Goal: Task Accomplishment & Management: Use online tool/utility

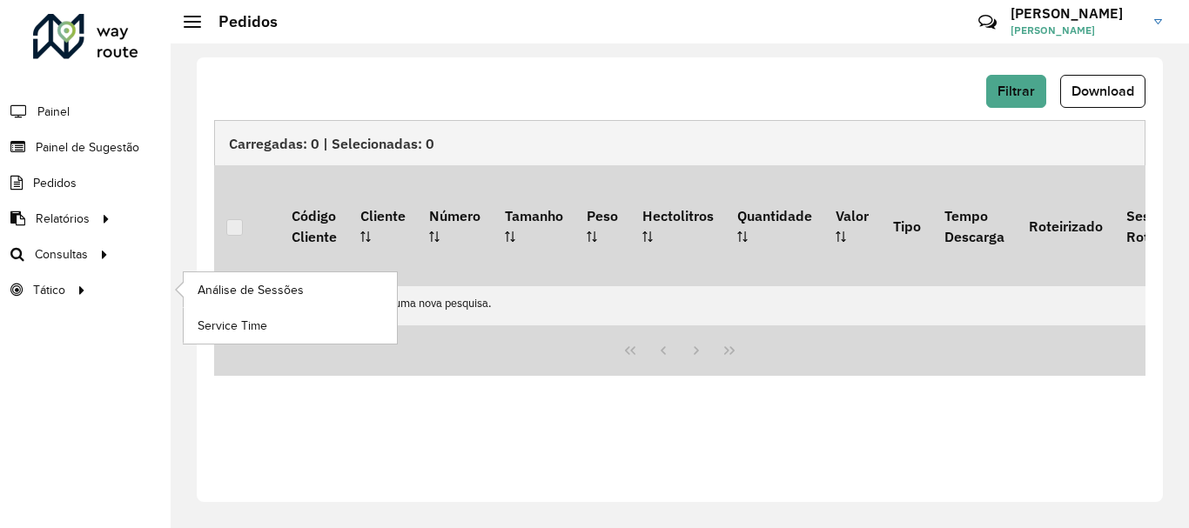
scroll to position [1219, 0]
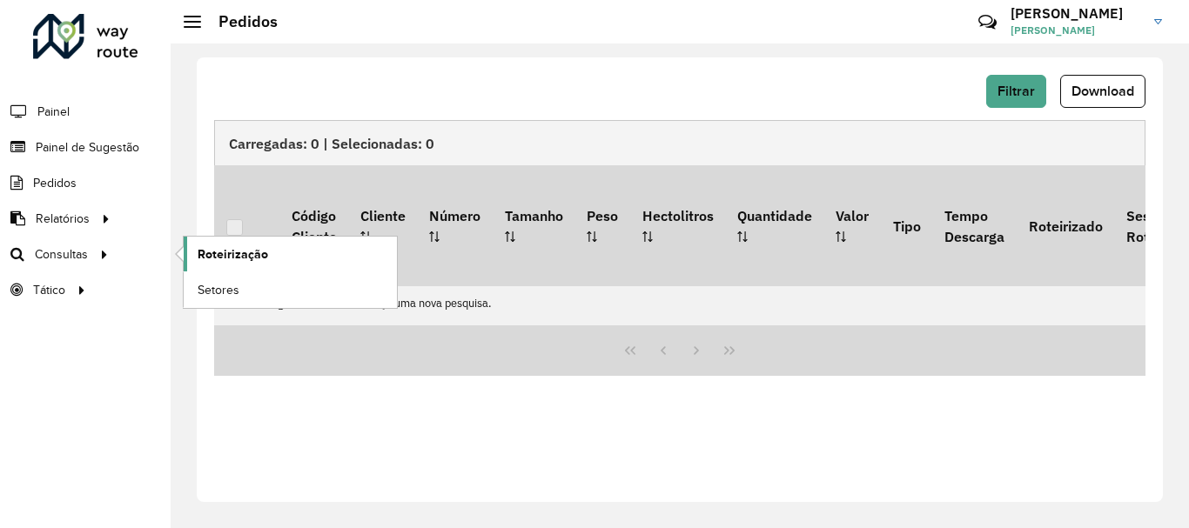
click at [244, 261] on span "Roteirização" at bounding box center [233, 254] width 70 height 18
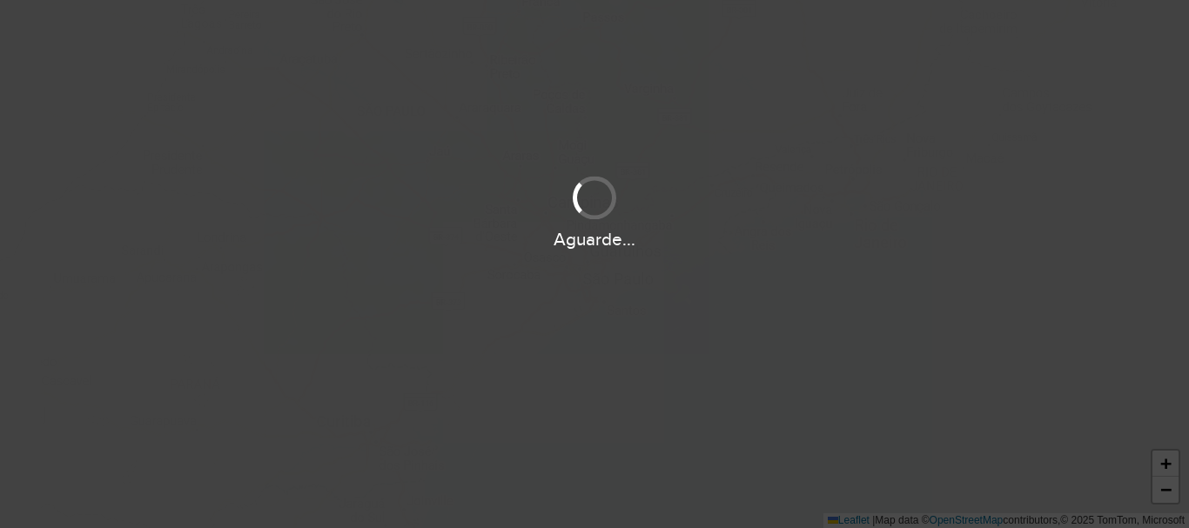
scroll to position [1219, 0]
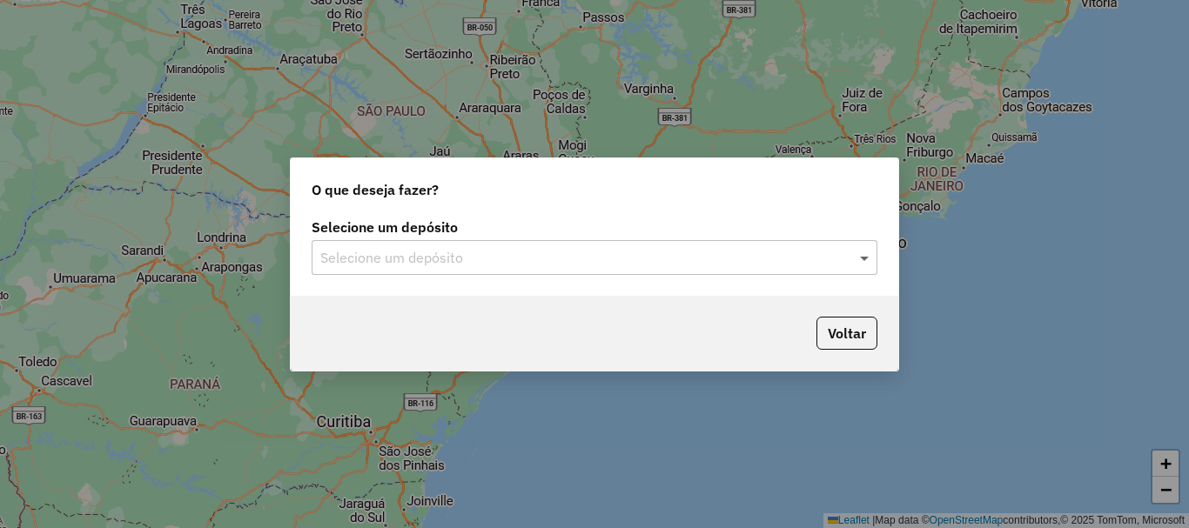
click at [866, 251] on span at bounding box center [866, 257] width 22 height 21
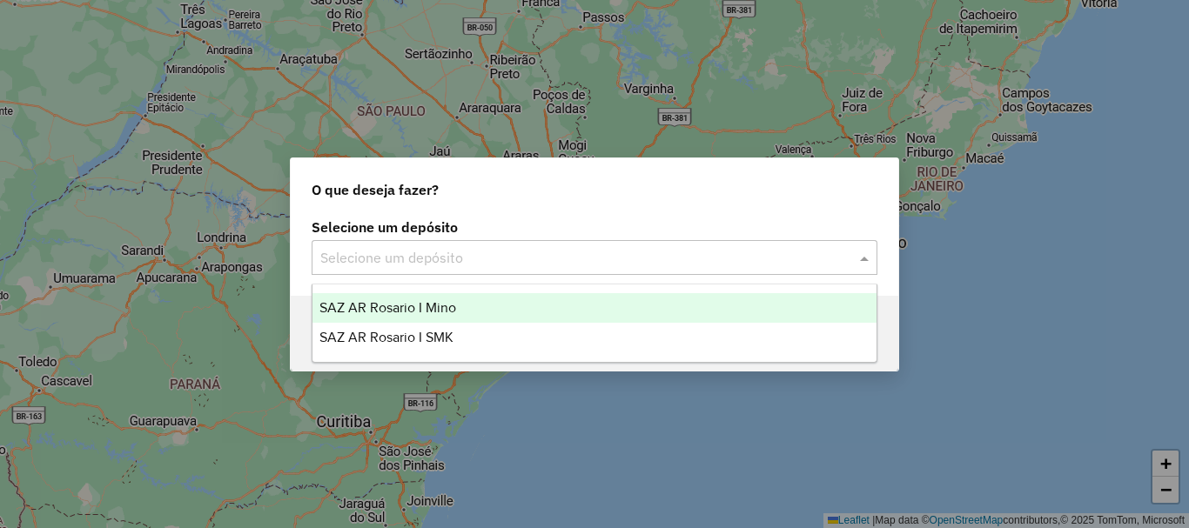
click at [389, 304] on span "SAZ AR Rosario I Mino" at bounding box center [387, 307] width 137 height 15
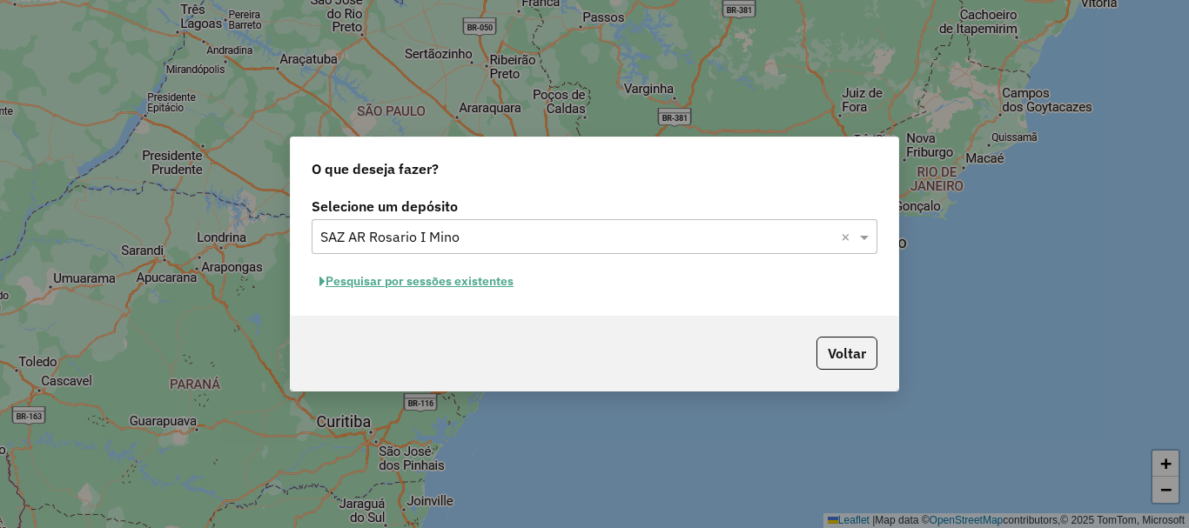
click at [419, 278] on button "Pesquisar por sessões existentes" at bounding box center [416, 281] width 210 height 27
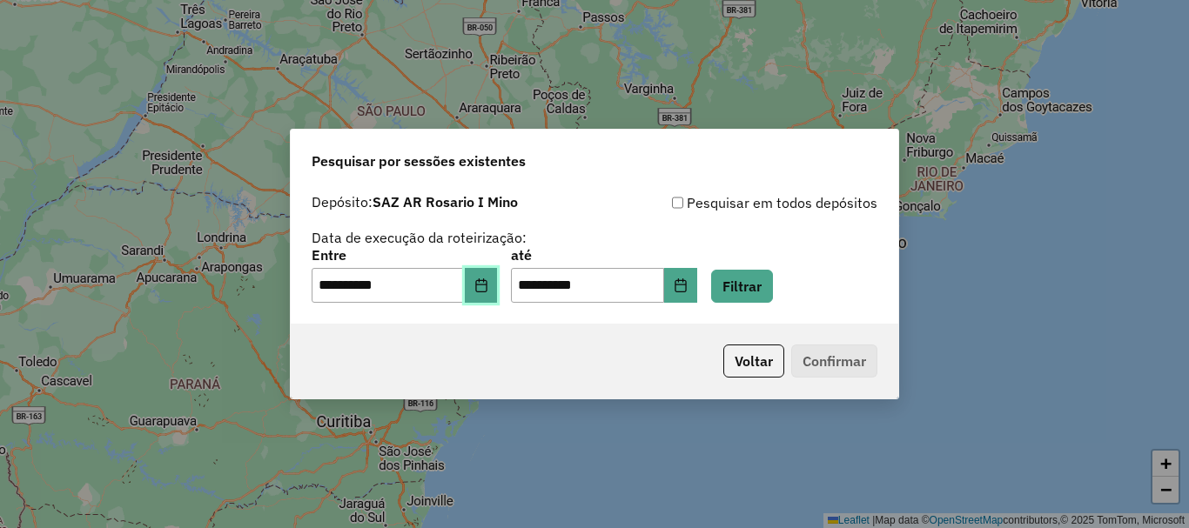
click at [481, 289] on button "Choose Date" at bounding box center [481, 285] width 33 height 35
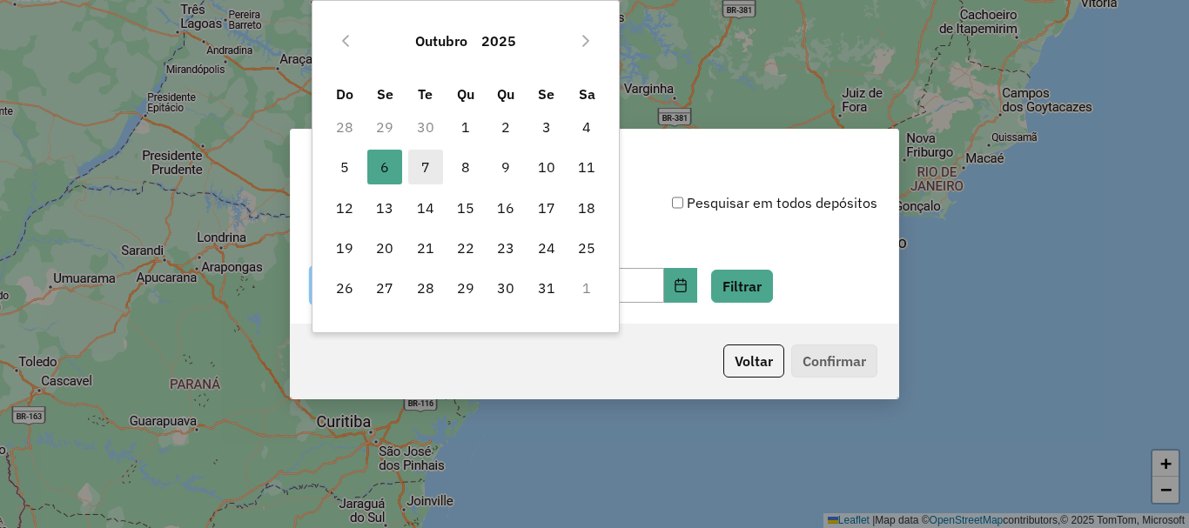
click at [429, 163] on span "7" at bounding box center [425, 167] width 35 height 35
type input "**********"
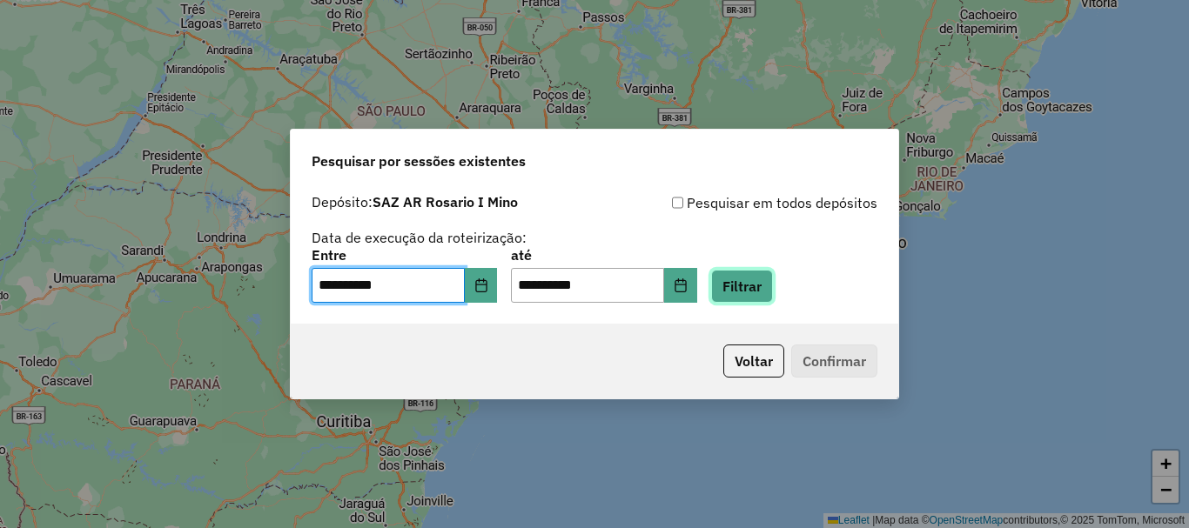
click at [755, 286] on button "Filtrar" at bounding box center [742, 286] width 62 height 33
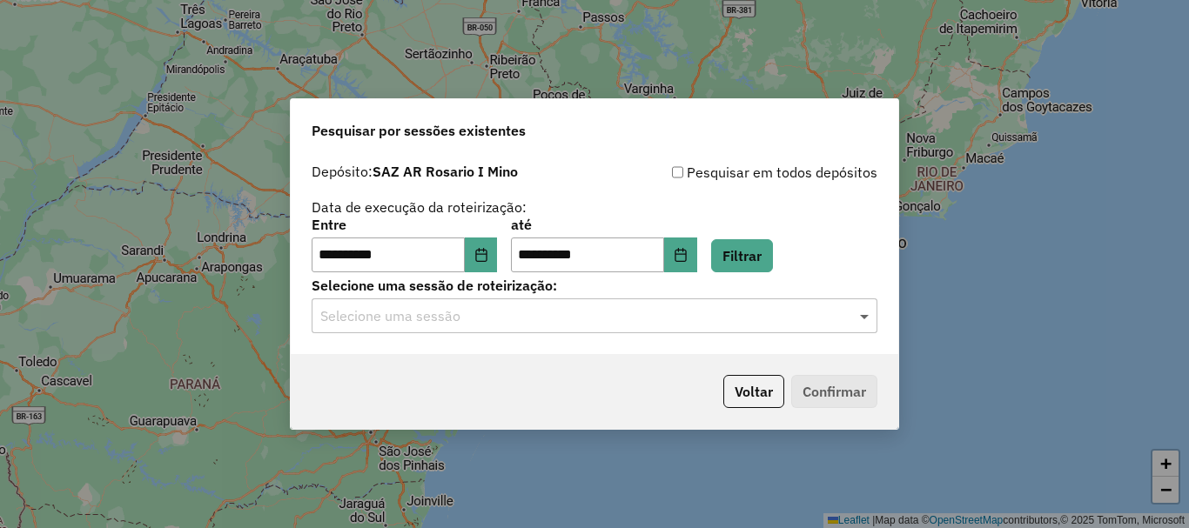
click at [868, 316] on span at bounding box center [866, 315] width 22 height 21
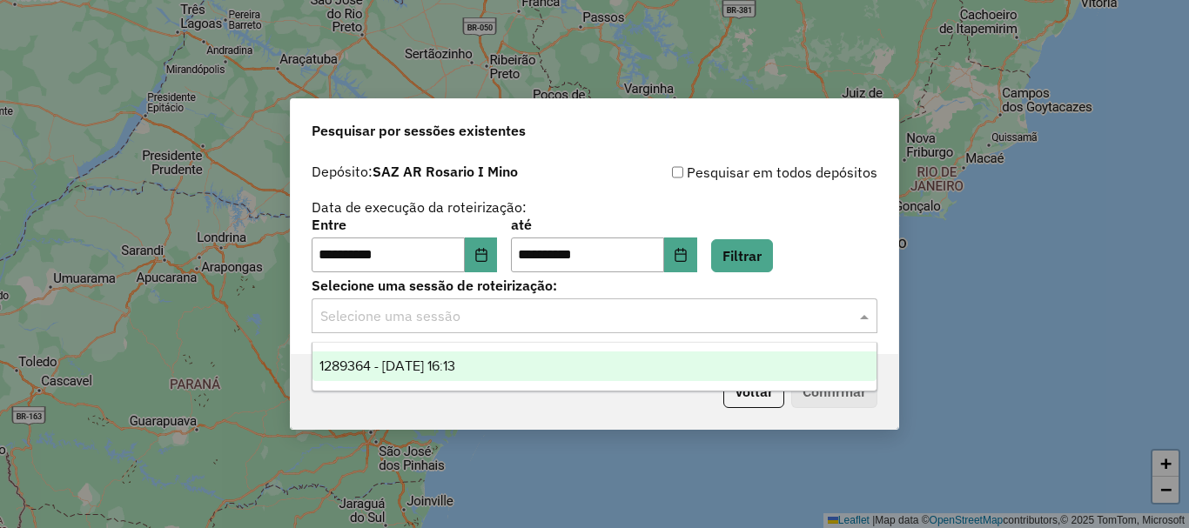
click at [412, 365] on span "1289364 - 07/10/2025 16:13" at bounding box center [387, 365] width 136 height 15
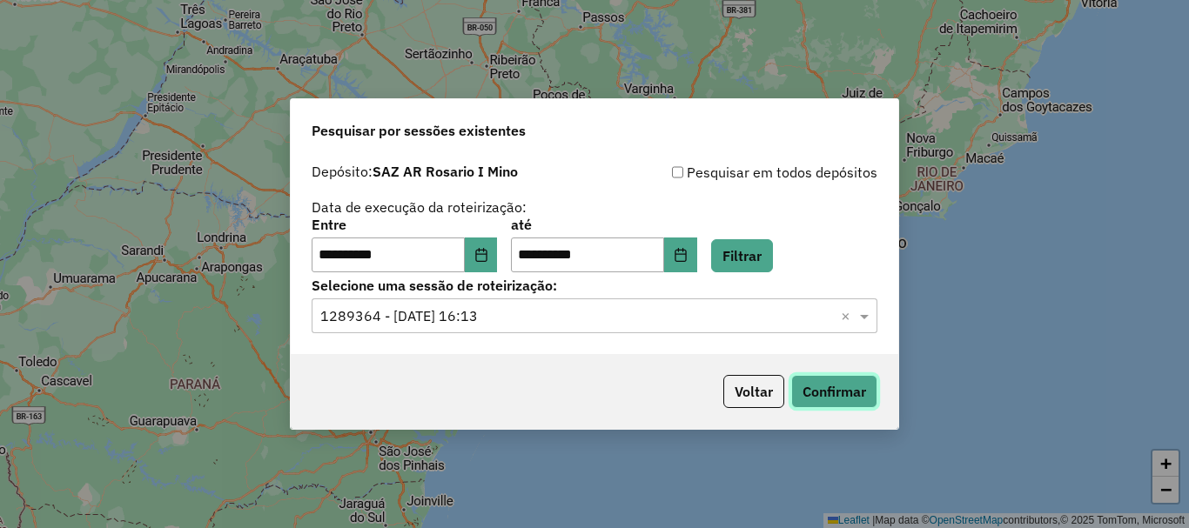
click at [848, 388] on button "Confirmar" at bounding box center [834, 391] width 86 height 33
click at [821, 389] on button "Confirmar" at bounding box center [834, 391] width 86 height 33
click at [832, 388] on button "Confirmar" at bounding box center [834, 391] width 86 height 33
click at [830, 384] on button "Confirmar" at bounding box center [834, 391] width 86 height 33
click at [821, 382] on button "Confirmar" at bounding box center [834, 391] width 86 height 33
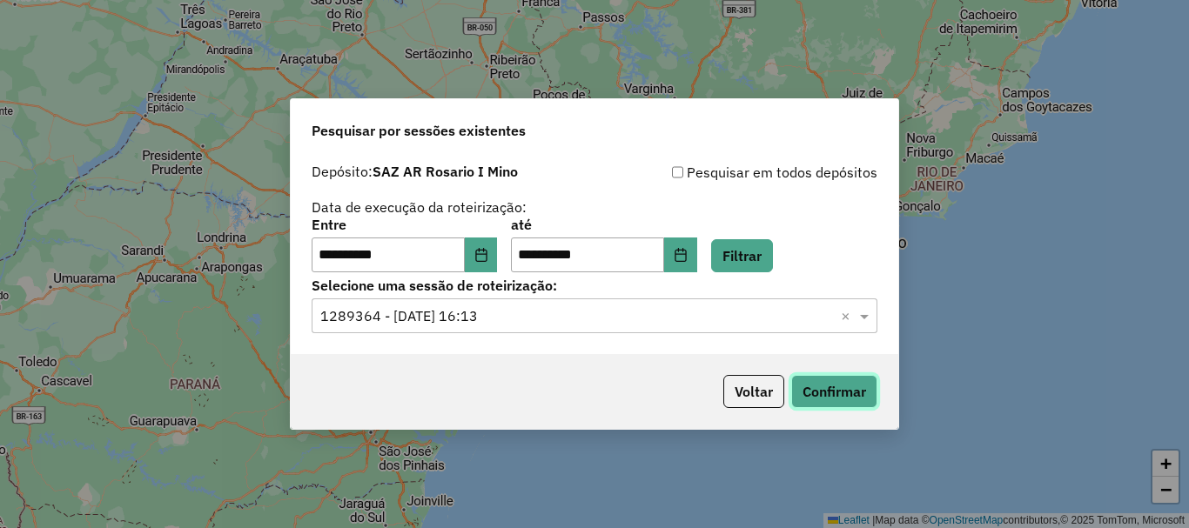
click at [843, 391] on button "Confirmar" at bounding box center [834, 391] width 86 height 33
click at [848, 391] on button "Confirmar" at bounding box center [834, 391] width 86 height 33
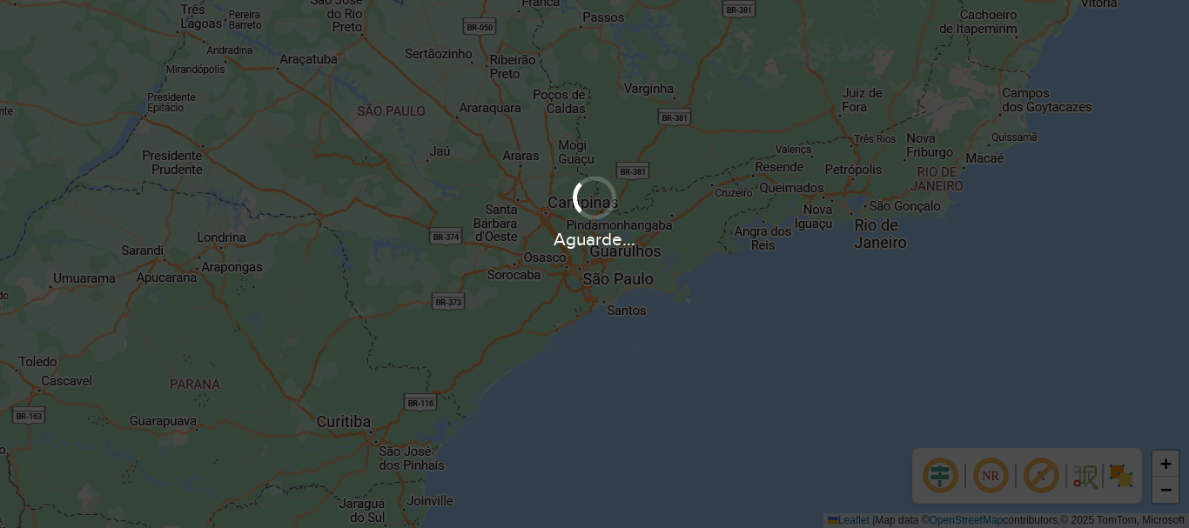
scroll to position [1219, 0]
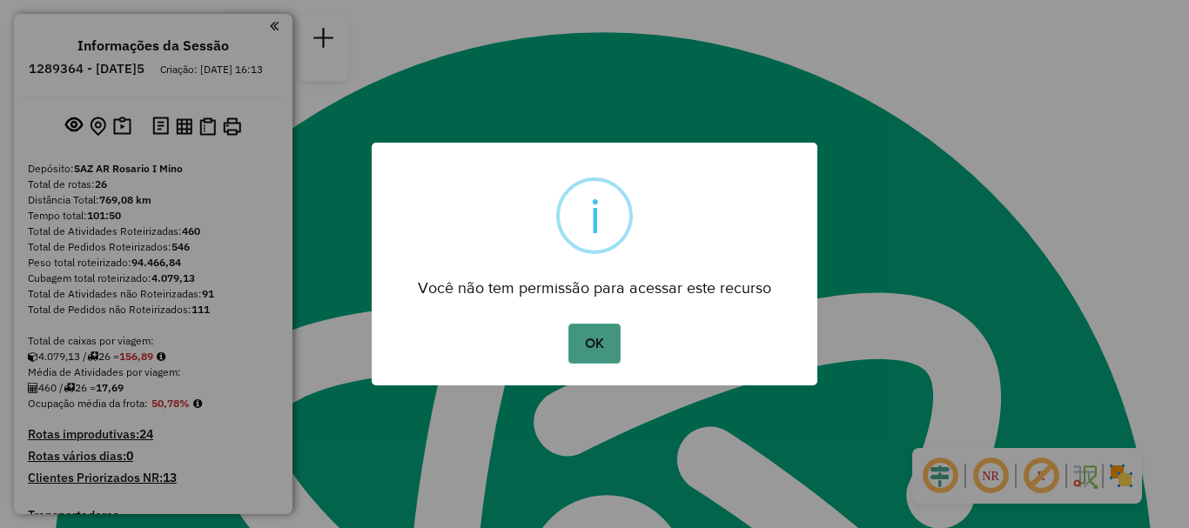
click at [588, 347] on button "OK" at bounding box center [593, 344] width 51 height 40
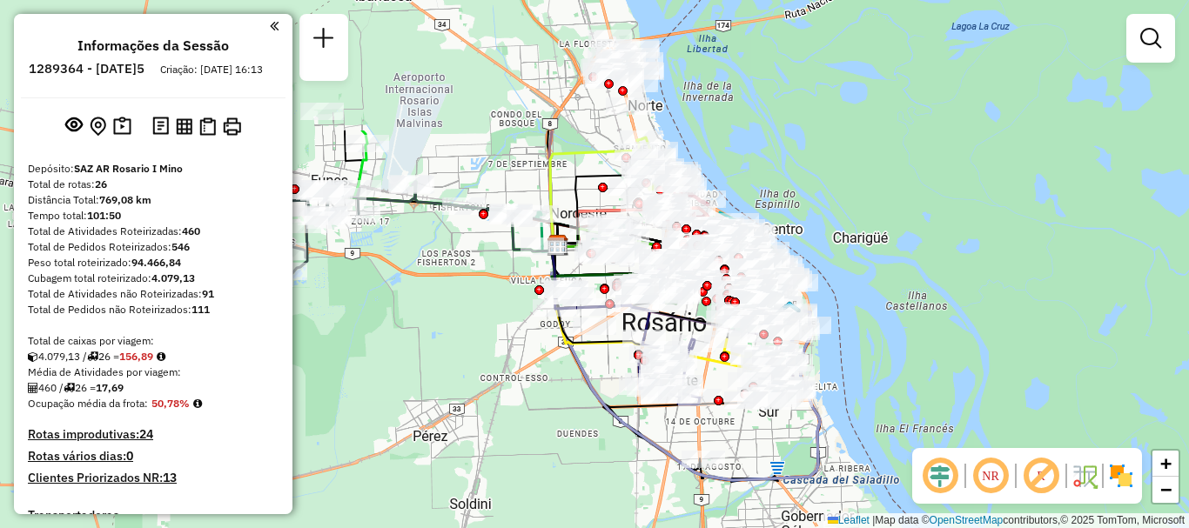
drag, startPoint x: 613, startPoint y: 362, endPoint x: 620, endPoint y: 420, distance: 58.7
click at [620, 420] on icon at bounding box center [686, 362] width 268 height 235
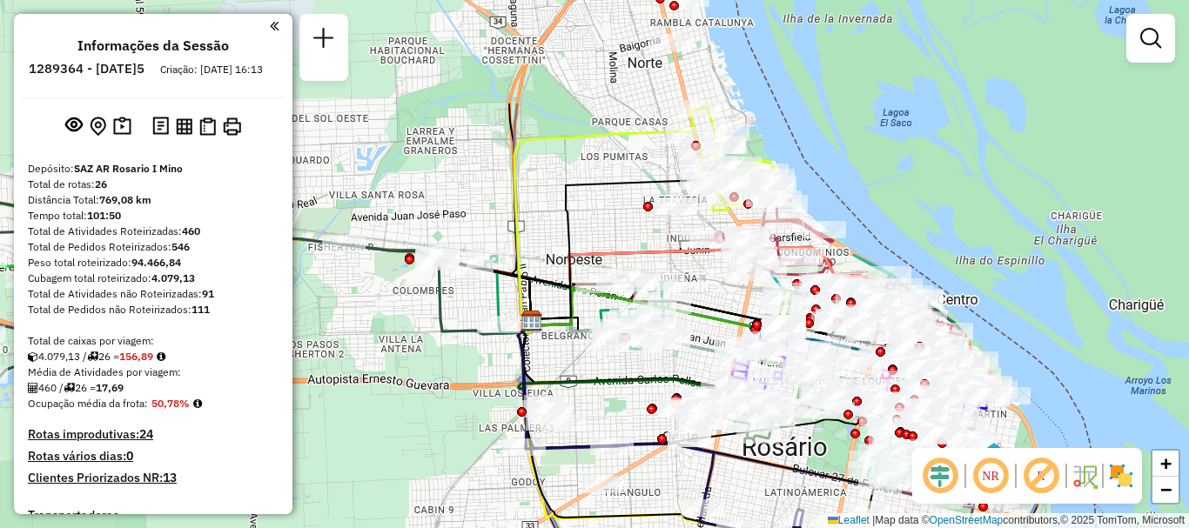
drag, startPoint x: 507, startPoint y: 298, endPoint x: 506, endPoint y: 389, distance: 90.5
click at [506, 389] on div "Janela de atendimento Grade de atendimento Capacidade Transportadoras Veículos …" at bounding box center [594, 264] width 1189 height 528
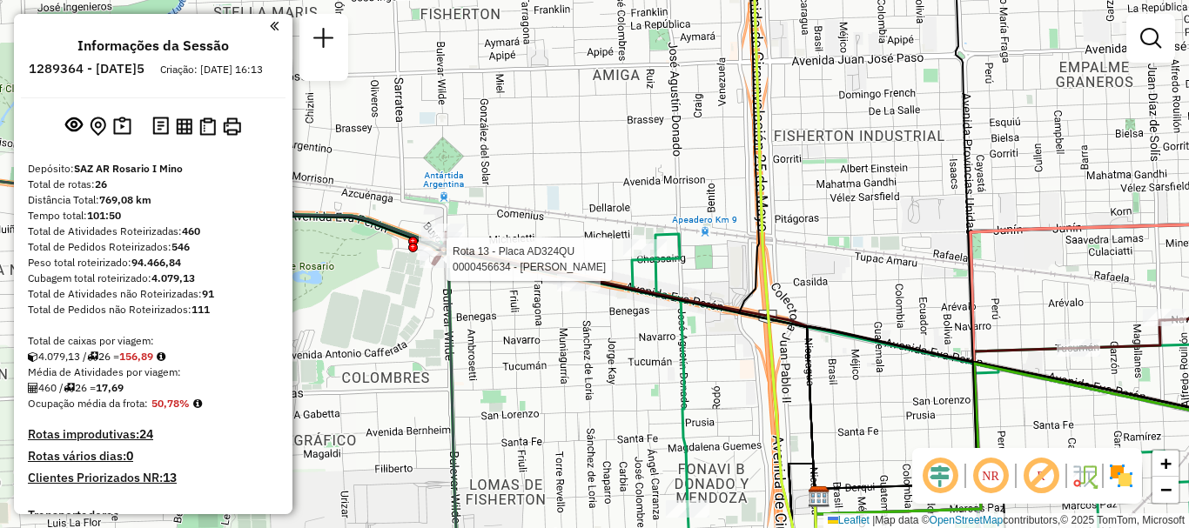
select select "**********"
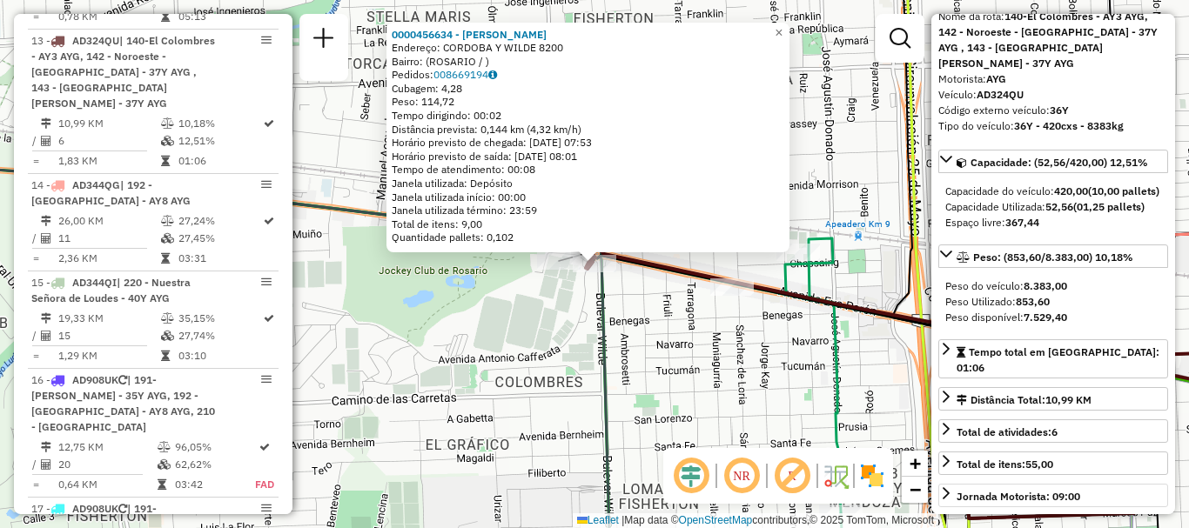
scroll to position [174, 0]
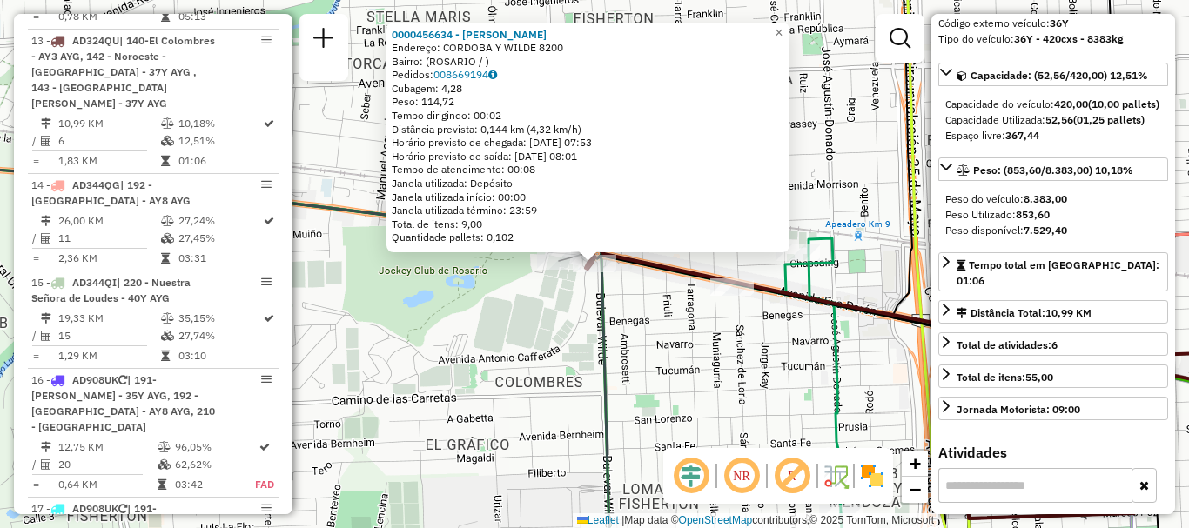
click at [685, 387] on div "0000456634 - ZAVALLO NATALIA Endereço: CORDOBA Y WILDE 8200 Bairro: (ROSARIO / …" at bounding box center [594, 264] width 1189 height 528
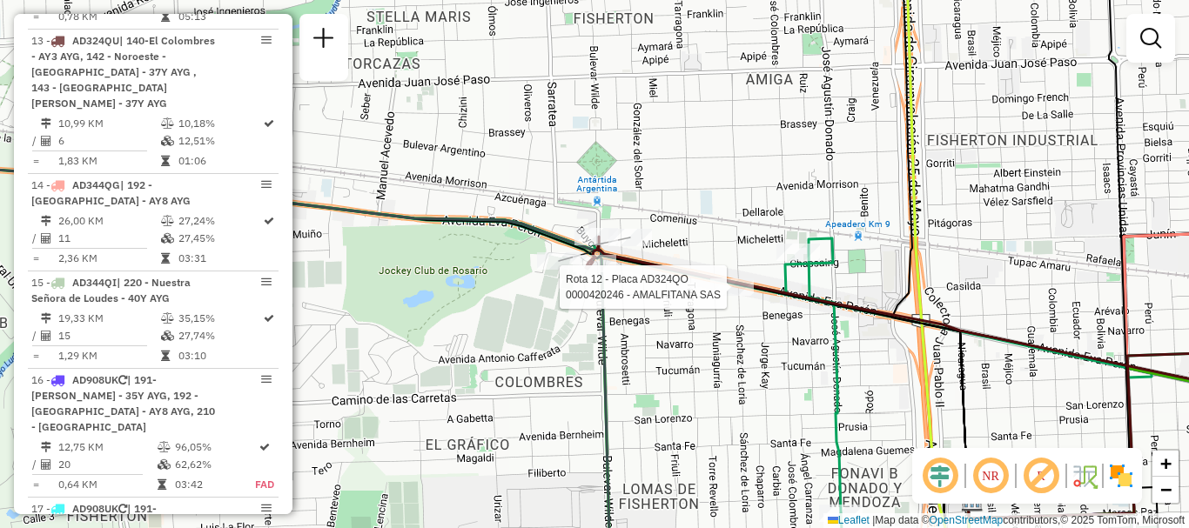
select select "**********"
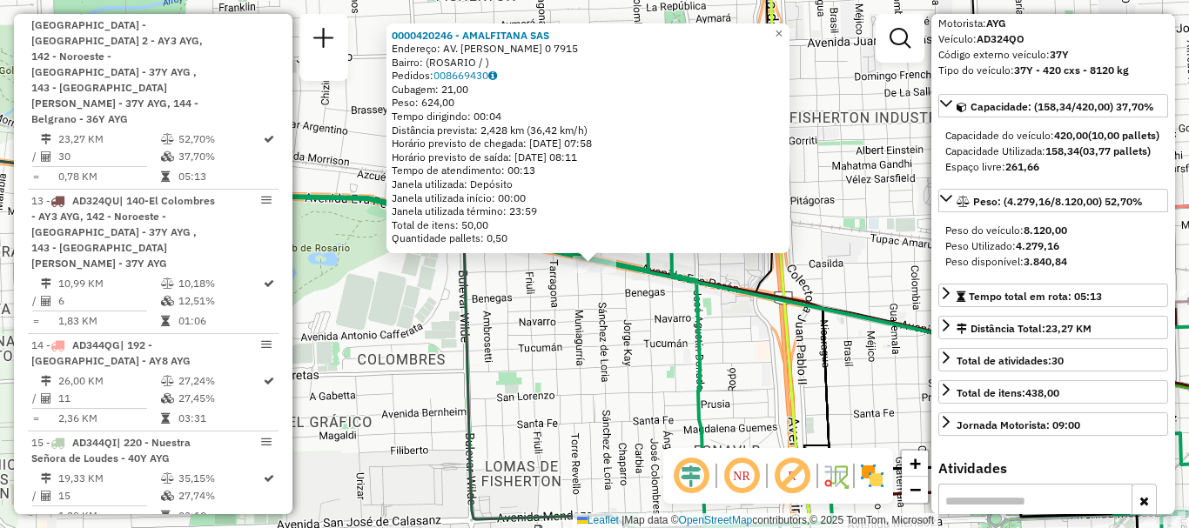
click at [697, 381] on icon at bounding box center [694, 375] width 1226 height 409
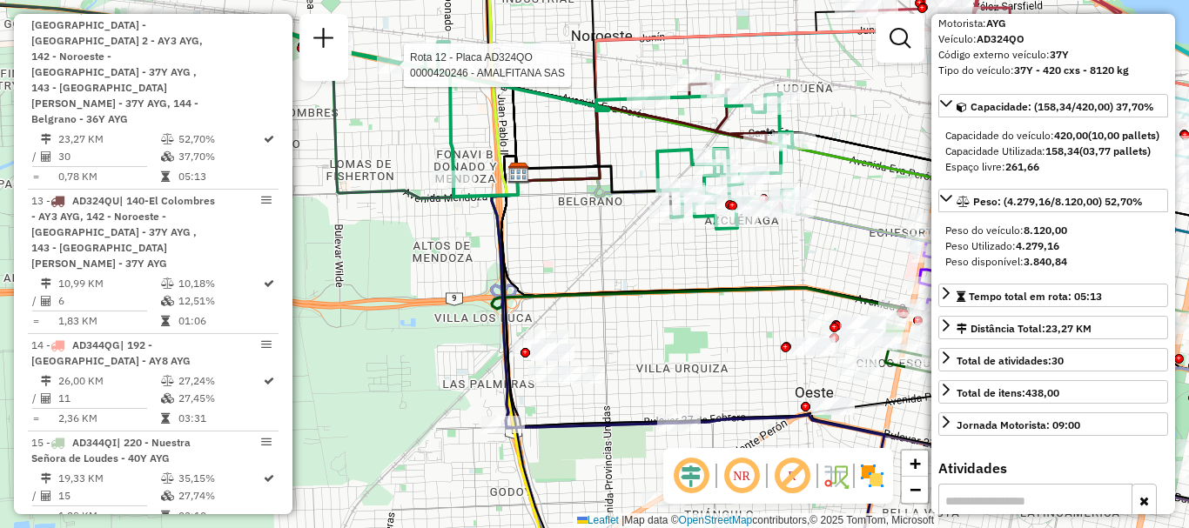
drag, startPoint x: 673, startPoint y: 240, endPoint x: 555, endPoint y: 112, distance: 174.2
click at [586, 136] on div "Rota 12 - Placa AD324QO 0000420246 - AMALFITANA SAS Janela de atendimento Grade…" at bounding box center [594, 264] width 1189 height 528
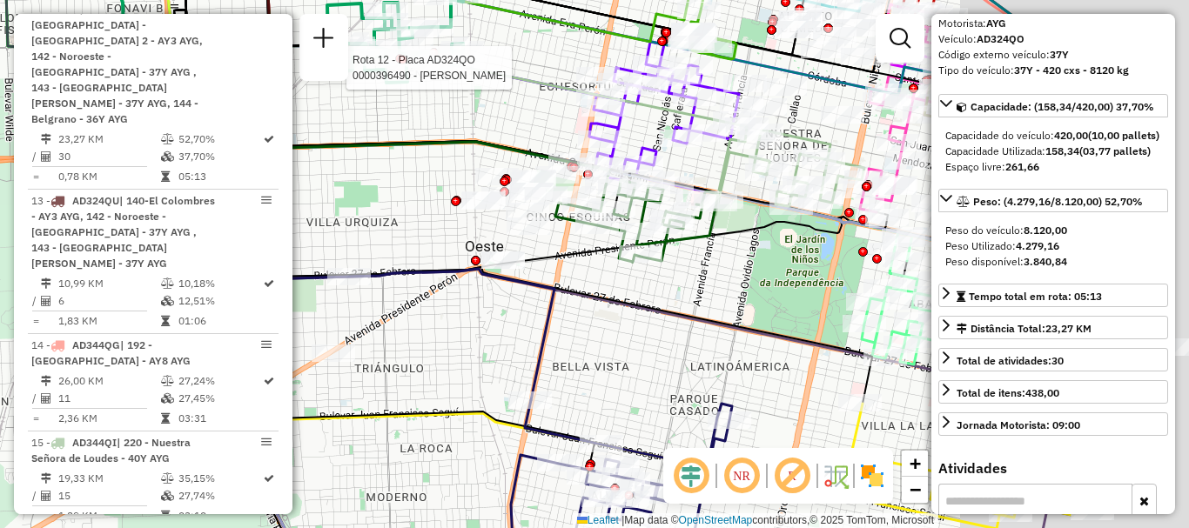
drag, startPoint x: 542, startPoint y: 209, endPoint x: 344, endPoint y: 197, distance: 198.8
click at [345, 187] on div "Rota 12 - Placa AD324QO 0000420246 - AMALFITANA SAS Rota 12 - Placa AD324QO 000…" at bounding box center [594, 264] width 1189 height 528
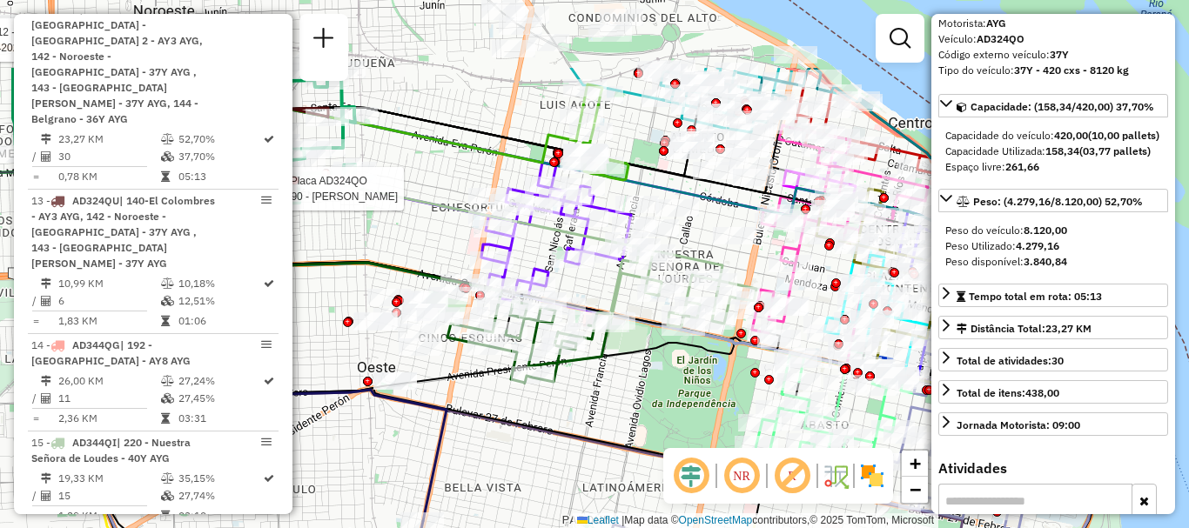
drag, startPoint x: 653, startPoint y: 338, endPoint x: 549, endPoint y: 459, distance: 159.8
click at [549, 459] on div "Rota 12 - Placa AD324QO 0000420246 - AMALFITANA SAS Rota 12 - Placa AD324QO 000…" at bounding box center [594, 264] width 1189 height 528
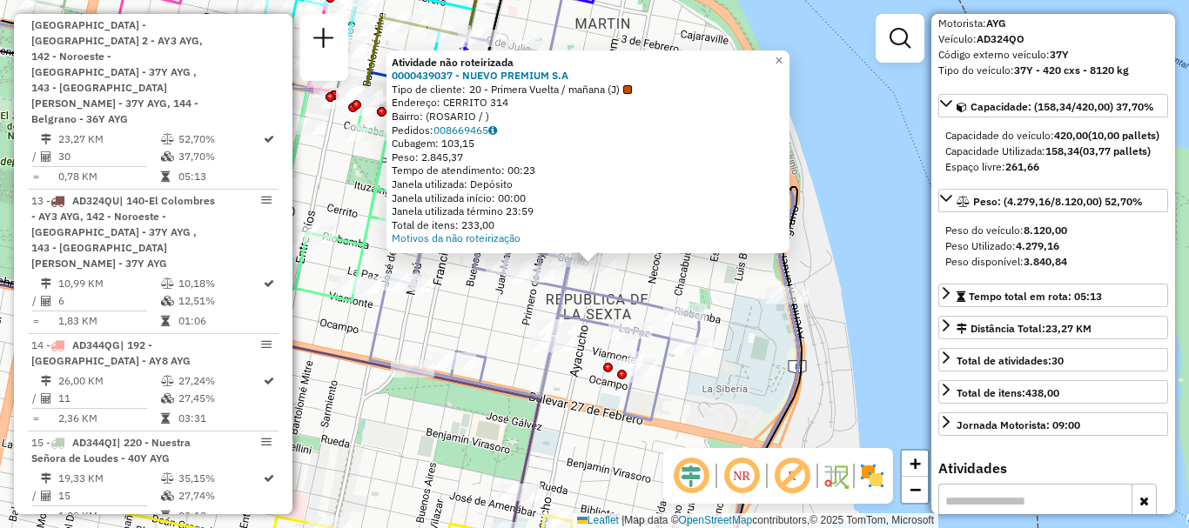
click at [744, 371] on div "Atividade não roteirizada 0000439037 - NUEVO PREMIUM S.A Tipo de cliente: 20 - …" at bounding box center [594, 264] width 1189 height 528
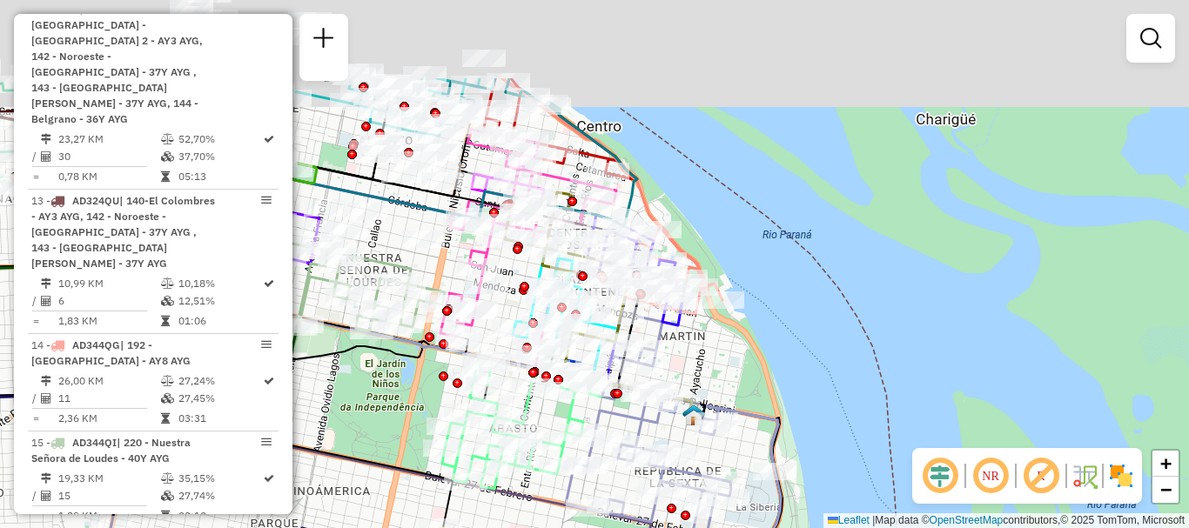
drag, startPoint x: 733, startPoint y: 428, endPoint x: 739, endPoint y: 466, distance: 37.8
click at [739, 466] on div "Janela de atendimento Grade de atendimento Capacidade Transportadoras Veículos …" at bounding box center [594, 264] width 1189 height 528
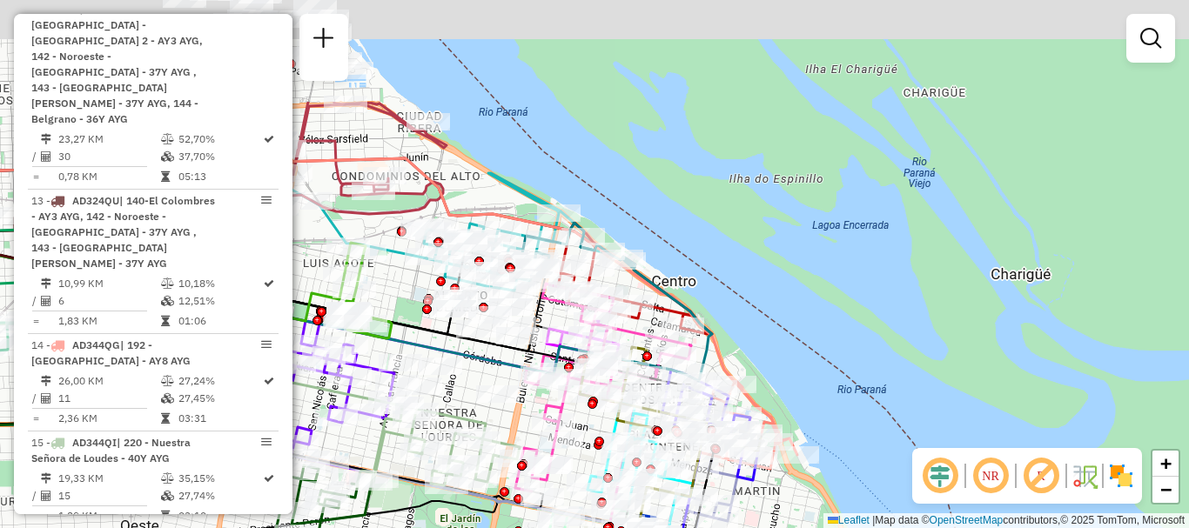
drag, startPoint x: 740, startPoint y: 533, endPoint x: 748, endPoint y: 543, distance: 13.6
click at [748, 527] on html "Aguarde... Pop-up bloqueado! Seu navegador bloqueou automáticamente a abertura …" at bounding box center [594, 264] width 1189 height 528
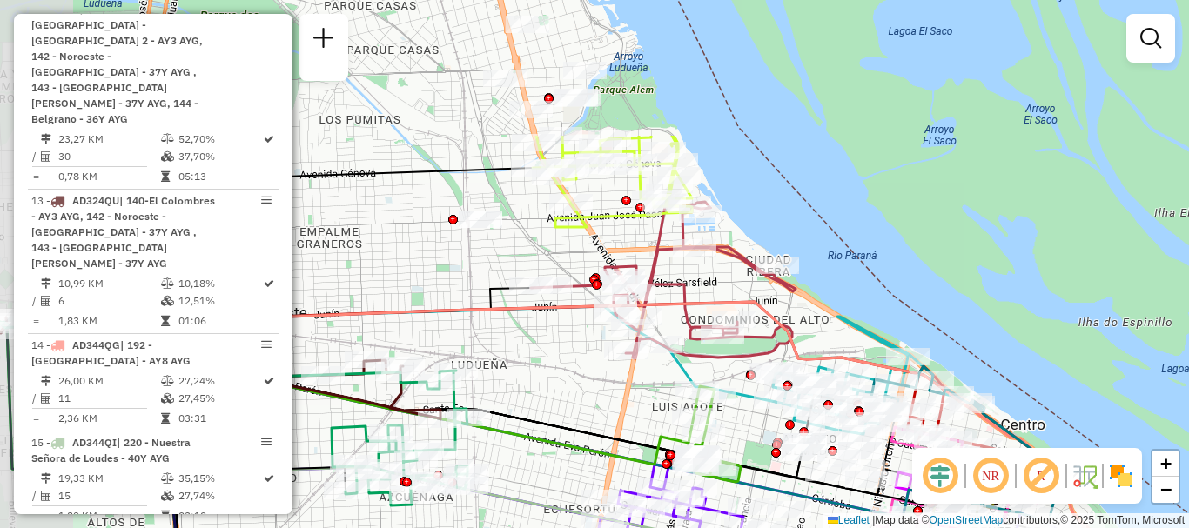
drag, startPoint x: 693, startPoint y: 379, endPoint x: 804, endPoint y: 562, distance: 213.5
click at [804, 527] on html "Aguarde... Pop-up bloqueado! Seu navegador bloqueou automáticamente a abertura …" at bounding box center [594, 264] width 1189 height 528
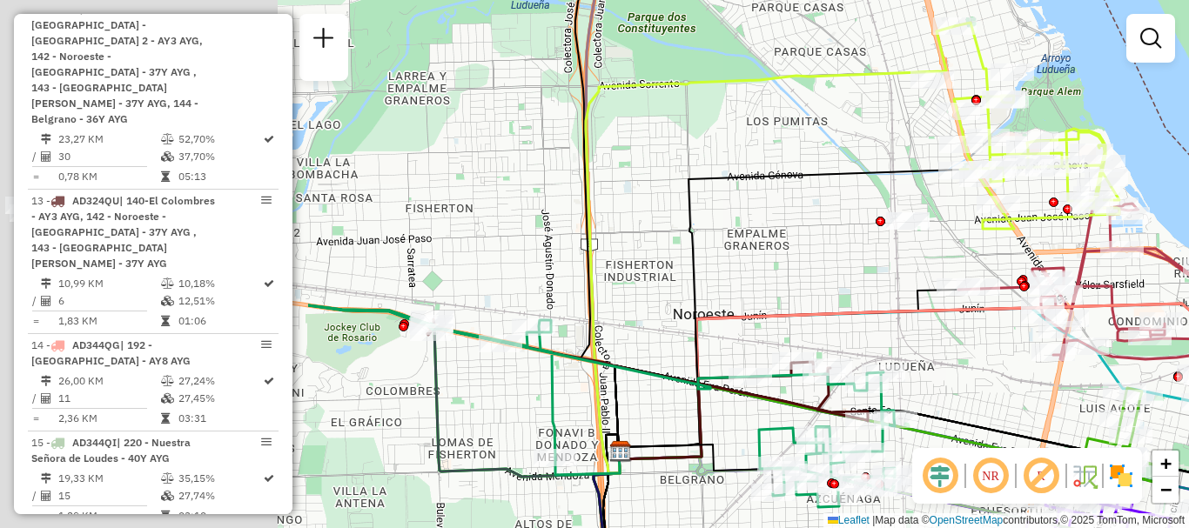
drag, startPoint x: 935, startPoint y: 372, endPoint x: 1025, endPoint y: 372, distance: 89.6
click at [1025, 372] on div "Rota 11 - Placa AD324QN 0000431217 - LàPEZ GASTàN LUCIANO Rota 11 - Placa AD324…" at bounding box center [594, 264] width 1189 height 528
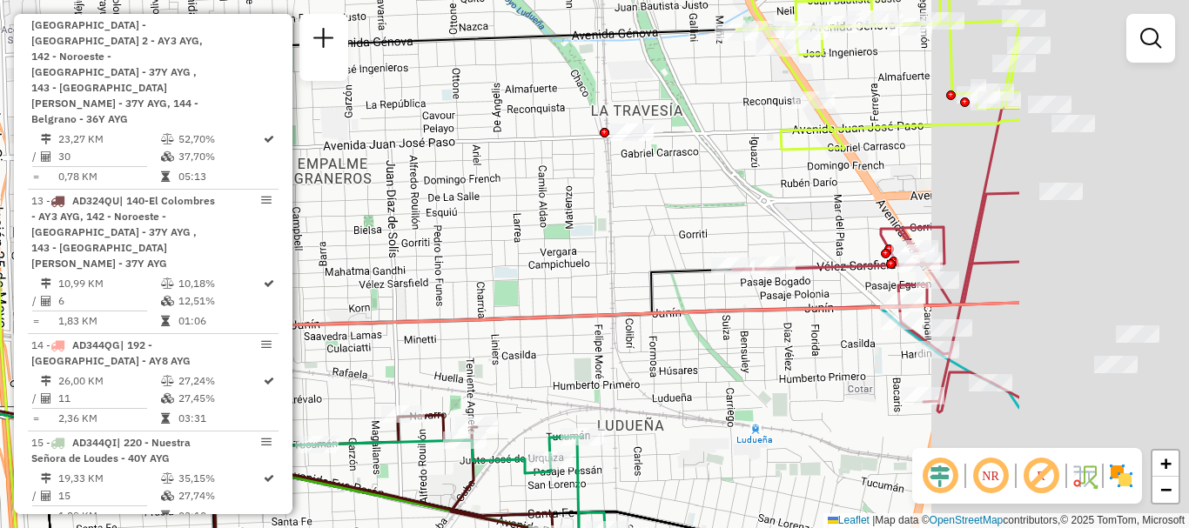
drag, startPoint x: 1075, startPoint y: 341, endPoint x: 787, endPoint y: 323, distance: 288.6
click at [787, 323] on div "Rota 11 - Placa AD324QN 0000431217 - LàPEZ GASTàN LUCIANO Rota 11 - Placa AD324…" at bounding box center [594, 264] width 1189 height 528
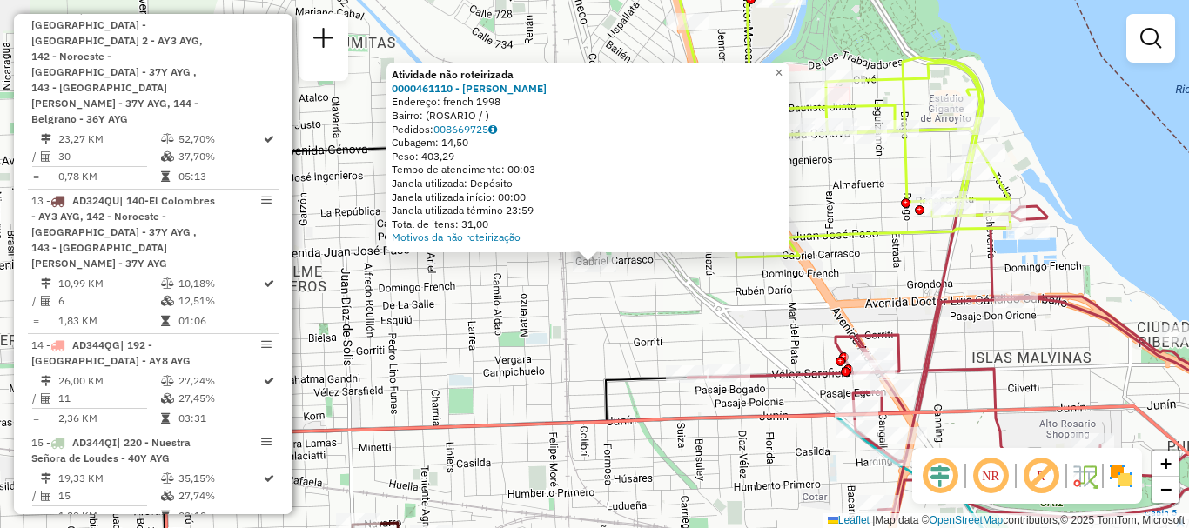
click at [621, 313] on div "Atividade não roteirizada 0000461110 - Gonzales Emanuel - RDV Endereço: french …" at bounding box center [594, 264] width 1189 height 528
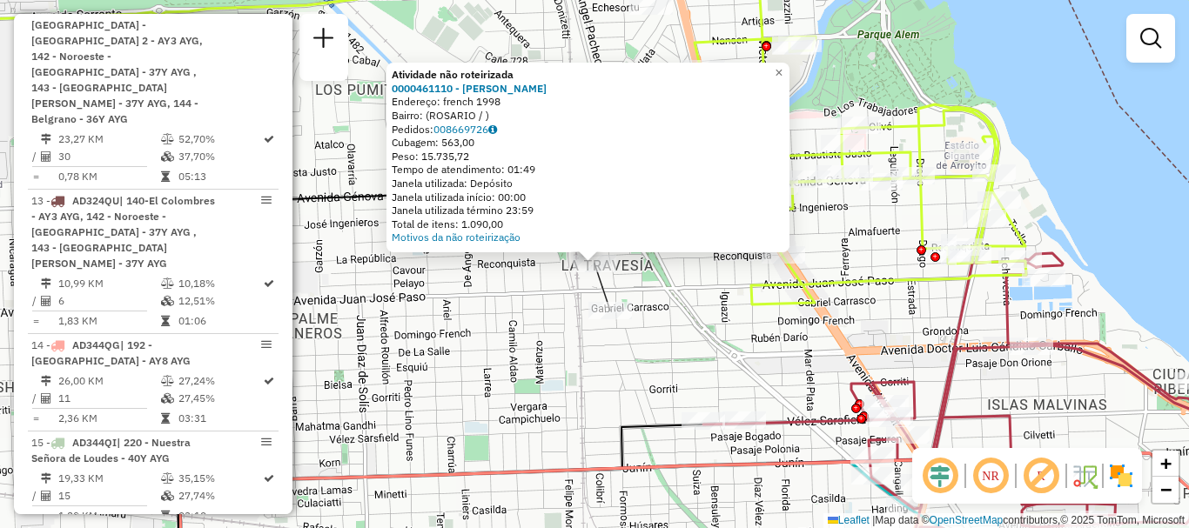
click at [571, 309] on div "Atividade não roteirizada 0000461110 - Gonzales Emanuel - RDV Endereço: french …" at bounding box center [594, 264] width 1189 height 528
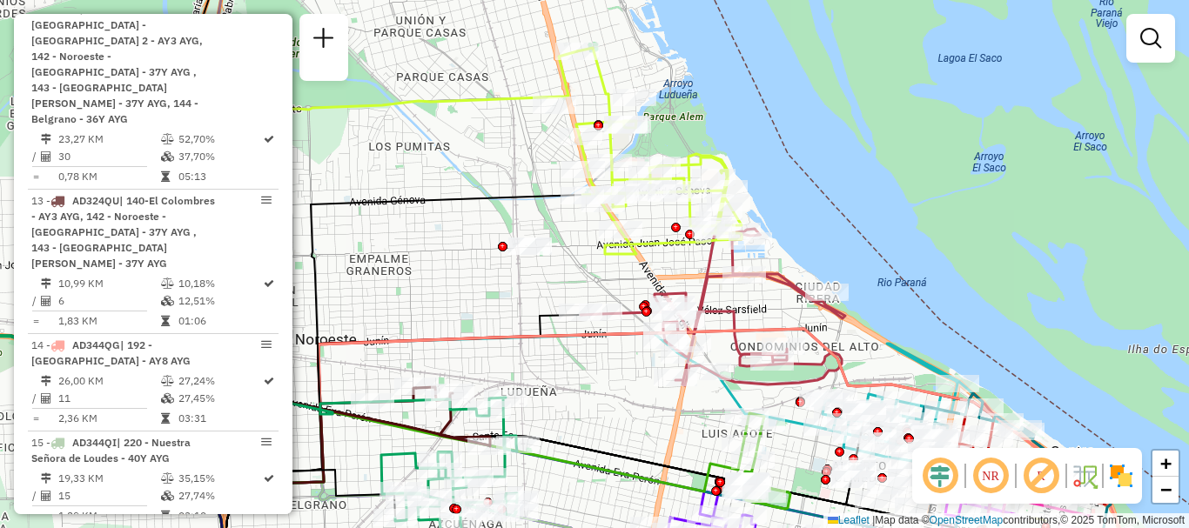
drag, startPoint x: 818, startPoint y: 445, endPoint x: 737, endPoint y: 376, distance: 106.7
click at [737, 376] on icon at bounding box center [712, 307] width 265 height 157
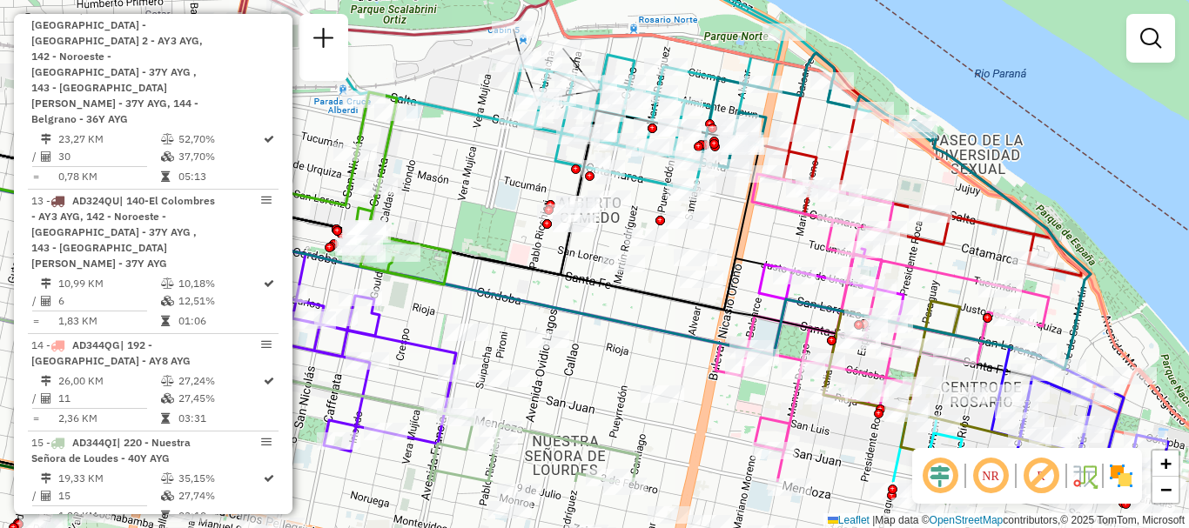
drag, startPoint x: 954, startPoint y: 388, endPoint x: 941, endPoint y: 209, distance: 179.7
click at [941, 209] on div "Janela de atendimento Grade de atendimento Capacidade Transportadoras Veículos …" at bounding box center [594, 264] width 1189 height 528
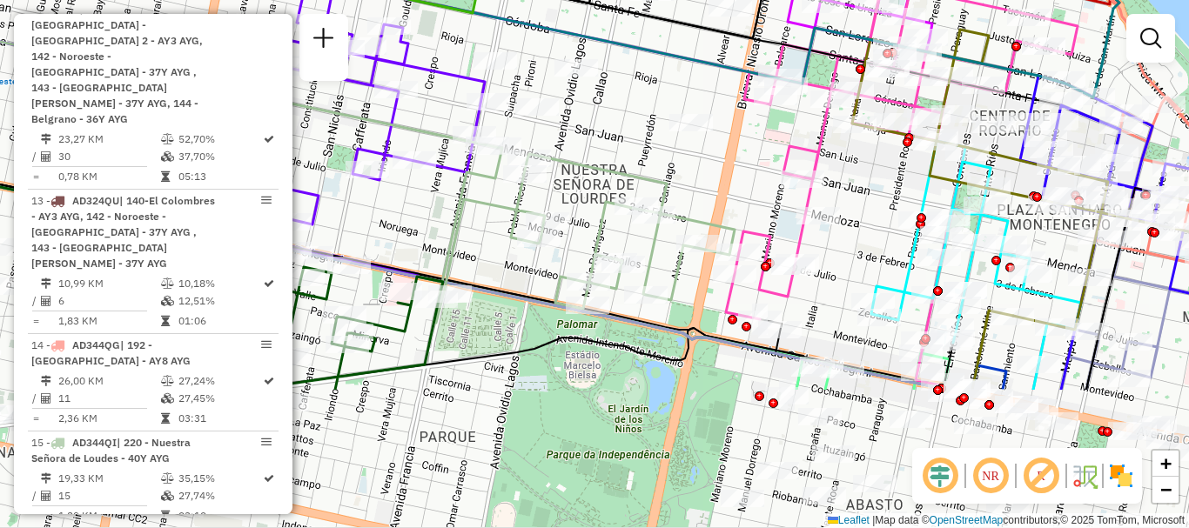
drag, startPoint x: 603, startPoint y: 499, endPoint x: 661, endPoint y: 224, distance: 281.1
click at [648, 260] on icon at bounding box center [428, 283] width 1037 height 211
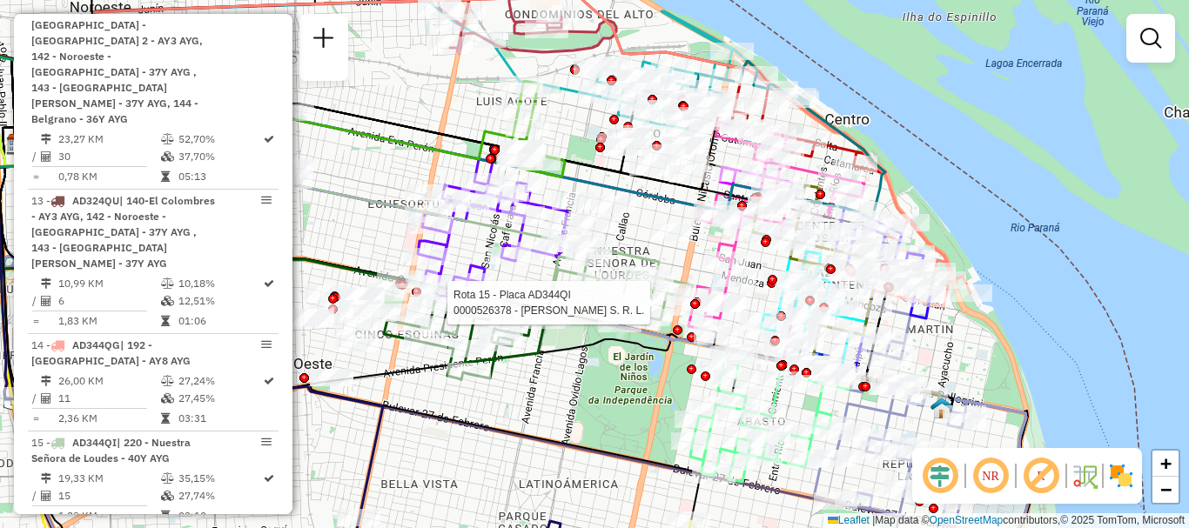
drag, startPoint x: 652, startPoint y: 325, endPoint x: 678, endPoint y: 231, distance: 96.7
click at [667, 260] on div "Rota 15 - Placa AD344QI 0000526378 - Estanislao Bar S. R. L. Janela de atendime…" at bounding box center [594, 264] width 1189 height 528
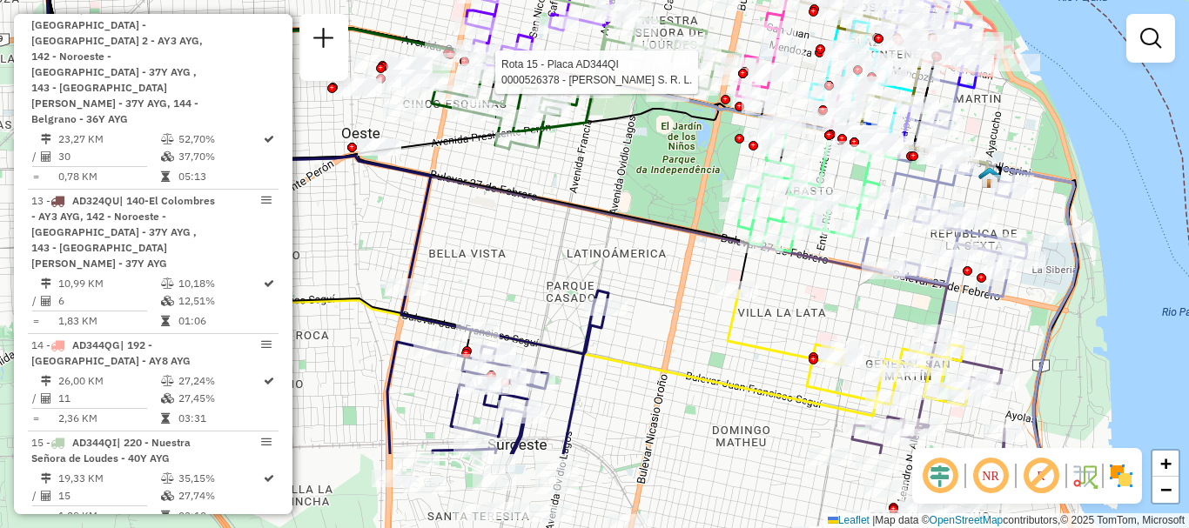
drag, startPoint x: 632, startPoint y: 266, endPoint x: 643, endPoint y: 206, distance: 61.1
click at [640, 208] on div "Rota 15 - Placa AD344QI 0000526378 - Estanislao Bar S. R. L. Janela de atendime…" at bounding box center [594, 264] width 1189 height 528
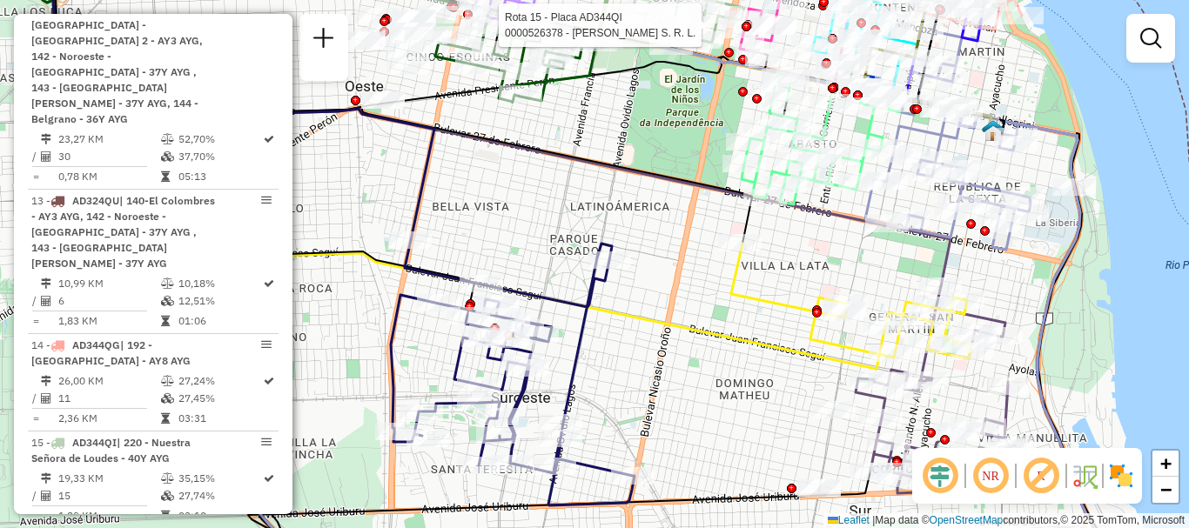
drag, startPoint x: 717, startPoint y: 434, endPoint x: 640, endPoint y: 248, distance: 201.7
click at [642, 254] on div "Rota 15 - Placa AD344QI 0000526378 - Estanislao Bar S. R. L. Janela de atendime…" at bounding box center [594, 264] width 1189 height 528
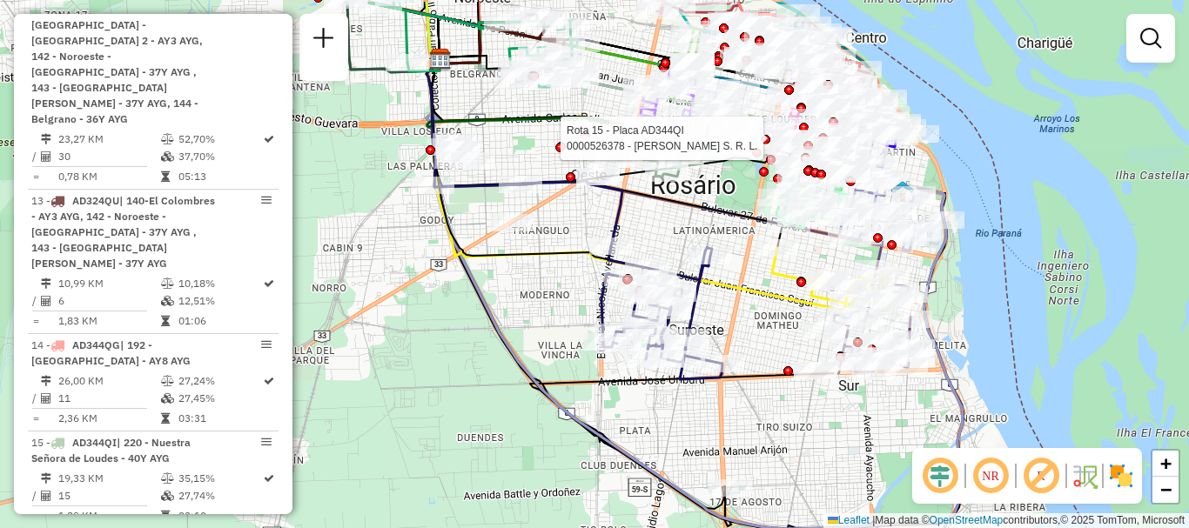
drag, startPoint x: 471, startPoint y: 268, endPoint x: 586, endPoint y: 319, distance: 125.8
click at [586, 319] on div "Rota 15 - Placa AD344QI 0000526378 - Estanislao Bar S. R. L. Rota 24 - Placa PL…" at bounding box center [594, 264] width 1189 height 528
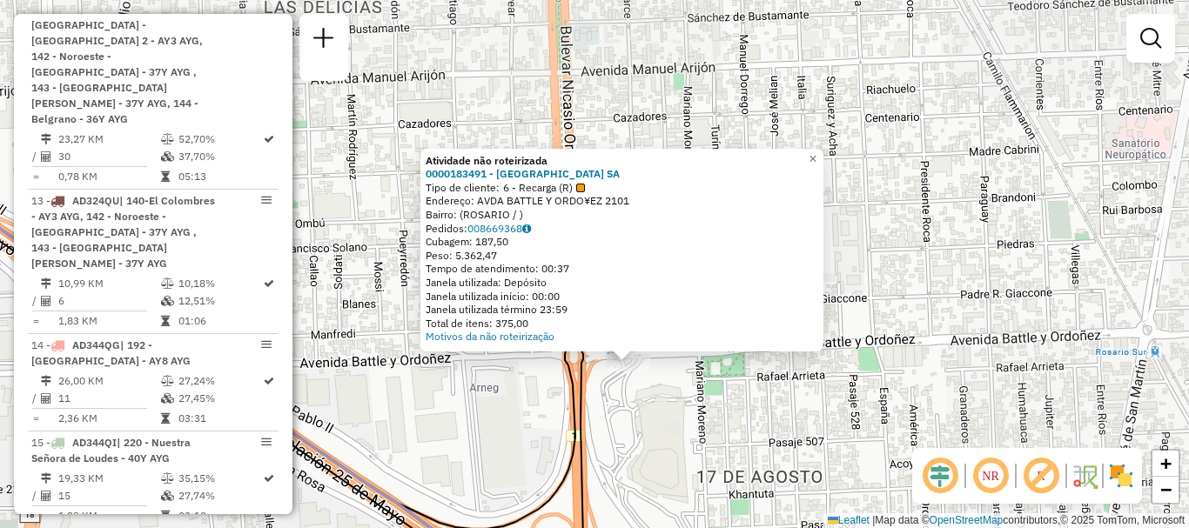
click at [663, 462] on div "Atividade não roteirizada 0000183491 - CASINO DE ROSARIO SA Tipo de cliente: 6 …" at bounding box center [594, 264] width 1189 height 528
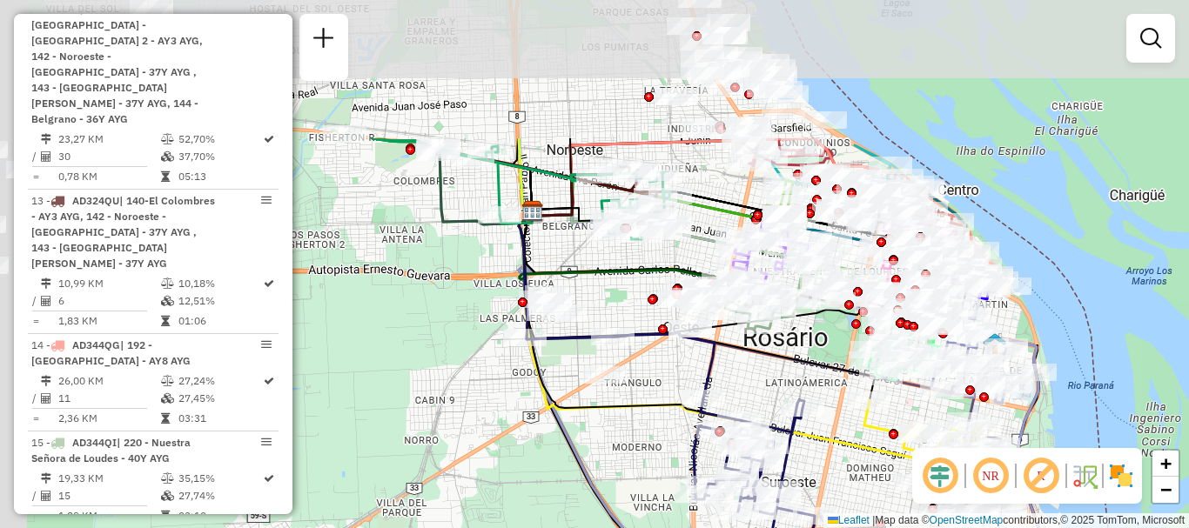
drag, startPoint x: 505, startPoint y: 379, endPoint x: 668, endPoint y: 552, distance: 237.6
click at [668, 527] on html "Aguarde... Pop-up bloqueado! Seu navegador bloqueou automáticamente a abertura …" at bounding box center [594, 264] width 1189 height 528
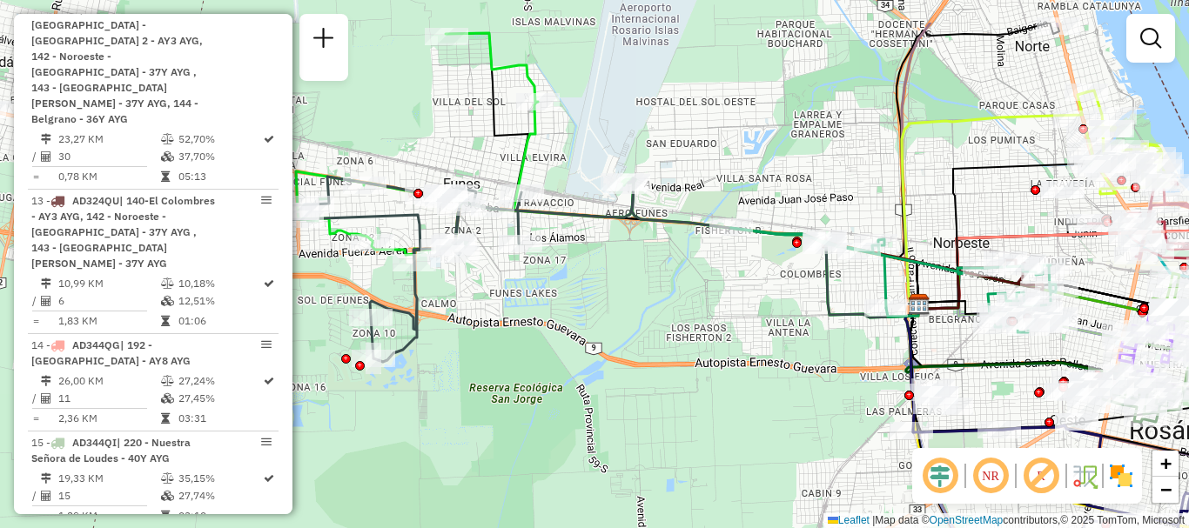
drag, startPoint x: 670, startPoint y: 509, endPoint x: 1188, endPoint y: 562, distance: 520.4
click at [1188, 527] on html "Aguarde... Pop-up bloqueado! Seu navegador bloqueou automáticamente a abertura …" at bounding box center [594, 264] width 1189 height 528
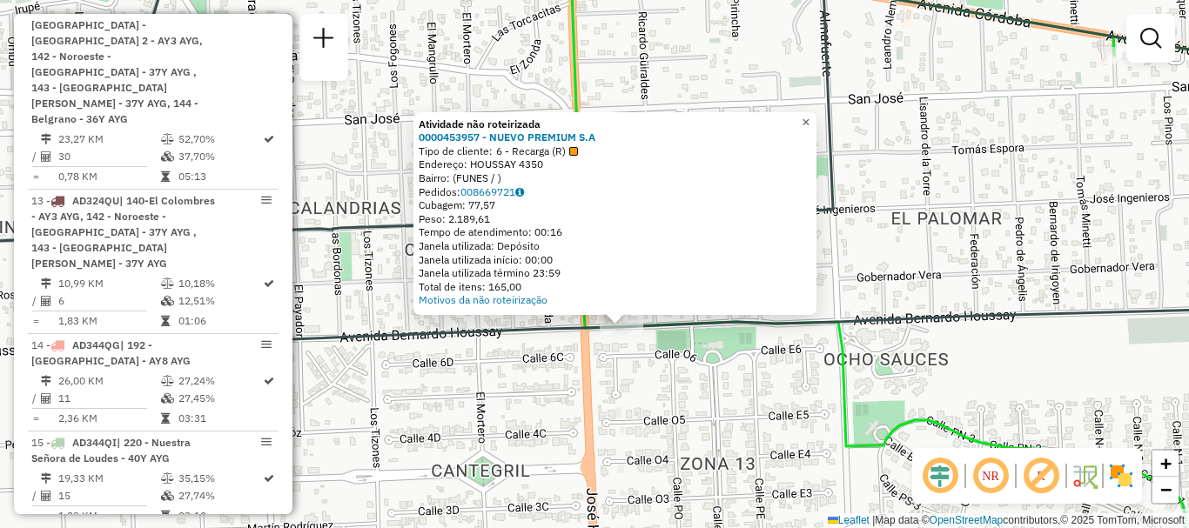
click at [809, 115] on span "×" at bounding box center [805, 122] width 8 height 15
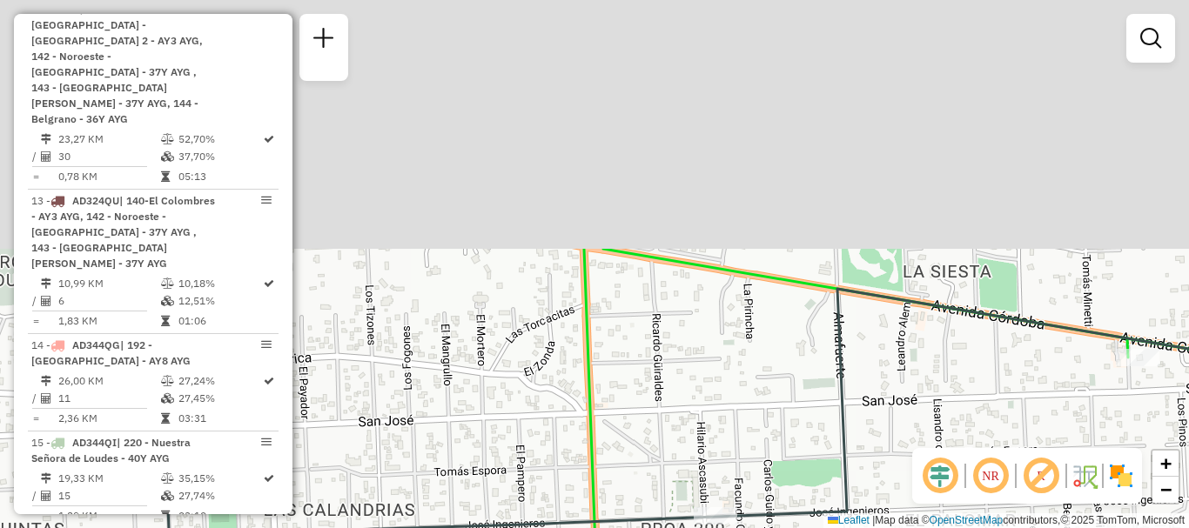
drag, startPoint x: 725, startPoint y: 147, endPoint x: 736, endPoint y: 386, distance: 239.5
click at [736, 386] on div "Janela de atendimento Grade de atendimento Capacidade Transportadoras Veículos …" at bounding box center [594, 264] width 1189 height 528
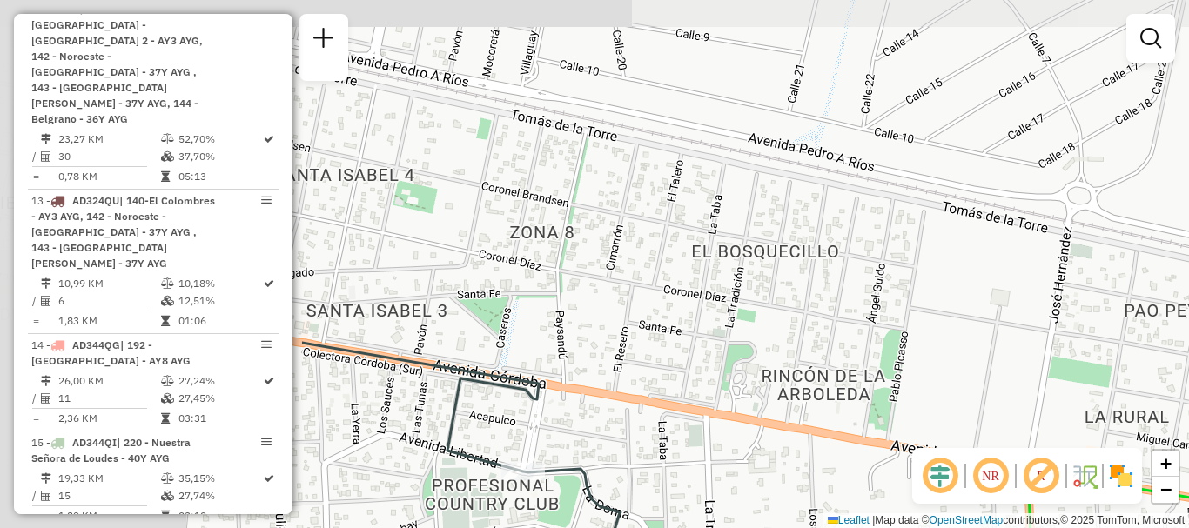
drag, startPoint x: 507, startPoint y: 97, endPoint x: 928, endPoint y: 188, distance: 430.9
click at [928, 188] on div "Janela de atendimento Grade de atendimento Capacidade Transportadoras Veículos …" at bounding box center [594, 264] width 1189 height 528
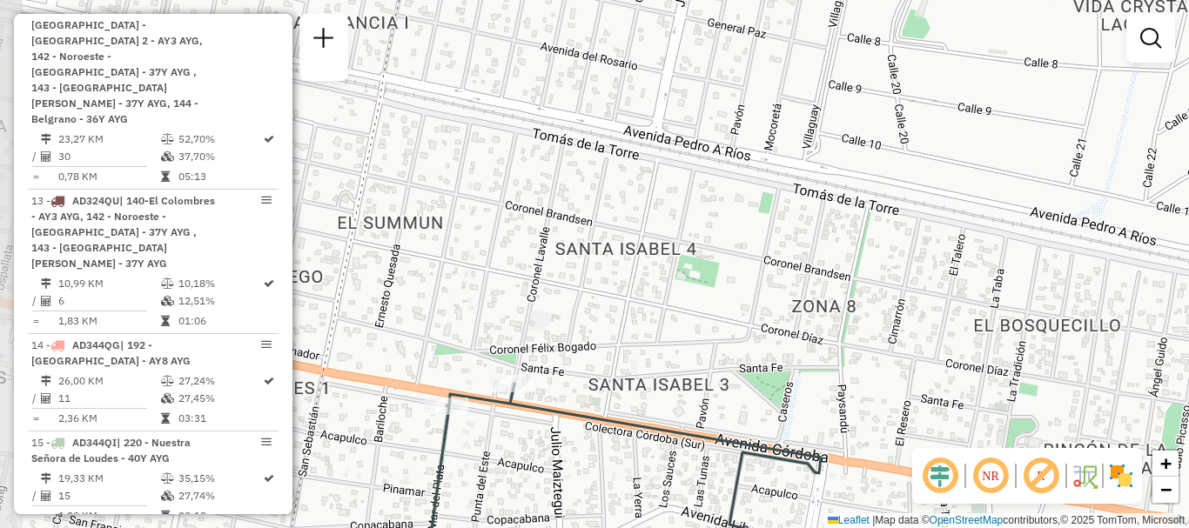
drag, startPoint x: 666, startPoint y: 128, endPoint x: 948, endPoint y: 202, distance: 291.5
click at [948, 202] on div "Janela de atendimento Grade de atendimento Capacidade Transportadoras Veículos …" at bounding box center [594, 264] width 1189 height 528
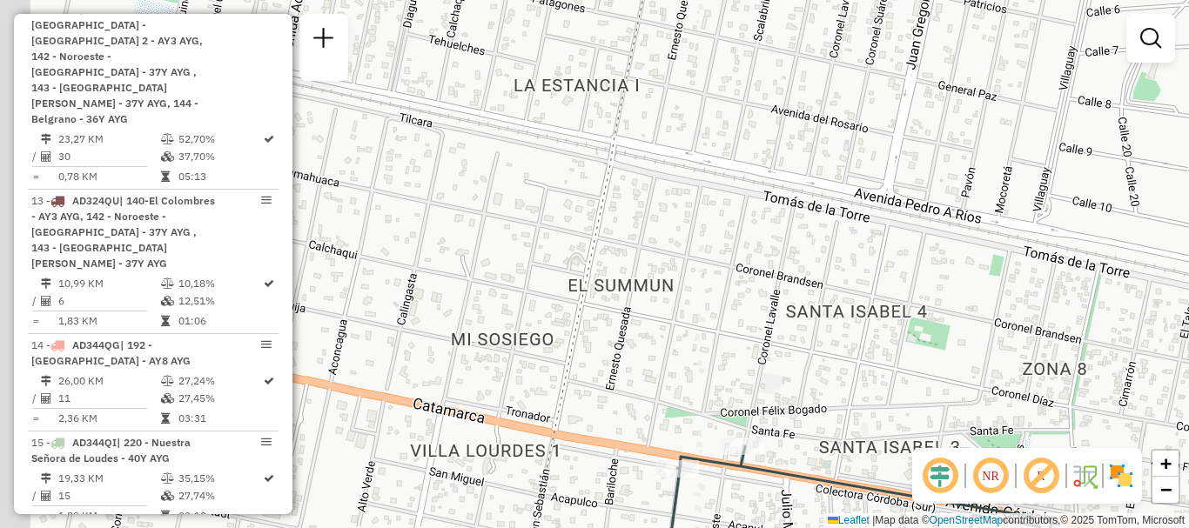
drag, startPoint x: 649, startPoint y: 139, endPoint x: 880, endPoint y: 202, distance: 238.9
click at [880, 202] on div "Janela de atendimento Grade de atendimento Capacidade Transportadoras Veículos …" at bounding box center [594, 264] width 1189 height 528
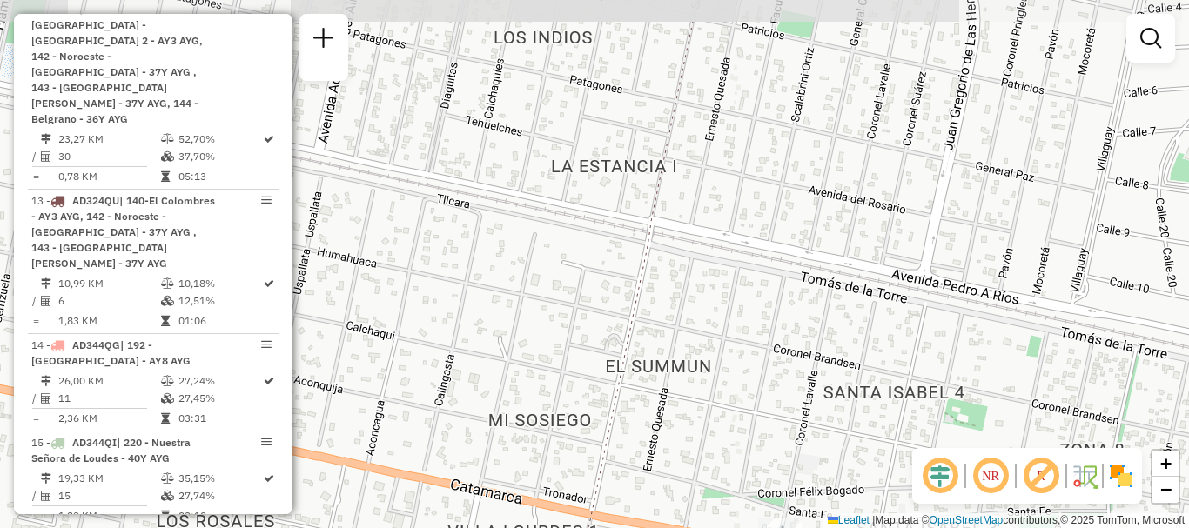
drag, startPoint x: 627, startPoint y: 153, endPoint x: 665, endPoint y: 234, distance: 89.2
click at [665, 234] on div "Janela de atendimento Grade de atendimento Capacidade Transportadoras Veículos …" at bounding box center [594, 264] width 1189 height 528
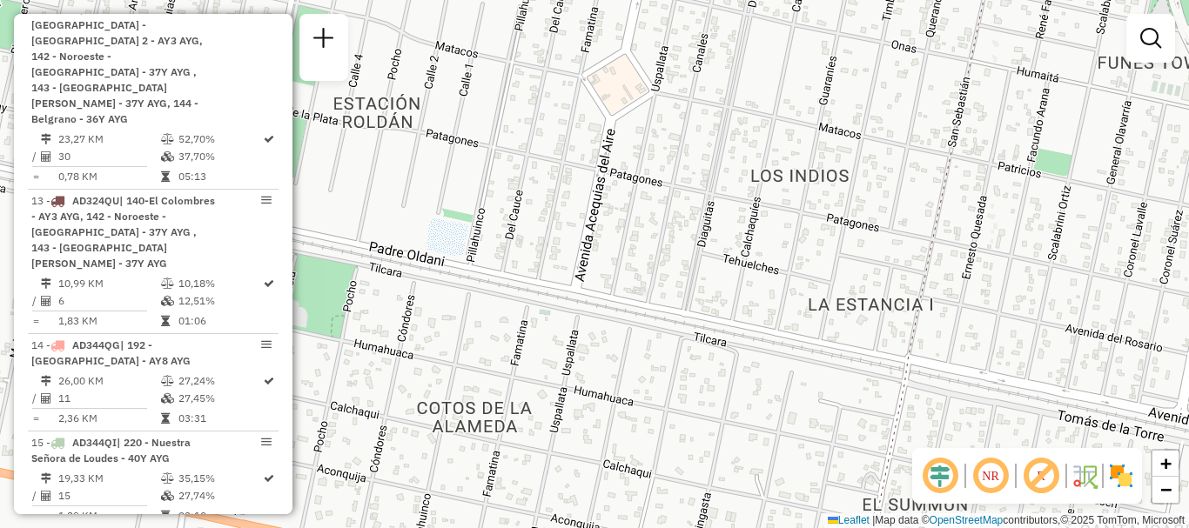
drag, startPoint x: 672, startPoint y: 236, endPoint x: 928, endPoint y: 367, distance: 288.4
click at [928, 367] on div "Janela de atendimento Grade de atendimento Capacidade Transportadoras Veículos …" at bounding box center [594, 264] width 1189 height 528
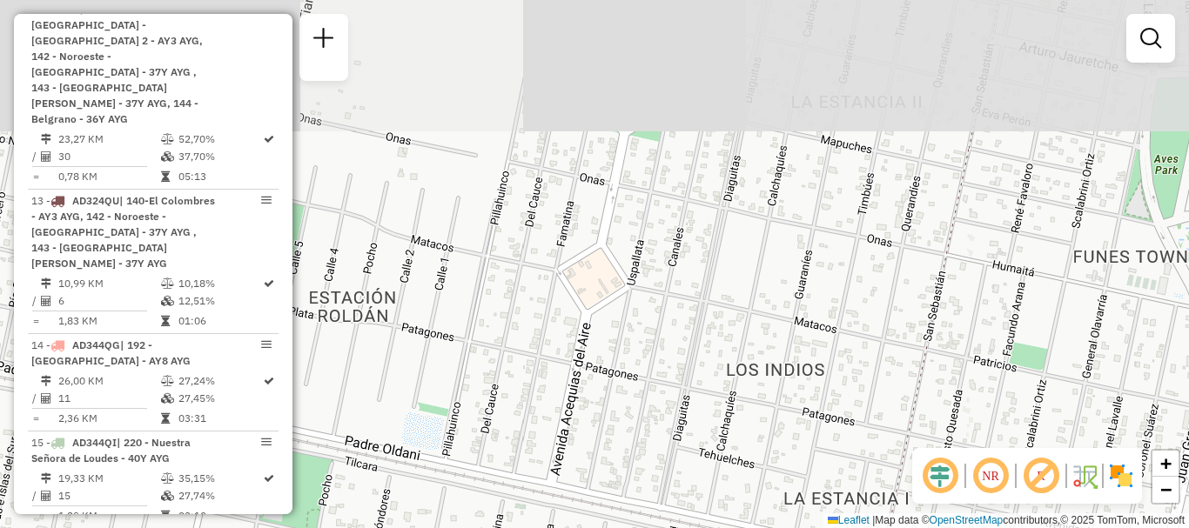
drag, startPoint x: 620, startPoint y: 220, endPoint x: 601, endPoint y: 360, distance: 141.4
click at [601, 360] on div "Janela de atendimento Grade de atendimento Capacidade Transportadoras Veículos …" at bounding box center [594, 264] width 1189 height 528
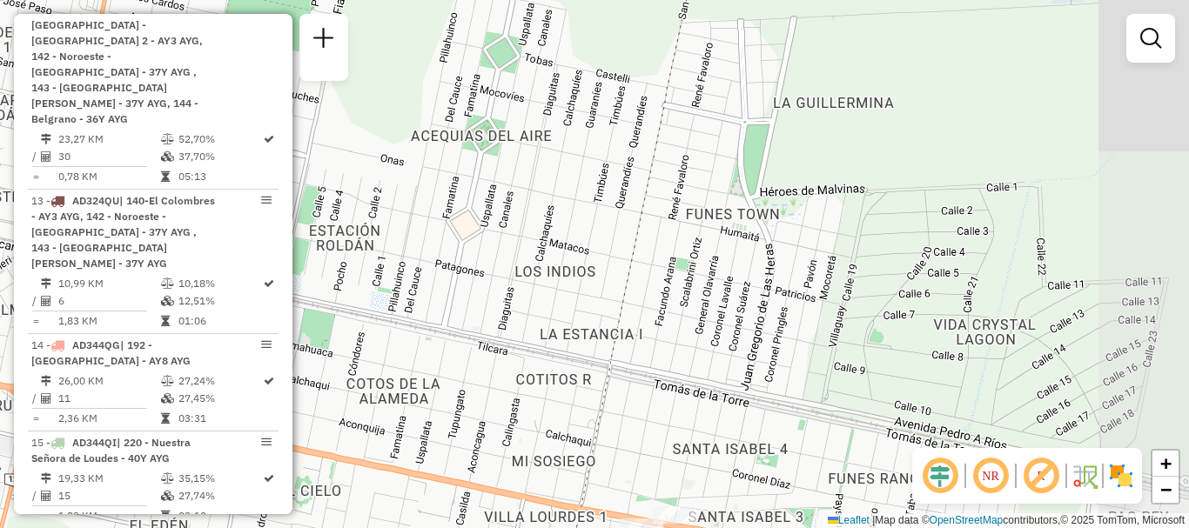
drag, startPoint x: 597, startPoint y: 397, endPoint x: 490, endPoint y: 295, distance: 147.7
click at [490, 295] on div "Janela de atendimento Grade de atendimento Capacidade Transportadoras Veículos …" at bounding box center [594, 264] width 1189 height 528
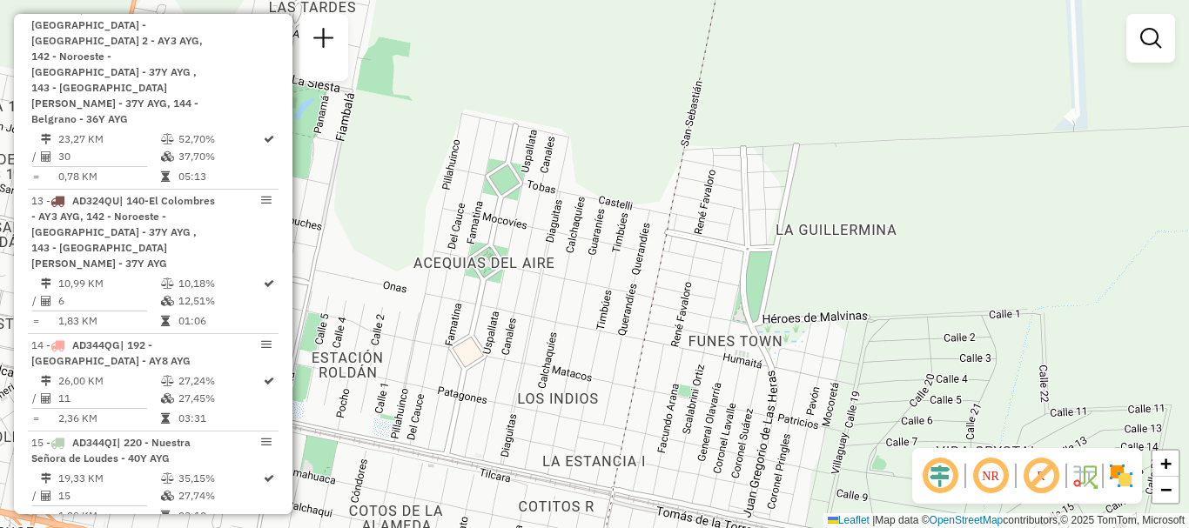
drag, startPoint x: 541, startPoint y: 293, endPoint x: 543, endPoint y: 425, distance: 132.3
click at [543, 425] on div "Janela de atendimento Grade de atendimento Capacidade Transportadoras Veículos …" at bounding box center [594, 264] width 1189 height 528
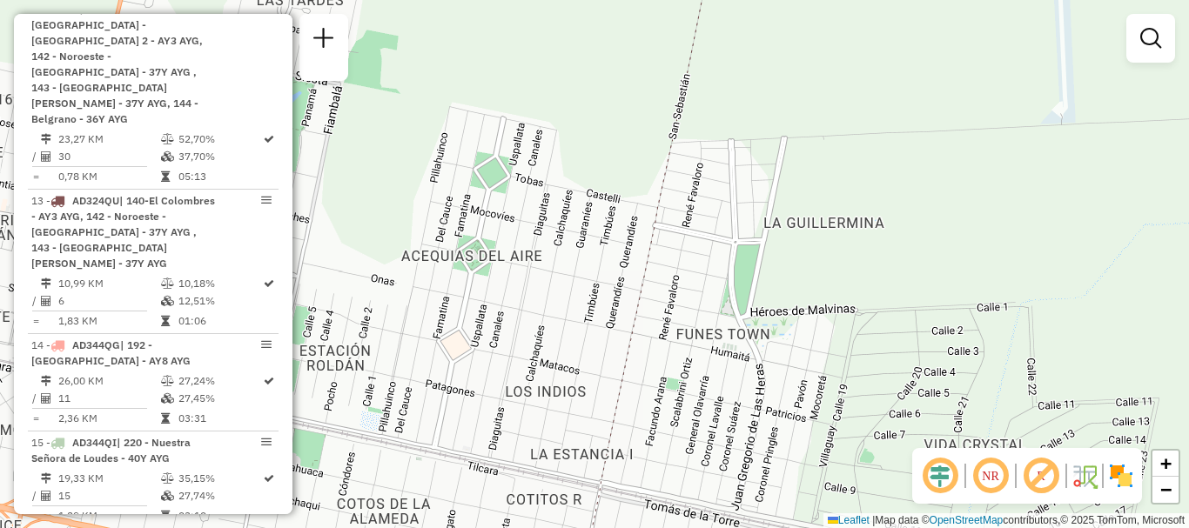
drag, startPoint x: 539, startPoint y: 399, endPoint x: 381, endPoint y: 256, distance: 212.5
click at [386, 264] on div "Janela de atendimento Grade de atendimento Capacidade Transportadoras Veículos …" at bounding box center [594, 264] width 1189 height 528
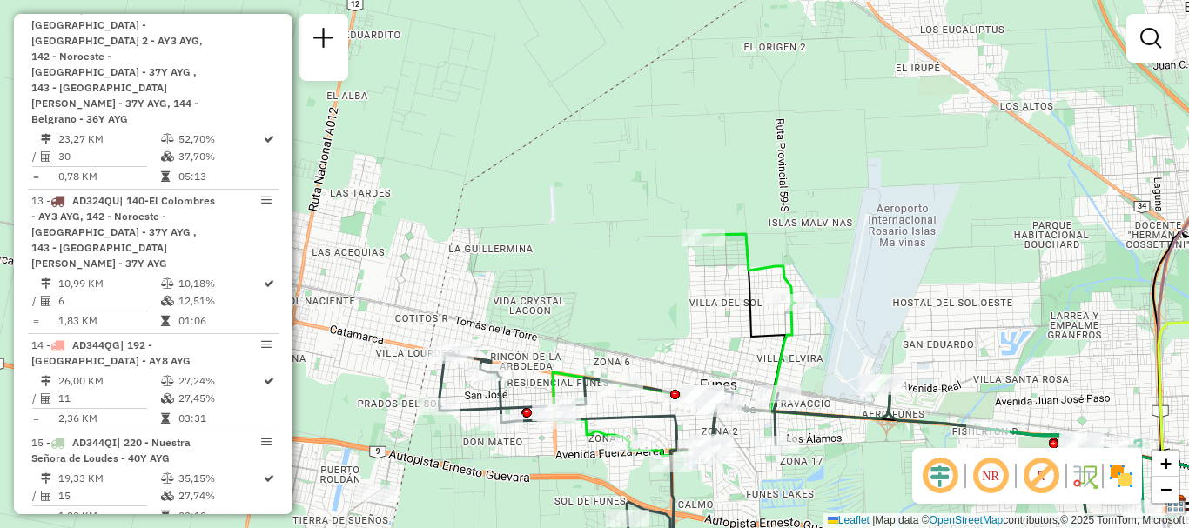
drag, startPoint x: 587, startPoint y: 410, endPoint x: 445, endPoint y: 291, distance: 185.3
click at [553, 291] on icon at bounding box center [722, 345] width 339 height 222
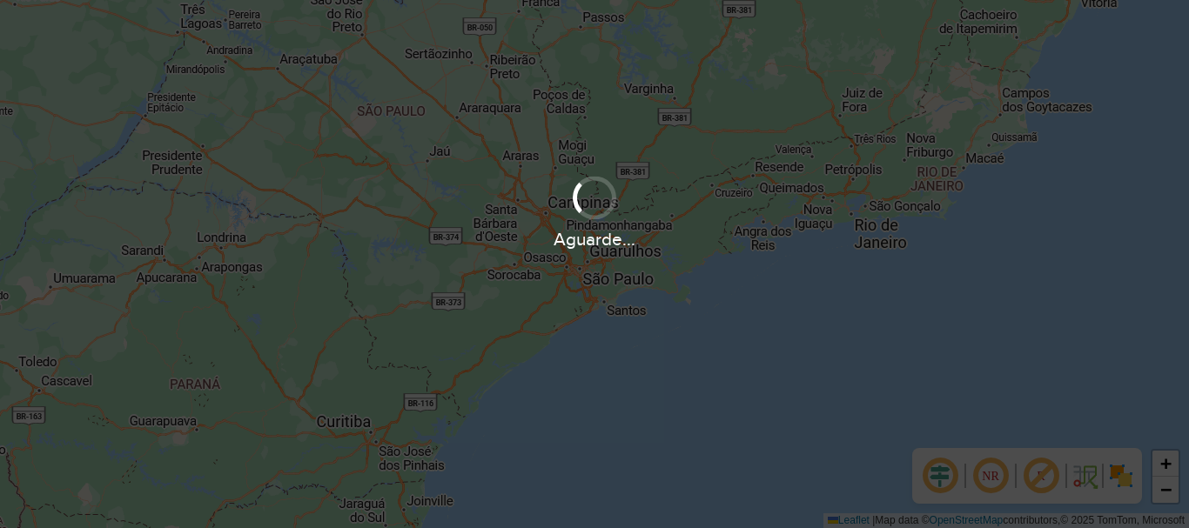
scroll to position [1219, 0]
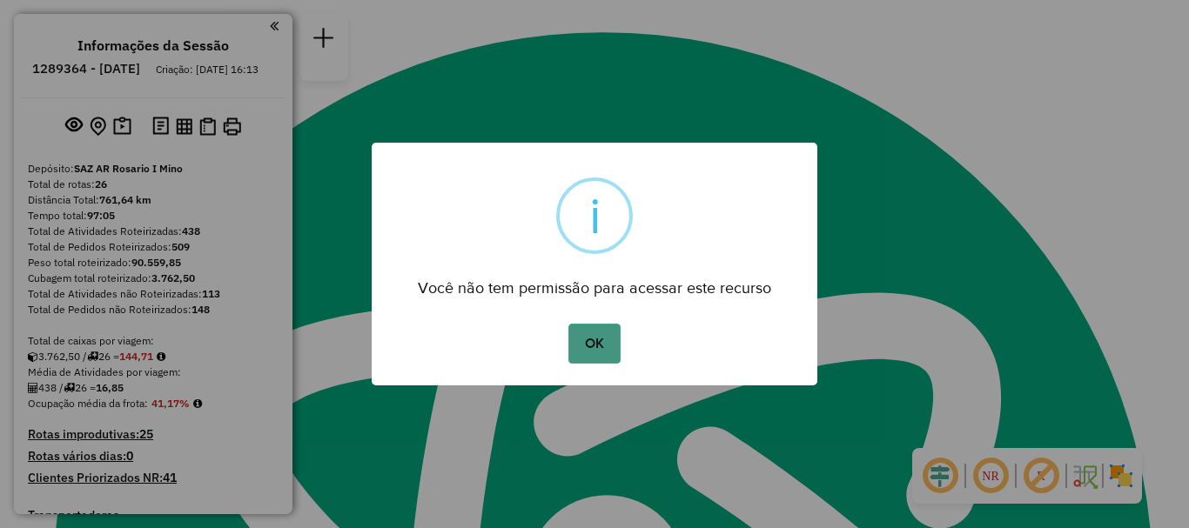
click at [606, 348] on button "OK" at bounding box center [593, 344] width 51 height 40
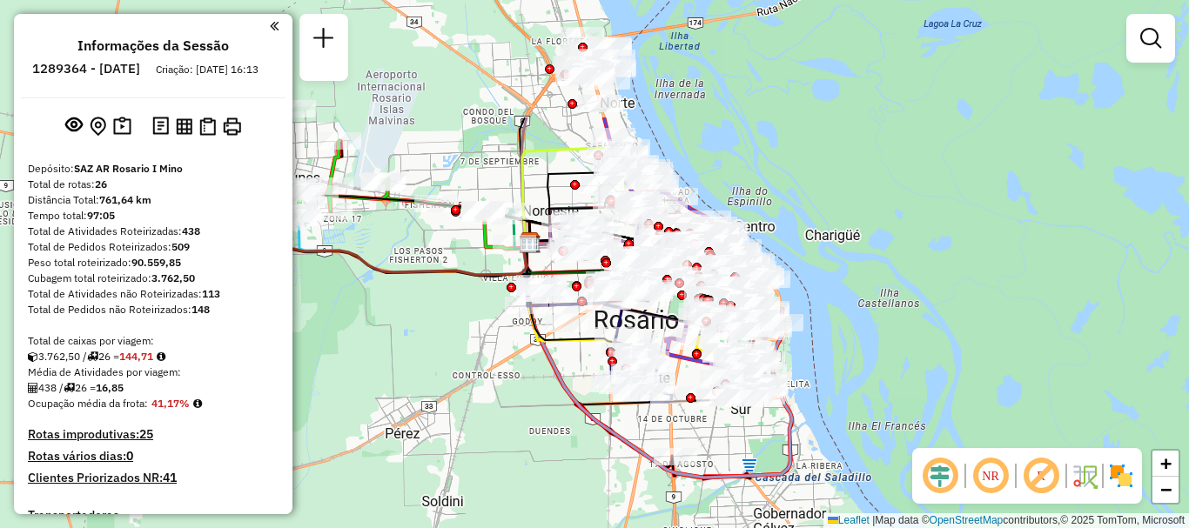
drag, startPoint x: 634, startPoint y: 377, endPoint x: 627, endPoint y: 445, distance: 68.2
click at [627, 445] on div "Janela de atendimento Grade de atendimento Capacidade Transportadoras Veículos …" at bounding box center [594, 264] width 1189 height 528
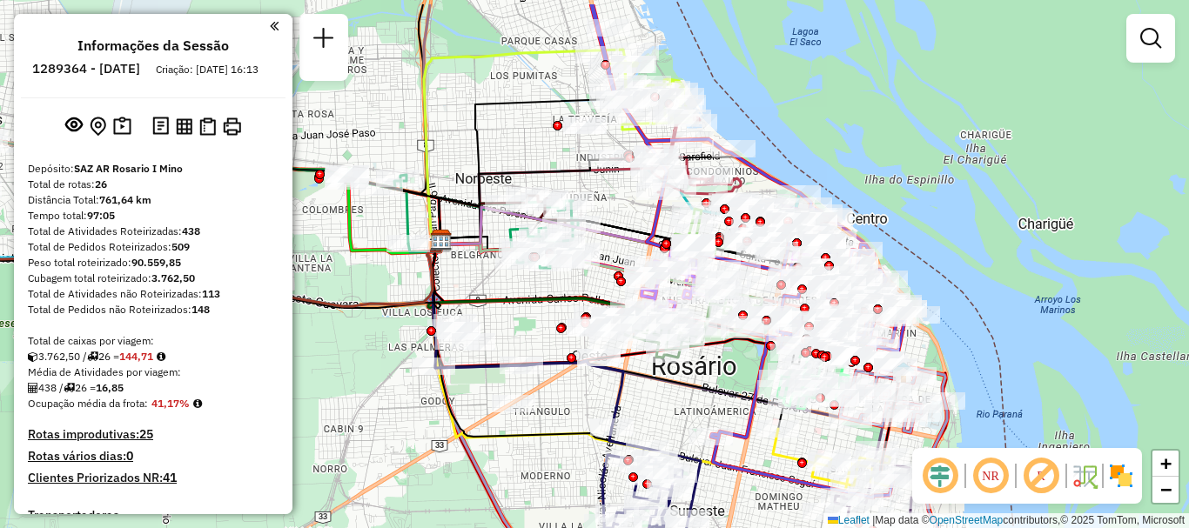
drag, startPoint x: 666, startPoint y: 351, endPoint x: 683, endPoint y: 413, distance: 65.0
click at [683, 413] on div "Janela de atendimento Grade de atendimento Capacidade Transportadoras Veículos …" at bounding box center [594, 264] width 1189 height 528
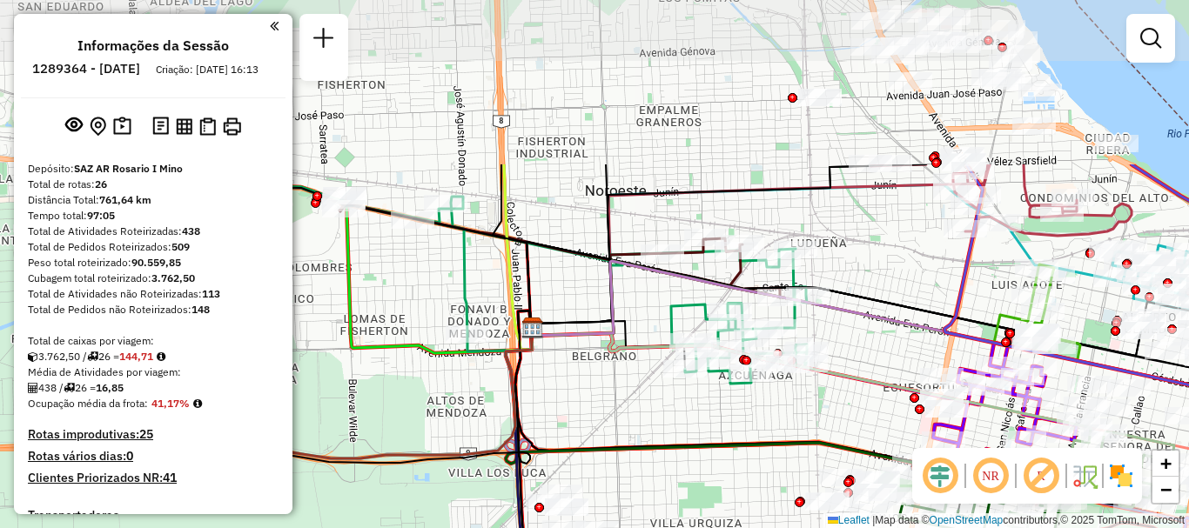
drag, startPoint x: 607, startPoint y: 451, endPoint x: 668, endPoint y: 545, distance: 112.0
click at [668, 527] on html "Aguarde... Pop-up bloqueado! Seu navegador bloqueou automáticamente a abertura …" at bounding box center [594, 264] width 1189 height 528
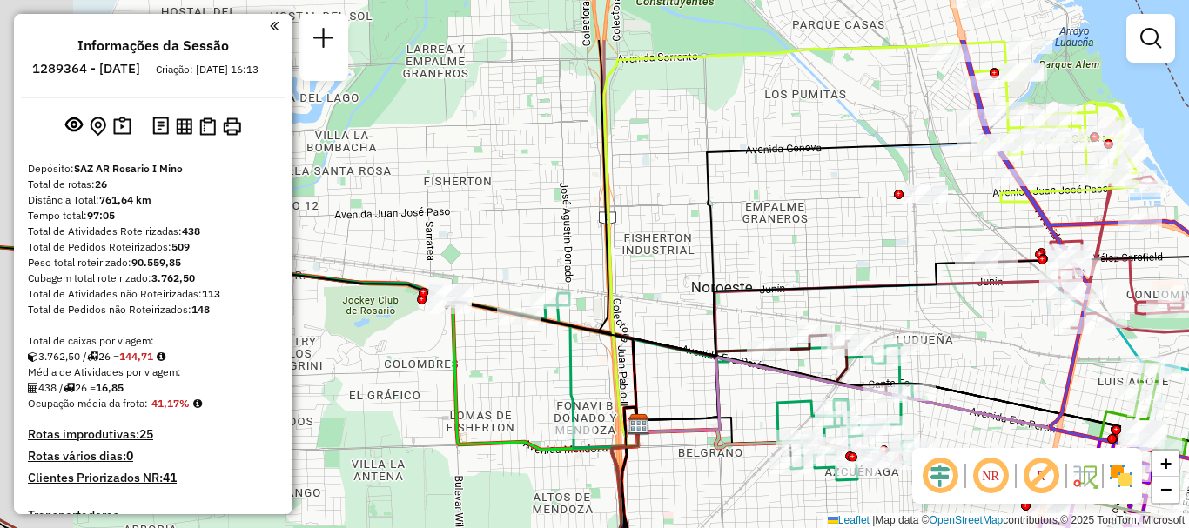
drag, startPoint x: 634, startPoint y: 506, endPoint x: 699, endPoint y: 533, distance: 69.8
click at [699, 527] on html "Aguarde... Pop-up bloqueado! Seu navegador bloqueou automáticamente a abertura …" at bounding box center [594, 264] width 1189 height 528
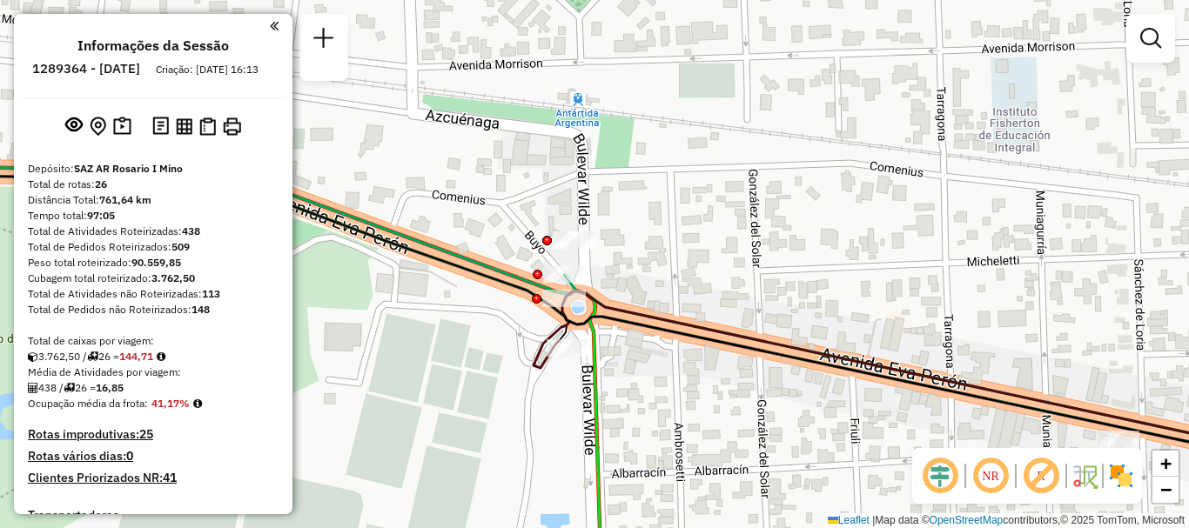
drag, startPoint x: 562, startPoint y: 319, endPoint x: 562, endPoint y: 330, distance: 10.4
click at [562, 330] on icon at bounding box center [594, 319] width 1426 height 297
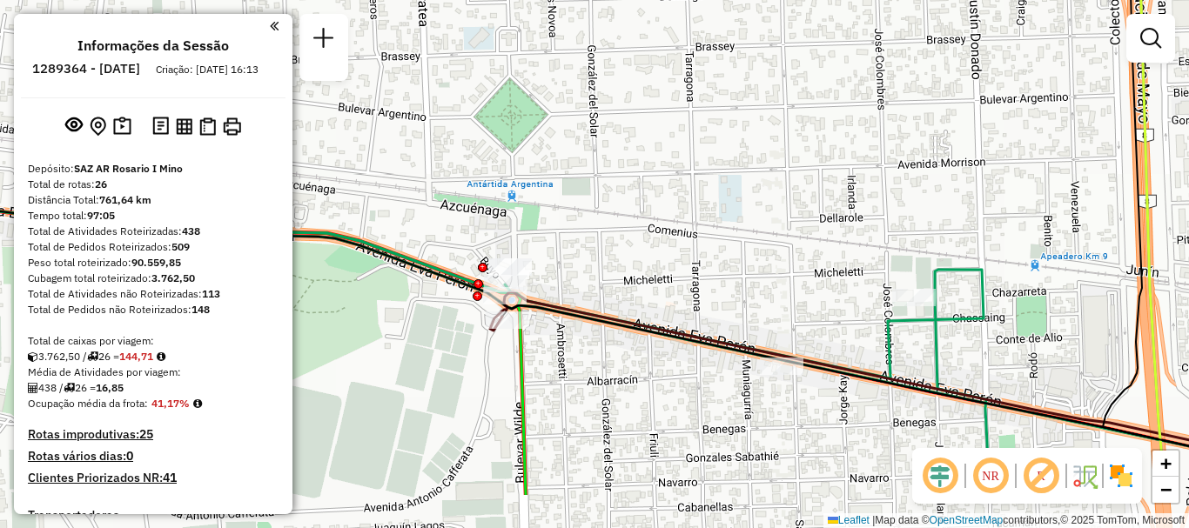
drag, startPoint x: 664, startPoint y: 351, endPoint x: 312, endPoint y: 195, distance: 384.5
click at [327, 198] on div "Janela de atendimento Grade de atendimento Capacidade Transportadoras Veículos …" at bounding box center [594, 264] width 1189 height 528
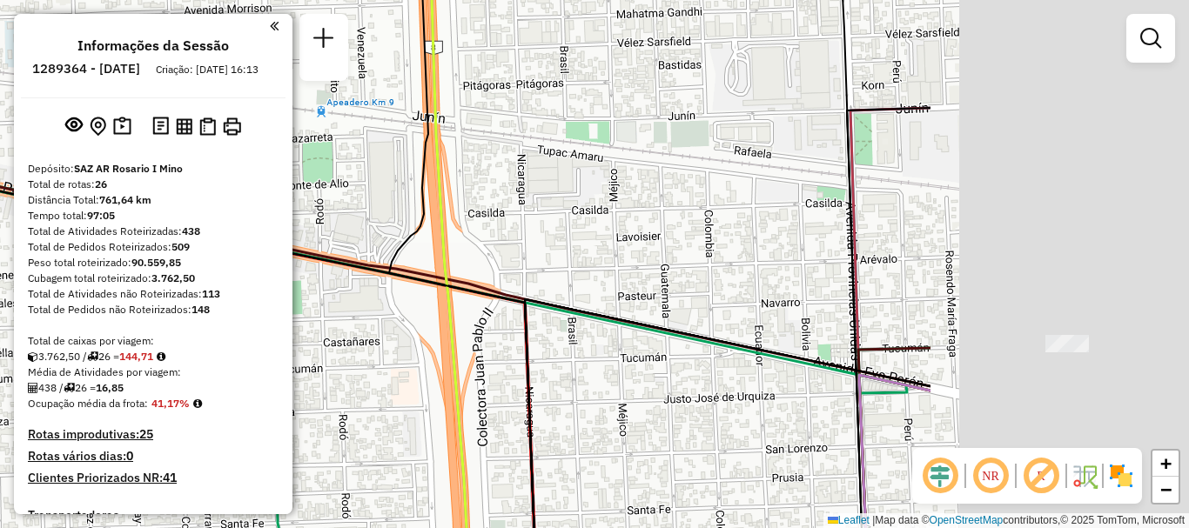
drag, startPoint x: 683, startPoint y: 317, endPoint x: 276, endPoint y: 312, distance: 407.2
click at [276, 312] on hb-router-mapa "Informações da Sessão 1289364 - 07/10/2025 Criação: 06/10/2025 16:13 Depósito: …" at bounding box center [594, 264] width 1189 height 528
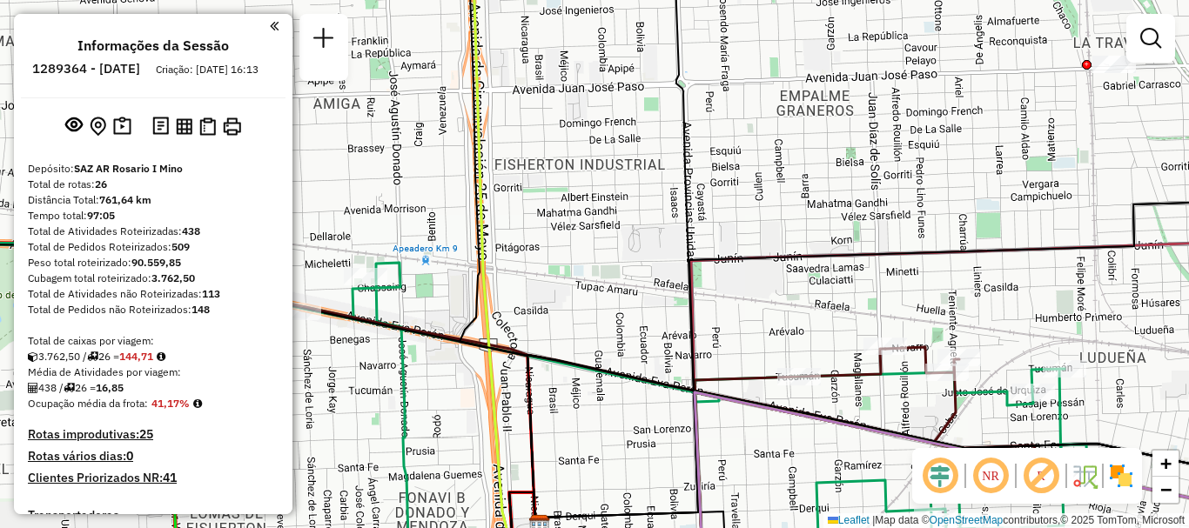
drag, startPoint x: 273, startPoint y: 252, endPoint x: 178, endPoint y: 206, distance: 105.5
click at [183, 211] on hb-router-mapa "Informações da Sessão 1289364 - 07/10/2025 Criação: 06/10/2025 16:13 Depósito: …" at bounding box center [594, 264] width 1189 height 528
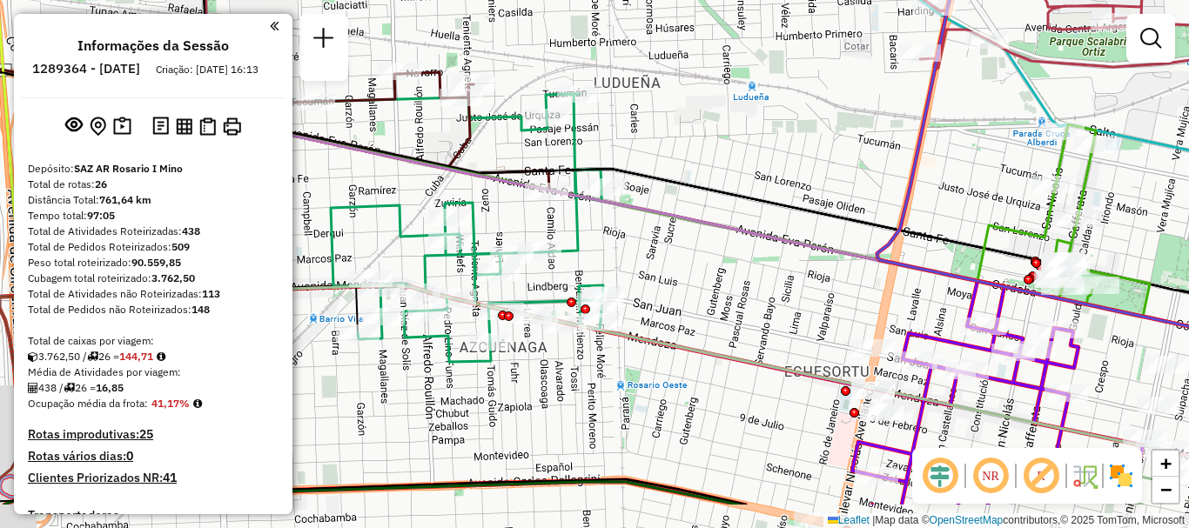
drag, startPoint x: 448, startPoint y: 310, endPoint x: 542, endPoint y: 223, distance: 128.1
click at [541, 225] on div "Janela de atendimento Grade de atendimento Capacidade Transportadoras Veículos …" at bounding box center [594, 264] width 1189 height 528
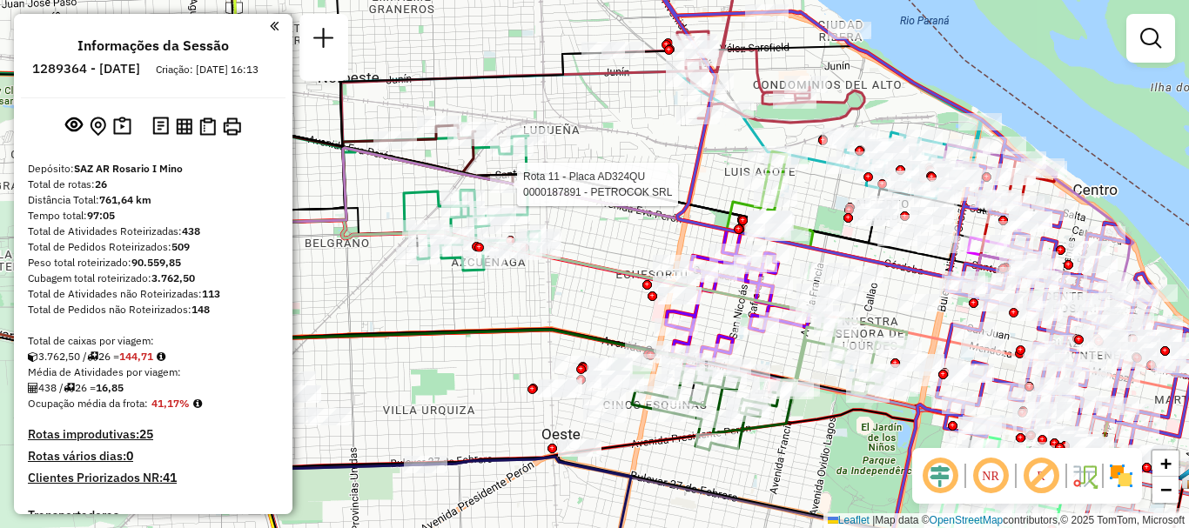
drag, startPoint x: 566, startPoint y: 294, endPoint x: 463, endPoint y: 211, distance: 132.5
click at [464, 211] on div "Rota 11 - Placa AD324QU 0000187891 - PETROCOK SRL Janela de atendimento Grade d…" at bounding box center [594, 264] width 1189 height 528
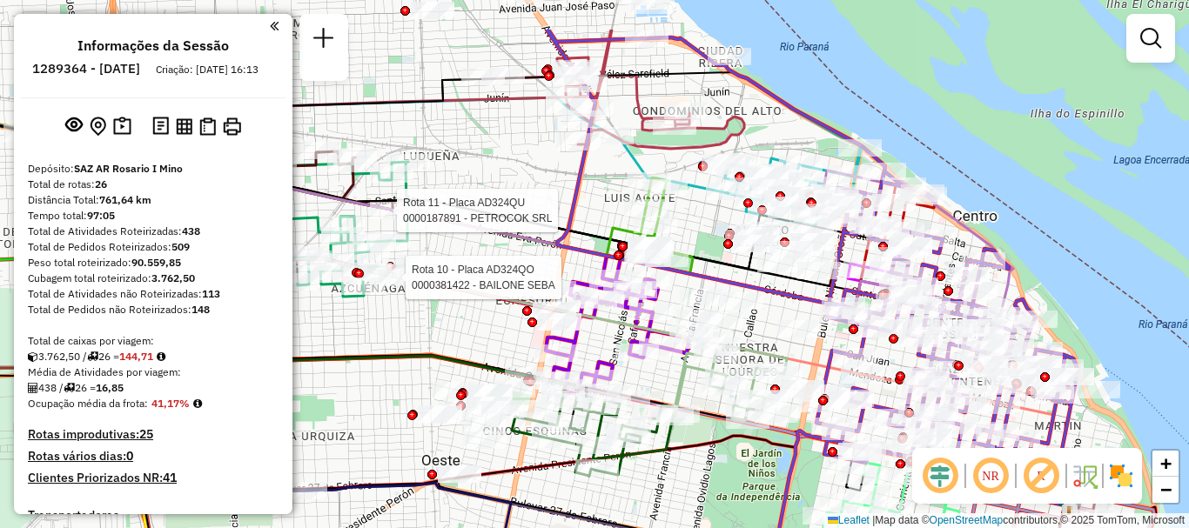
drag, startPoint x: 466, startPoint y: 244, endPoint x: 422, endPoint y: 318, distance: 87.0
click at [422, 318] on div "Rota 11 - Placa AD324QU 0000187891 - PETROCOK SRL Rota 10 - Placa AD324QO 00003…" at bounding box center [594, 264] width 1189 height 528
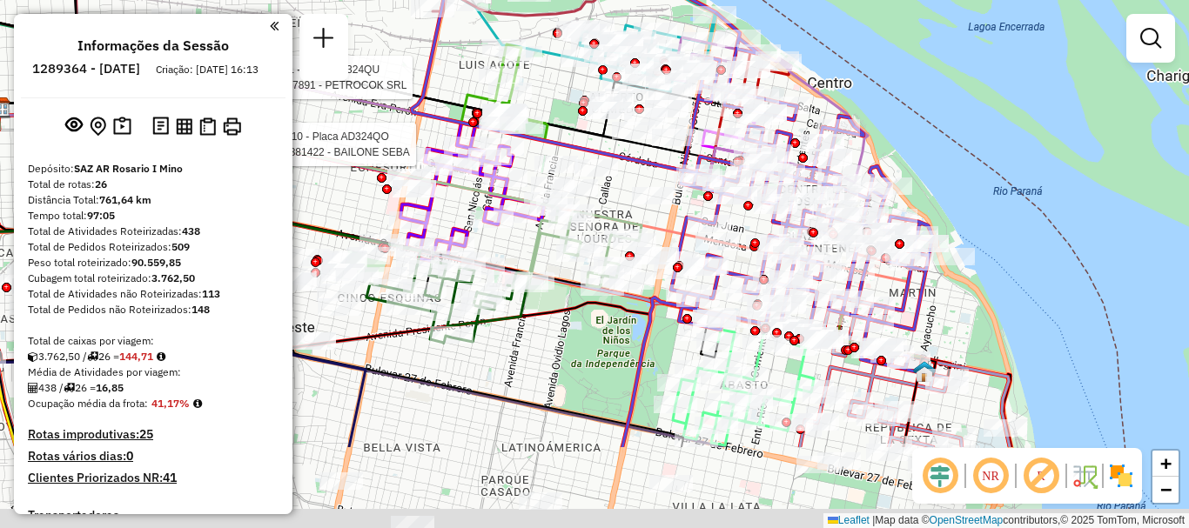
drag, startPoint x: 595, startPoint y: 320, endPoint x: 378, endPoint y: 121, distance: 295.0
click at [378, 121] on icon at bounding box center [274, 157] width 553 height 98
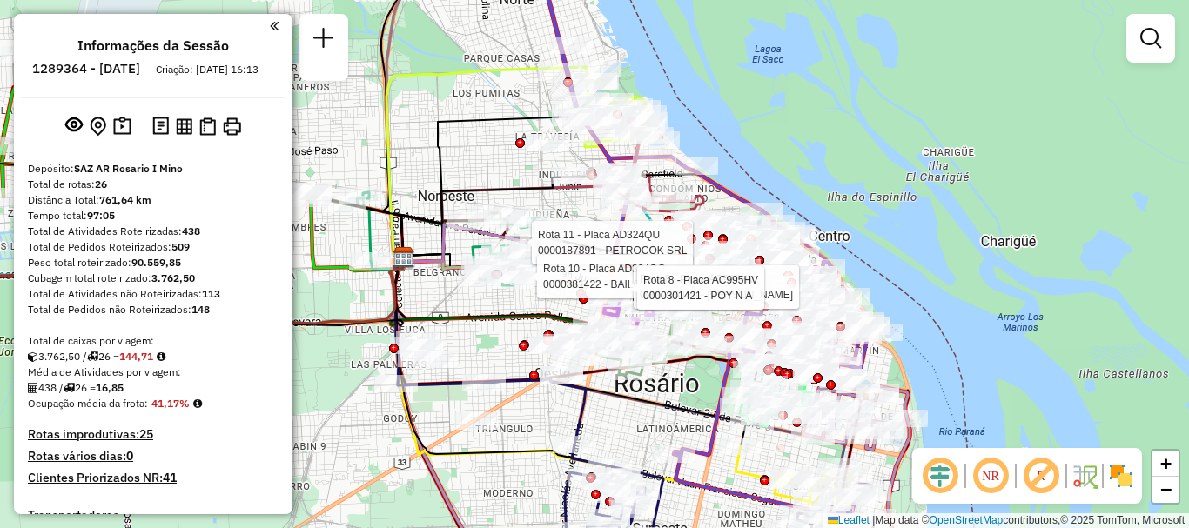
drag, startPoint x: 595, startPoint y: 367, endPoint x: 659, endPoint y: 410, distance: 76.5
click at [659, 410] on icon at bounding box center [570, 348] width 351 height 197
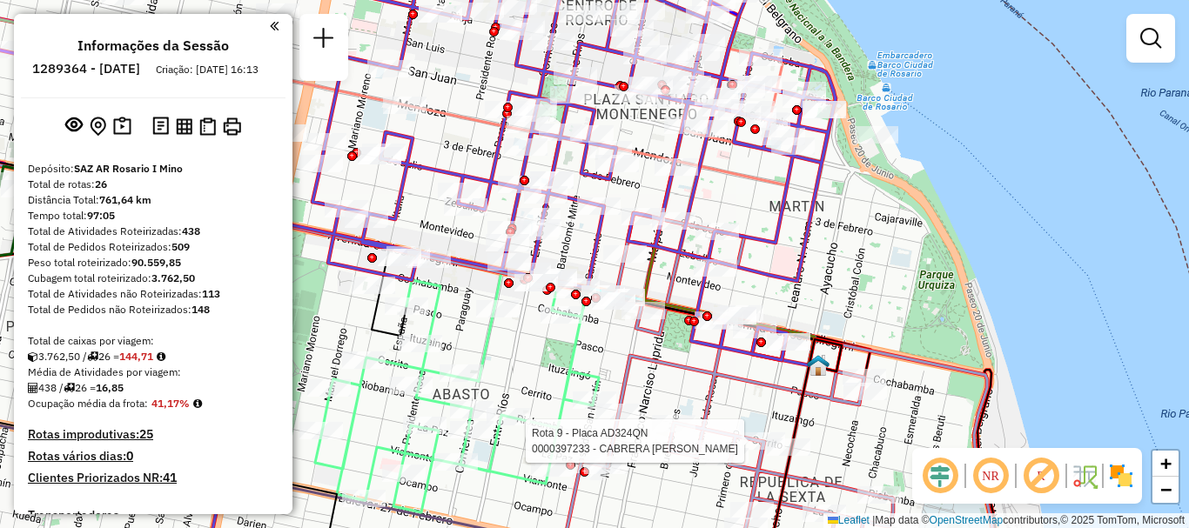
select select "**********"
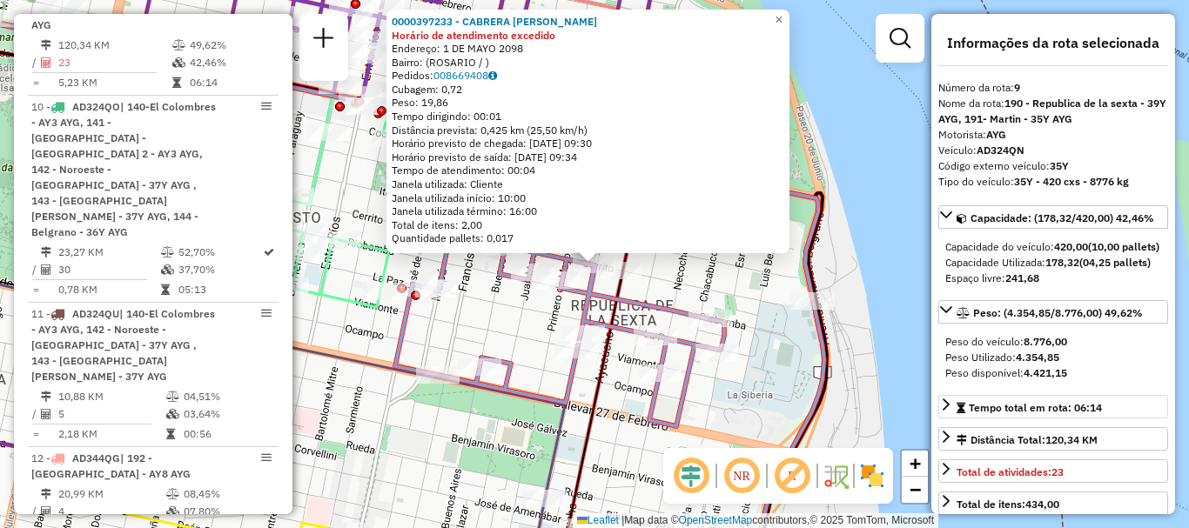
scroll to position [174, 0]
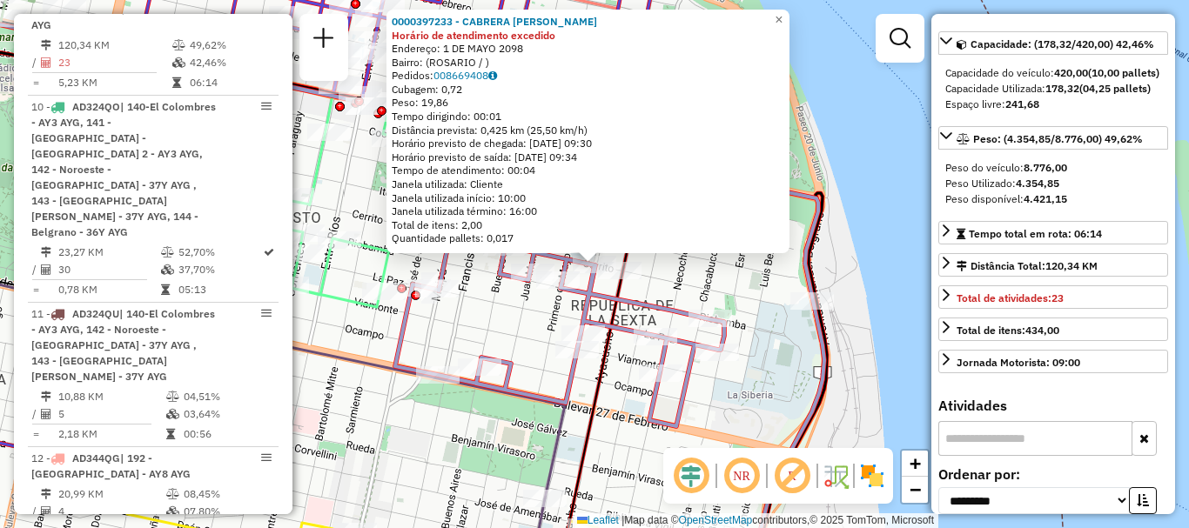
click at [904, 409] on div "0000397233 - CABRERA LISANDRO GASTON Horário de atendimento excedido Endereço: …" at bounding box center [594, 264] width 1189 height 528
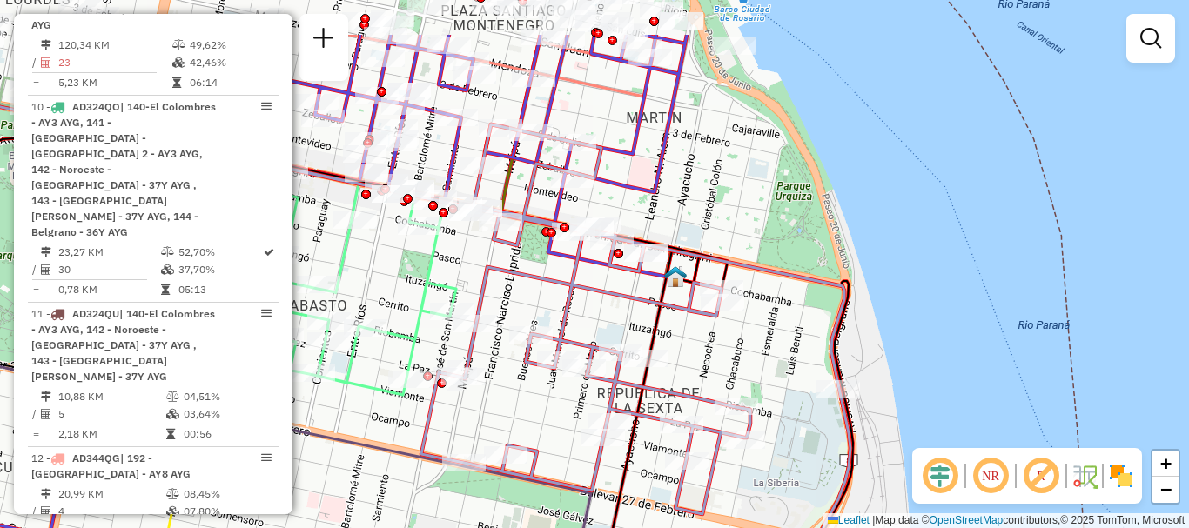
drag, startPoint x: 726, startPoint y: 474, endPoint x: 733, endPoint y: 495, distance: 22.0
click at [733, 495] on div "Janela de atendimento Grade de atendimento Capacidade Transportadoras Veículos …" at bounding box center [594, 264] width 1189 height 528
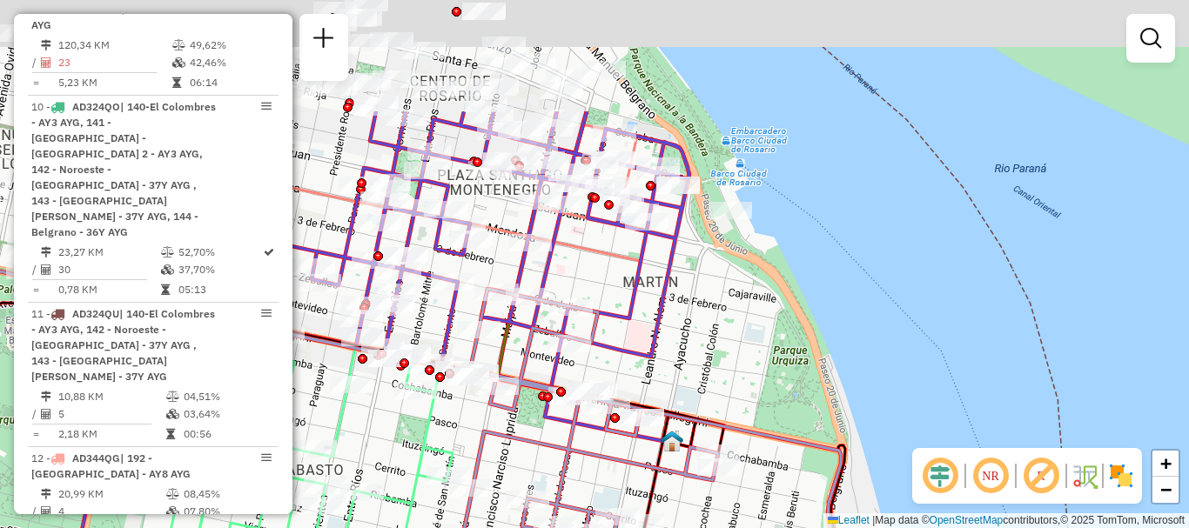
drag, startPoint x: 685, startPoint y: 358, endPoint x: 682, endPoint y: 520, distance: 161.9
click at [682, 520] on div "Janela de atendimento Grade de atendimento Capacidade Transportadoras Veículos …" at bounding box center [594, 264] width 1189 height 528
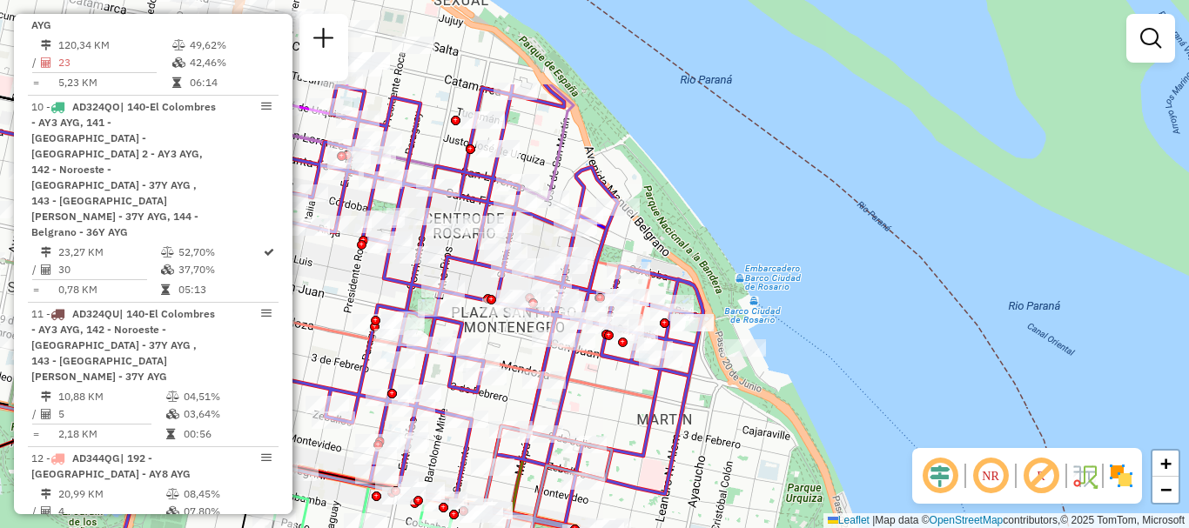
click at [666, 527] on div "Janela de atendimento Grade de atendimento Capacidade Transportadoras Veículos …" at bounding box center [594, 264] width 1189 height 528
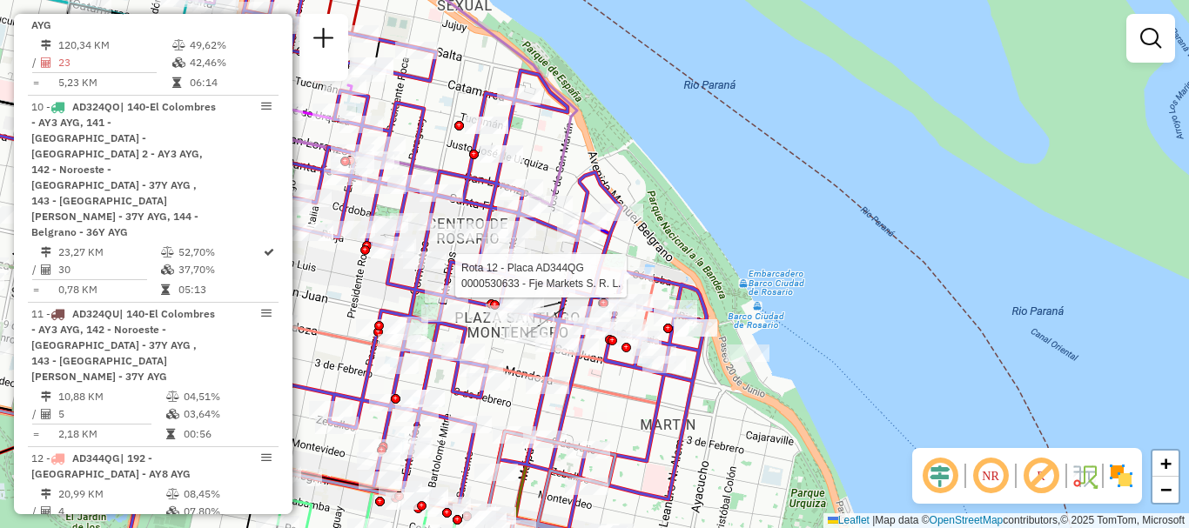
select select "**********"
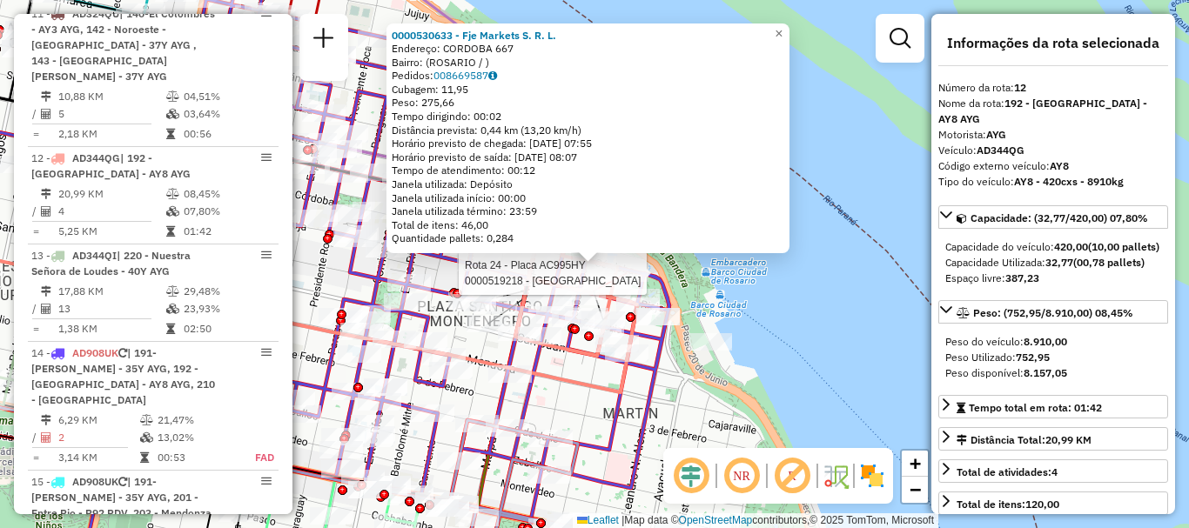
scroll to position [1848, 0]
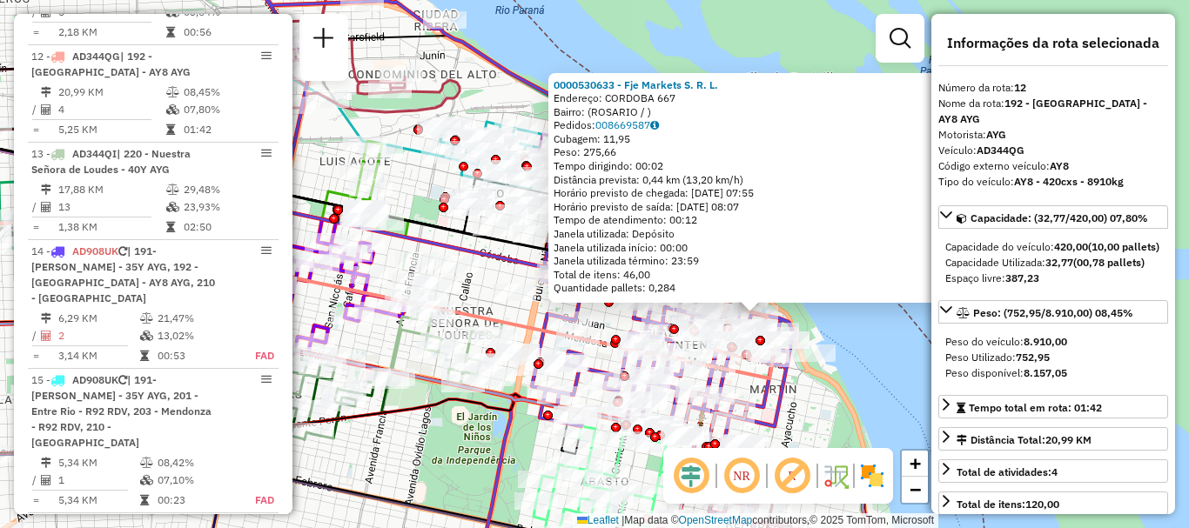
click at [886, 368] on div "0000530633 - Fje Markets S. R. L. Endereço: CORDOBA 667 Bairro: (ROSARIO / ) Pe…" at bounding box center [594, 264] width 1189 height 528
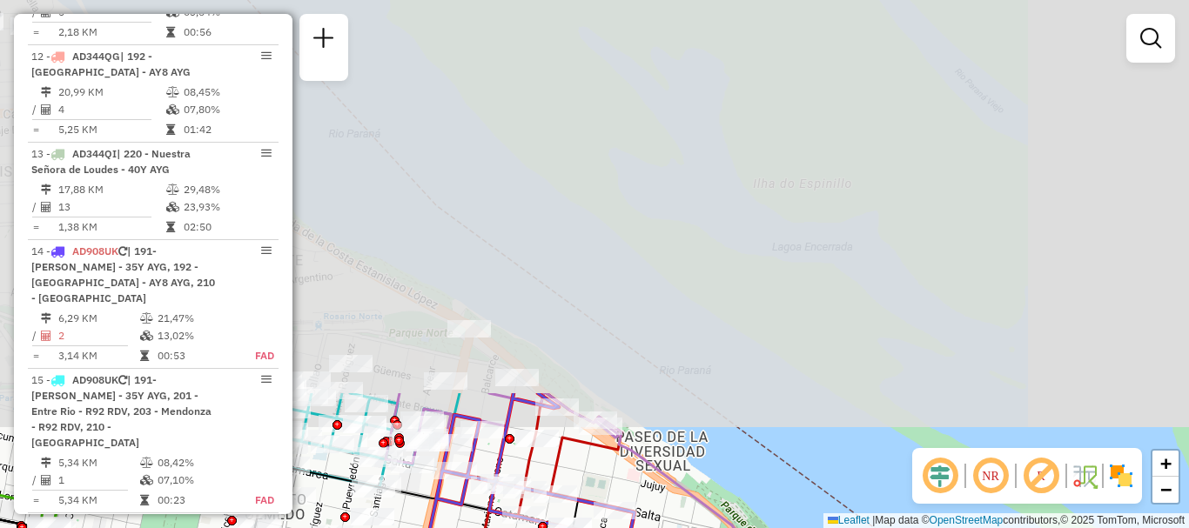
drag, startPoint x: 566, startPoint y: 129, endPoint x: 683, endPoint y: 562, distance: 448.9
click at [683, 527] on html "Aguarde... Pop-up bloqueado! Seu navegador bloqueou automáticamente a abertura …" at bounding box center [594, 264] width 1189 height 528
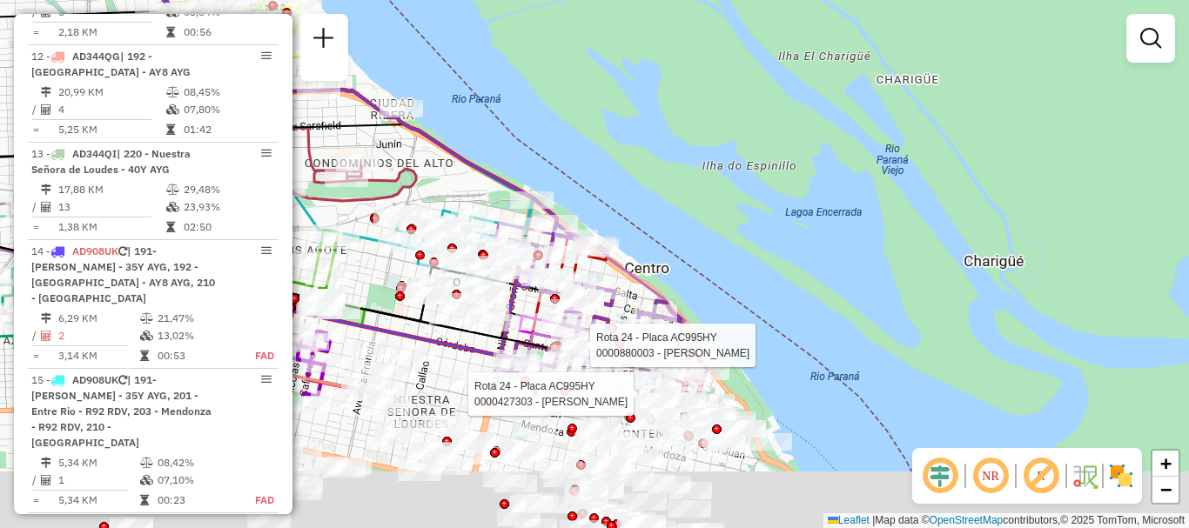
drag, startPoint x: 565, startPoint y: 506, endPoint x: 559, endPoint y: 351, distance: 155.8
click at [559, 341] on div at bounding box center [558, 346] width 10 height 10
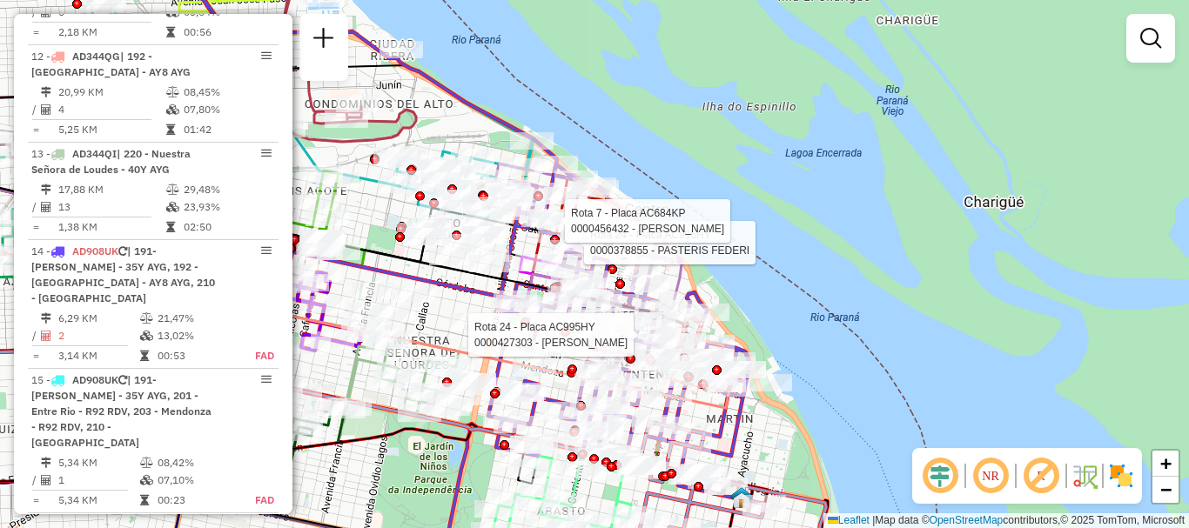
click at [1026, 234] on div "Rota 24 - Placa AC995HY 0000427303 - ROMERO RICARDO Rota 24 - Placa AC995HY 000…" at bounding box center [594, 264] width 1189 height 528
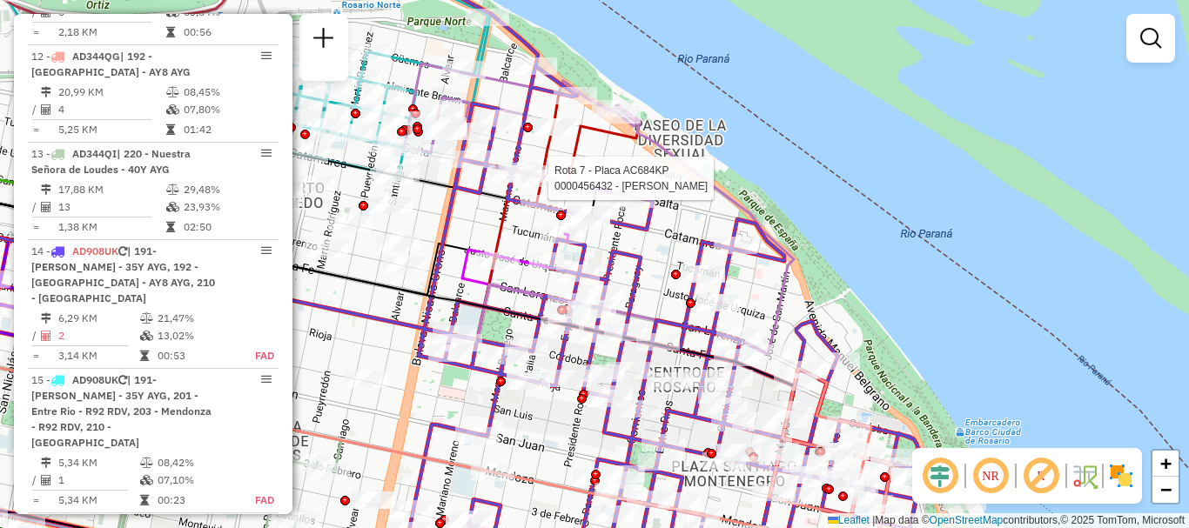
select select "**********"
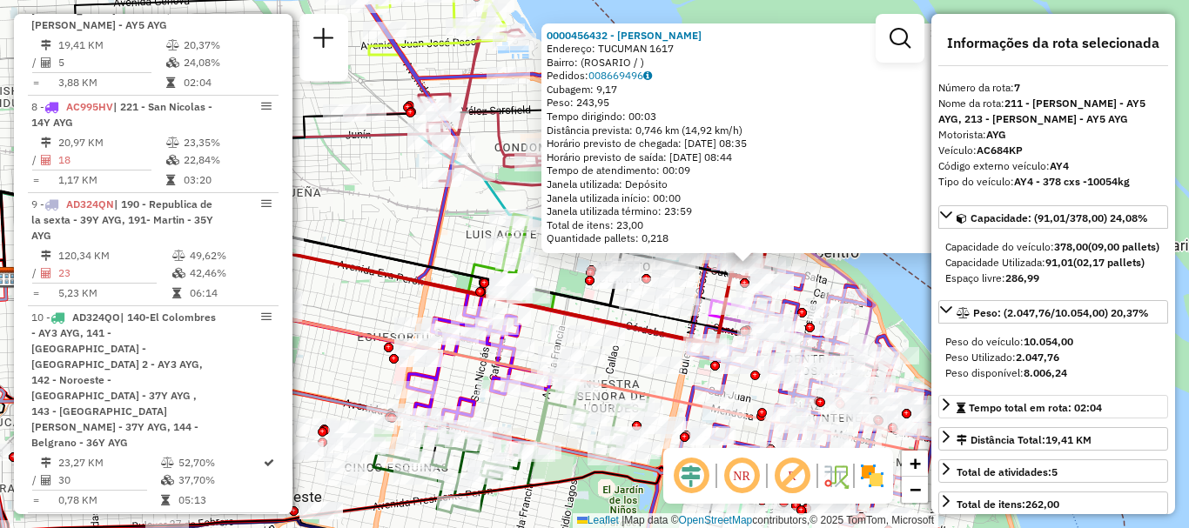
scroll to position [87, 0]
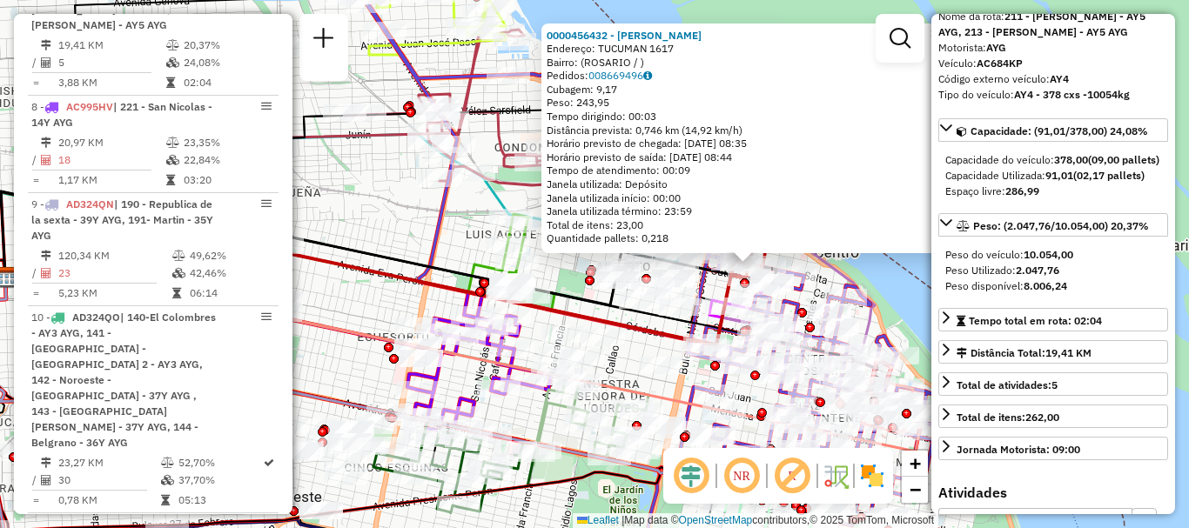
click at [913, 295] on div "0000456432 - SANCHEZ GONZALO EMANUEL Endereço: TUCUMAN 1617 Bairro: (ROSARIO / …" at bounding box center [594, 264] width 1189 height 528
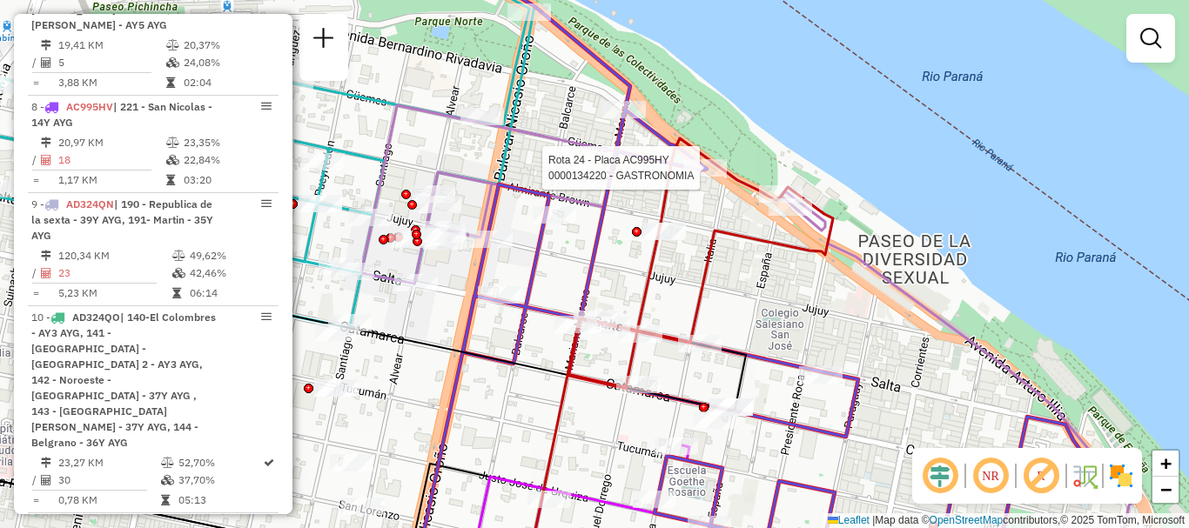
select select "**********"
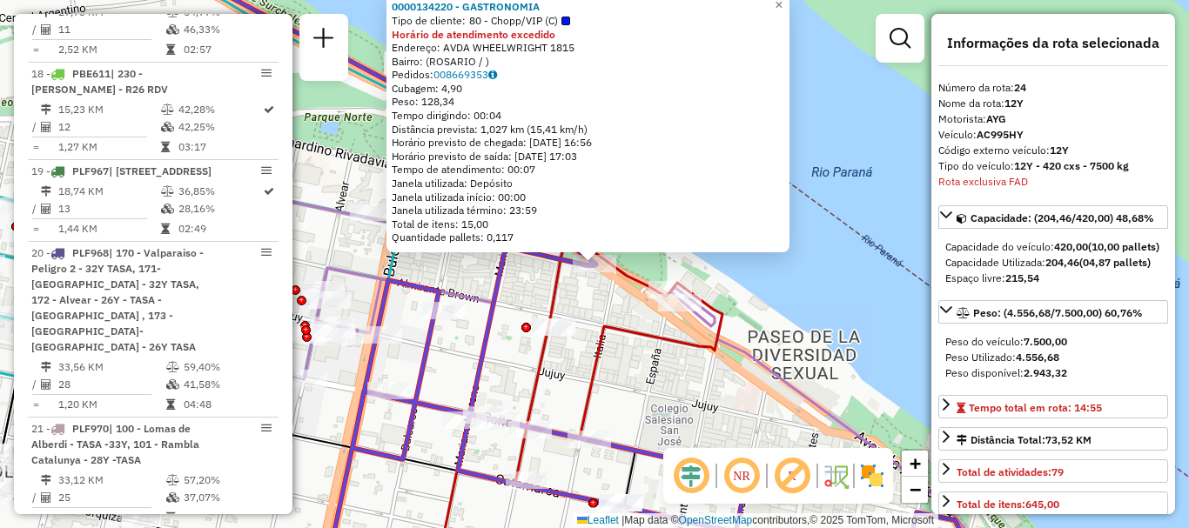
scroll to position [3205, 0]
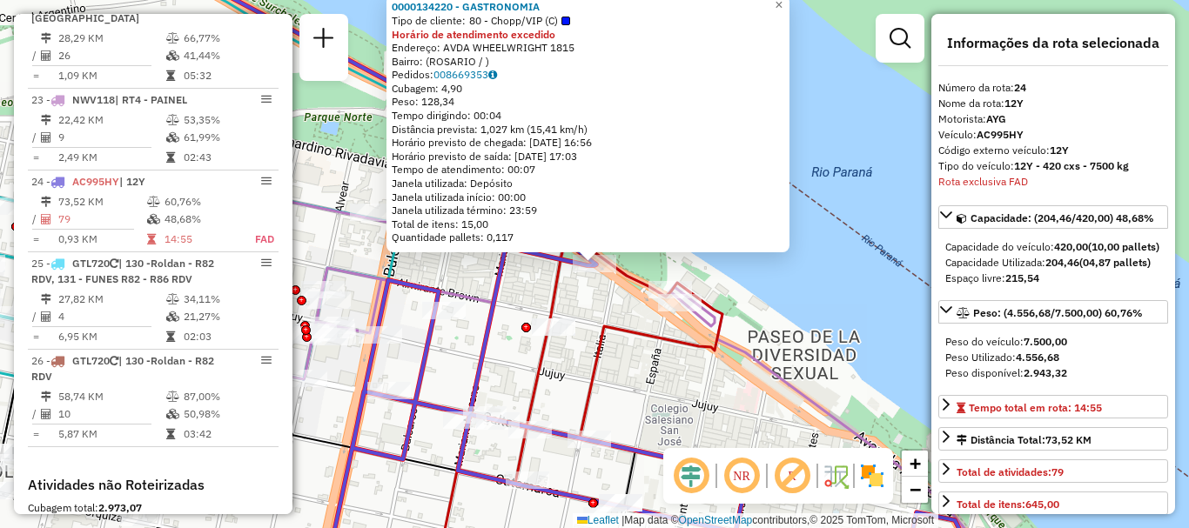
click at [778, 293] on div "0000134220 - GASTRONOMIA Tipo de cliente: 80 - Chopp/VIP (C) Horário de atendim…" at bounding box center [594, 264] width 1189 height 528
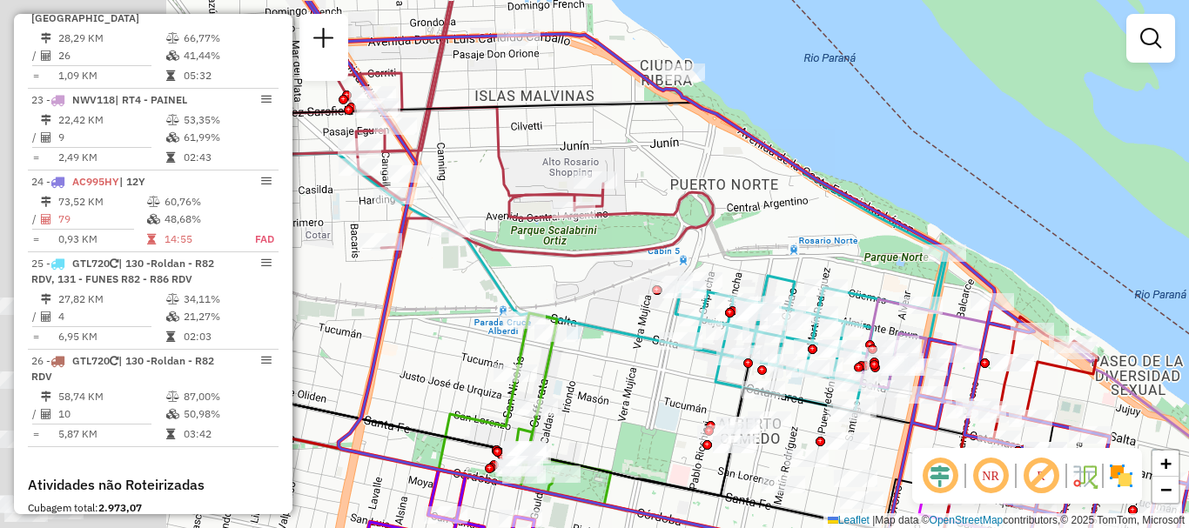
drag, startPoint x: 427, startPoint y: 208, endPoint x: 784, endPoint y: 264, distance: 361.1
click at [784, 264] on div "Janela de atendimento Grade de atendimento Capacidade Transportadoras Veículos …" at bounding box center [594, 264] width 1189 height 528
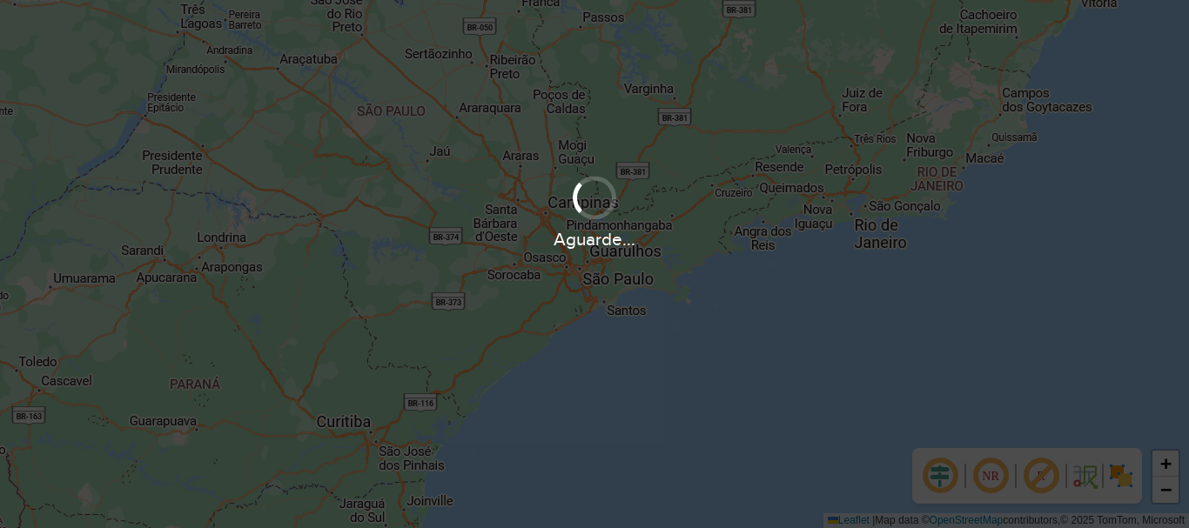
scroll to position [1219, 0]
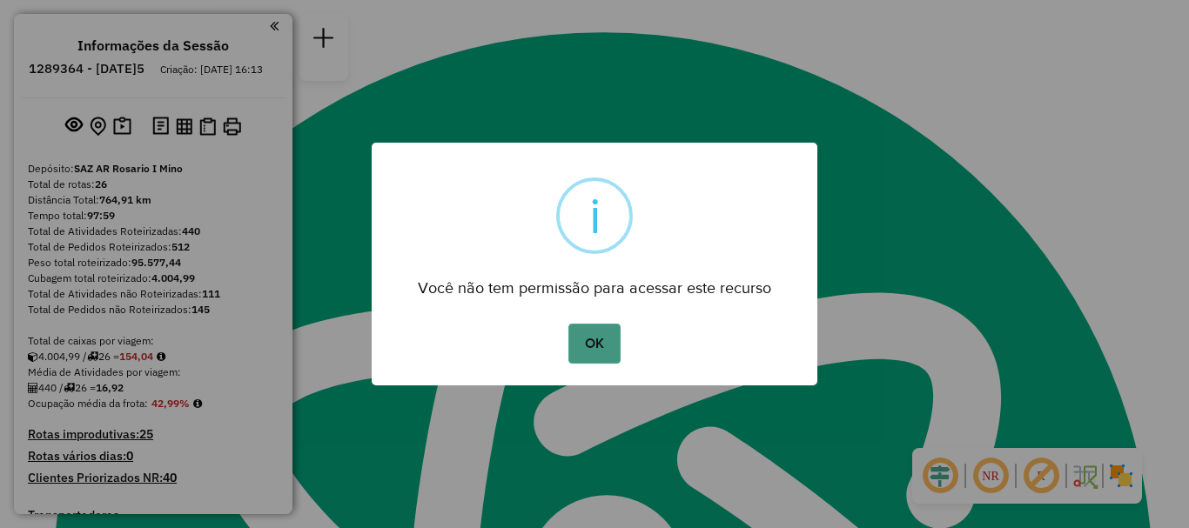
click at [578, 340] on button "OK" at bounding box center [593, 344] width 51 height 40
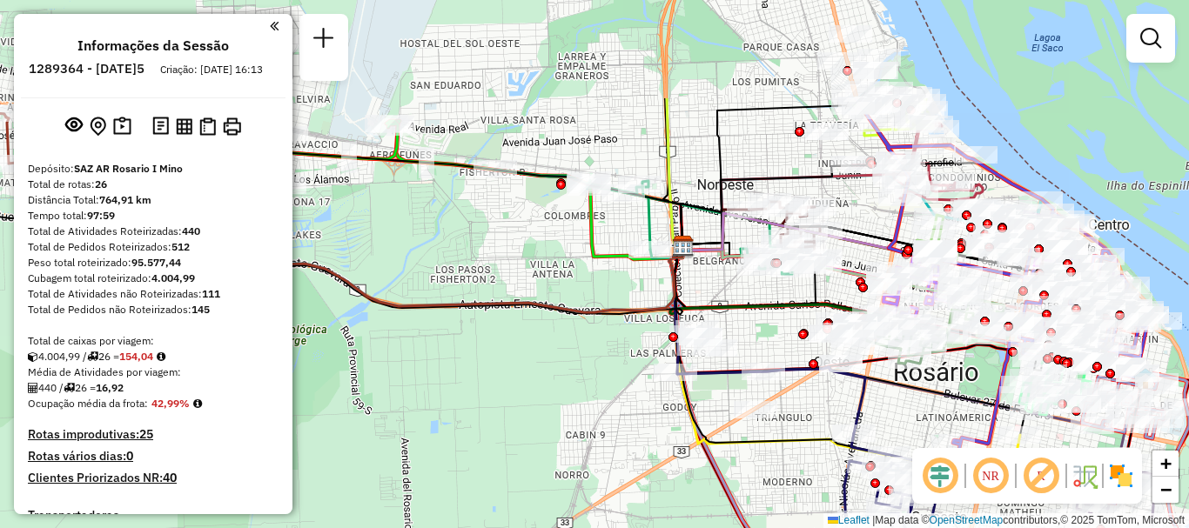
drag, startPoint x: 620, startPoint y: 220, endPoint x: 553, endPoint y: 371, distance: 164.4
click at [553, 371] on div "Janela de atendimento Grade de atendimento Capacidade Transportadoras Veículos …" at bounding box center [594, 264] width 1189 height 528
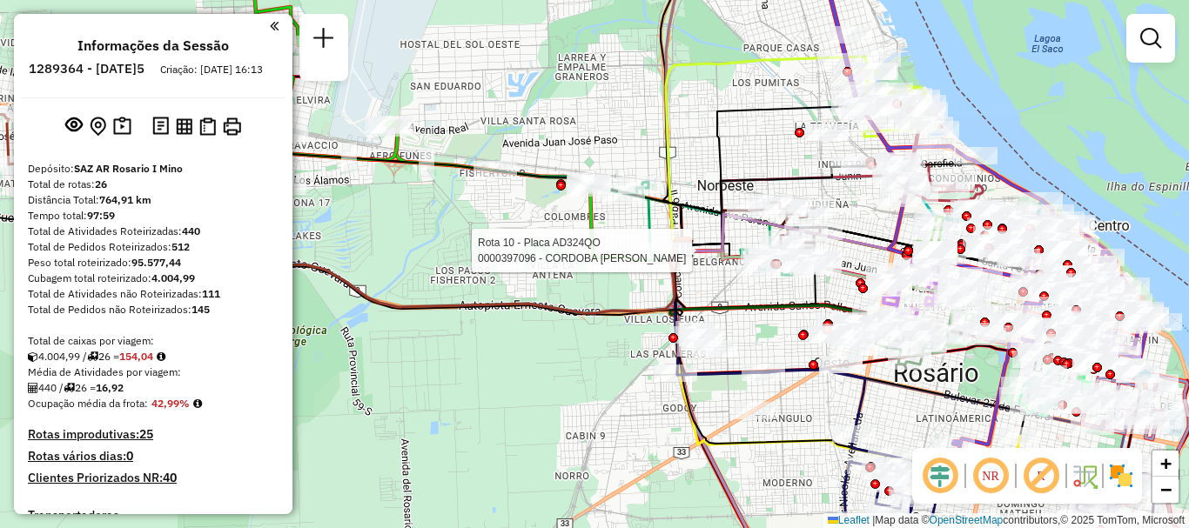
select select "**********"
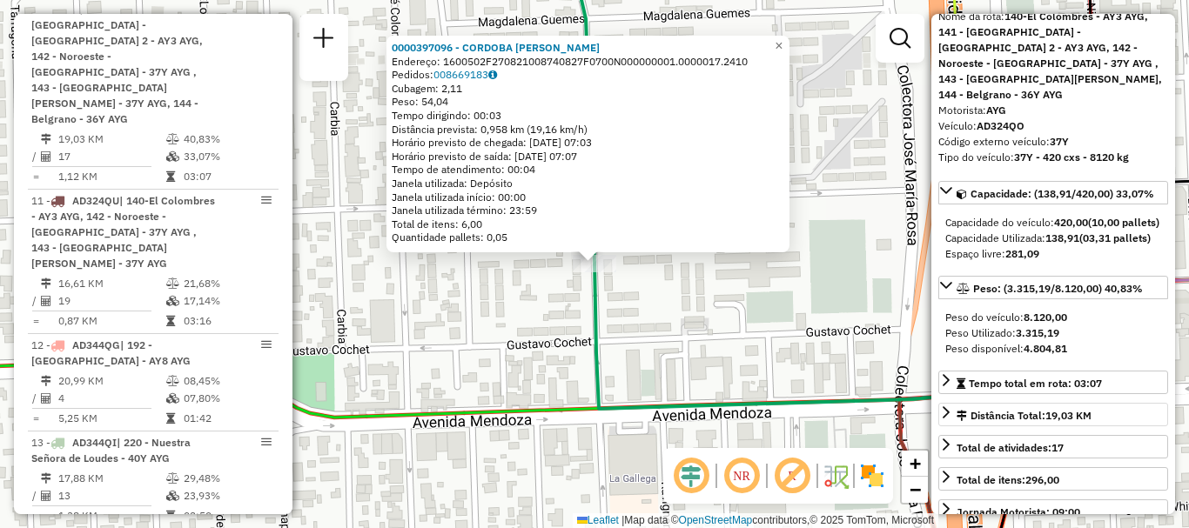
scroll to position [174, 0]
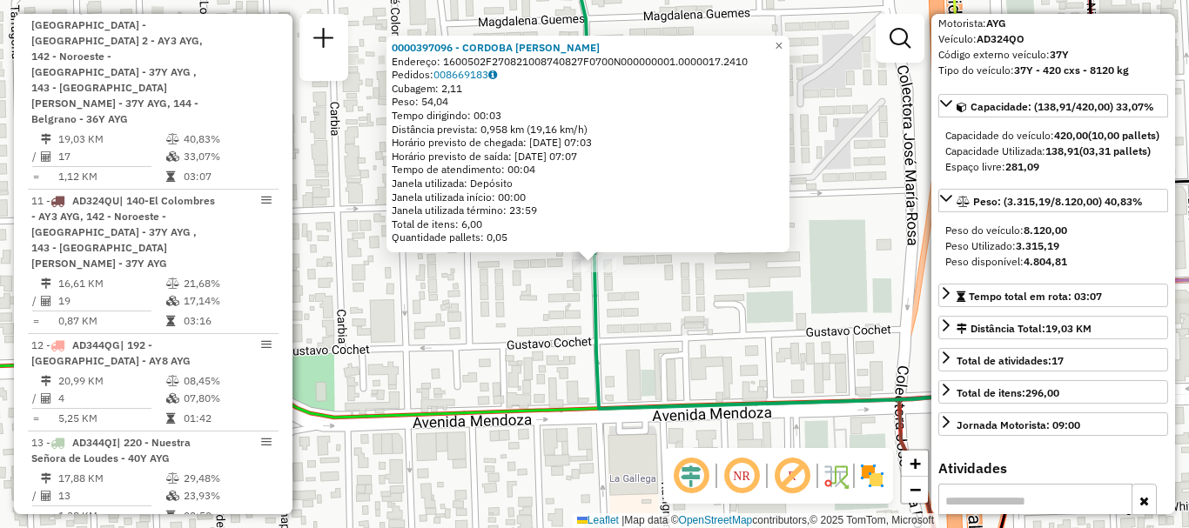
click at [669, 327] on div "0000397096 - CORDOBA MARIA I Endereço: 1600502F270821008740827F0700N000000001.0…" at bounding box center [594, 264] width 1189 height 528
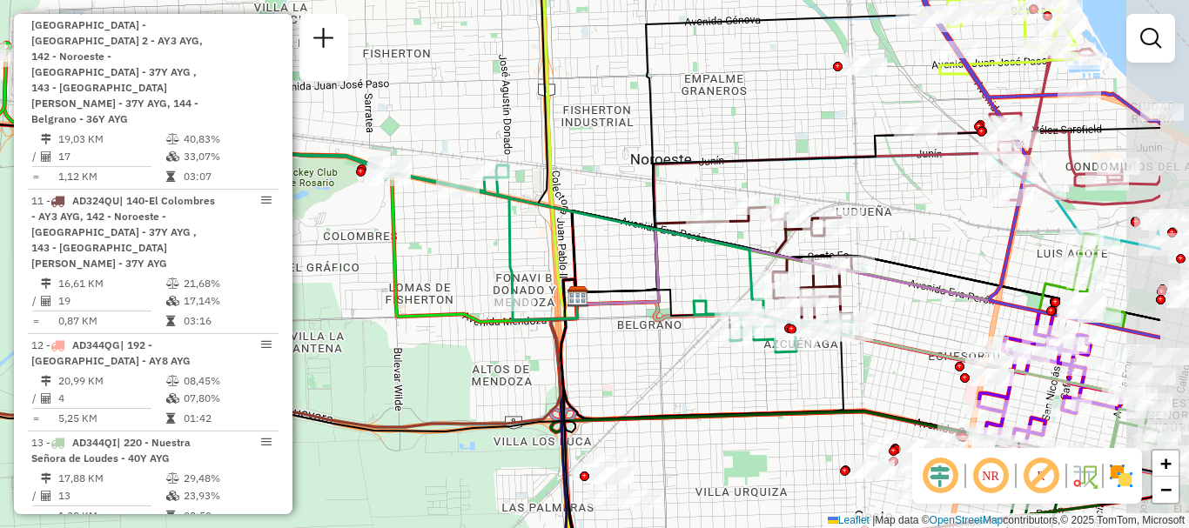
drag, startPoint x: 727, startPoint y: 285, endPoint x: 580, endPoint y: 266, distance: 148.2
click at [576, 266] on icon at bounding box center [155, 200] width 842 height 191
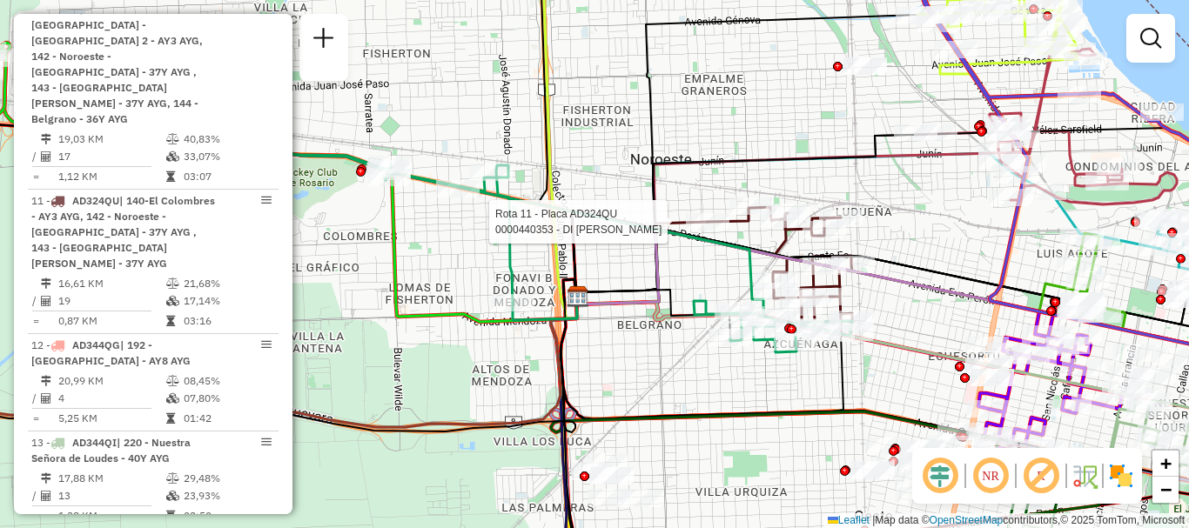
select select "**********"
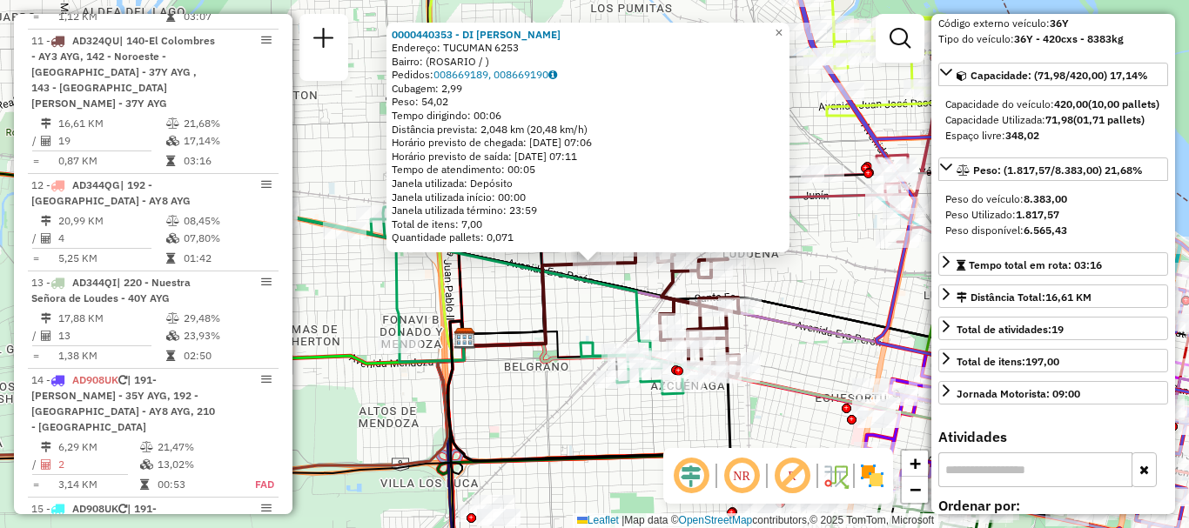
click at [818, 376] on div "0000440353 - DI MARIA MARIO ALBERTO Endereço: TUCUMAN 6253 Bairro: (ROSARIO / )…" at bounding box center [594, 264] width 1189 height 528
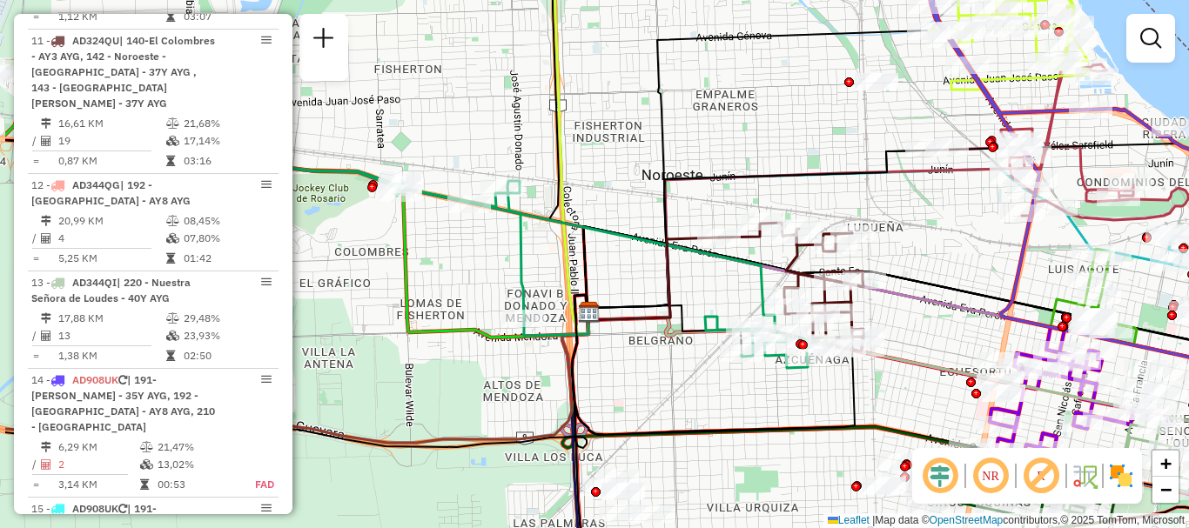
drag, startPoint x: 529, startPoint y: 385, endPoint x: 653, endPoint y: 359, distance: 127.1
click at [653, 359] on div "Janela de atendimento Grade de atendimento Capacidade Transportadoras Veículos …" at bounding box center [594, 264] width 1189 height 528
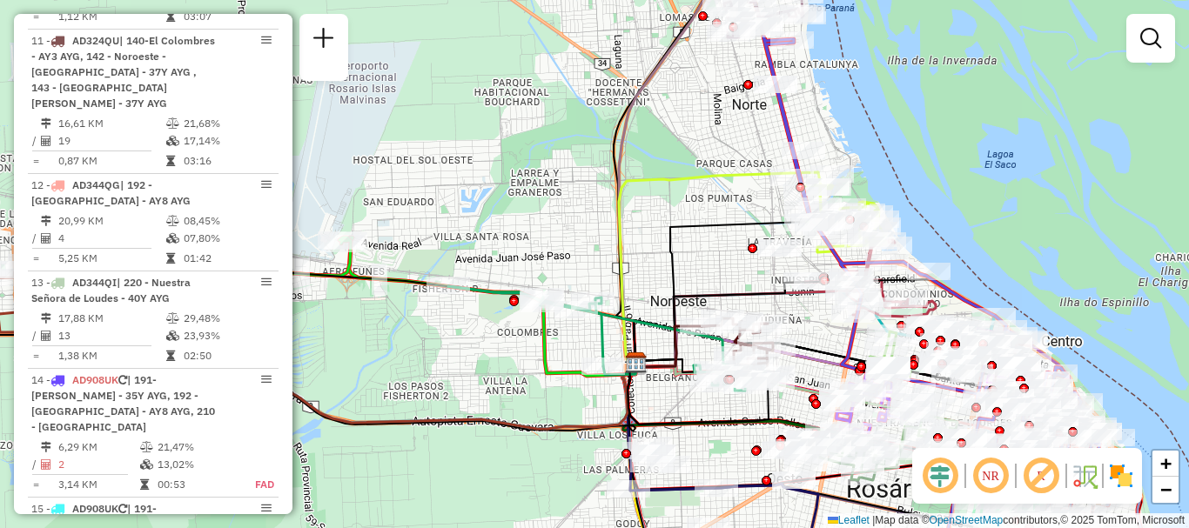
drag, startPoint x: 533, startPoint y: 399, endPoint x: 575, endPoint y: 400, distance: 42.7
click at [575, 400] on div "Janela de atendimento Grade de atendimento Capacidade Transportadoras Veículos …" at bounding box center [594, 264] width 1189 height 528
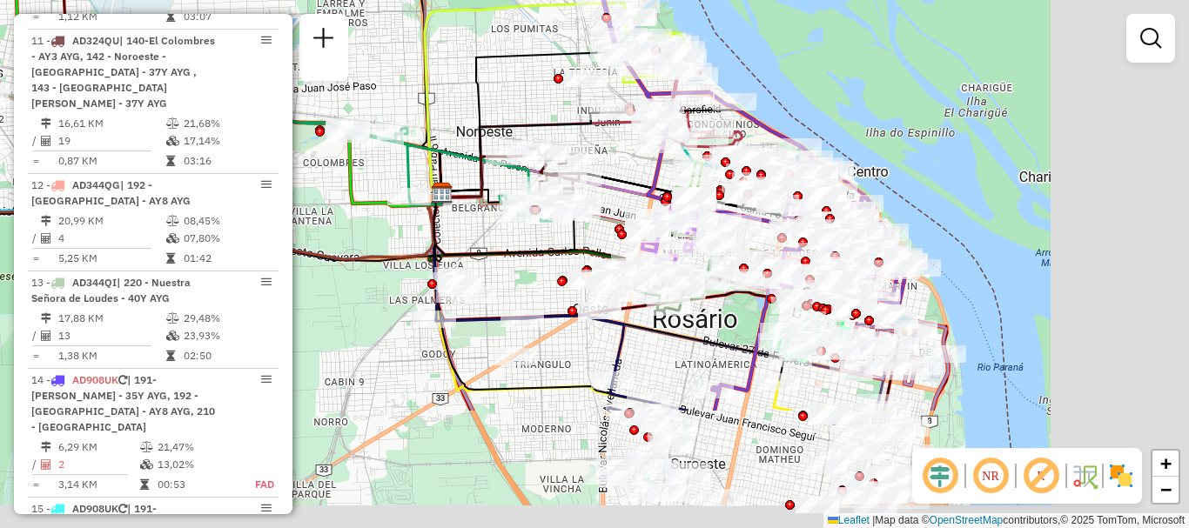
drag, startPoint x: 805, startPoint y: 352, endPoint x: 599, endPoint y: 178, distance: 269.7
click at [599, 178] on icon at bounding box center [655, 195] width 428 height 70
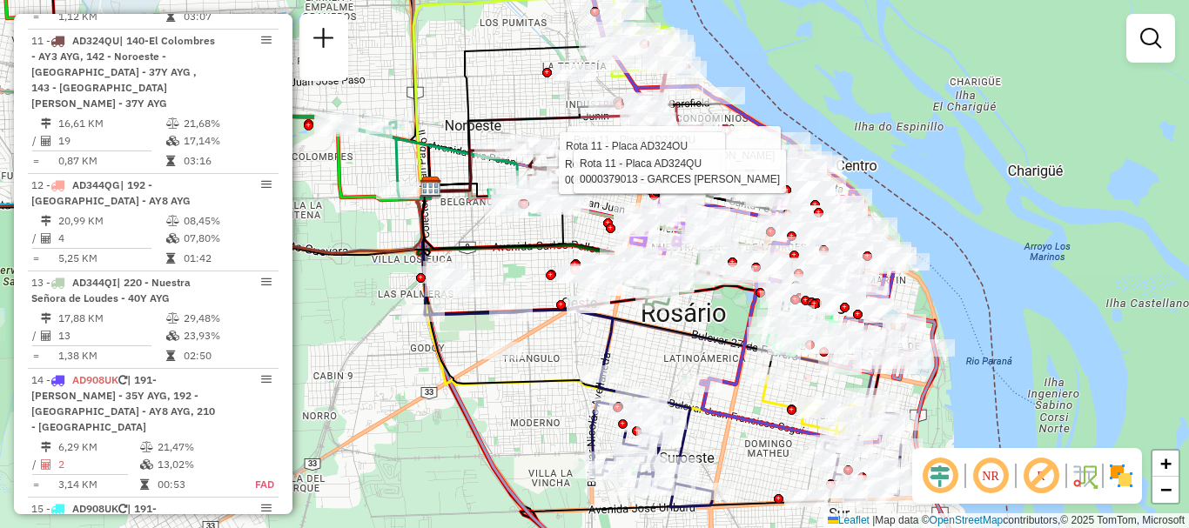
click at [460, 185] on icon at bounding box center [463, 171] width 66 height 41
select select "**********"
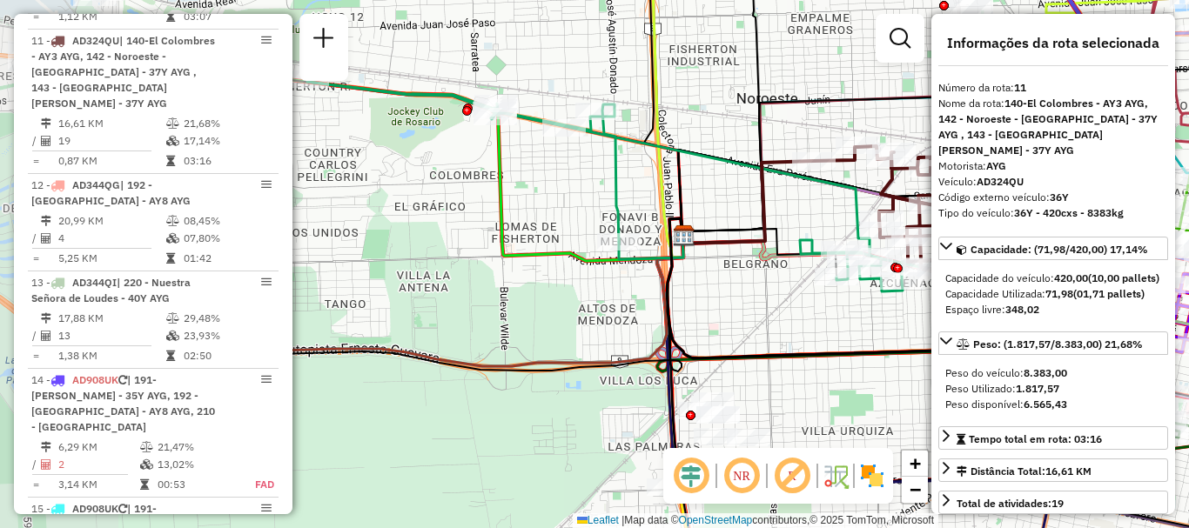
drag, startPoint x: 786, startPoint y: 210, endPoint x: 800, endPoint y: 212, distance: 15.0
click at [800, 212] on div "Janela de atendimento Grade de atendimento Capacidade Transportadoras Veículos …" at bounding box center [594, 264] width 1189 height 528
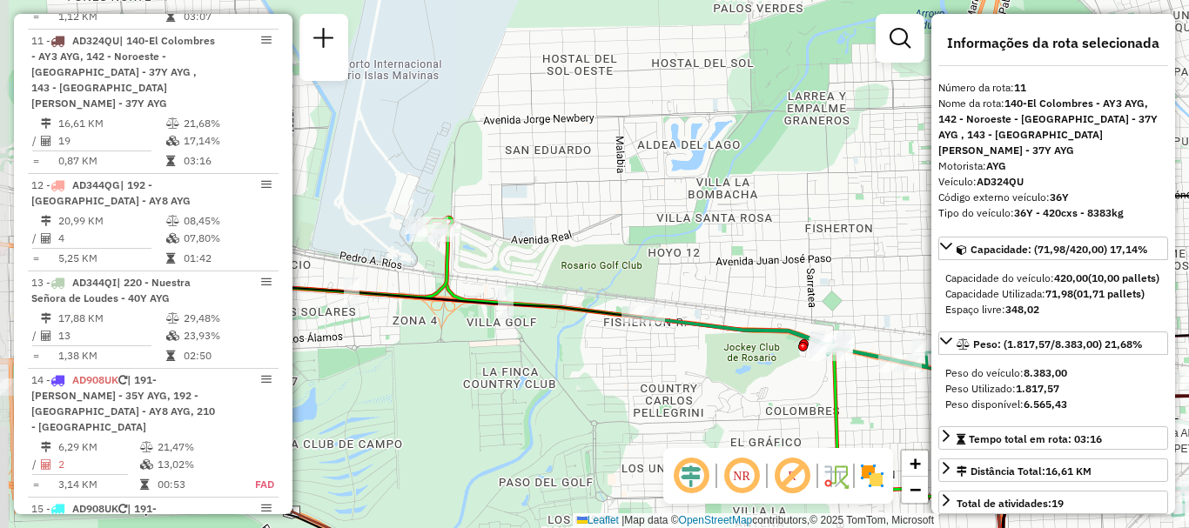
drag, startPoint x: 476, startPoint y: 159, endPoint x: 787, endPoint y: 362, distance: 371.7
click at [806, 372] on div "Rota 11 - Placa AD324QU 0000187891 - PETROCOK SRL Janela de atendimento Grade d…" at bounding box center [594, 264] width 1189 height 528
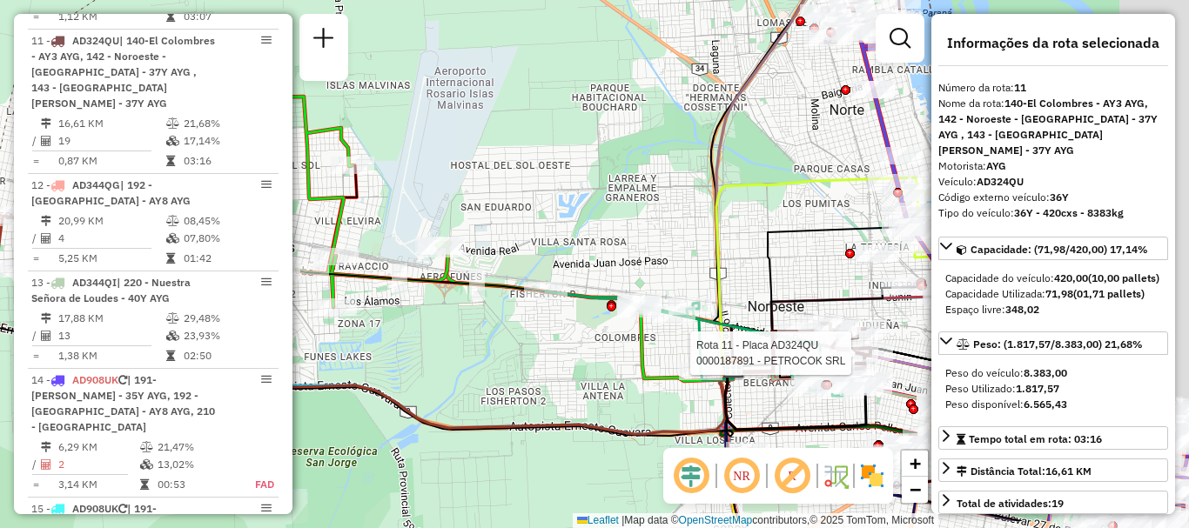
drag, startPoint x: 650, startPoint y: 376, endPoint x: 480, endPoint y: 271, distance: 199.2
click at [514, 292] on div "Rota 11 - Placa AD324QU 0000187891 - PETROCOK SRL Janela de atendimento Grade d…" at bounding box center [594, 264] width 1189 height 528
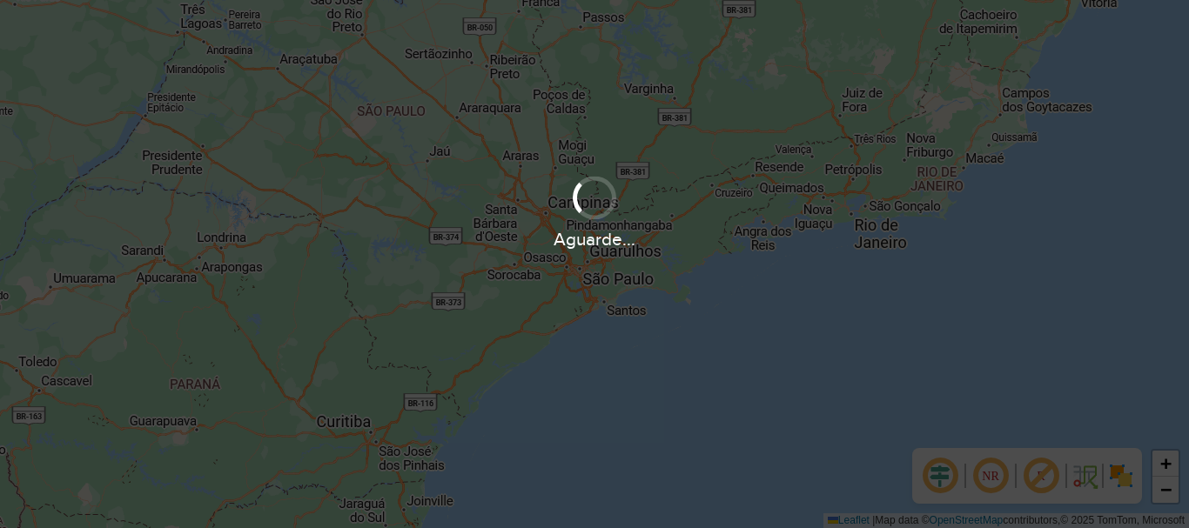
scroll to position [1219, 0]
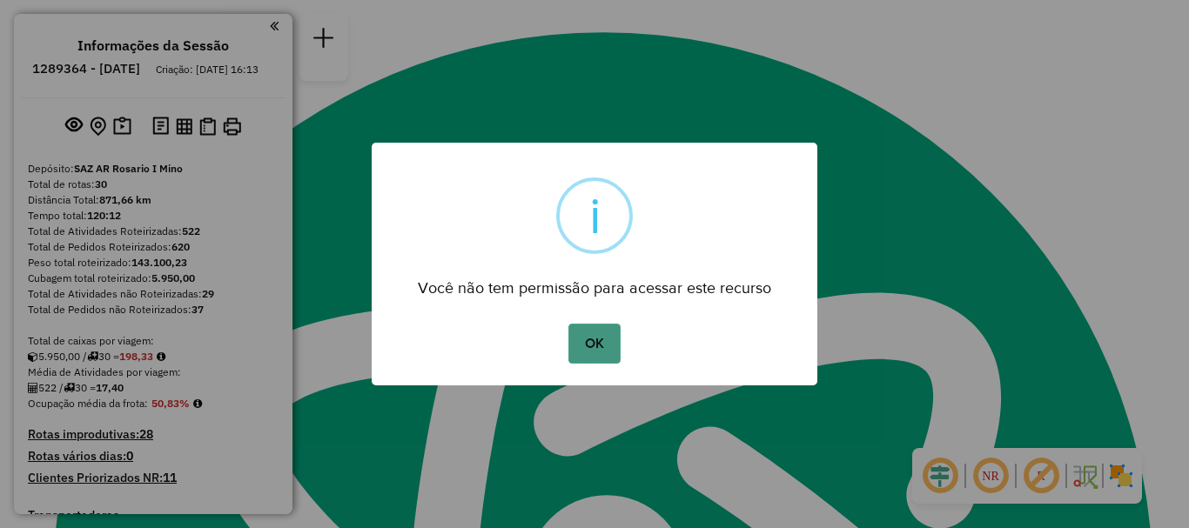
click at [583, 345] on button "OK" at bounding box center [593, 344] width 51 height 40
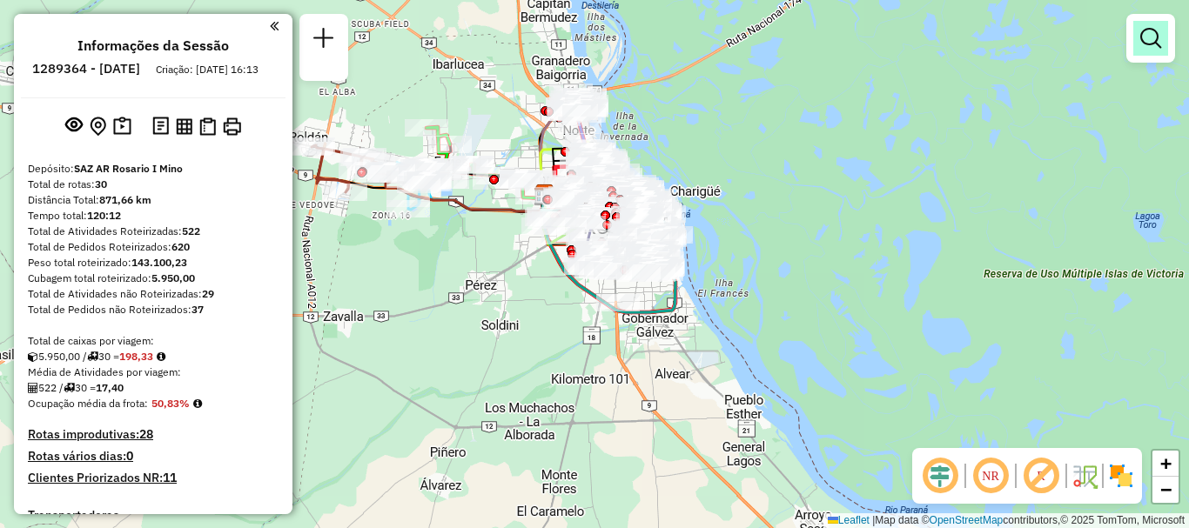
click at [1145, 41] on em at bounding box center [1150, 38] width 21 height 21
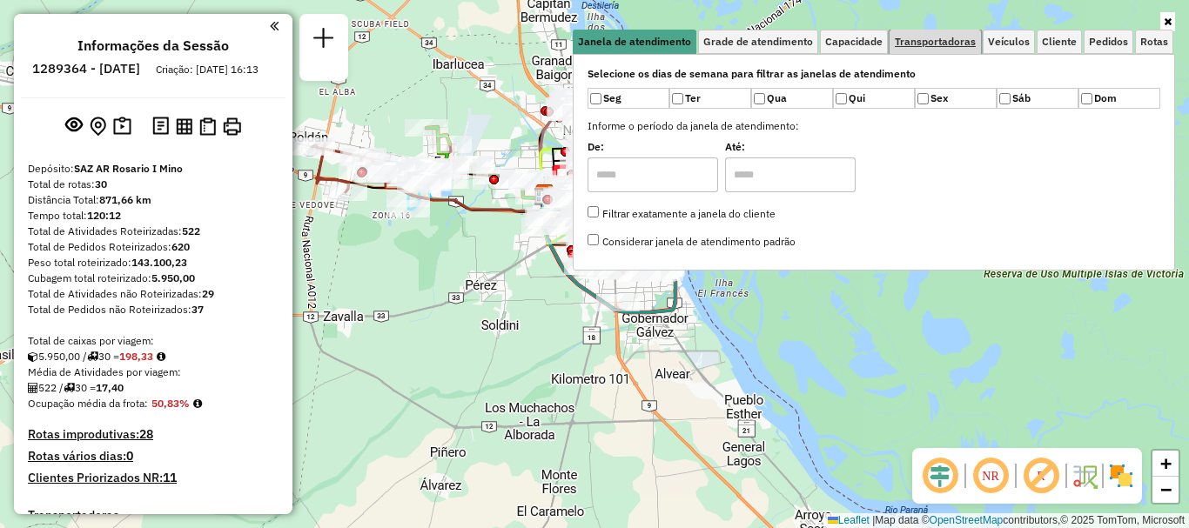
click at [934, 45] on span "Transportadoras" at bounding box center [934, 42] width 81 height 10
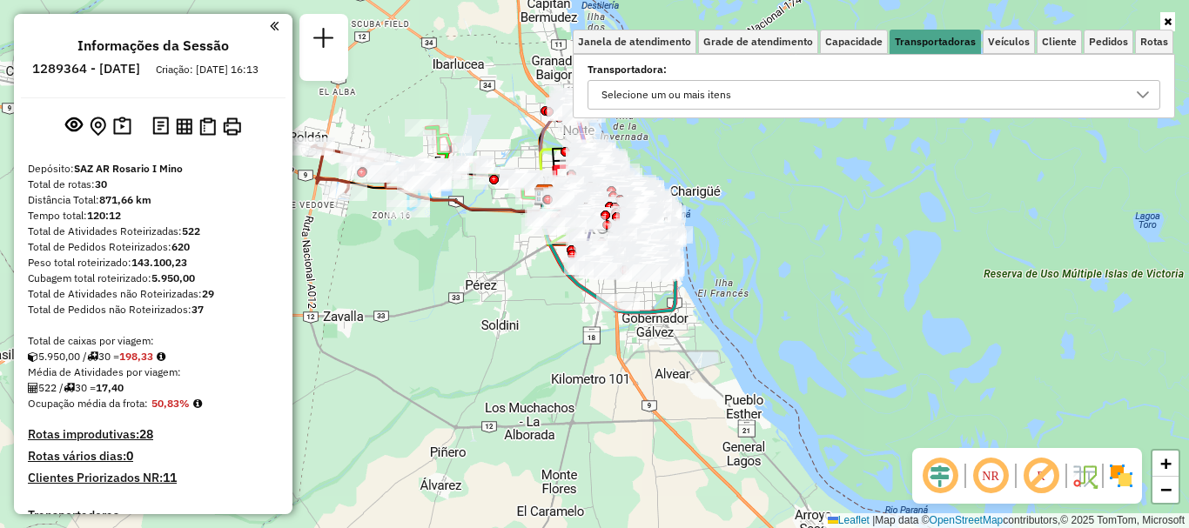
click at [1143, 91] on icon at bounding box center [1142, 95] width 14 height 14
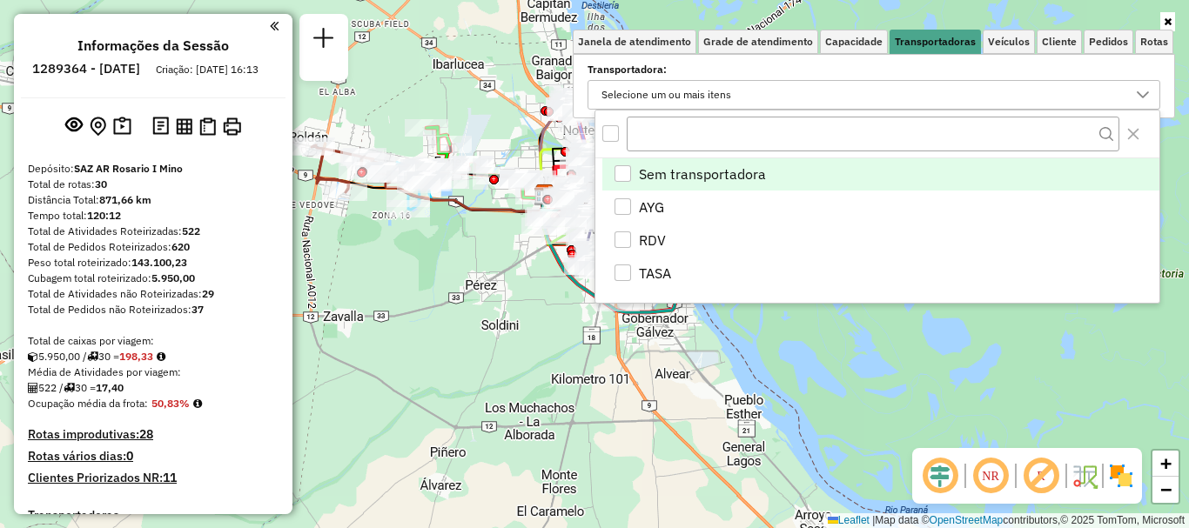
scroll to position [10, 60]
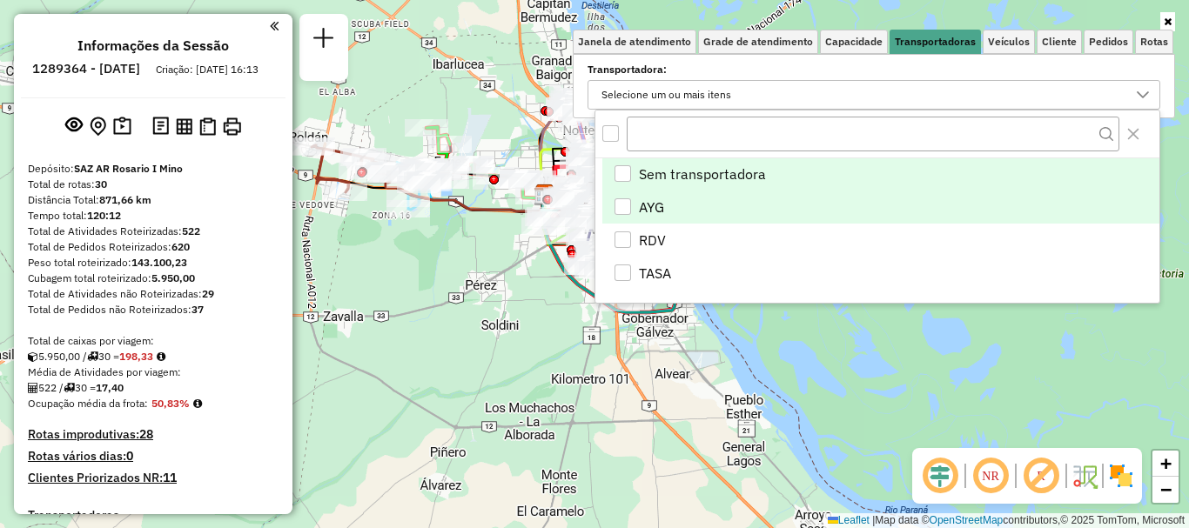
click at [624, 200] on div "AYG" at bounding box center [622, 206] width 17 height 17
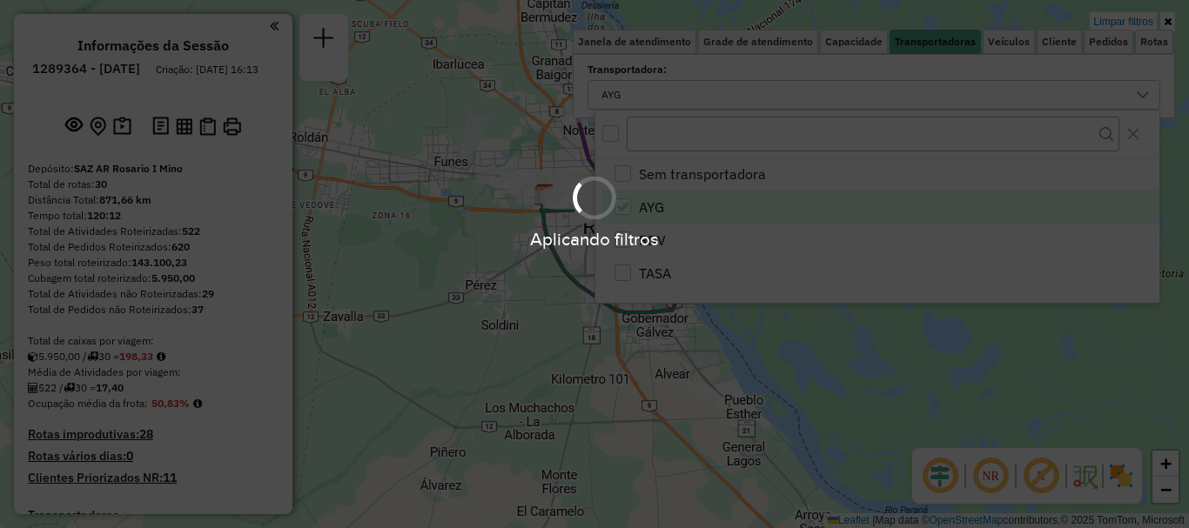
drag, startPoint x: 806, startPoint y: 345, endPoint x: 781, endPoint y: 339, distance: 25.1
click at [805, 345] on hb-app "Aplicando filtros Pop-up bloqueado! Seu navegador bloqueou automáticamente a ab…" at bounding box center [594, 264] width 1189 height 528
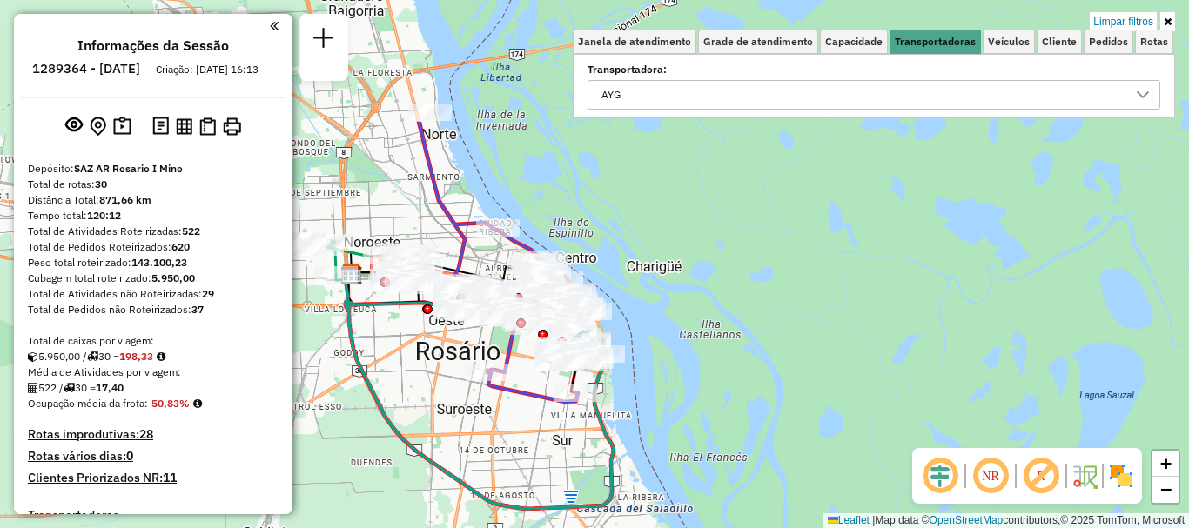
drag, startPoint x: 505, startPoint y: 175, endPoint x: 367, endPoint y: 350, distance: 222.5
click at [367, 350] on div "Limpar filtros Janela de atendimento Grade de atendimento Capacidade Transporta…" at bounding box center [594, 264] width 1189 height 528
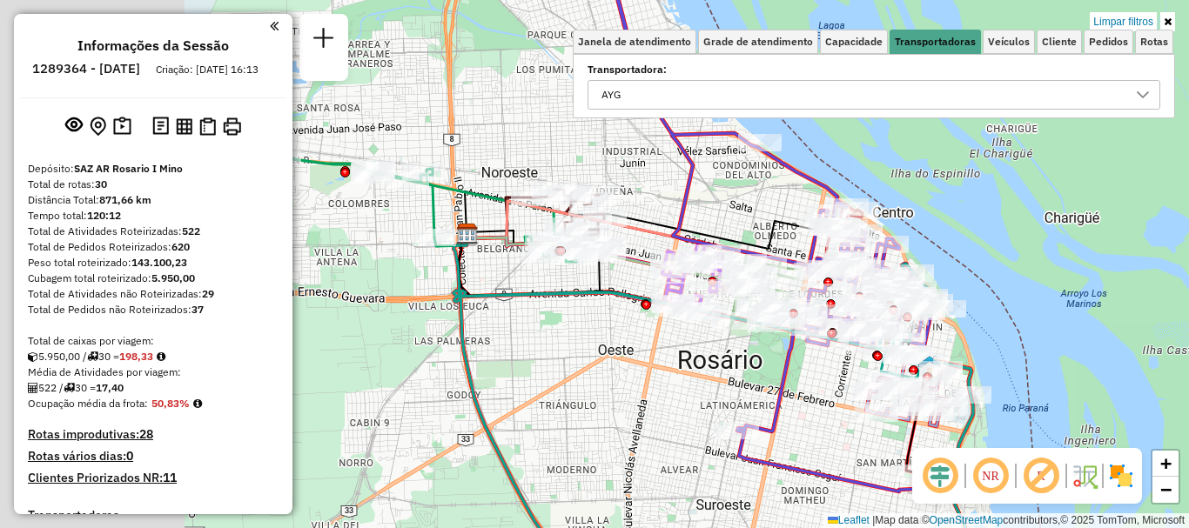
drag, startPoint x: 355, startPoint y: 331, endPoint x: 592, endPoint y: 348, distance: 237.3
click at [592, 348] on div "Limpar filtros Janela de atendimento Grade de atendimento Capacidade Transporta…" at bounding box center [594, 264] width 1189 height 528
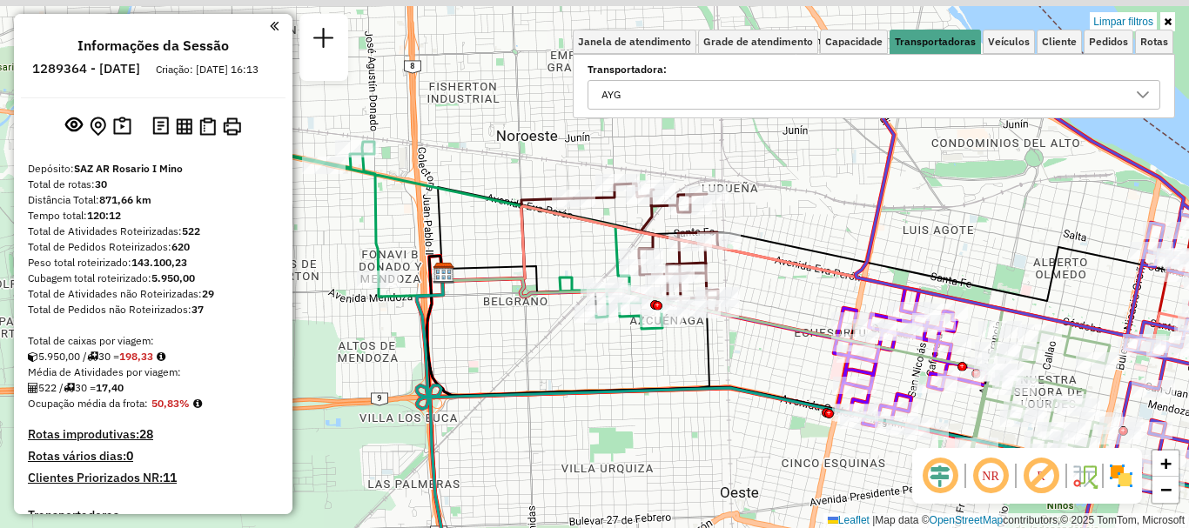
drag, startPoint x: 593, startPoint y: 370, endPoint x: 593, endPoint y: 380, distance: 10.4
click at [593, 380] on div "Limpar filtros Janela de atendimento Grade de atendimento Capacidade Transporta…" at bounding box center [594, 264] width 1189 height 528
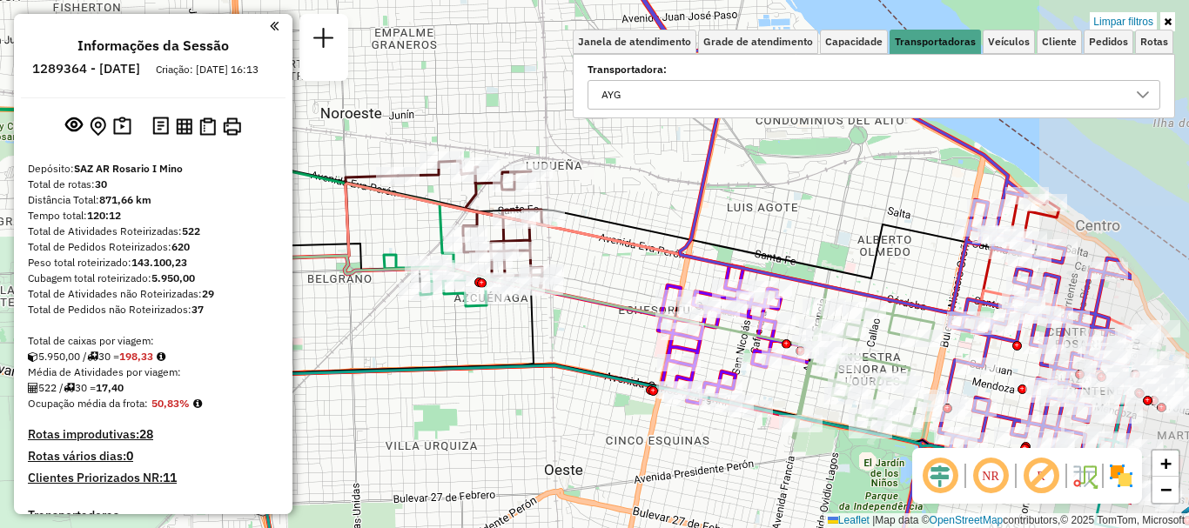
drag, startPoint x: 527, startPoint y: 338, endPoint x: 352, endPoint y: 308, distance: 178.2
click at [352, 308] on div "Limpar filtros Janela de atendimento Grade de atendimento Capacidade Transporta…" at bounding box center [594, 264] width 1189 height 528
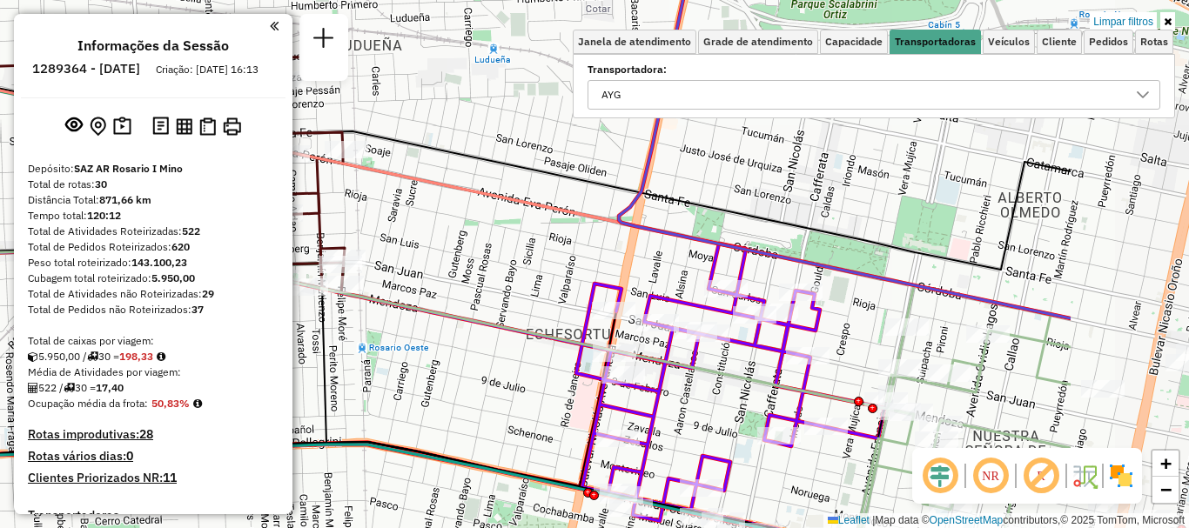
drag, startPoint x: 577, startPoint y: 345, endPoint x: 340, endPoint y: 310, distance: 239.3
click at [340, 310] on div "Limpar filtros Janela de atendimento Grade de atendimento Capacidade Transporta…" at bounding box center [594, 264] width 1189 height 528
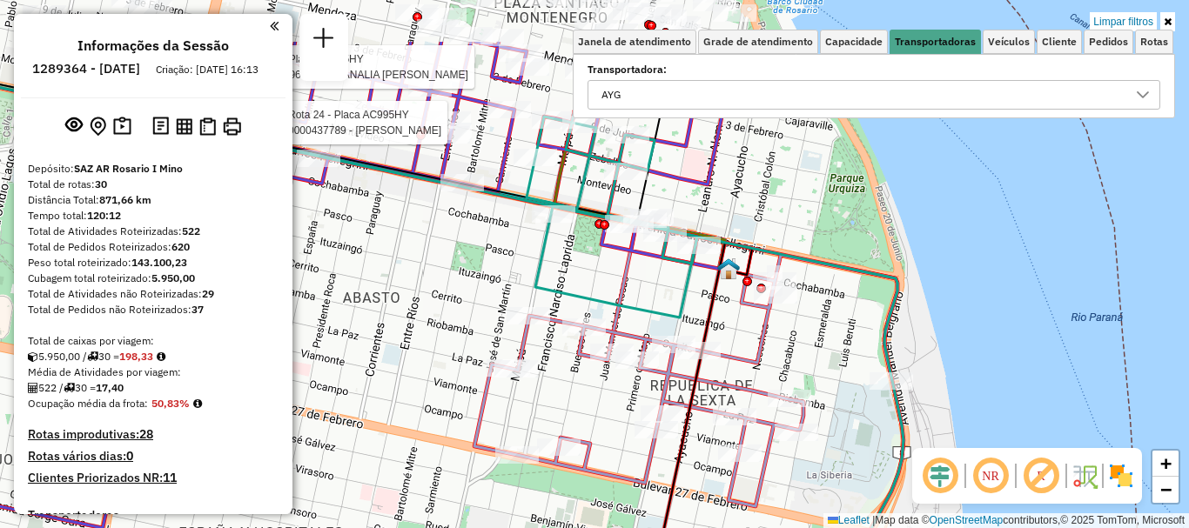
drag, startPoint x: 576, startPoint y: 317, endPoint x: 556, endPoint y: 399, distance: 84.2
click at [556, 399] on div "Rota 13 - Placa AD344QI 0000118993 - RIZZARDI PAT Rota 8 - Placa AC995HV 000055…" at bounding box center [594, 264] width 1189 height 528
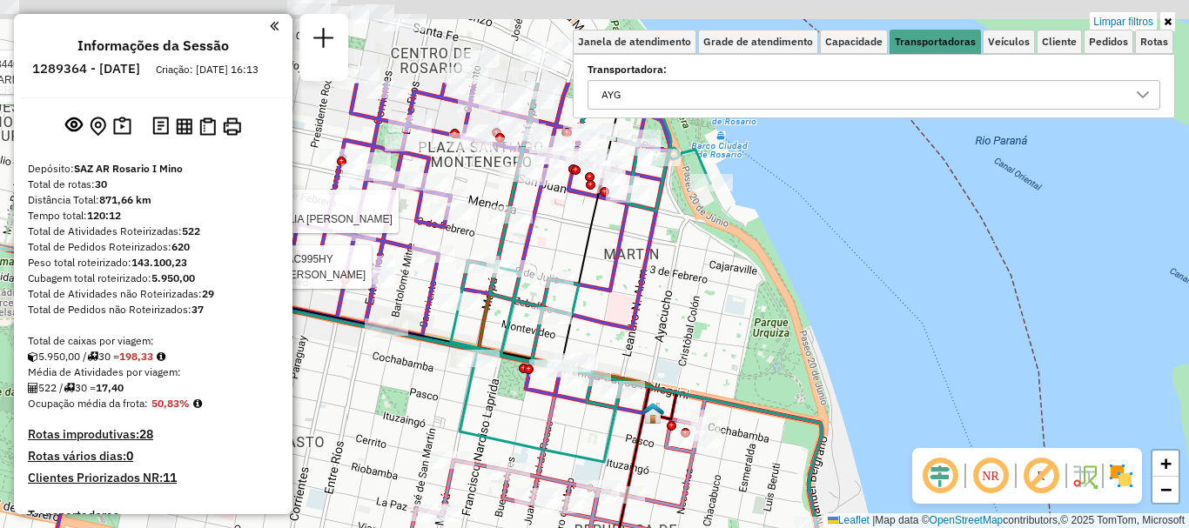
drag, startPoint x: 636, startPoint y: 352, endPoint x: 586, endPoint y: 482, distance: 139.1
click at [586, 462] on icon at bounding box center [580, 272] width 259 height 379
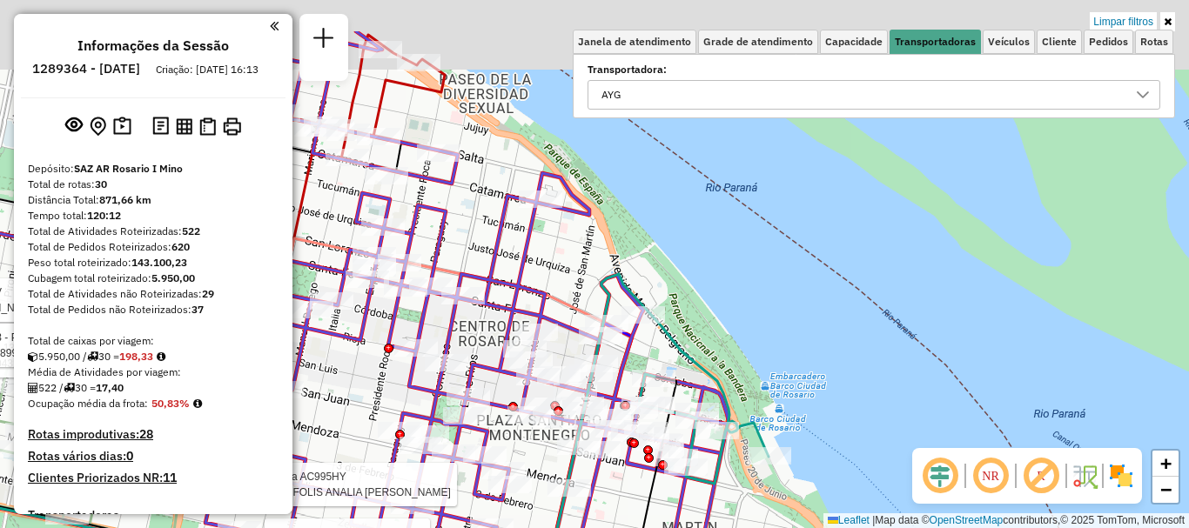
drag, startPoint x: 584, startPoint y: 514, endPoint x: 586, endPoint y: 529, distance: 14.9
click at [586, 527] on html "Aplicando filtros Pop-up bloqueado! Seu navegador bloqueou automáticamente a ab…" at bounding box center [594, 264] width 1189 height 528
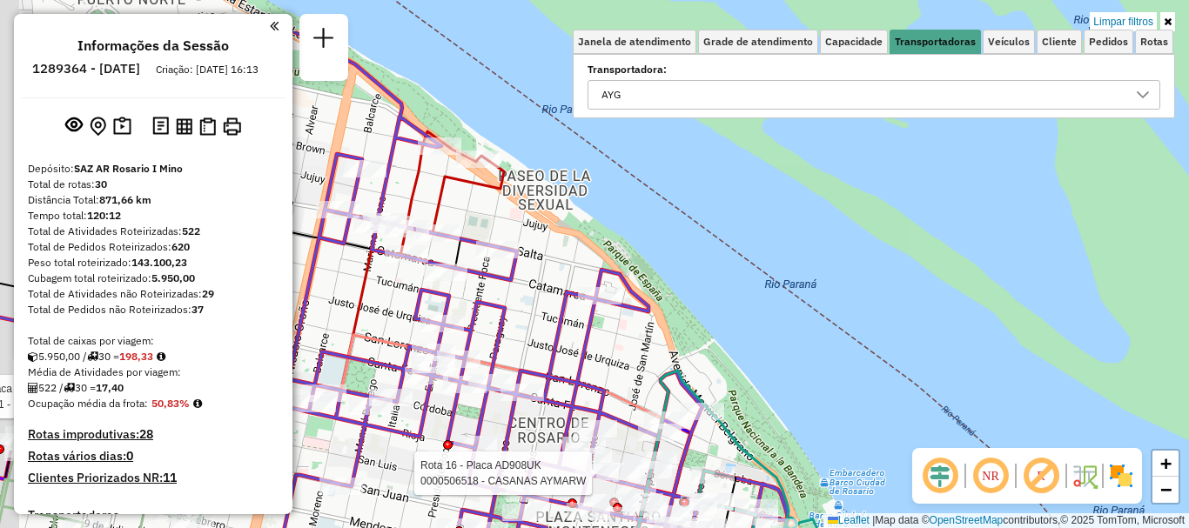
drag, startPoint x: 593, startPoint y: 482, endPoint x: 604, endPoint y: 507, distance: 27.3
click at [604, 482] on div at bounding box center [597, 473] width 44 height 17
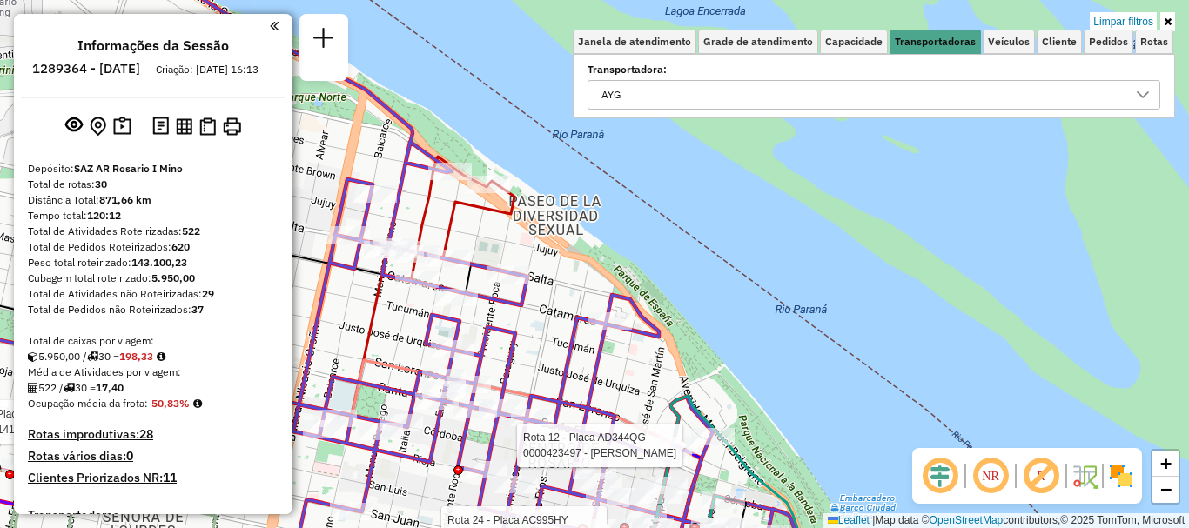
select select "**********"
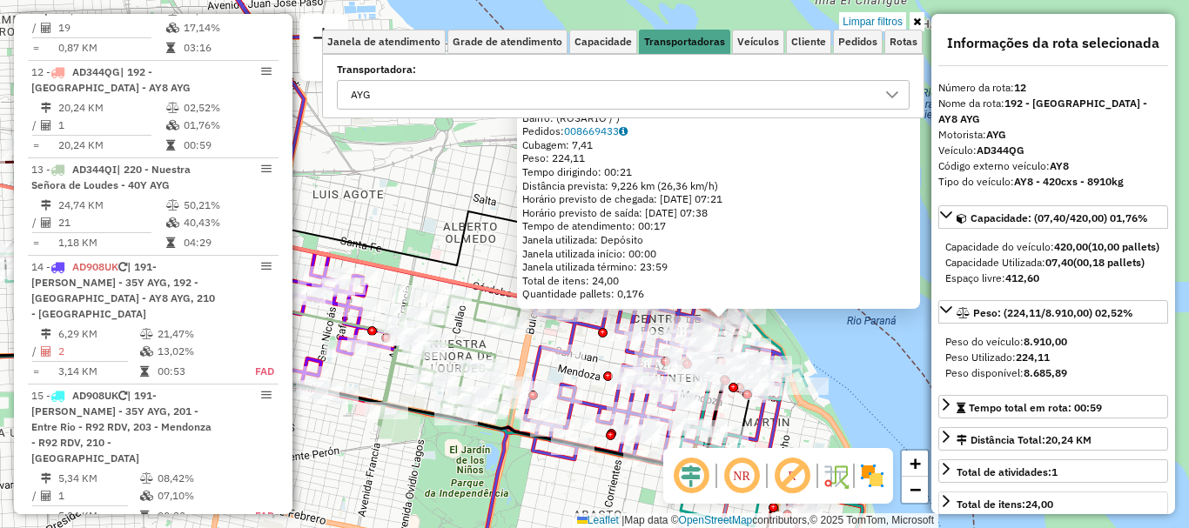
scroll to position [87, 0]
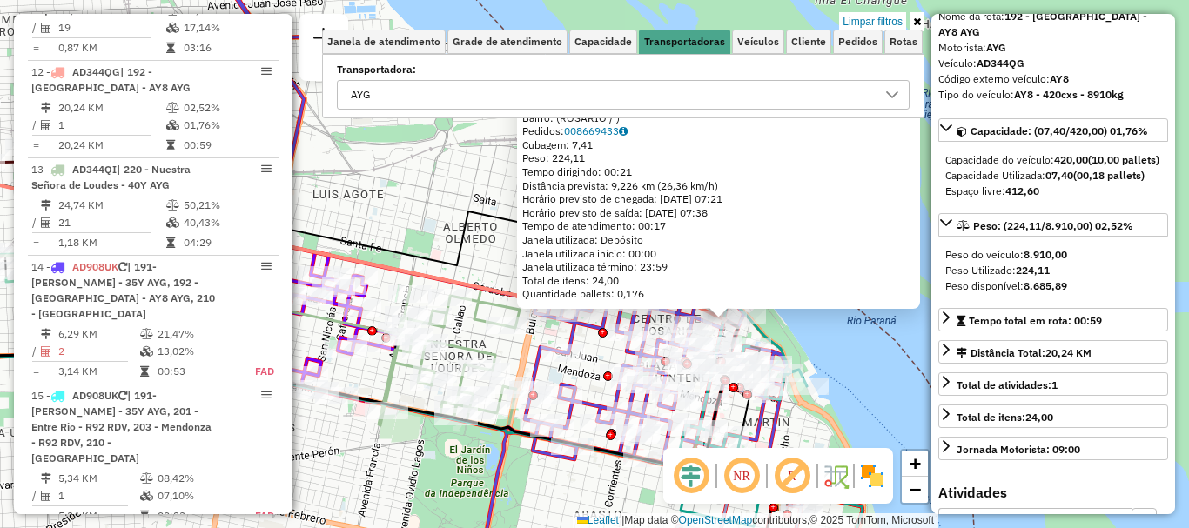
click at [855, 392] on div "0000423497 - YANG TONGLE Endereço: SAN LORENZO 880 Bairro: (ROSARIO / ) Pedidos…" at bounding box center [594, 264] width 1189 height 528
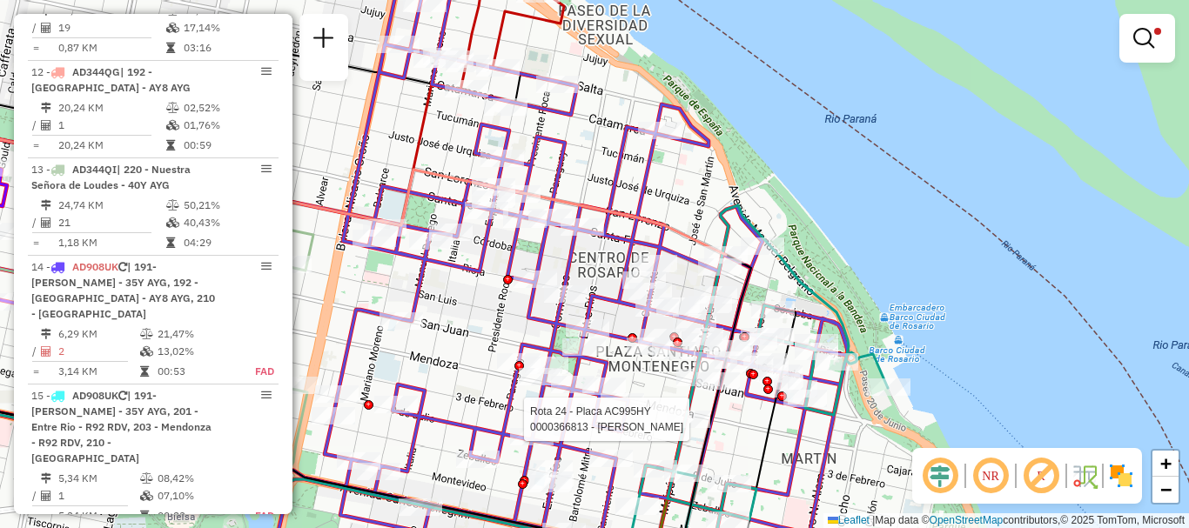
select select "**********"
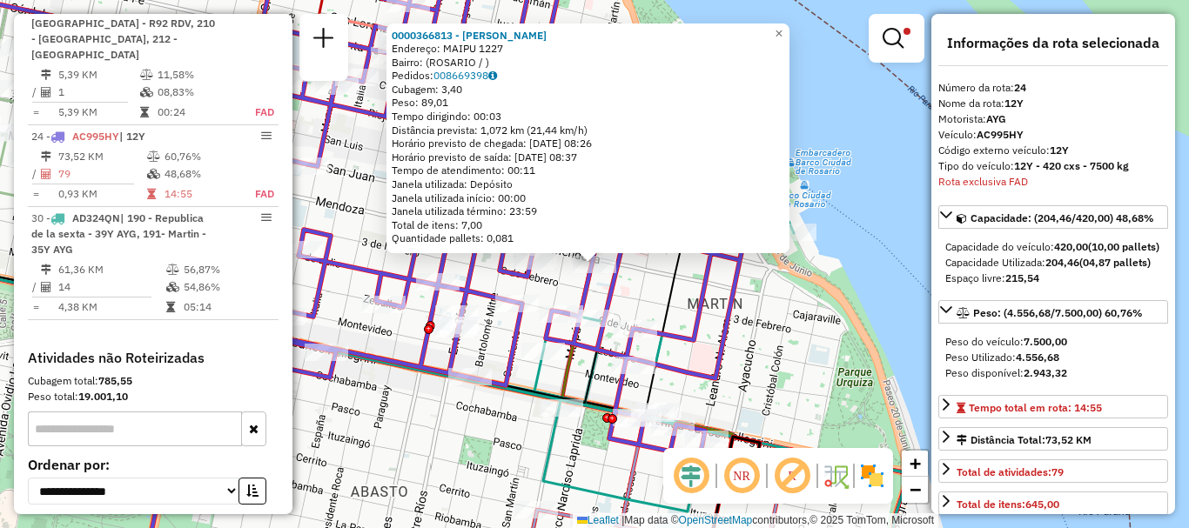
scroll to position [174, 0]
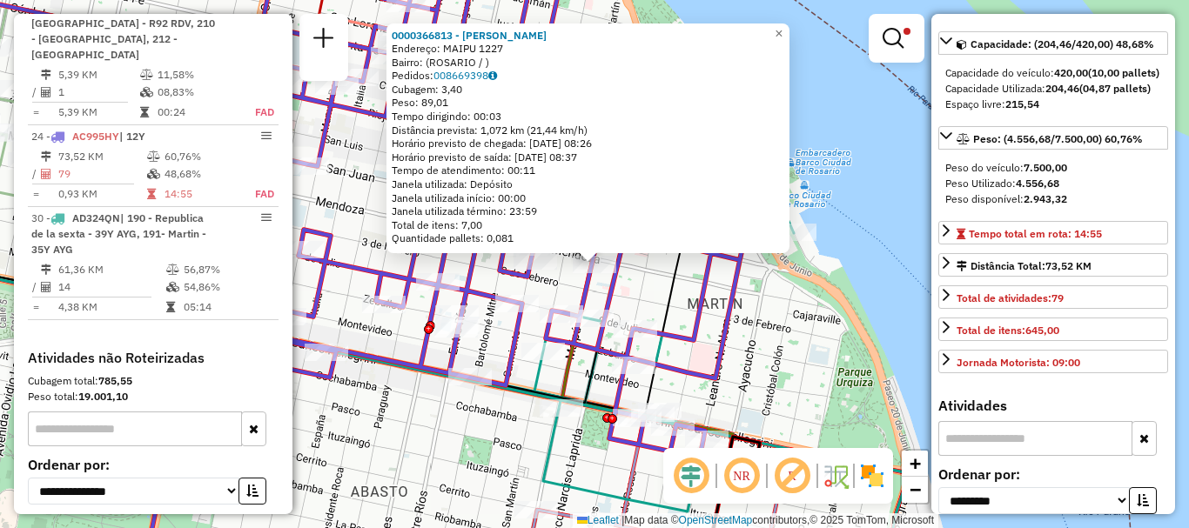
click at [902, 369] on div "0000366813 - LI YONGSHENG Endereço: MAIPU 1227 Bairro: (ROSARIO / ) Pedidos: 00…" at bounding box center [594, 264] width 1189 height 528
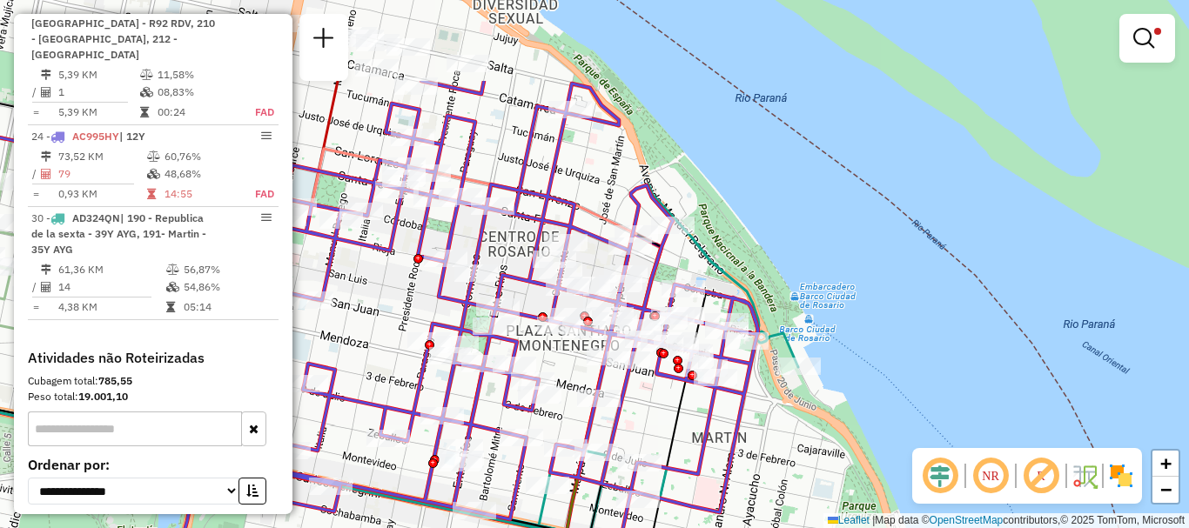
drag, startPoint x: 700, startPoint y: 475, endPoint x: 702, endPoint y: 503, distance: 28.0
click at [702, 503] on icon at bounding box center [321, 397] width 873 height 633
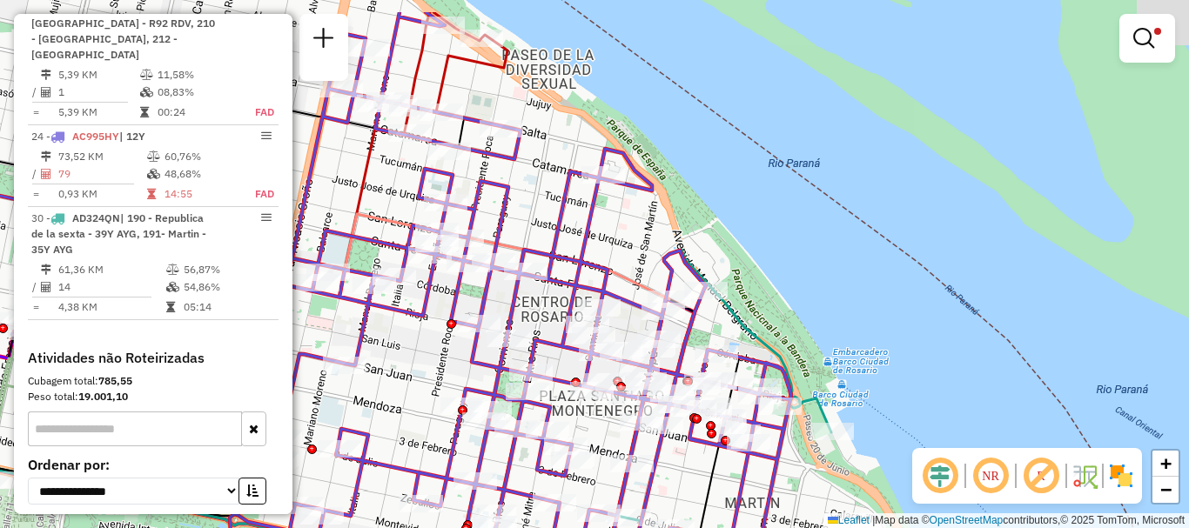
drag, startPoint x: 680, startPoint y: 466, endPoint x: 713, endPoint y: 531, distance: 73.2
click at [713, 527] on html "Aplicando filtros Pop-up bloqueado! Seu navegador bloqueou automáticamente a ab…" at bounding box center [594, 264] width 1189 height 528
click at [1141, 29] on em at bounding box center [1143, 38] width 21 height 21
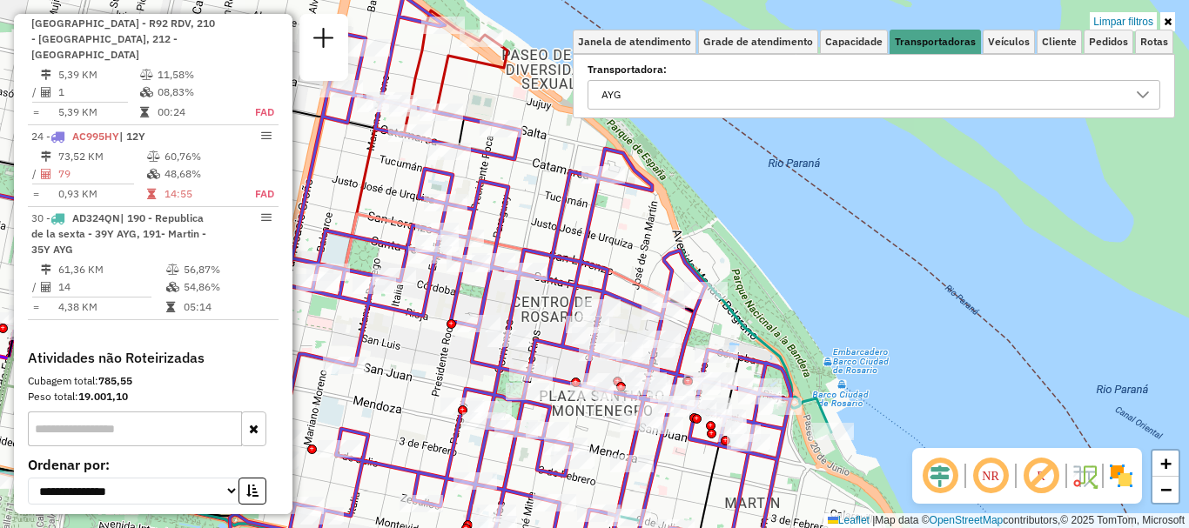
click at [1142, 84] on div at bounding box center [1142, 95] width 33 height 28
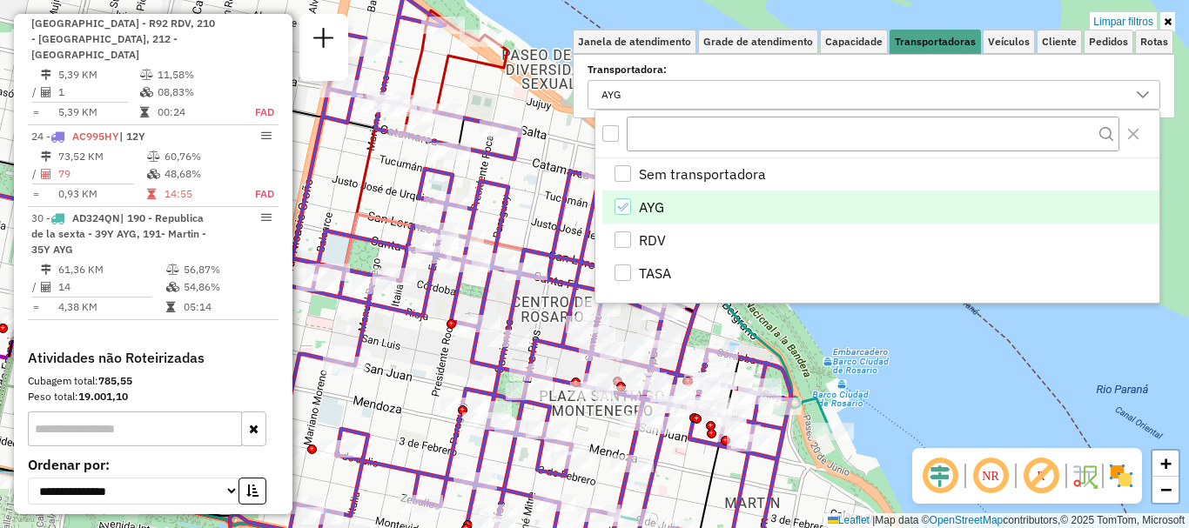
click at [618, 204] on icon "AYG" at bounding box center [622, 207] width 12 height 12
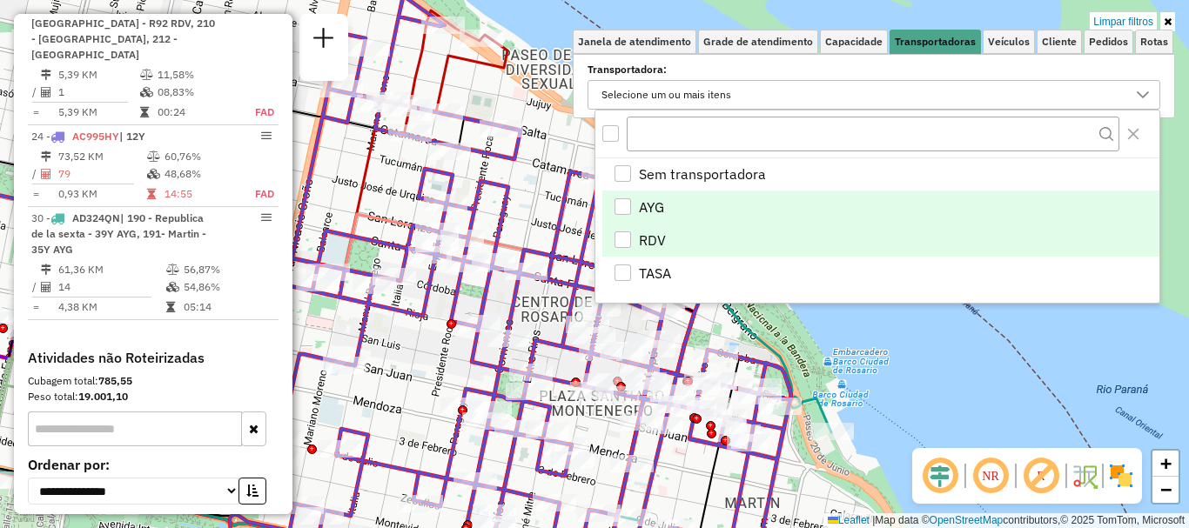
click at [630, 236] on div "RDV" at bounding box center [622, 239] width 17 height 17
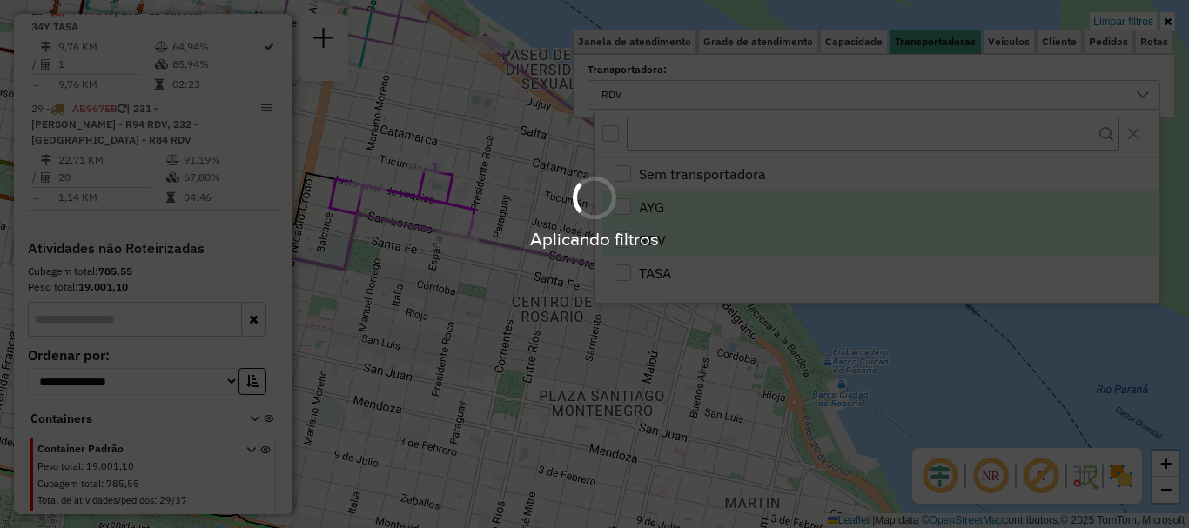
click at [877, 341] on div "Aplicando filtros" at bounding box center [594, 264] width 1189 height 528
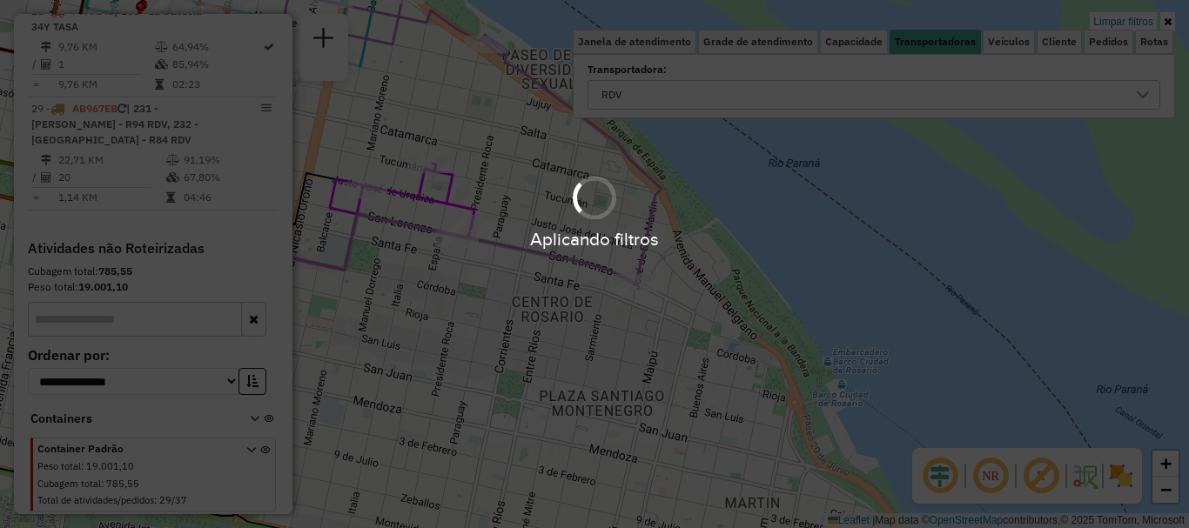
scroll to position [1234, 0]
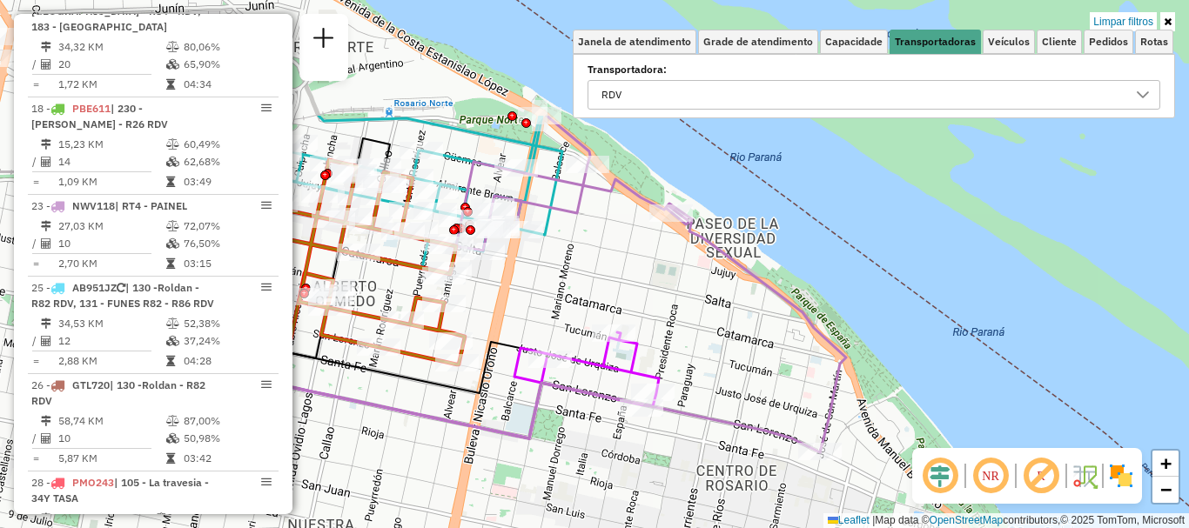
drag, startPoint x: 611, startPoint y: 395, endPoint x: 790, endPoint y: 562, distance: 245.0
click at [790, 527] on html "Aplicando filtros Pop-up bloqueado! Seu navegador bloqueou automáticamente a ab…" at bounding box center [594, 264] width 1189 height 528
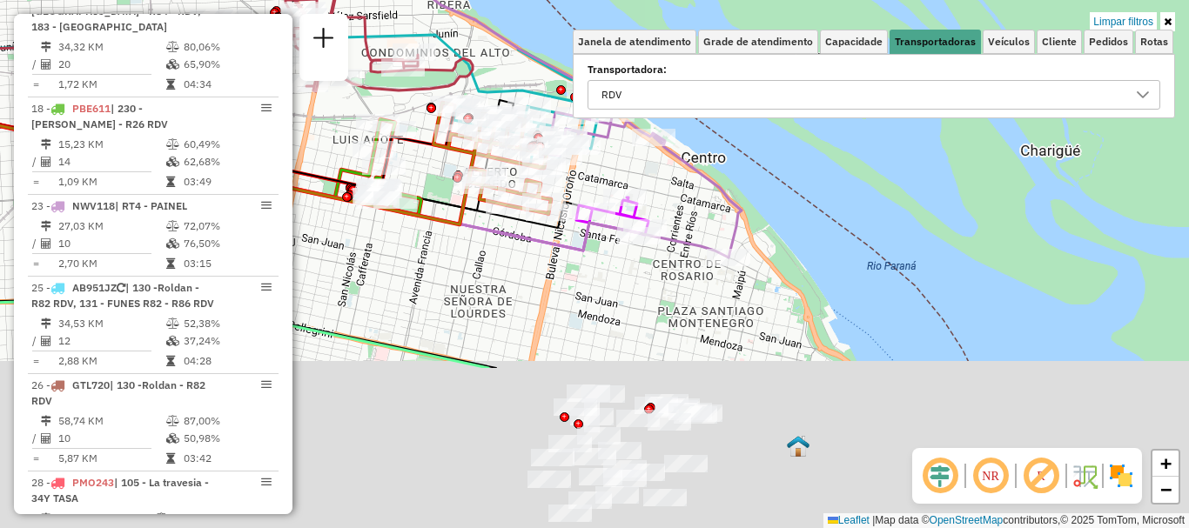
drag, startPoint x: 688, startPoint y: 300, endPoint x: 660, endPoint y: 137, distance: 165.2
click at [666, 161] on icon at bounding box center [300, 187] width 856 height 142
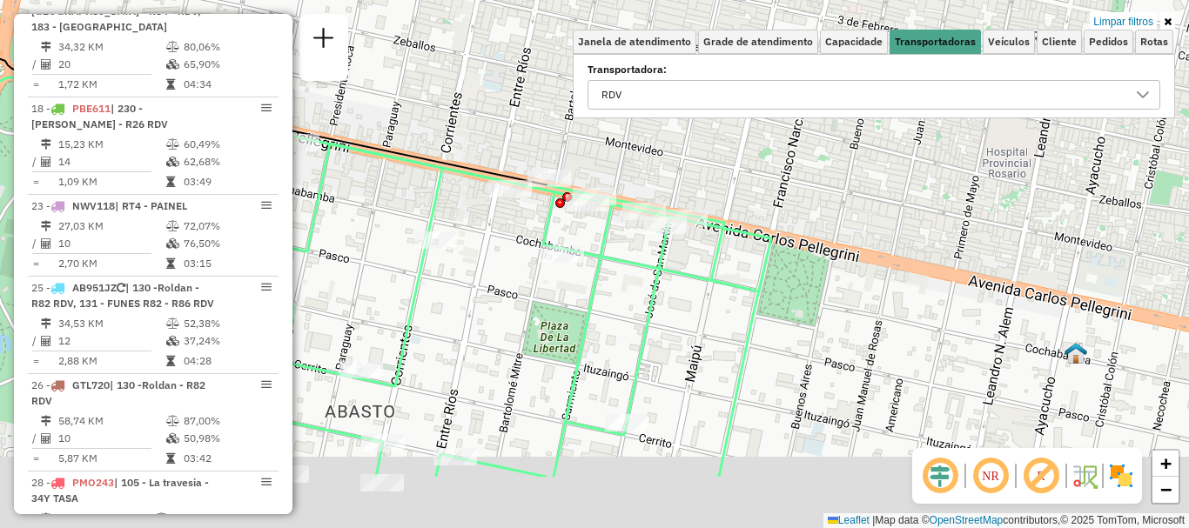
drag, startPoint x: 693, startPoint y: 377, endPoint x: 646, endPoint y: 255, distance: 130.3
click at [646, 255] on icon at bounding box center [427, 298] width 687 height 357
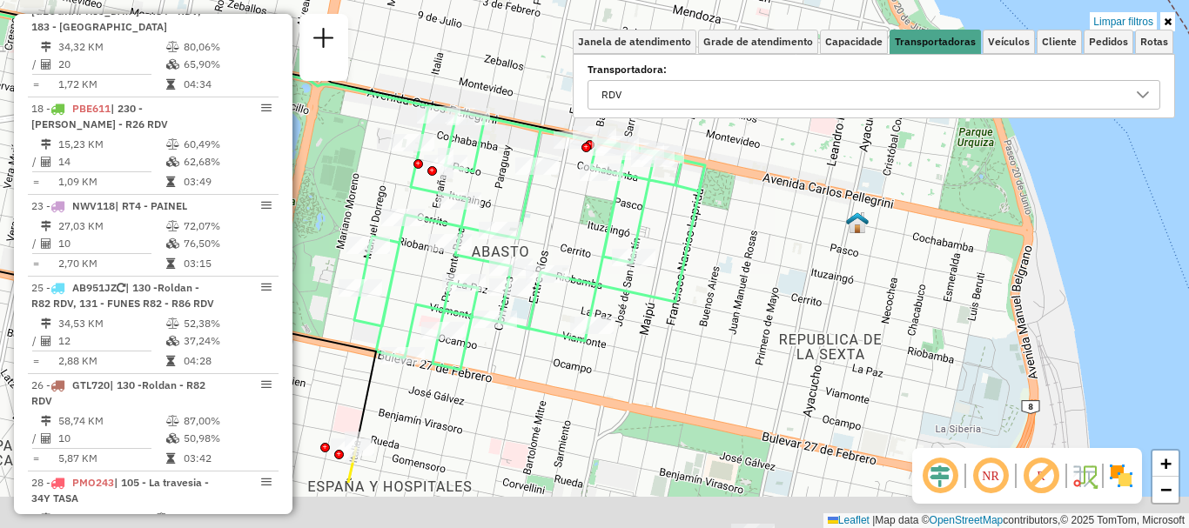
drag, startPoint x: 657, startPoint y: 287, endPoint x: 653, endPoint y: 189, distance: 98.4
click at [651, 202] on icon at bounding box center [529, 238] width 351 height 264
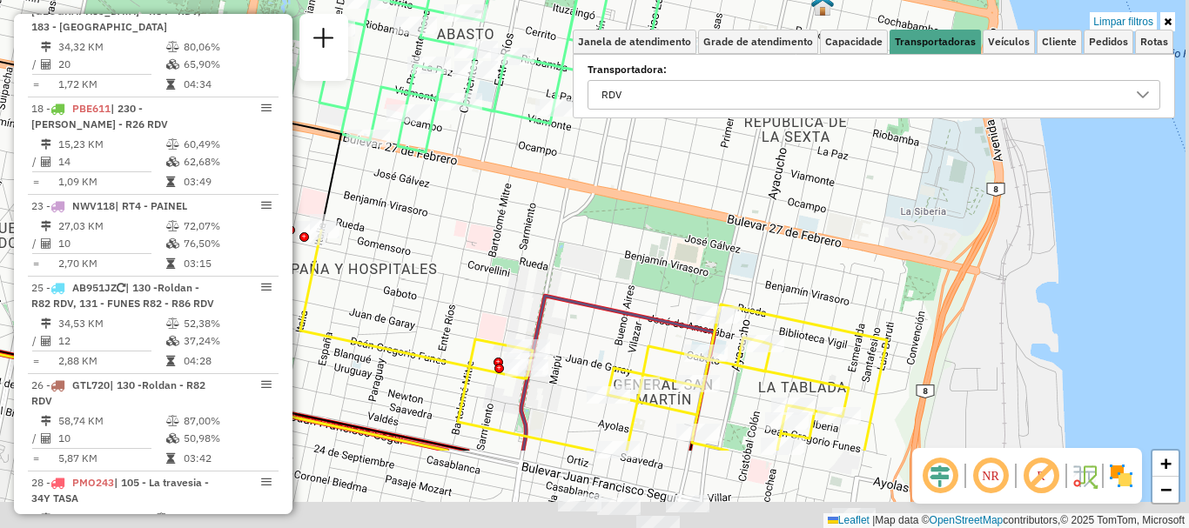
drag, startPoint x: 640, startPoint y: 302, endPoint x: 610, endPoint y: 174, distance: 131.3
click at [611, 180] on div "Limpar filtros Janela de atendimento Grade de atendimento Capacidade Transporta…" at bounding box center [594, 264] width 1189 height 528
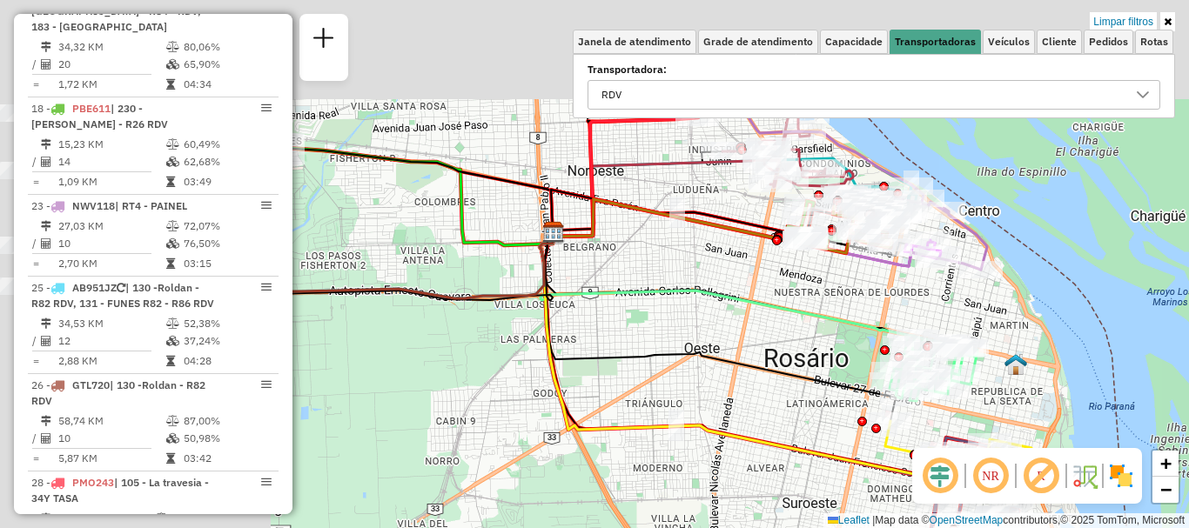
drag, startPoint x: 494, startPoint y: 288, endPoint x: 846, endPoint y: 461, distance: 391.9
click at [845, 459] on icon at bounding box center [759, 363] width 440 height 263
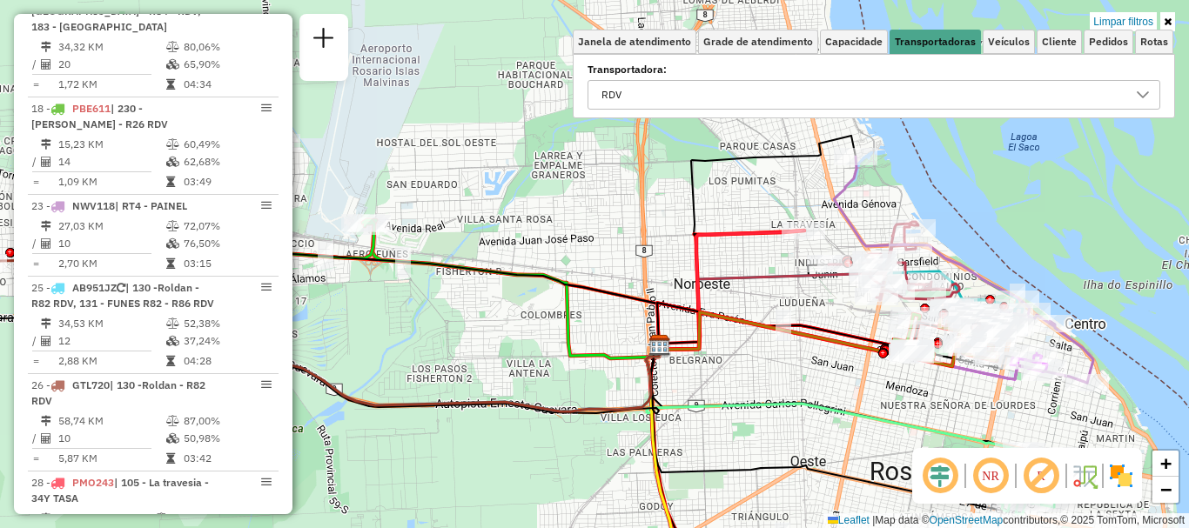
click at [760, 463] on icon at bounding box center [826, 436] width 351 height 197
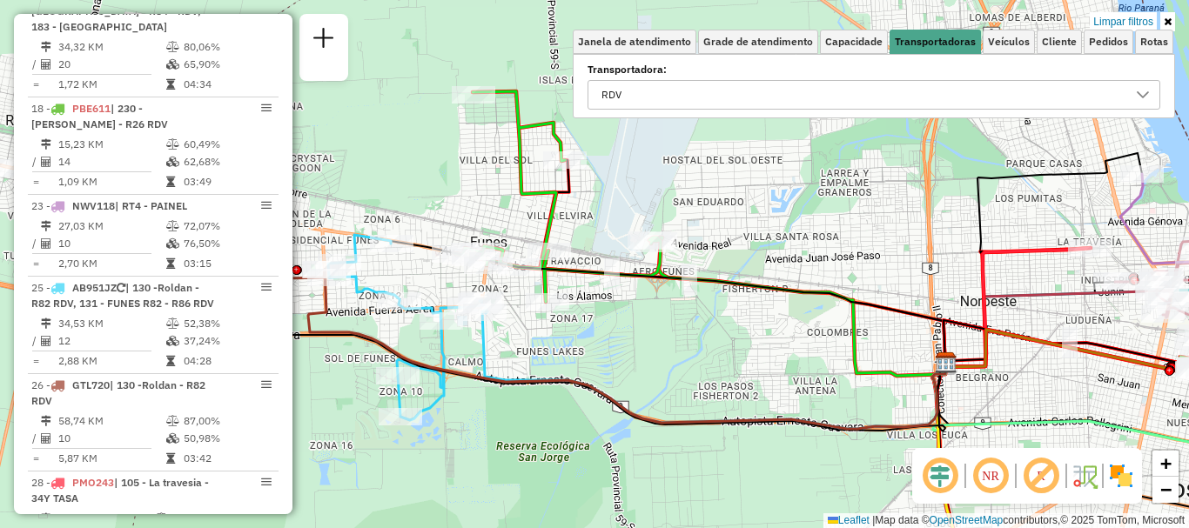
drag, startPoint x: 558, startPoint y: 297, endPoint x: 844, endPoint y: 314, distance: 286.8
click at [844, 314] on icon at bounding box center [797, 307] width 296 height 138
click at [1136, 94] on icon at bounding box center [1142, 95] width 14 height 14
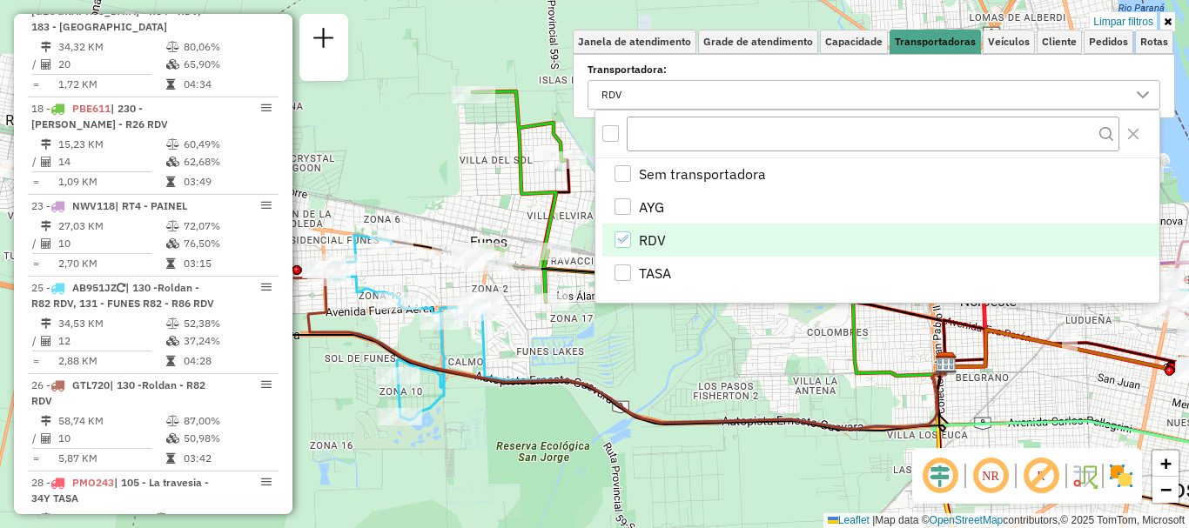
click at [620, 236] on icon "RDV" at bounding box center [622, 239] width 12 height 12
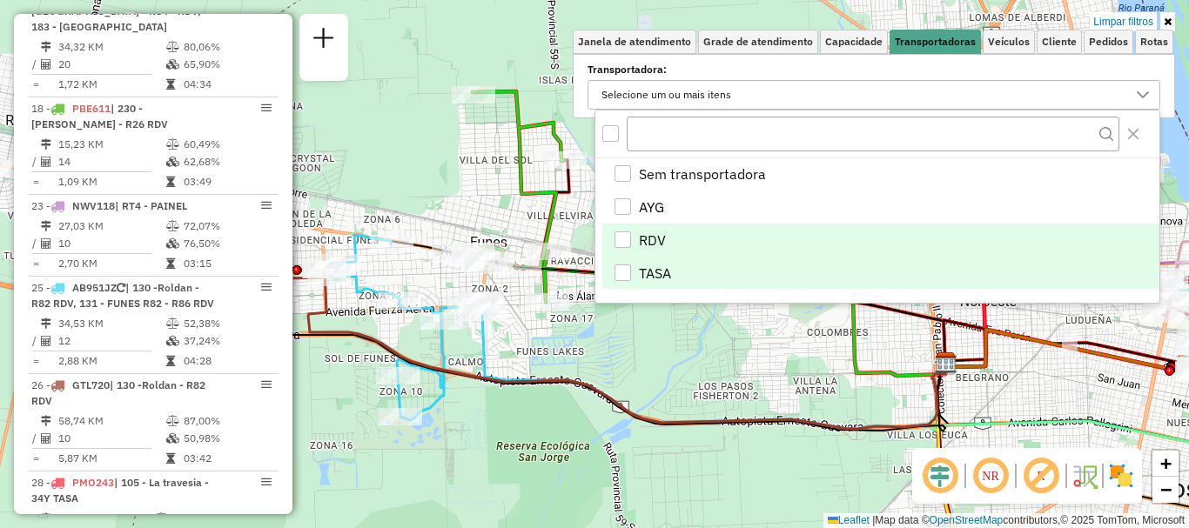
click at [623, 277] on div "TASA" at bounding box center [622, 273] width 17 height 17
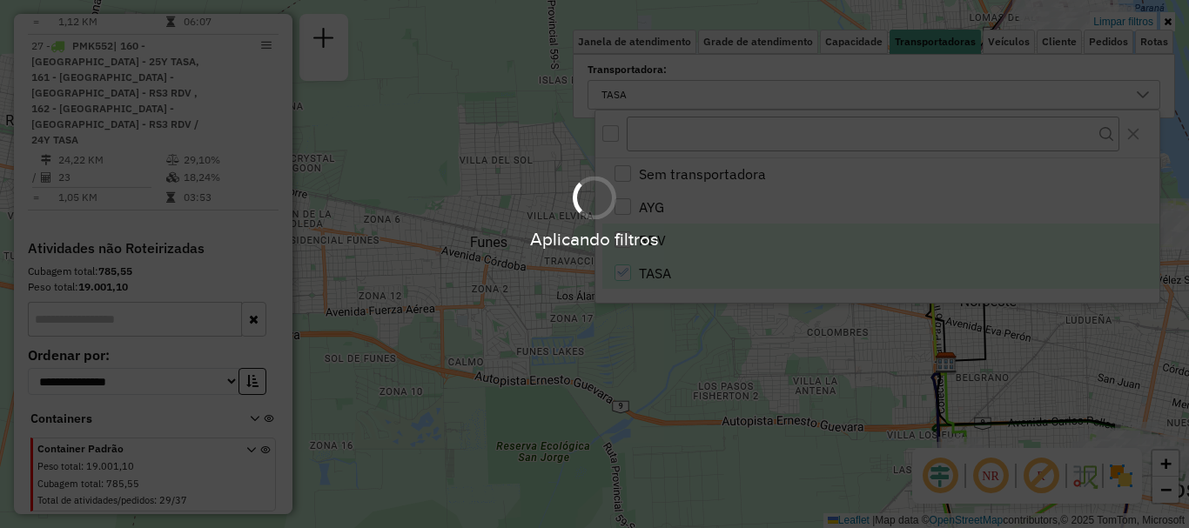
scroll to position [407, 0]
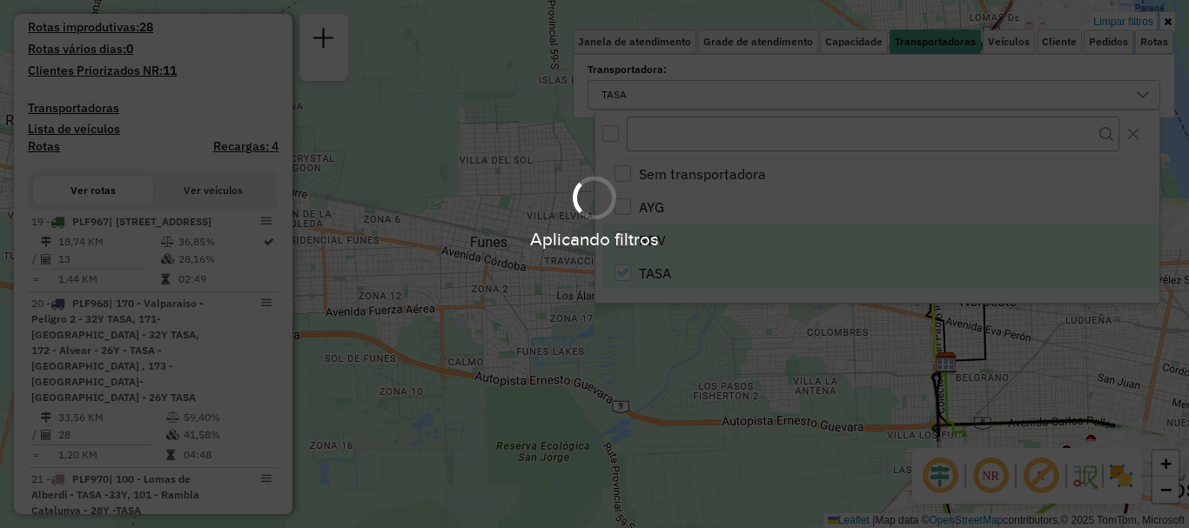
click at [661, 393] on div "Aplicando filtros" at bounding box center [594, 264] width 1189 height 528
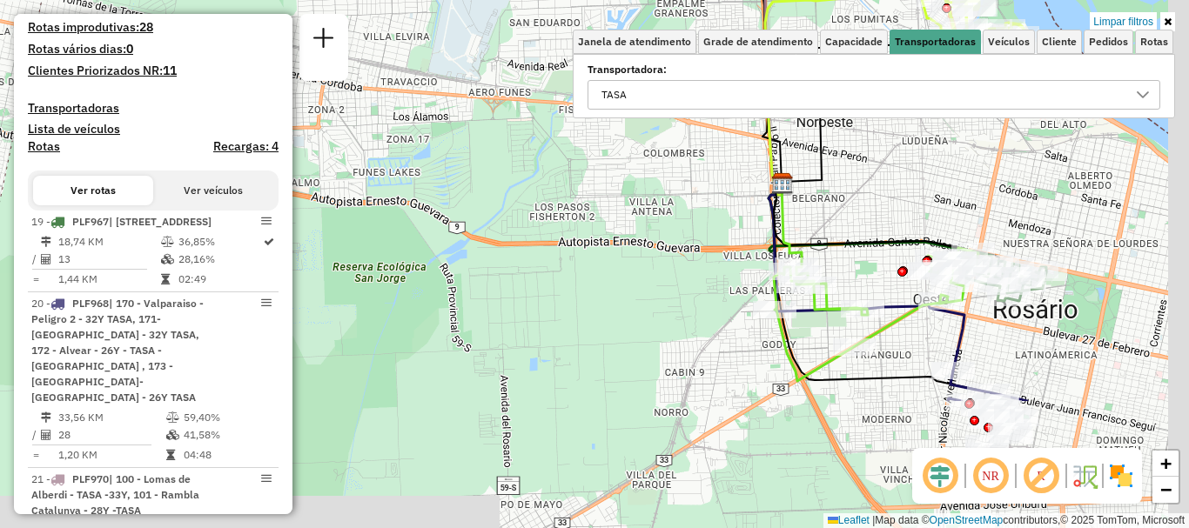
drag, startPoint x: 589, startPoint y: 266, endPoint x: 495, endPoint y: 184, distance: 124.6
click at [495, 184] on div "Limpar filtros Janela de atendimento Grade de atendimento Capacidade Transporta…" at bounding box center [594, 264] width 1189 height 528
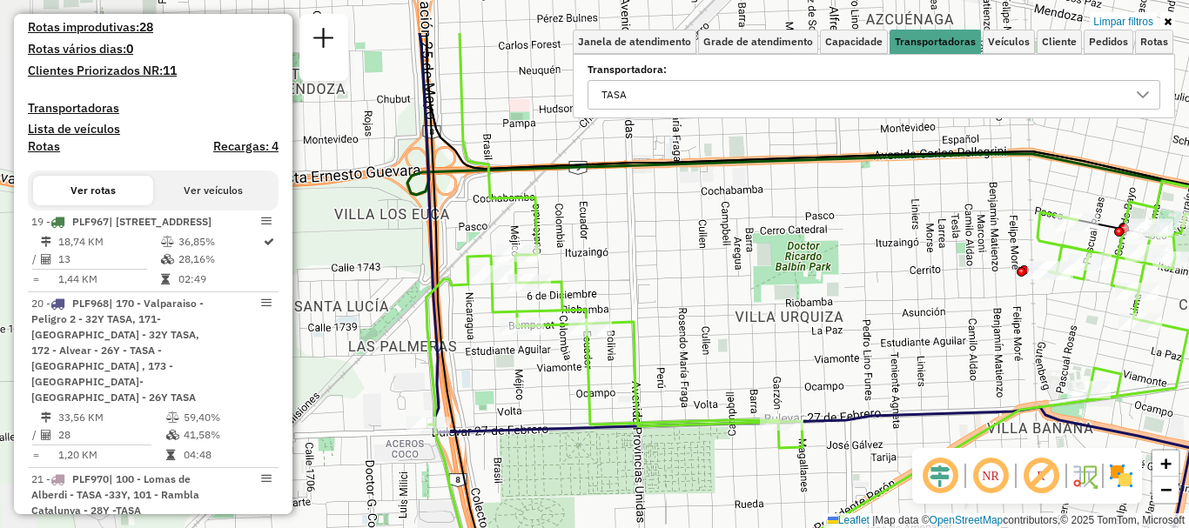
drag, startPoint x: 896, startPoint y: 257, endPoint x: 841, endPoint y: 336, distance: 96.3
click at [841, 336] on div "Limpar filtros Janela de atendimento Grade de atendimento Capacidade Transporta…" at bounding box center [594, 264] width 1189 height 528
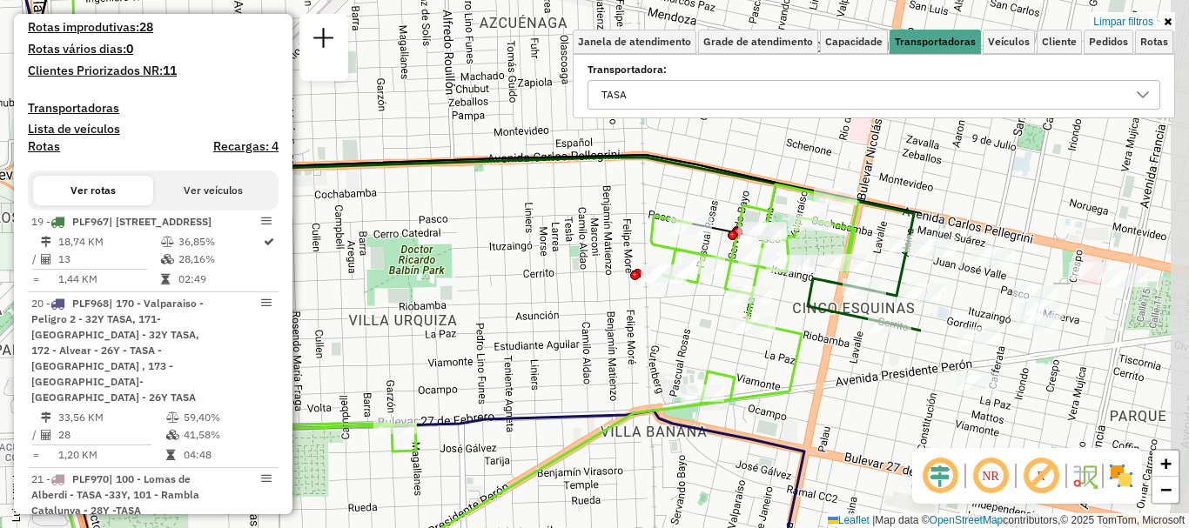
drag, startPoint x: 938, startPoint y: 333, endPoint x: 552, endPoint y: 337, distance: 386.3
click at [552, 337] on div "Limpar filtros Janela de atendimento Grade de atendimento Capacidade Transporta…" at bounding box center [594, 264] width 1189 height 528
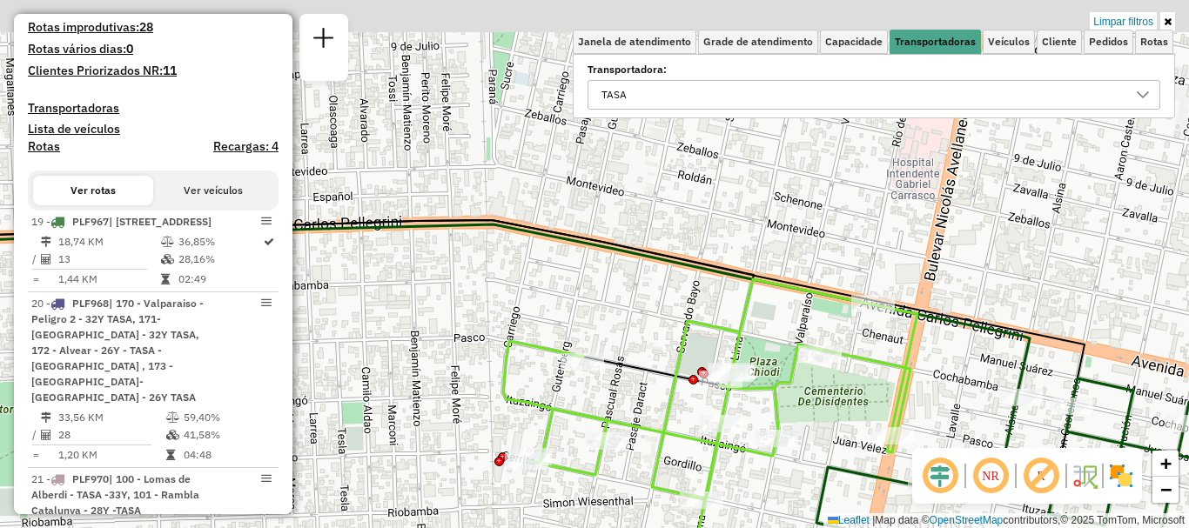
drag, startPoint x: 739, startPoint y: 416, endPoint x: 736, endPoint y: 442, distance: 26.2
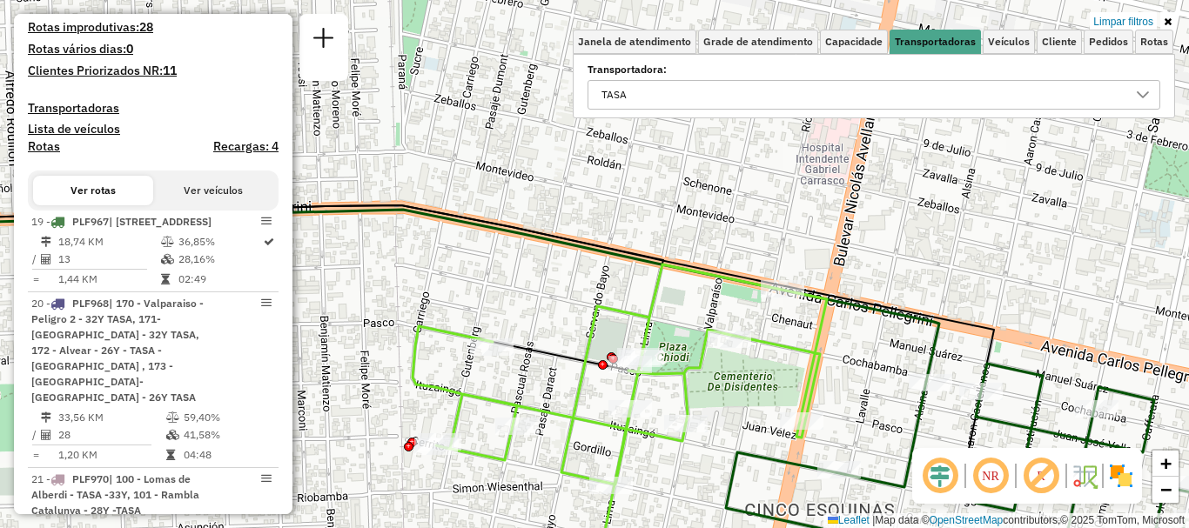
drag, startPoint x: 744, startPoint y: 408, endPoint x: 713, endPoint y: 226, distance: 184.4
click at [713, 230] on div "Limpar filtros Janela de atendimento Grade de atendimento Capacidade Transporta…" at bounding box center [594, 264] width 1189 height 528
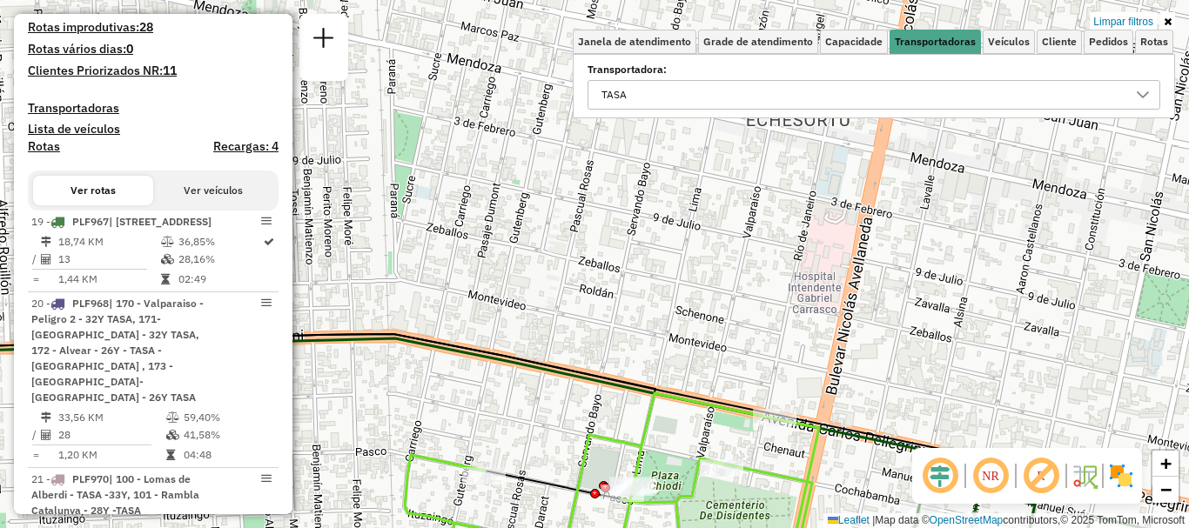
drag, startPoint x: 713, startPoint y: 285, endPoint x: 737, endPoint y: 562, distance: 278.6
click at [737, 527] on html "Aplicando filtros Pop-up bloqueado! Seu navegador bloqueou automáticamente a ab…" at bounding box center [594, 264] width 1189 height 528
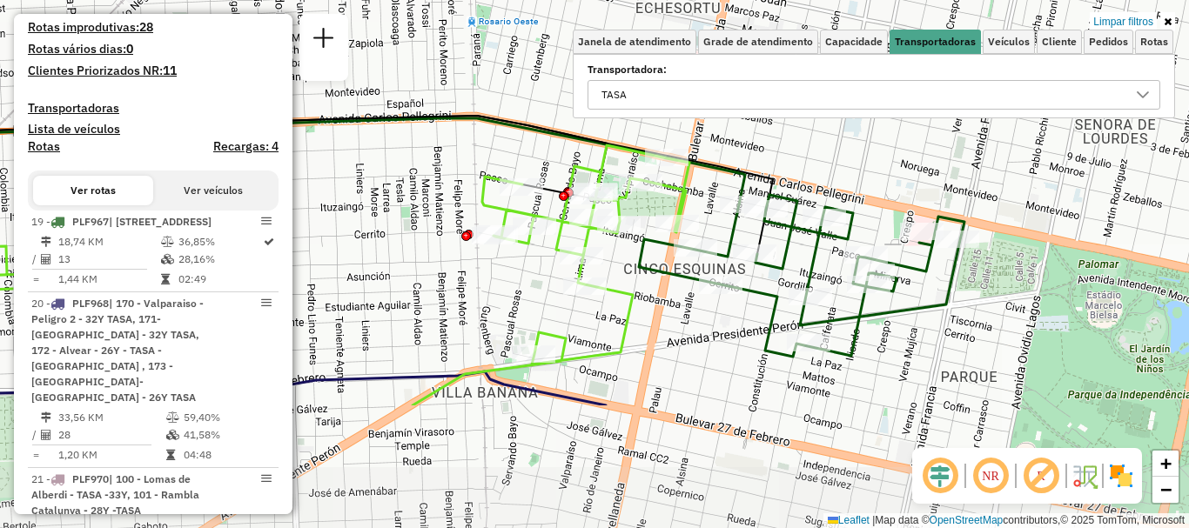
drag, startPoint x: 874, startPoint y: 311, endPoint x: 724, endPoint y: 138, distance: 228.8
click at [724, 138] on div "Limpar filtros Janela de atendimento Grade de atendimento Capacidade Transporta…" at bounding box center [594, 264] width 1189 height 528
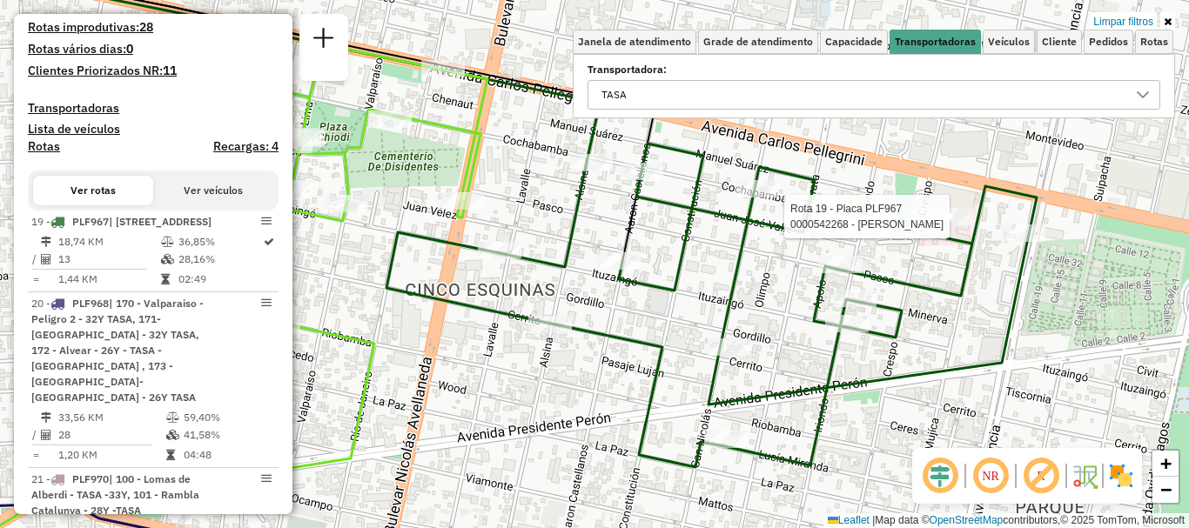
select select "**********"
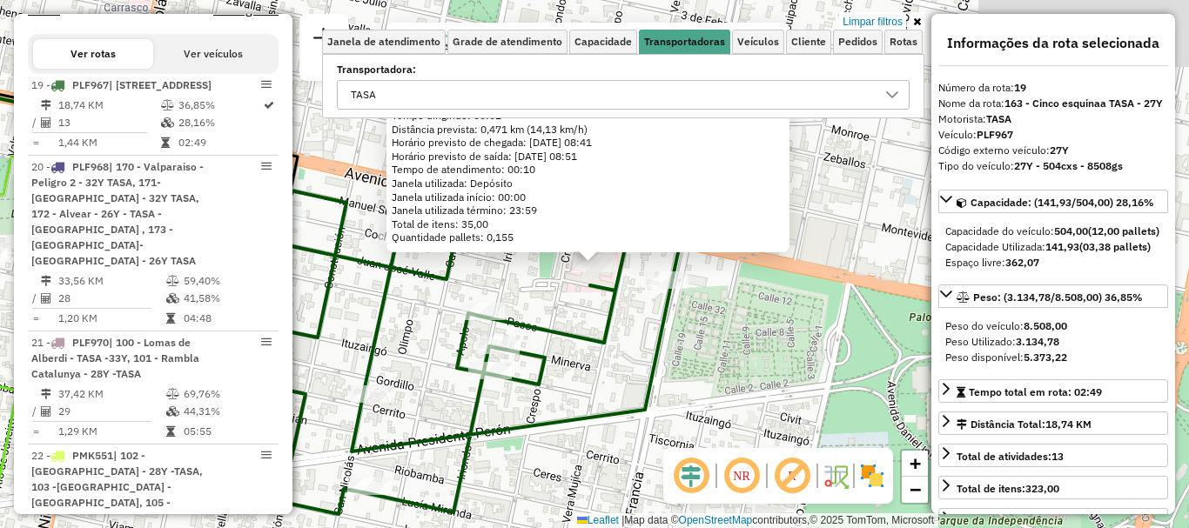
scroll to position [620, 0]
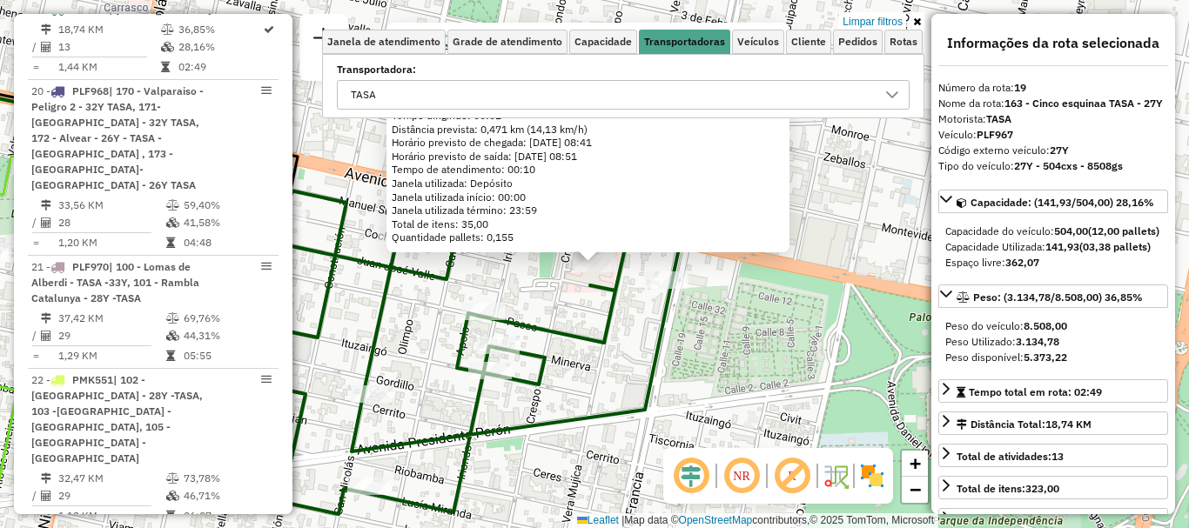
click at [782, 364] on div "0000542268 - Massetto Marcelo Endereço: AV. PELLEGRINI 3295 Bairro: (ROSARIO / …" at bounding box center [594, 264] width 1189 height 528
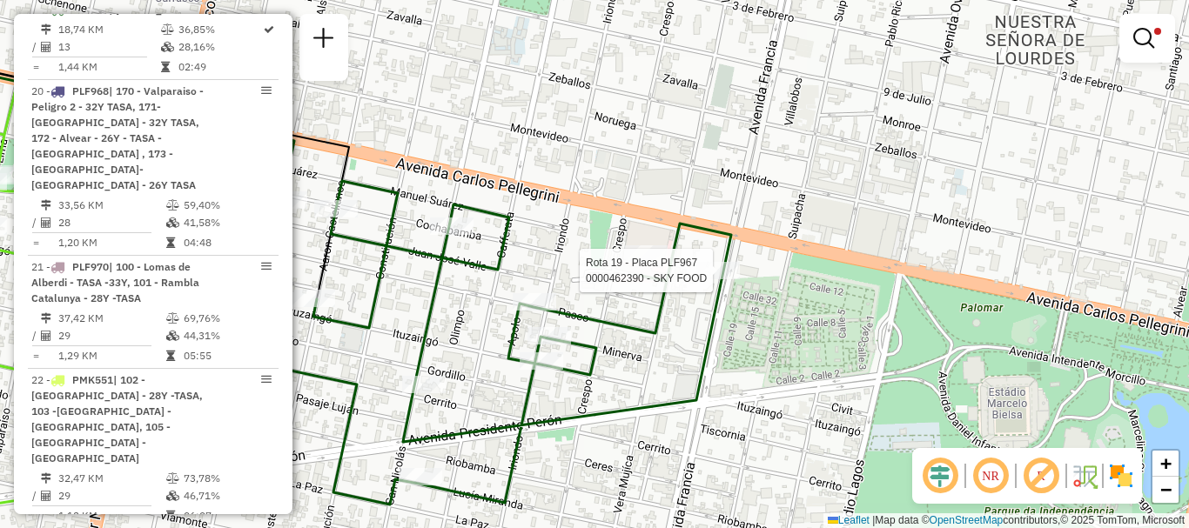
select select "**********"
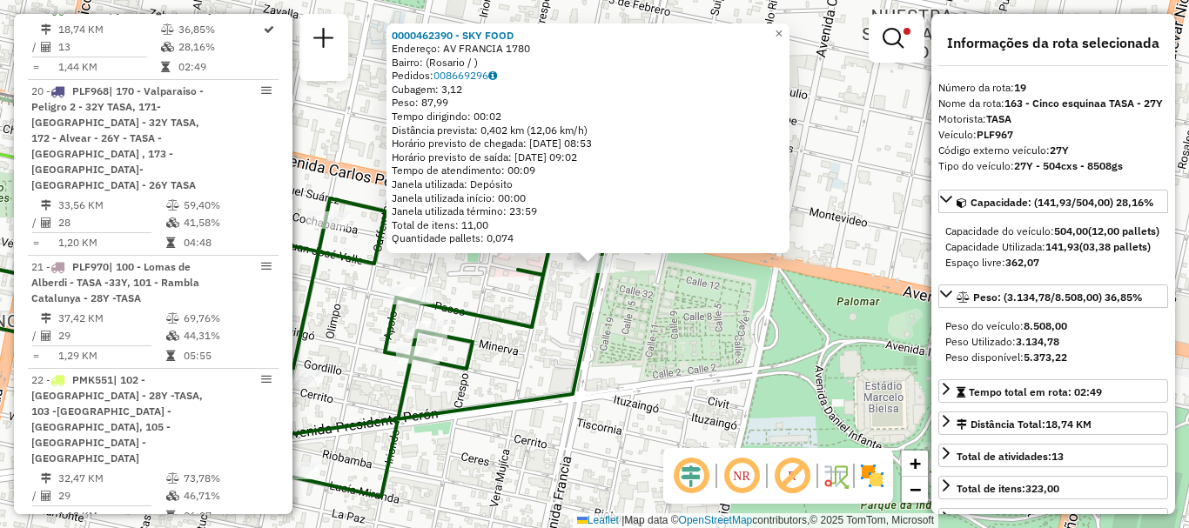
click at [654, 329] on div "0000462390 - SKY FOOD Endereço: AV FRANCIA 1780 Bairro: (Rosario / ) Pedidos: 0…" at bounding box center [594, 264] width 1189 height 528
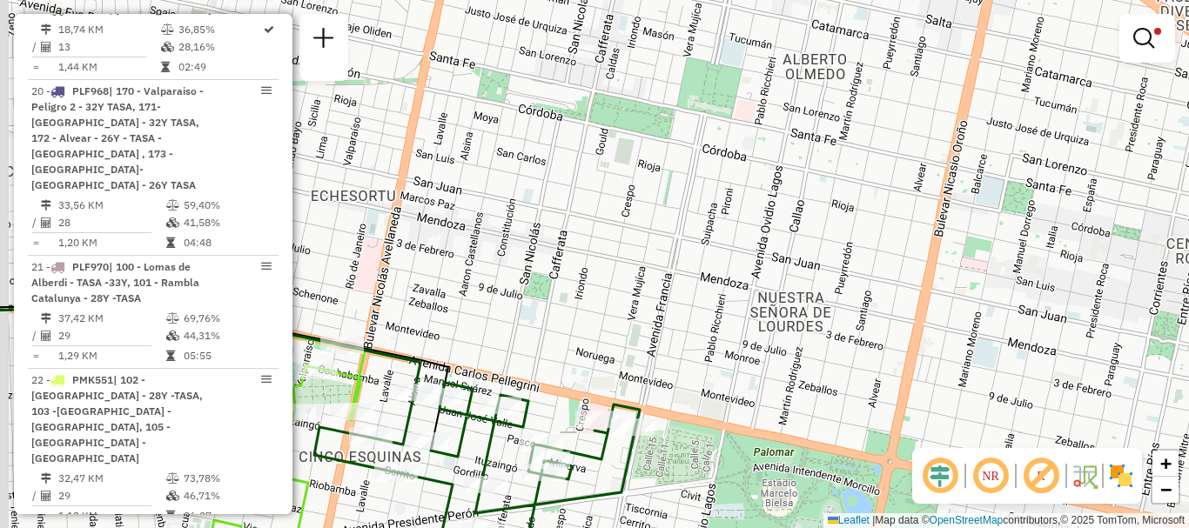
drag, startPoint x: 607, startPoint y: 373, endPoint x: 620, endPoint y: 508, distance: 135.4
click at [620, 508] on div "Limpar filtros Janela de atendimento Grade de atendimento Capacidade Transporta…" at bounding box center [594, 264] width 1189 height 528
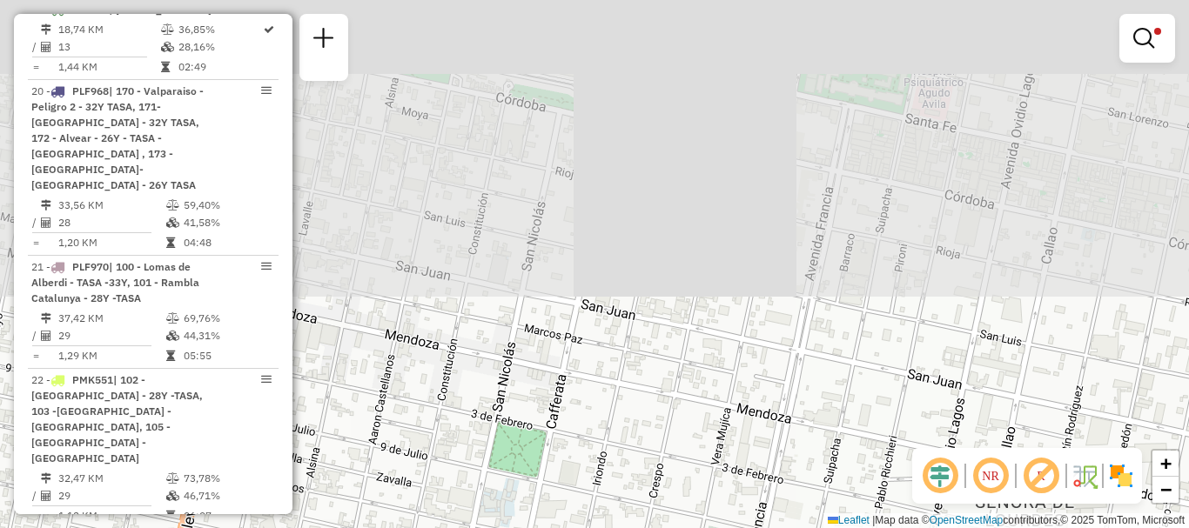
drag, startPoint x: 682, startPoint y: 562, endPoint x: 697, endPoint y: 561, distance: 14.8
click at [697, 527] on html "Aplicando filtros Pop-up bloqueado! Seu navegador bloqueou automáticamente a ab…" at bounding box center [594, 264] width 1189 height 528
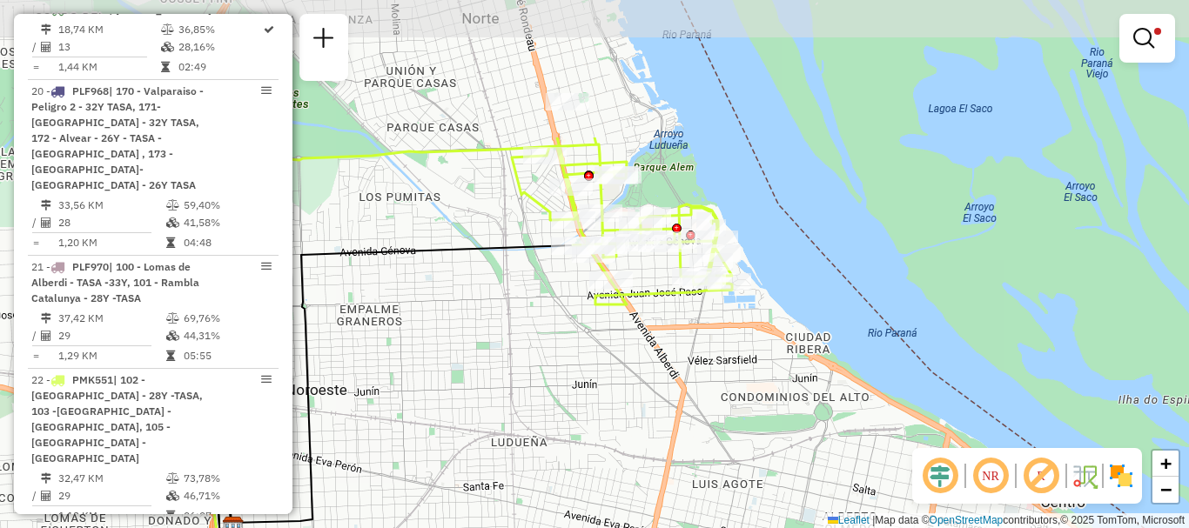
drag, startPoint x: 693, startPoint y: 372, endPoint x: 739, endPoint y: 562, distance: 196.1
click at [739, 527] on html "Aplicando filtros Pop-up bloqueado! Seu navegador bloqueou automáticamente a ab…" at bounding box center [594, 264] width 1189 height 528
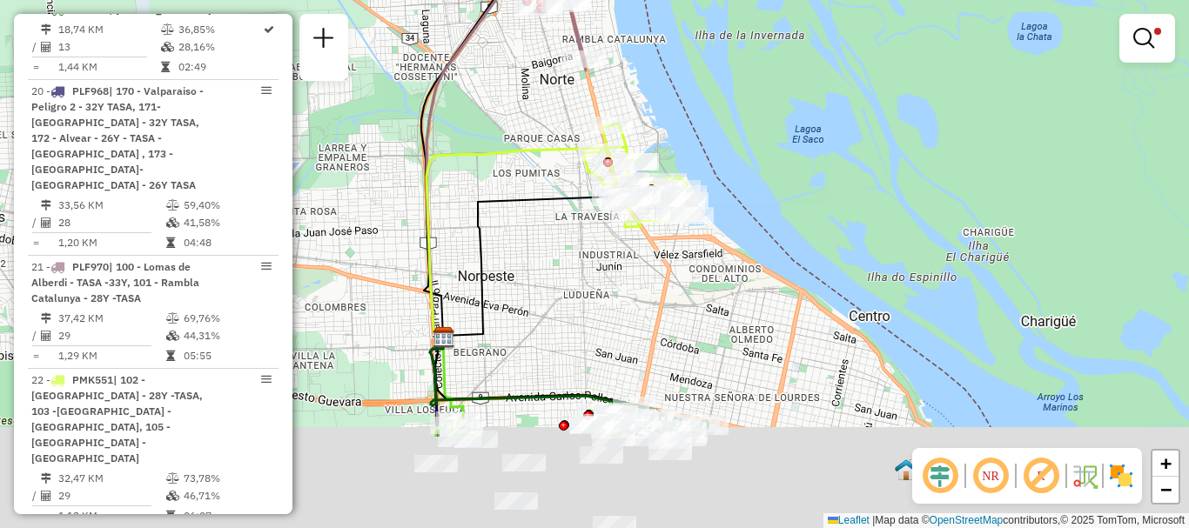
drag, startPoint x: 653, startPoint y: 365, endPoint x: 638, endPoint y: 302, distance: 65.4
click at [638, 303] on div "Limpar filtros Janela de atendimento Grade de atendimento Capacidade Transporta…" at bounding box center [594, 264] width 1189 height 528
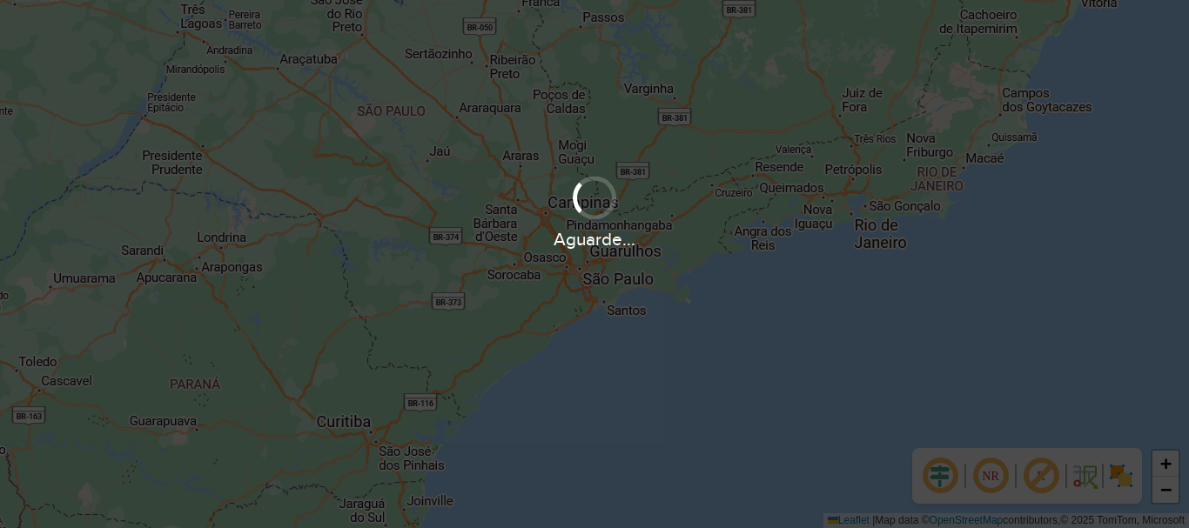
scroll to position [1219, 0]
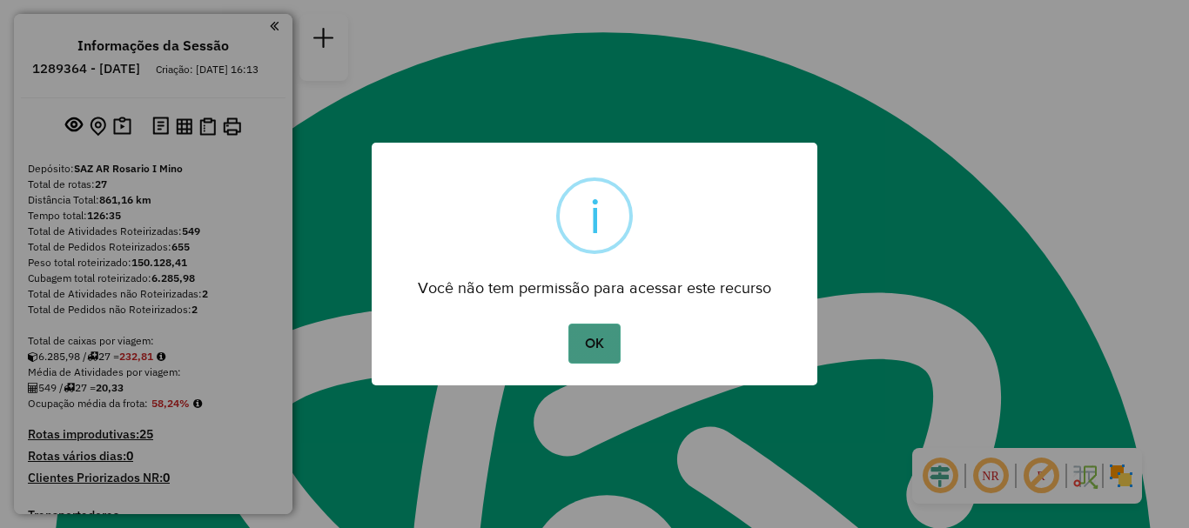
click at [608, 343] on button "OK" at bounding box center [593, 344] width 51 height 40
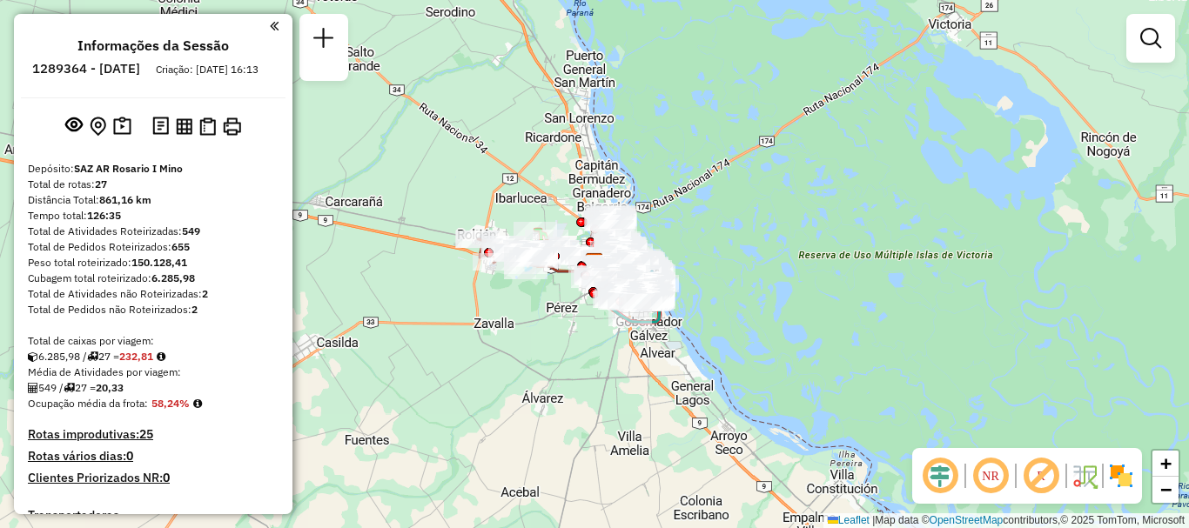
click at [596, 436] on div "Janela de atendimento Grade de atendimento Capacidade Transportadoras Veículos …" at bounding box center [594, 264] width 1189 height 528
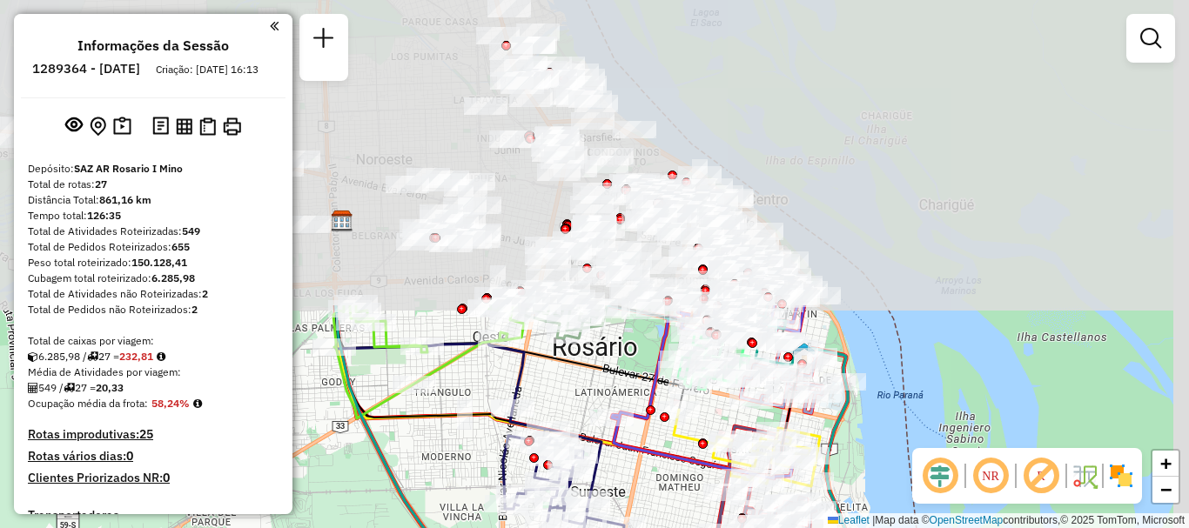
drag, startPoint x: 655, startPoint y: 562, endPoint x: 646, endPoint y: 562, distance: 9.6
click at [646, 527] on html "Aguarde... Pop-up bloqueado! Seu navegador bloqueou automáticamente a abertura …" at bounding box center [594, 264] width 1189 height 528
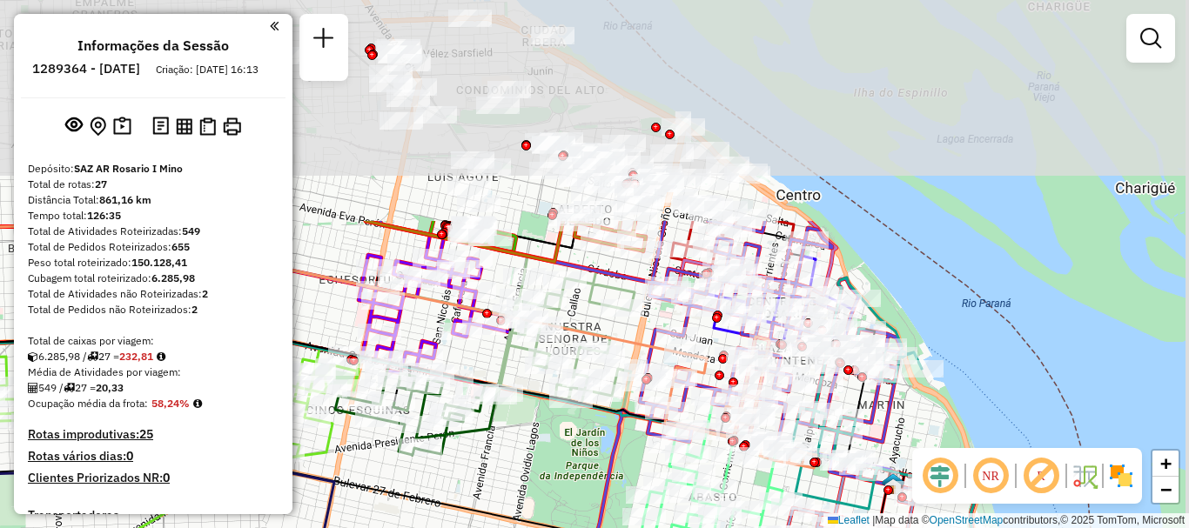
drag, startPoint x: 673, startPoint y: 457, endPoint x: 641, endPoint y: 562, distance: 110.1
click at [641, 527] on html "Aguarde... Pop-up bloqueado! Seu navegador bloqueou automáticamente a abertura …" at bounding box center [594, 264] width 1189 height 528
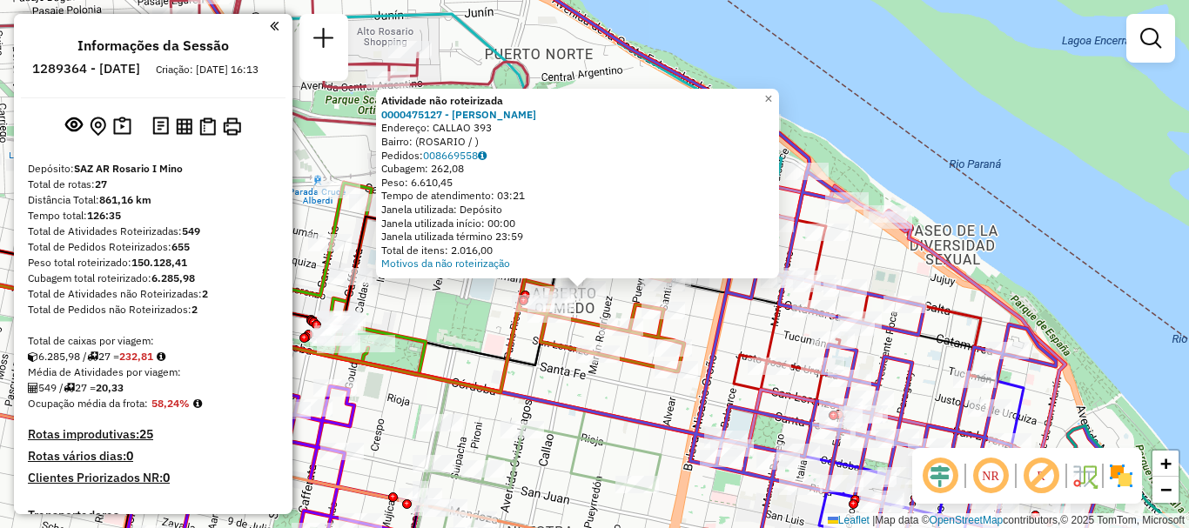
click at [550, 382] on div "Atividade não roteirizada 0000475127 - [PERSON_NAME]: CALLAO 393 Bairro: ([GEOG…" at bounding box center [594, 264] width 1189 height 528
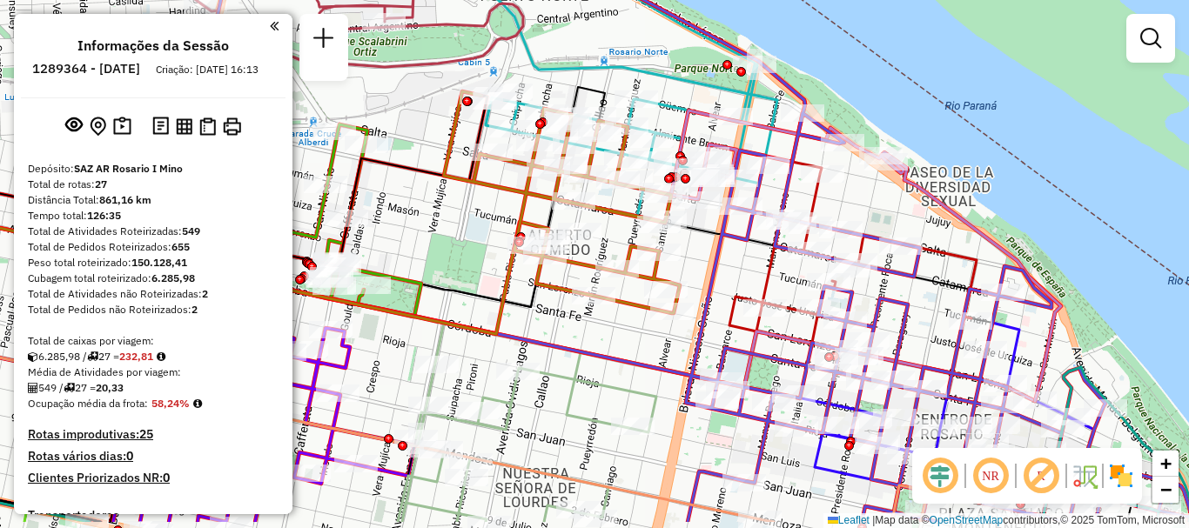
drag, startPoint x: 789, startPoint y: 288, endPoint x: 788, endPoint y: 123, distance: 165.3
click at [789, 104] on div "Janela de atendimento Grade de atendimento Capacidade Transportadoras Veículos …" at bounding box center [594, 264] width 1189 height 528
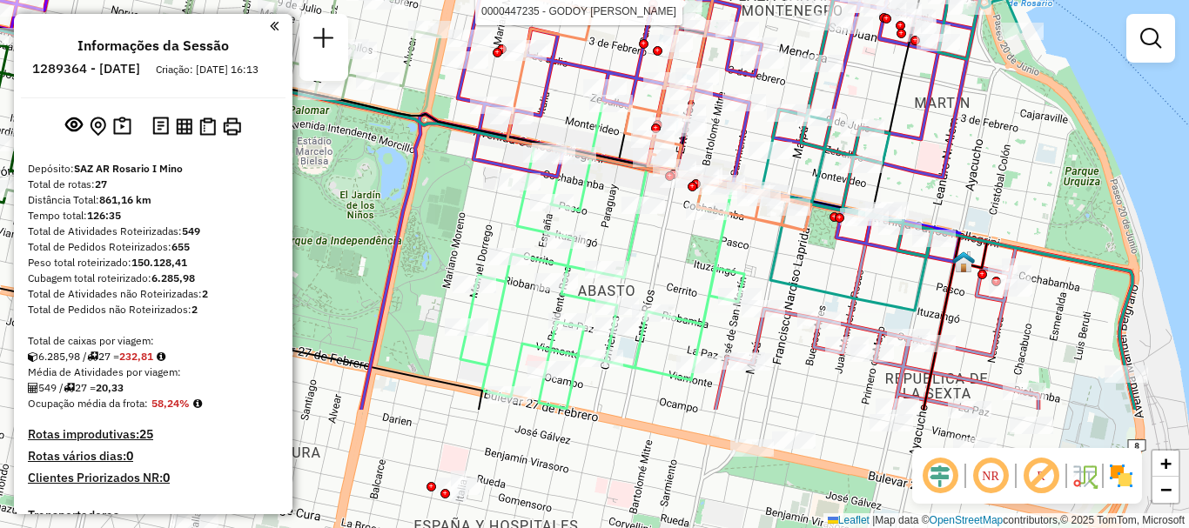
drag, startPoint x: 910, startPoint y: 399, endPoint x: 823, endPoint y: 217, distance: 201.6
click at [823, 217] on div "Rota 20 - Placa AC995HY 0000474053 - [PERSON_NAME] [PERSON_NAME] 27 - Placa AB9…" at bounding box center [594, 264] width 1189 height 528
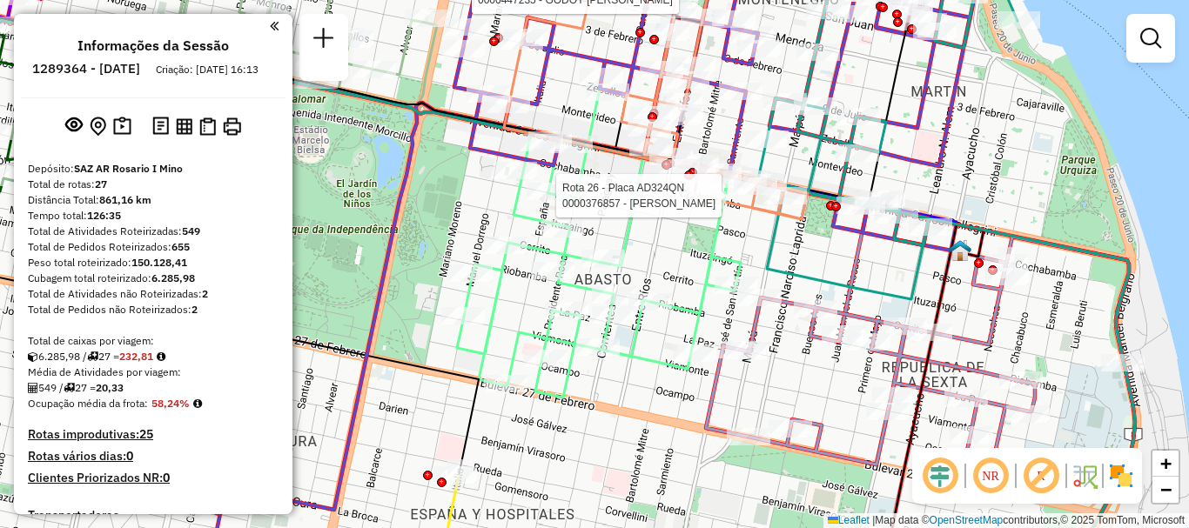
drag, startPoint x: 830, startPoint y: 264, endPoint x: 800, endPoint y: 120, distance: 146.8
click at [800, 127] on div "Rota 20 - Placa AC995HY 0000474053 - [PERSON_NAME] [PERSON_NAME] 27 - Placa AB9…" at bounding box center [594, 264] width 1189 height 528
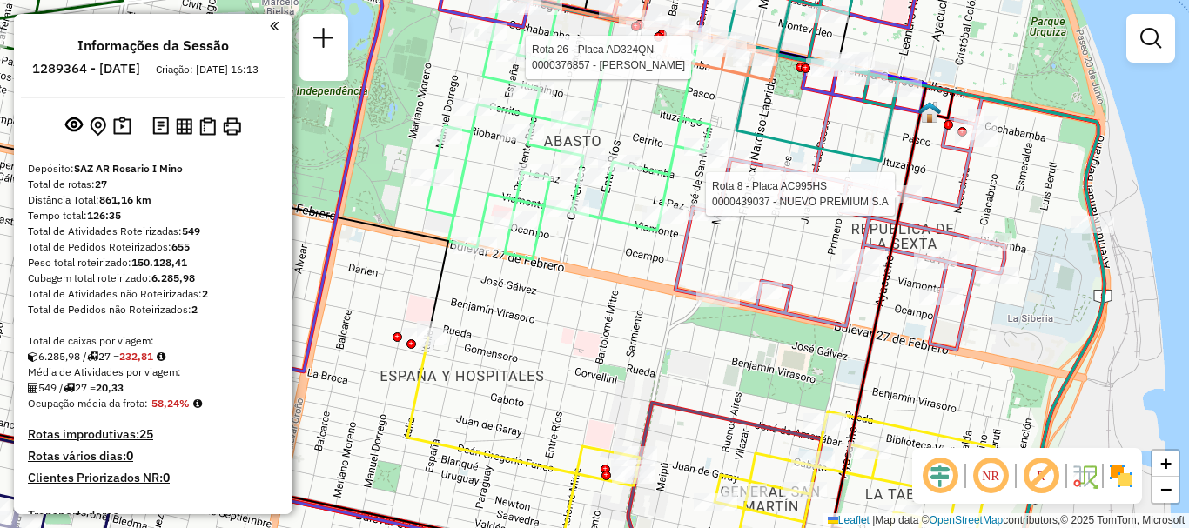
select select "**********"
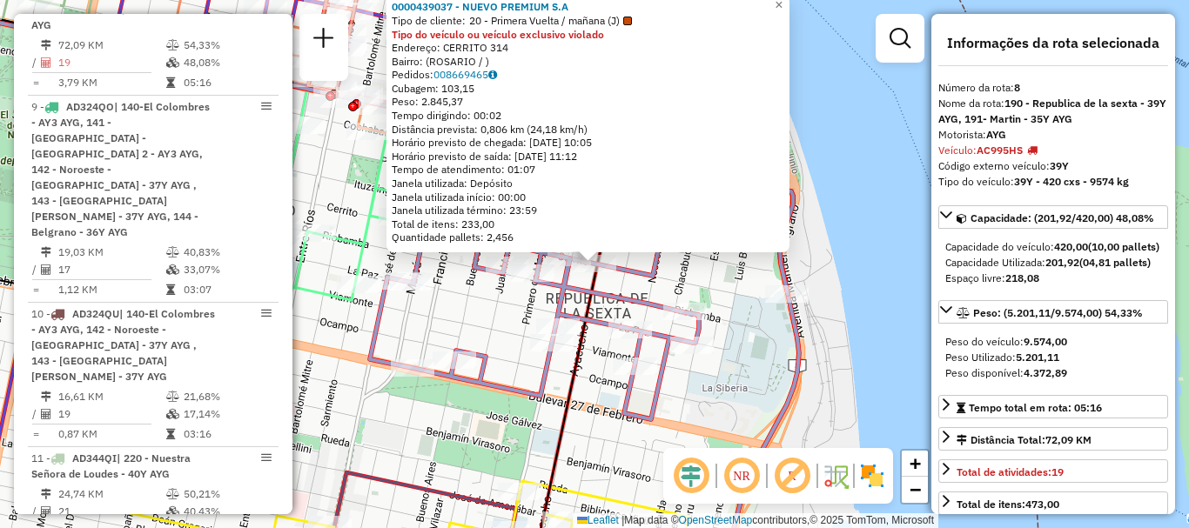
scroll to position [87, 0]
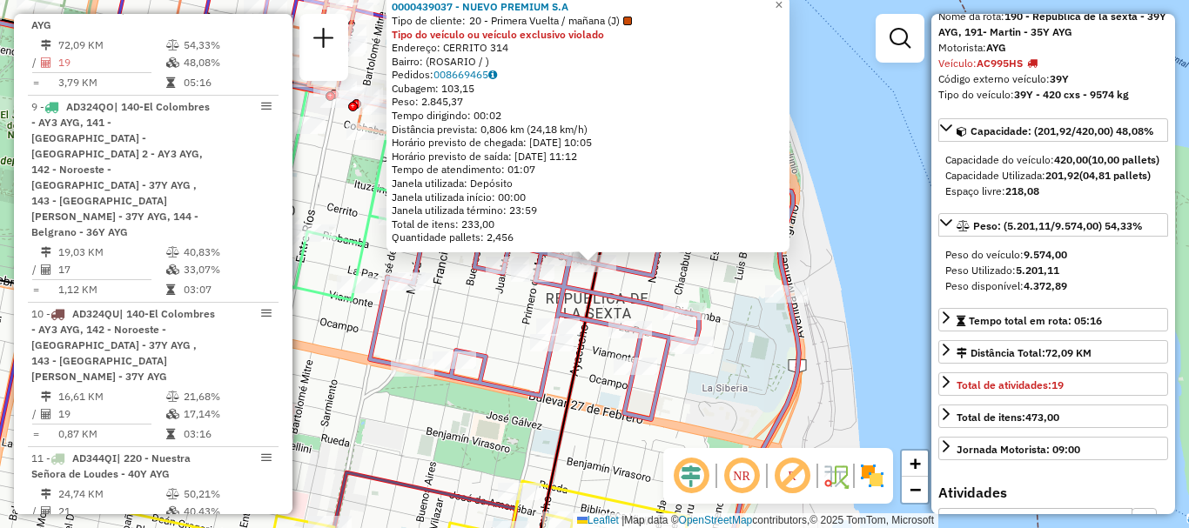
click at [873, 358] on div "0000439037 - NUEVO PREMIUM S.A Tipo de cliente: 20 - Primera Vuelta / mañana (J…" at bounding box center [594, 264] width 1189 height 528
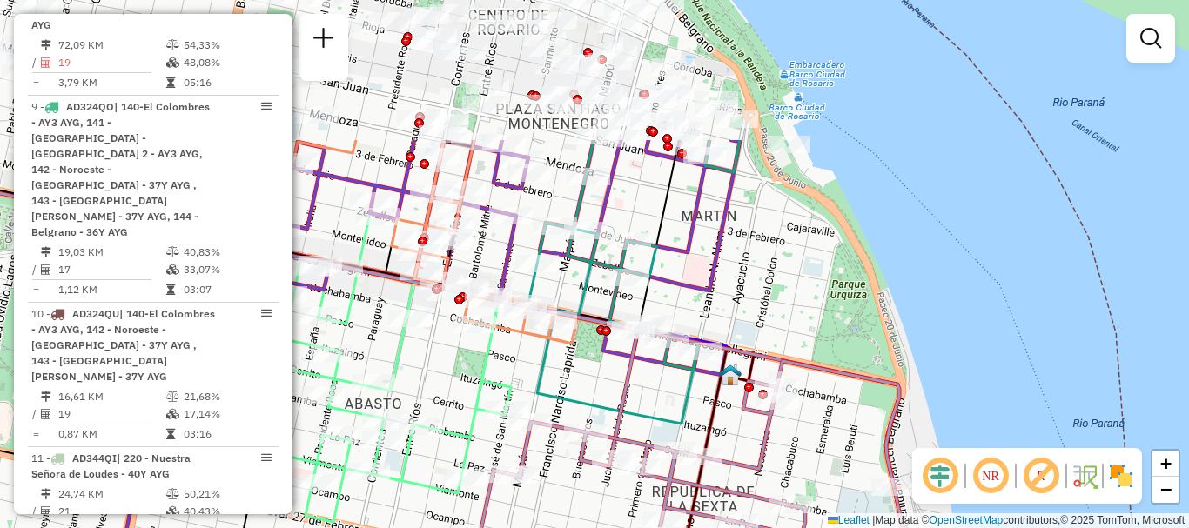
drag, startPoint x: 863, startPoint y: 413, endPoint x: 934, endPoint y: 533, distance: 139.7
click at [934, 527] on html "Aguarde... Pop-up bloqueado! Seu navegador bloqueou automáticamente a abertura …" at bounding box center [594, 264] width 1189 height 528
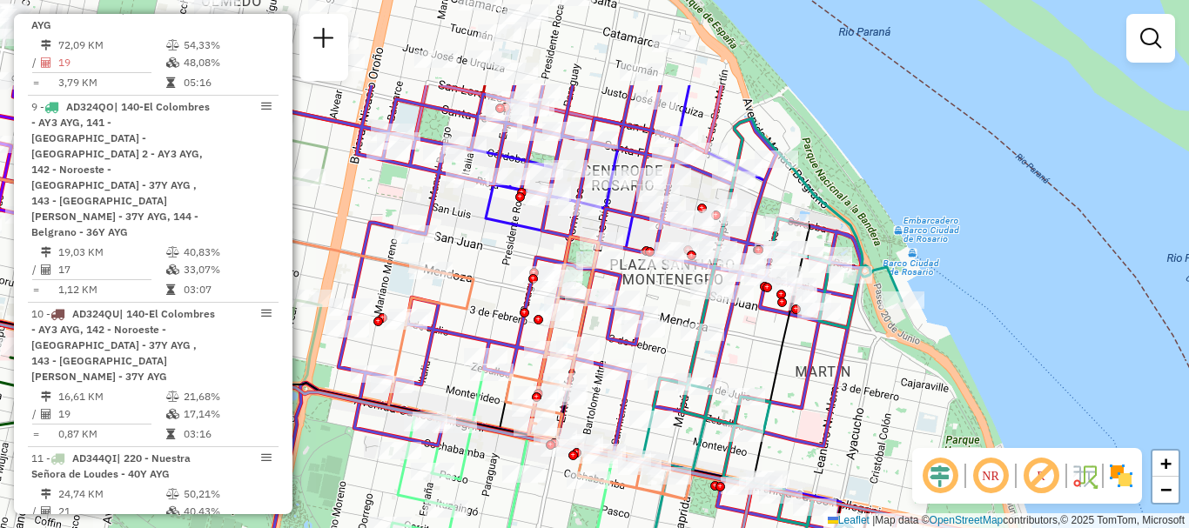
drag, startPoint x: 876, startPoint y: 432, endPoint x: 942, endPoint y: 437, distance: 66.3
click at [922, 449] on hb-router-mapa "Informações da Sessão 1289364 - [DATE] Criação: [DATE] 16:13 Depósito: SAZ AR R…" at bounding box center [594, 264] width 1189 height 528
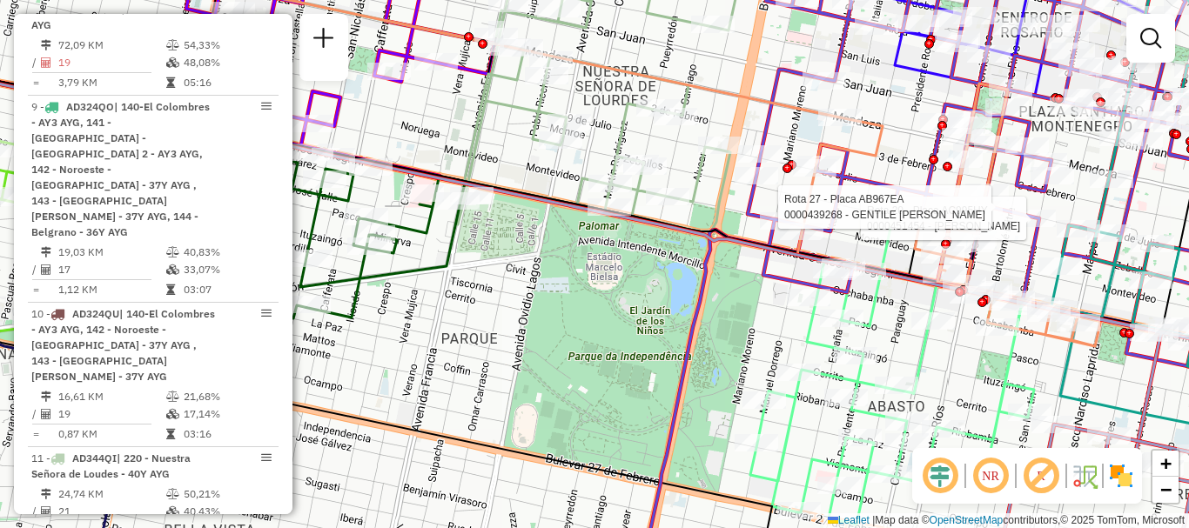
drag, startPoint x: 624, startPoint y: 331, endPoint x: 1036, endPoint y: 338, distance: 412.5
click at [1036, 338] on div "Rota 20 - Placa AC995HY 0000451454 - AUDANO JULIETA Rota 27 - Placa AB967EA 000…" at bounding box center [594, 264] width 1189 height 528
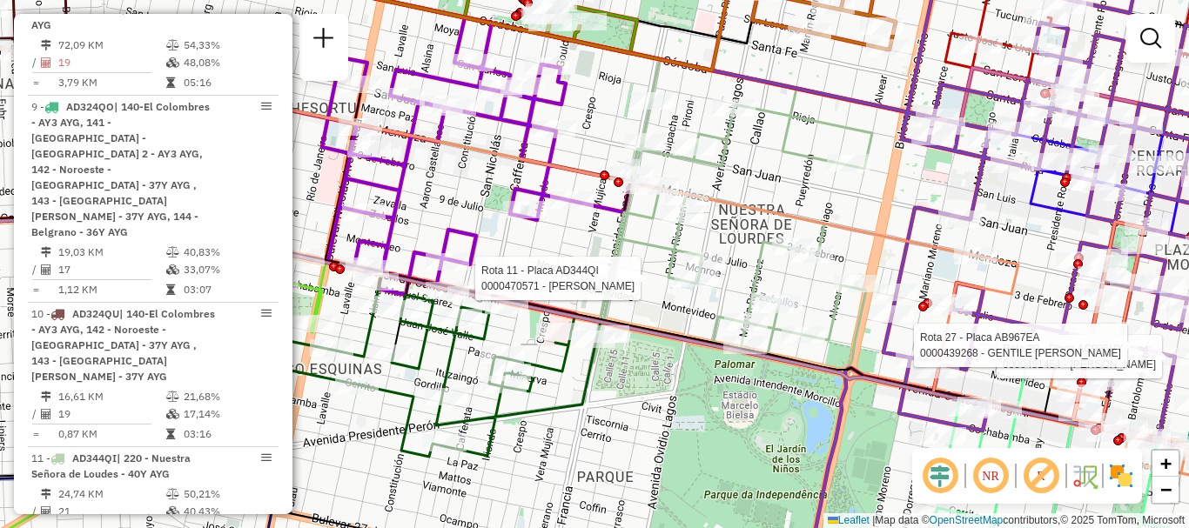
select select "**********"
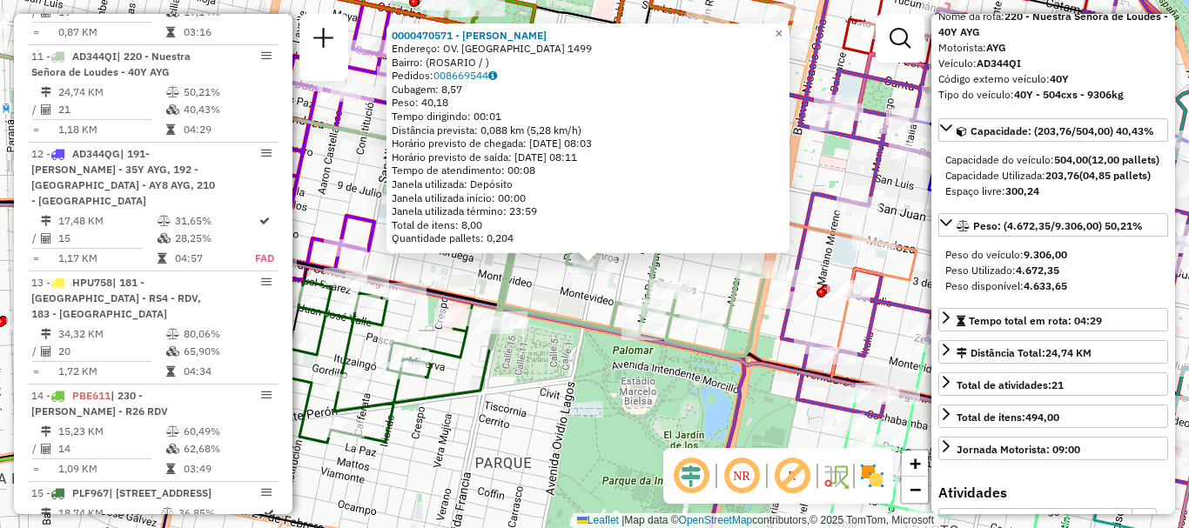
click at [775, 351] on div "0000470571 - MALIANDI MARIA CRISTINA Endereço: OV. LAGOS 1499 Bairro: (ROSARIO …" at bounding box center [594, 264] width 1189 height 528
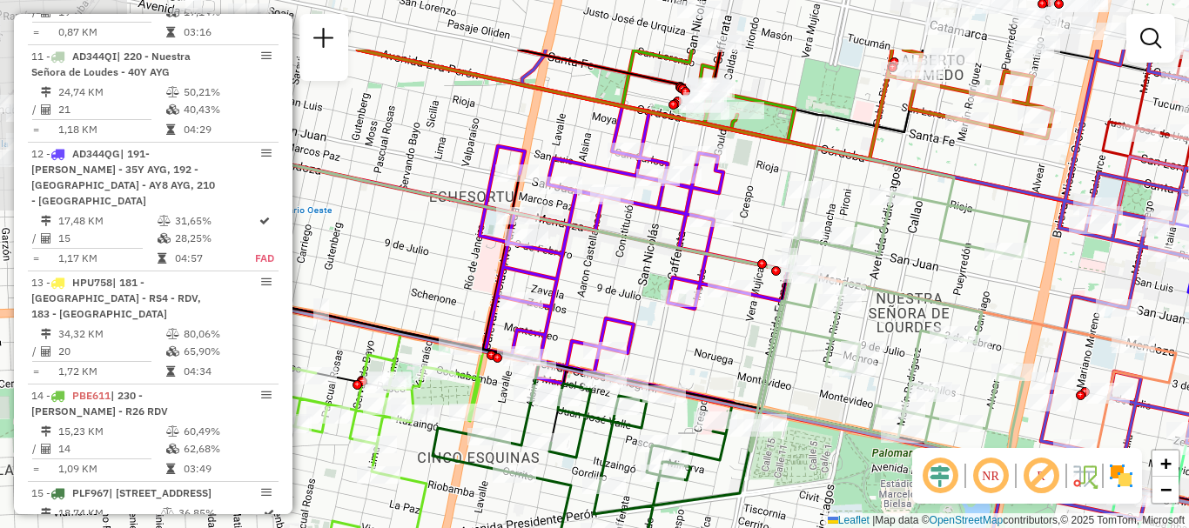
drag, startPoint x: 586, startPoint y: 321, endPoint x: 845, endPoint y: 424, distance: 278.9
click at [845, 424] on icon at bounding box center [889, 303] width 280 height 311
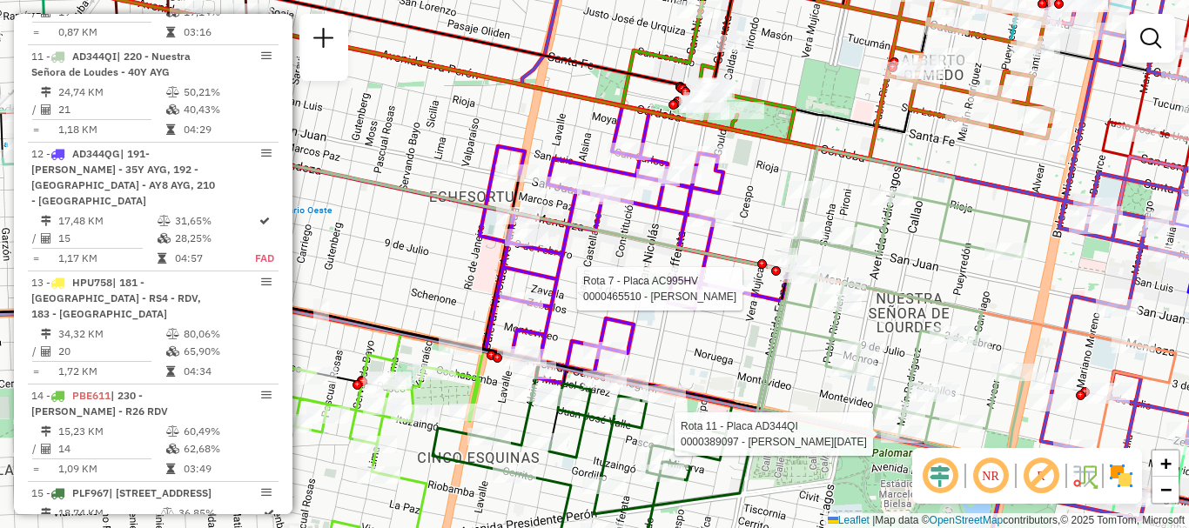
select select "**********"
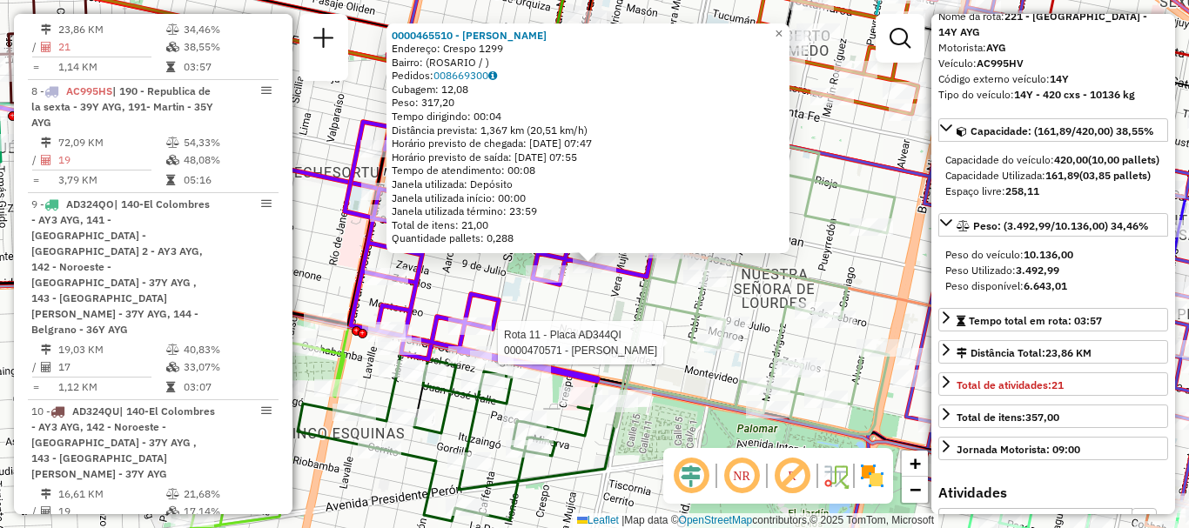
click at [707, 352] on div at bounding box center [719, 342] width 44 height 17
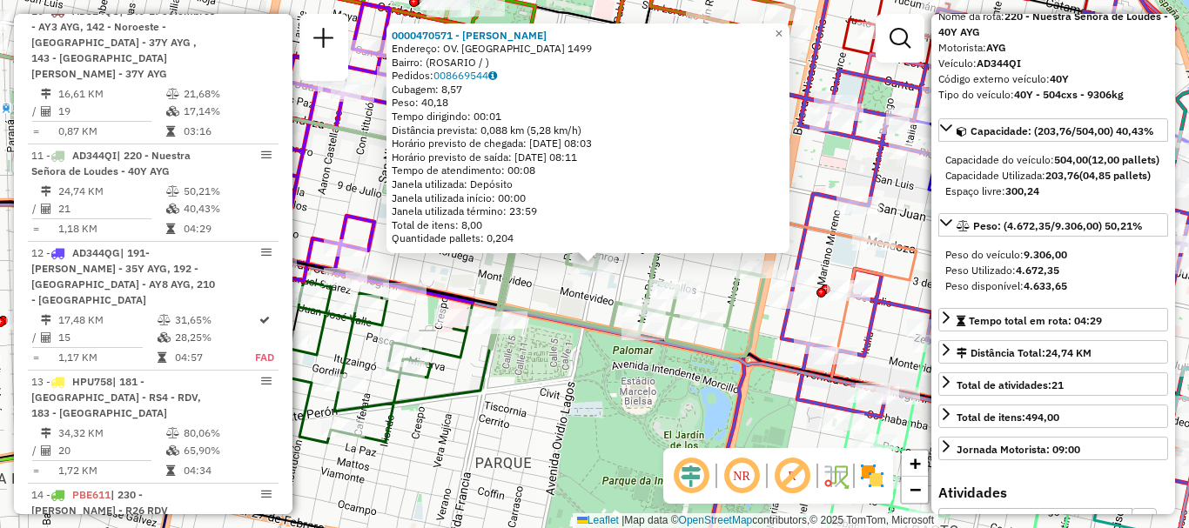
scroll to position [1751, 0]
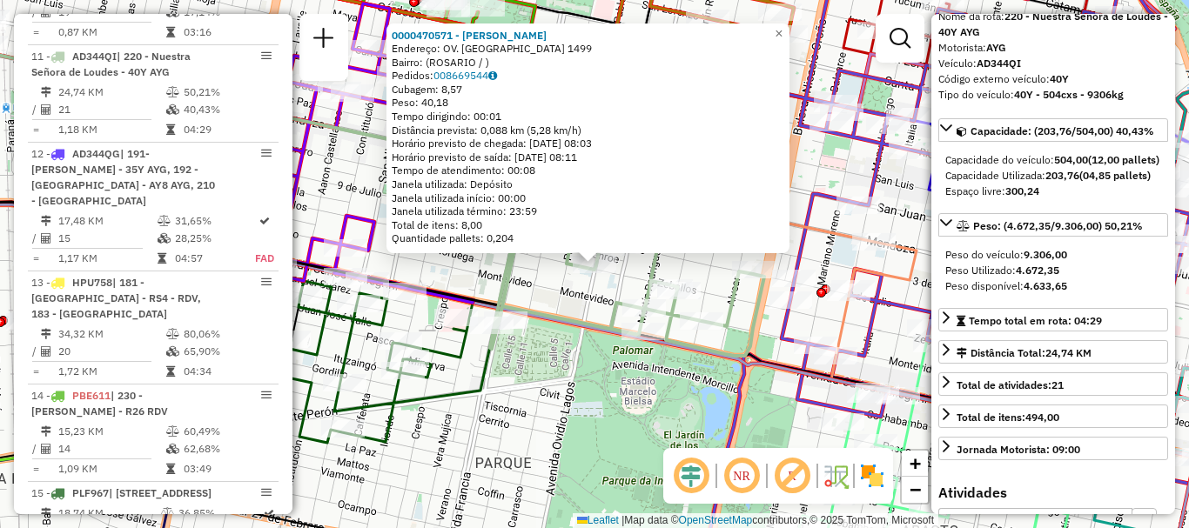
click at [717, 356] on icon at bounding box center [630, 200] width 280 height 311
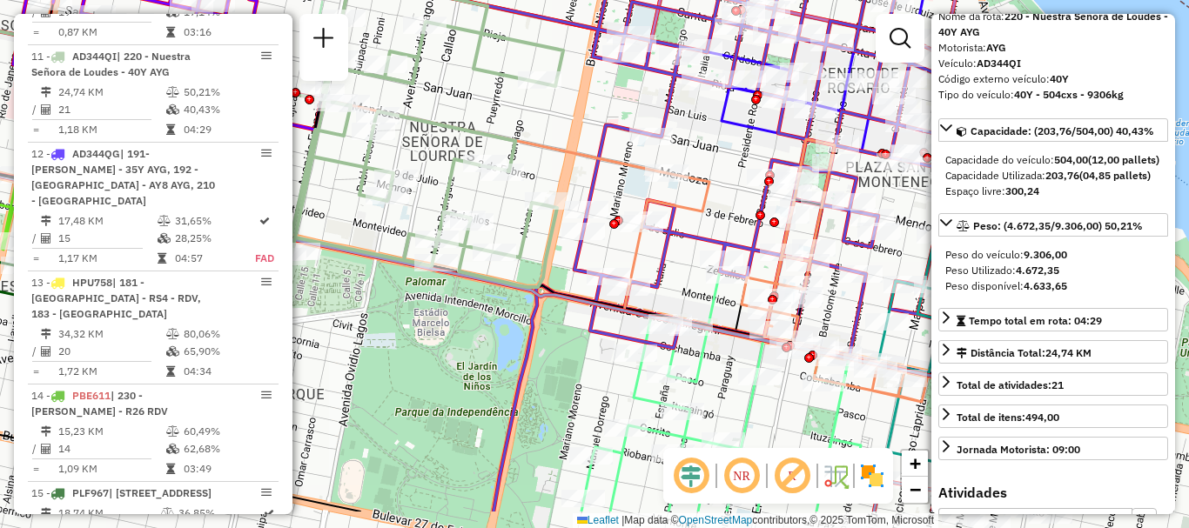
drag, startPoint x: 770, startPoint y: 413, endPoint x: 563, endPoint y: 345, distance: 218.2
click at [563, 345] on div "Janela de atendimento Grade de atendimento Capacidade Transportadoras Veículos …" at bounding box center [594, 264] width 1189 height 528
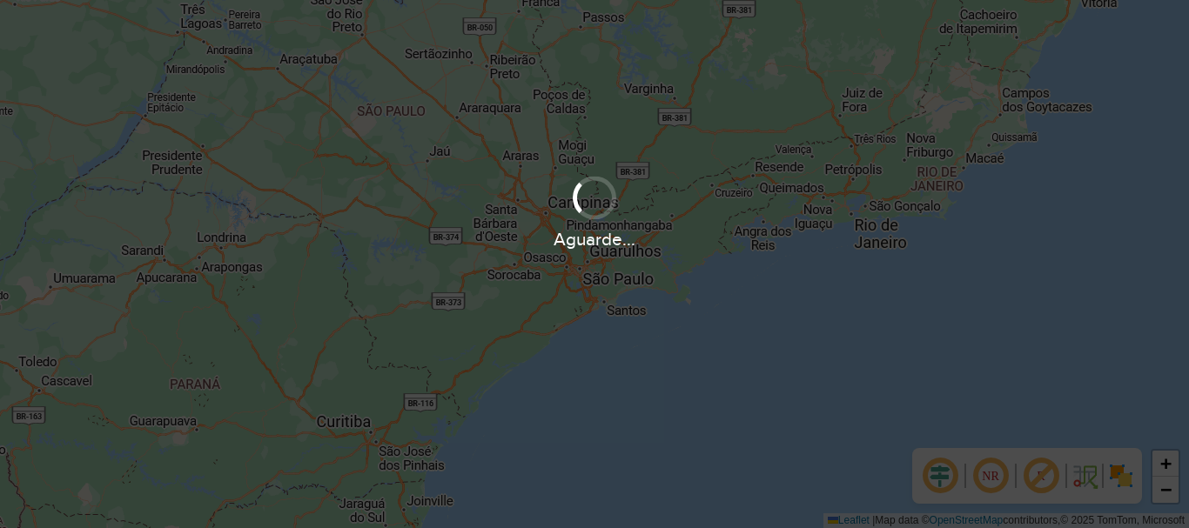
scroll to position [1219, 0]
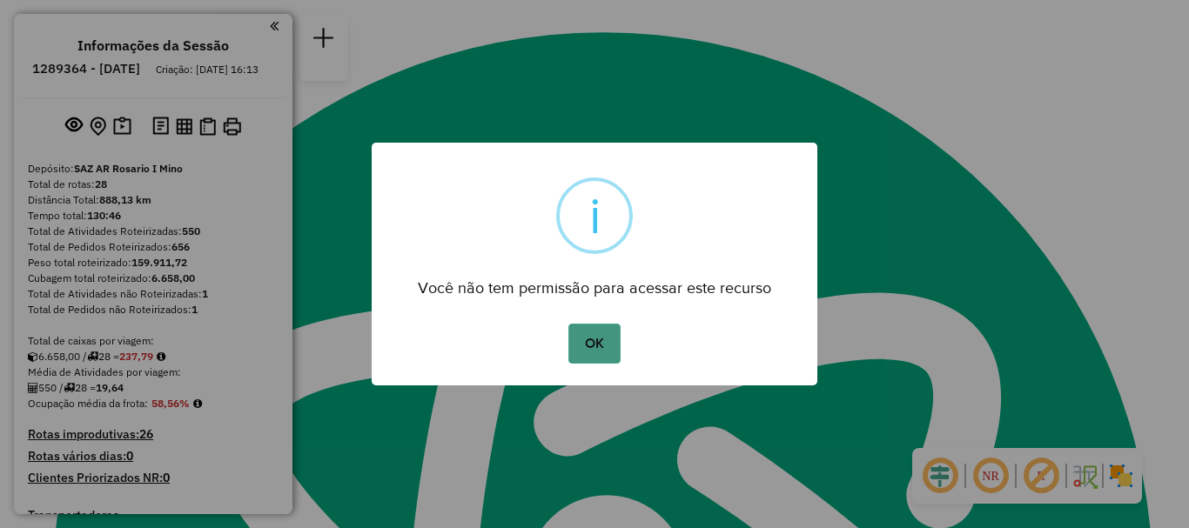
drag, startPoint x: 559, startPoint y: 357, endPoint x: 619, endPoint y: 341, distance: 62.0
click at [563, 355] on div "OK No Cancel" at bounding box center [594, 343] width 445 height 49
click at [593, 339] on button "OK" at bounding box center [593, 344] width 51 height 40
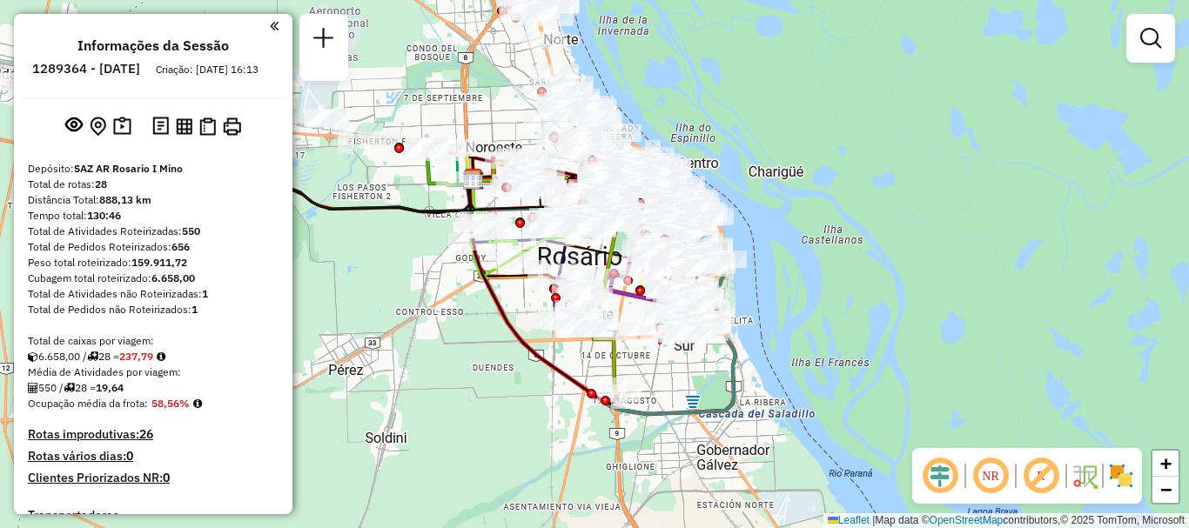
drag, startPoint x: 660, startPoint y: 218, endPoint x: 657, endPoint y: 428, distance: 210.6
click at [657, 428] on div "Janela de atendimento Grade de atendimento Capacidade Transportadoras Veículos …" at bounding box center [594, 264] width 1189 height 528
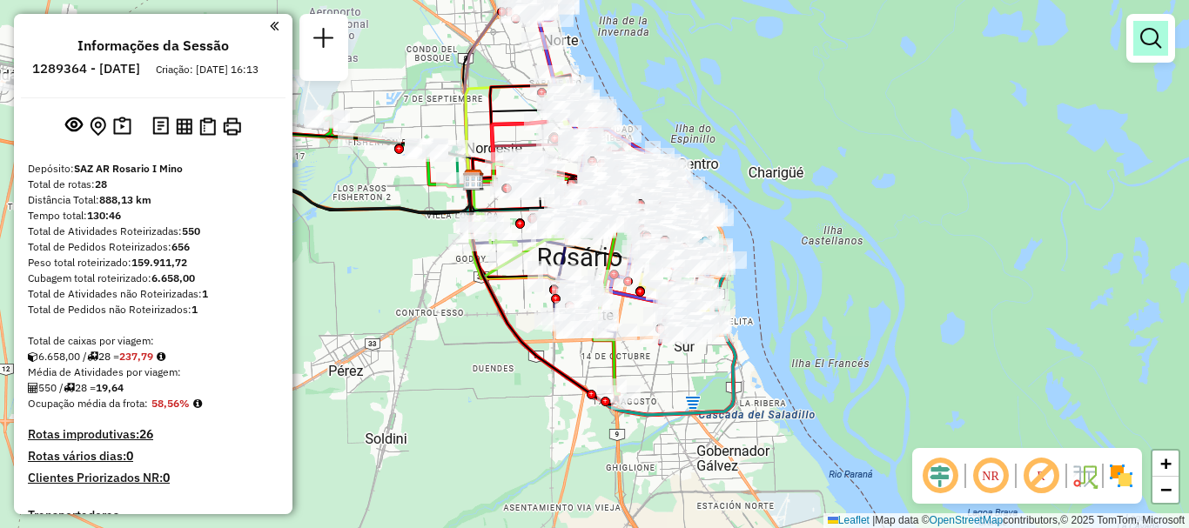
click at [1151, 31] on em at bounding box center [1150, 38] width 21 height 21
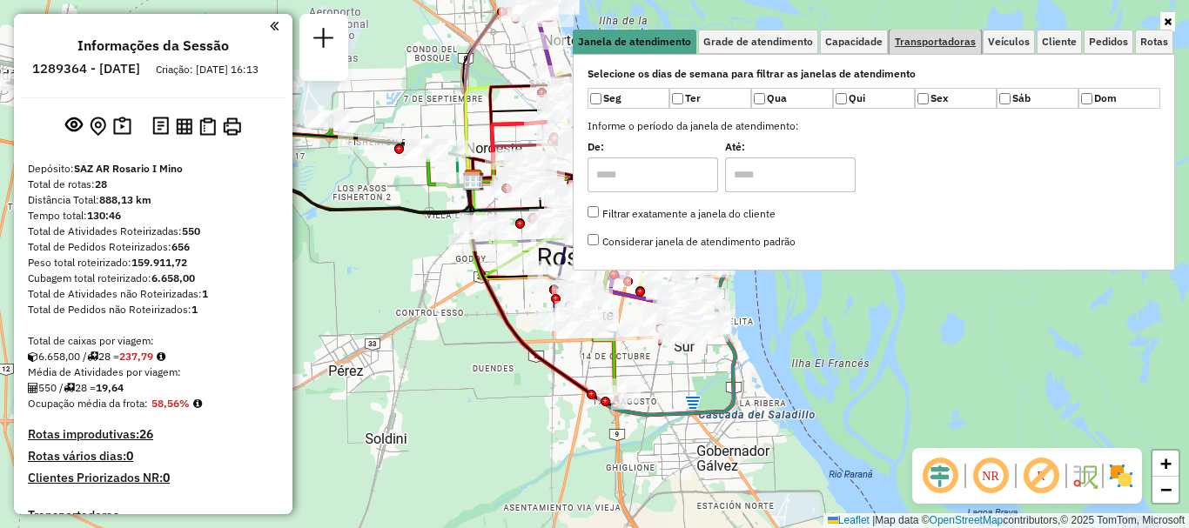
click at [943, 38] on span "Transportadoras" at bounding box center [934, 42] width 81 height 10
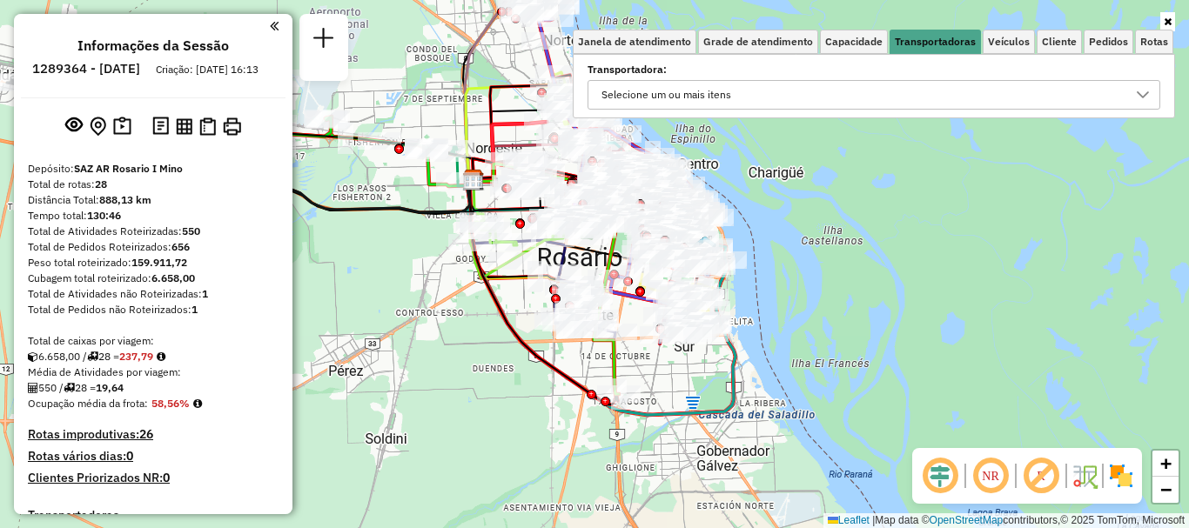
click at [1139, 90] on icon at bounding box center [1142, 95] width 14 height 14
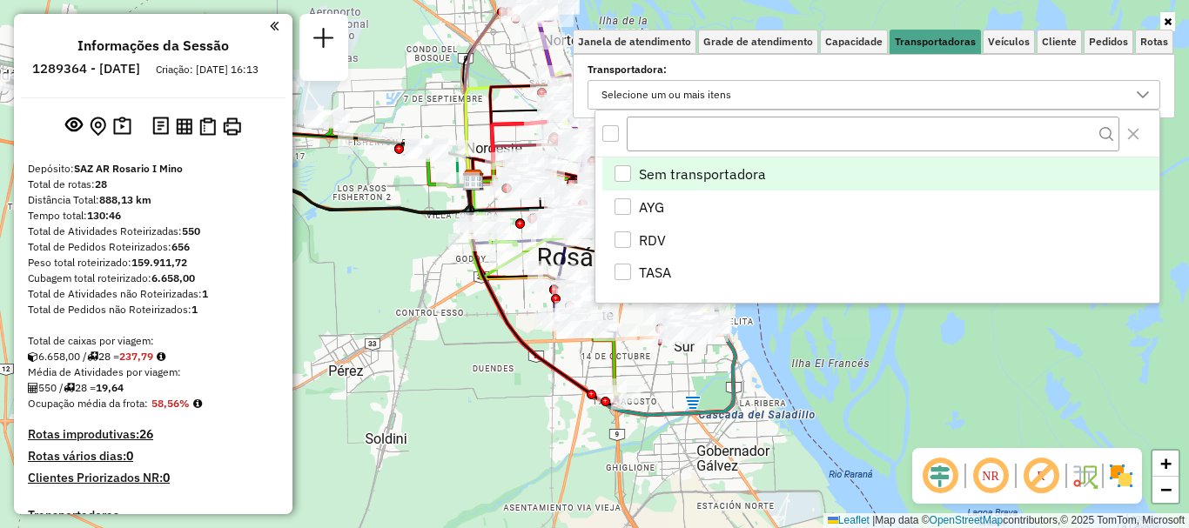
scroll to position [10, 60]
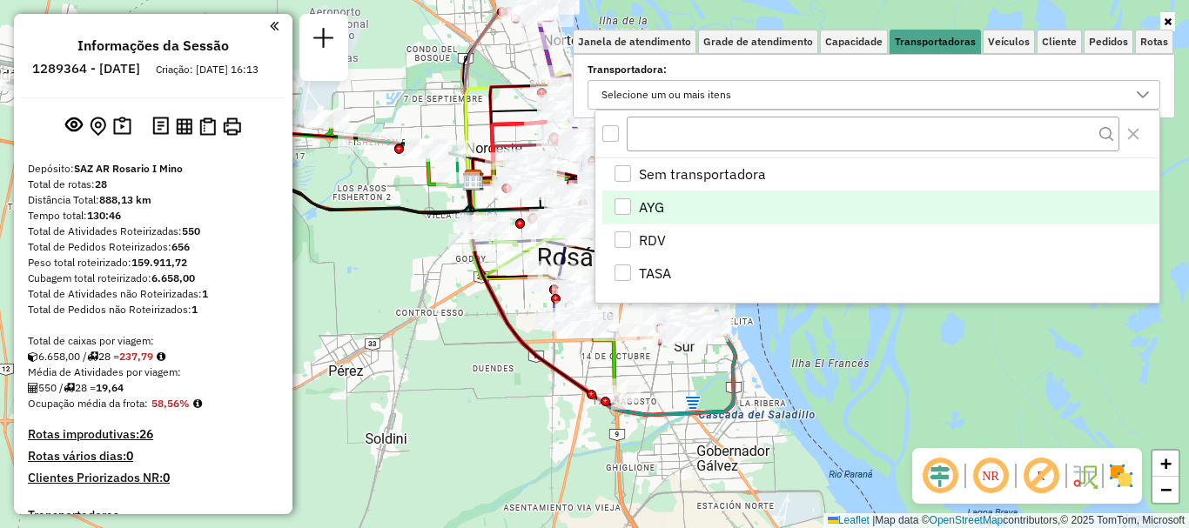
click at [629, 197] on li "AYG" at bounding box center [880, 207] width 557 height 33
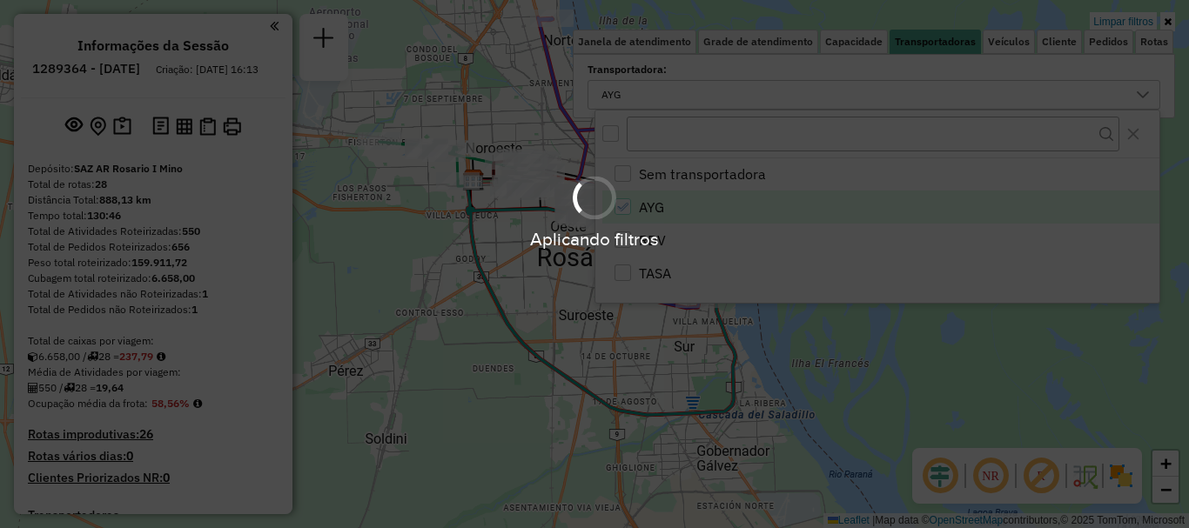
click at [867, 414] on hb-app "Aplicando filtros Pop-up bloqueado! Seu navegador bloqueou automáticamente a ab…" at bounding box center [594, 264] width 1189 height 528
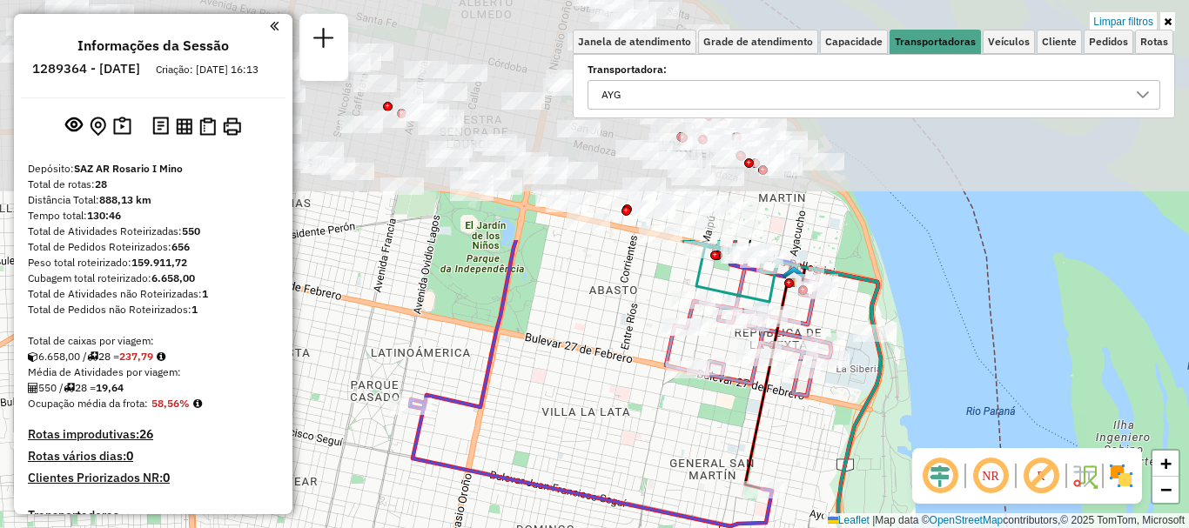
drag, startPoint x: 689, startPoint y: 219, endPoint x: 628, endPoint y: 562, distance: 348.2
click at [628, 527] on html "Aplicando filtros Pop-up bloqueado! Seu navegador bloqueou automáticamente a ab…" at bounding box center [594, 264] width 1189 height 528
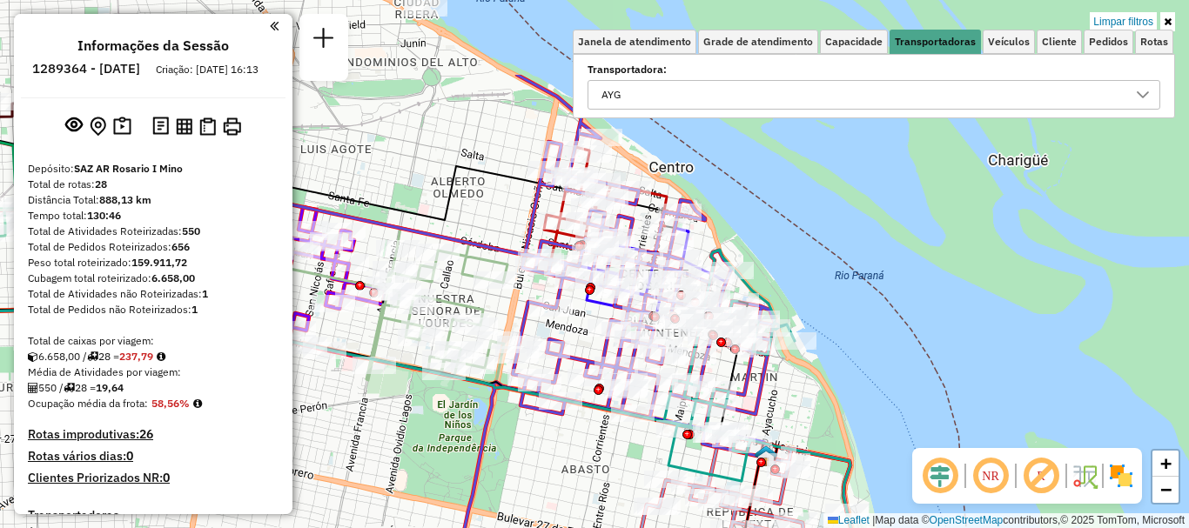
drag, startPoint x: 680, startPoint y: 447, endPoint x: 670, endPoint y: 562, distance: 115.3
click at [670, 527] on html "Aplicando filtros Pop-up bloqueado! Seu navegador bloqueou automáticamente a ab…" at bounding box center [594, 264] width 1189 height 528
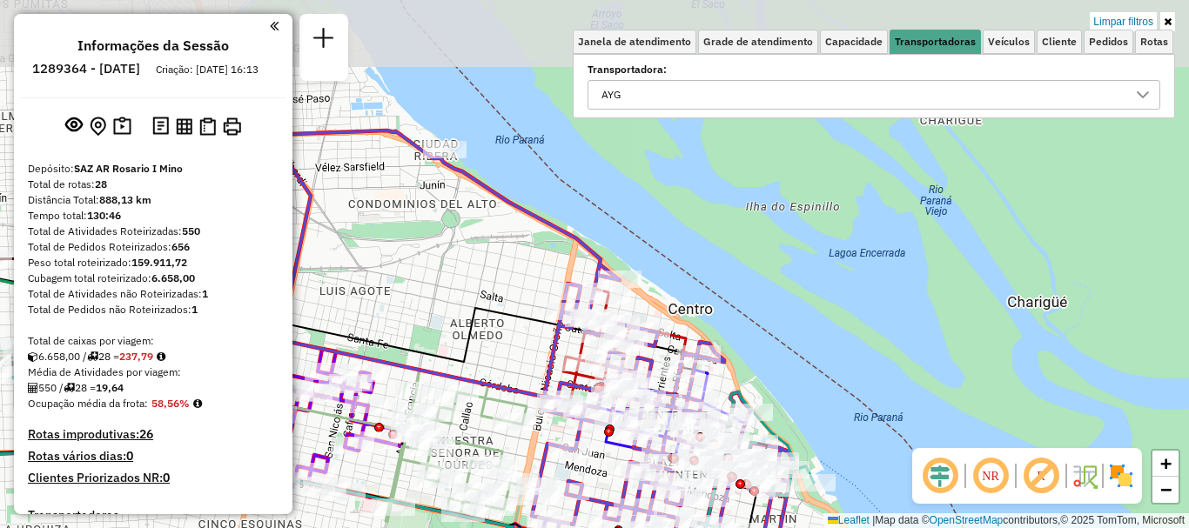
drag, startPoint x: 795, startPoint y: 419, endPoint x: 816, endPoint y: 560, distance: 143.4
click at [816, 527] on html "Aplicando filtros Pop-up bloqueado! Seu navegador bloqueou automáticamente a ab…" at bounding box center [594, 264] width 1189 height 528
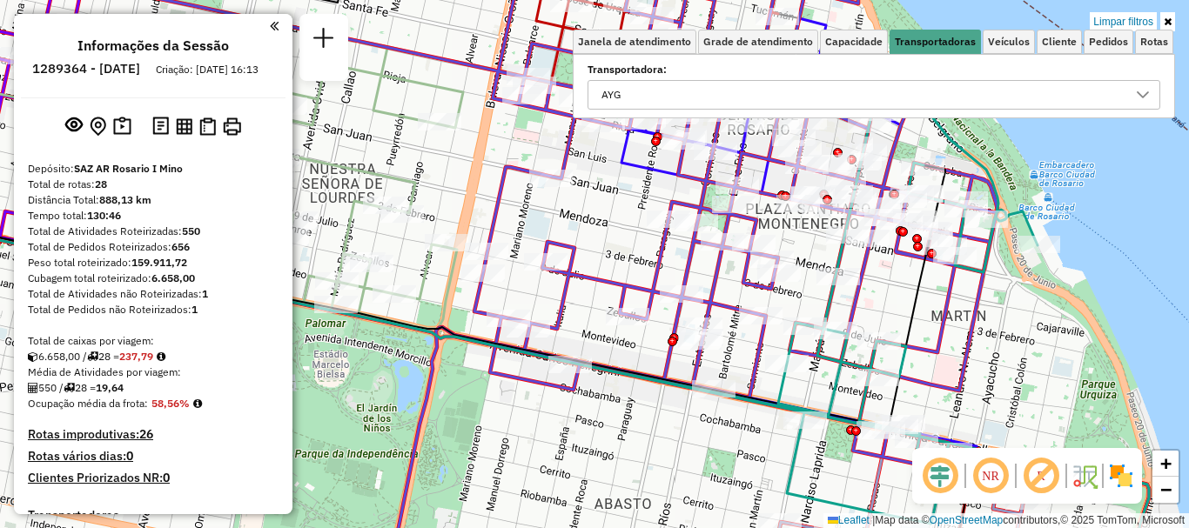
drag, startPoint x: 760, startPoint y: 373, endPoint x: 761, endPoint y: 226, distance: 147.0
click at [760, 237] on icon at bounding box center [476, 263] width 1042 height 633
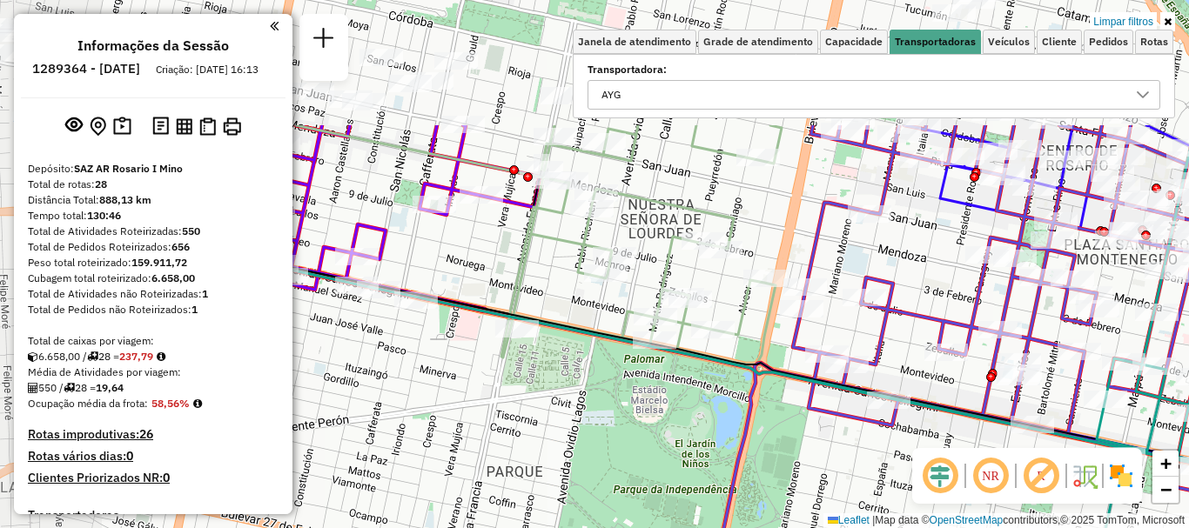
drag, startPoint x: 572, startPoint y: 314, endPoint x: 892, endPoint y: 495, distance: 367.8
click at [891, 494] on div "Limpar filtros Janela de atendimento Grade de atendimento Capacidade Transporta…" at bounding box center [594, 264] width 1189 height 528
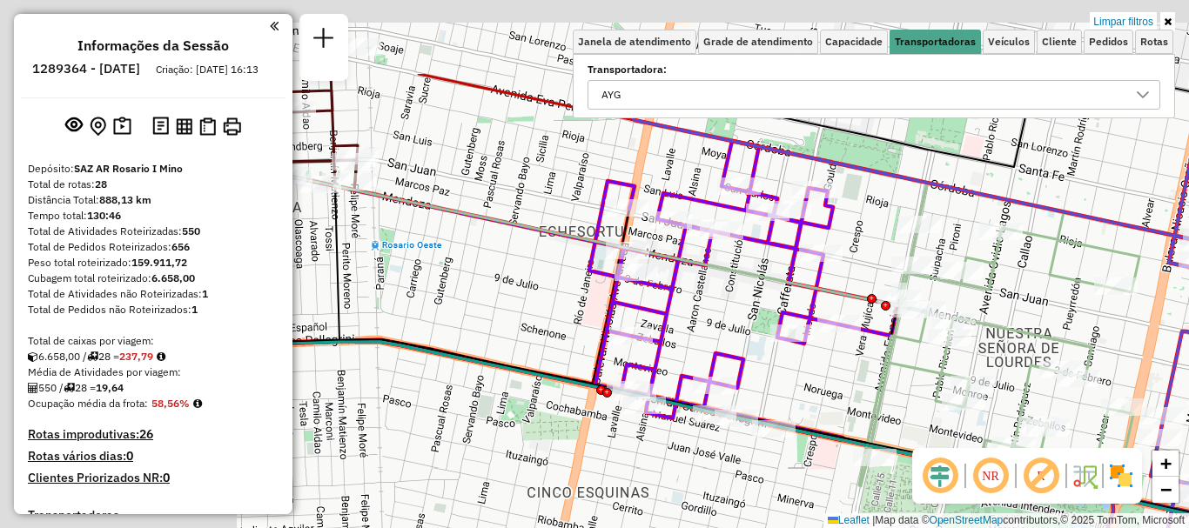
drag, startPoint x: 497, startPoint y: 285, endPoint x: 921, endPoint y: 435, distance: 449.4
click at [891, 425] on div "Limpar filtros Janela de atendimento Grade de atendimento Capacidade Transporta…" at bounding box center [594, 264] width 1189 height 528
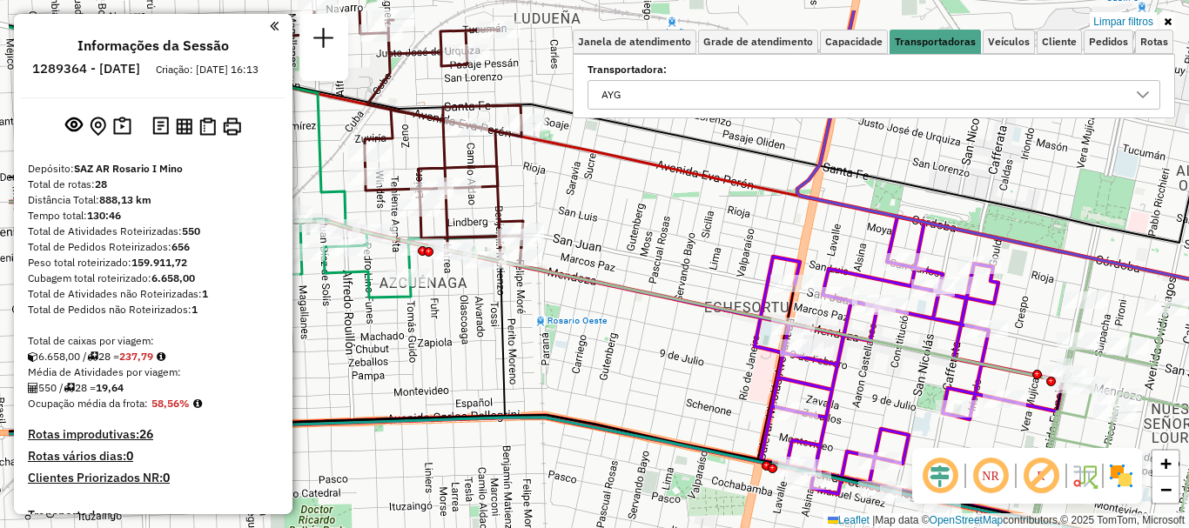
drag, startPoint x: 480, startPoint y: 332, endPoint x: 746, endPoint y: 434, distance: 284.5
click at [746, 434] on div "Limpar filtros Janela de atendimento Grade de atendimento Capacidade Transporta…" at bounding box center [594, 264] width 1189 height 528
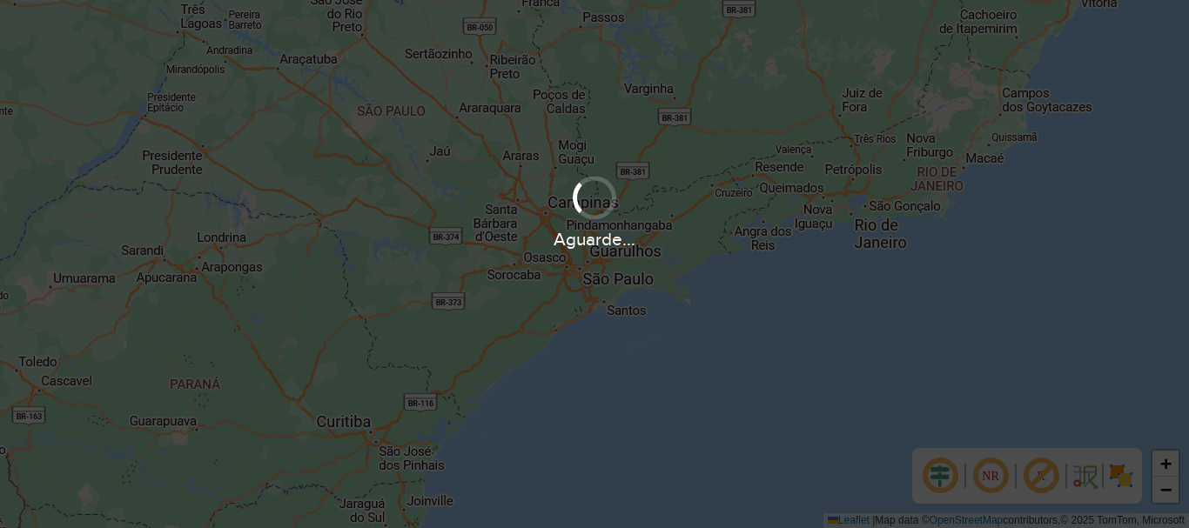
scroll to position [1219, 0]
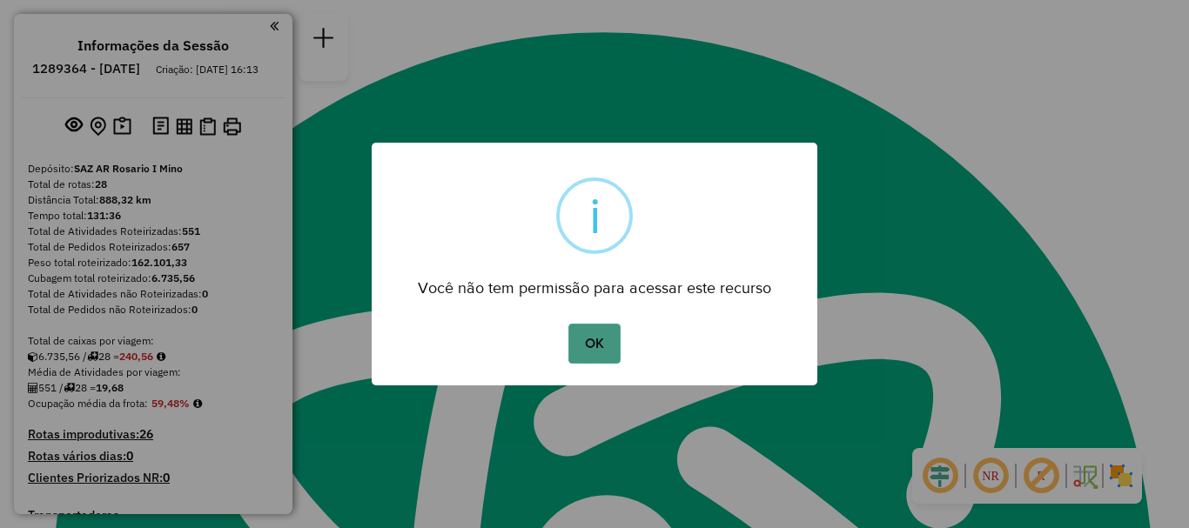
click at [604, 338] on button "OK" at bounding box center [593, 344] width 51 height 40
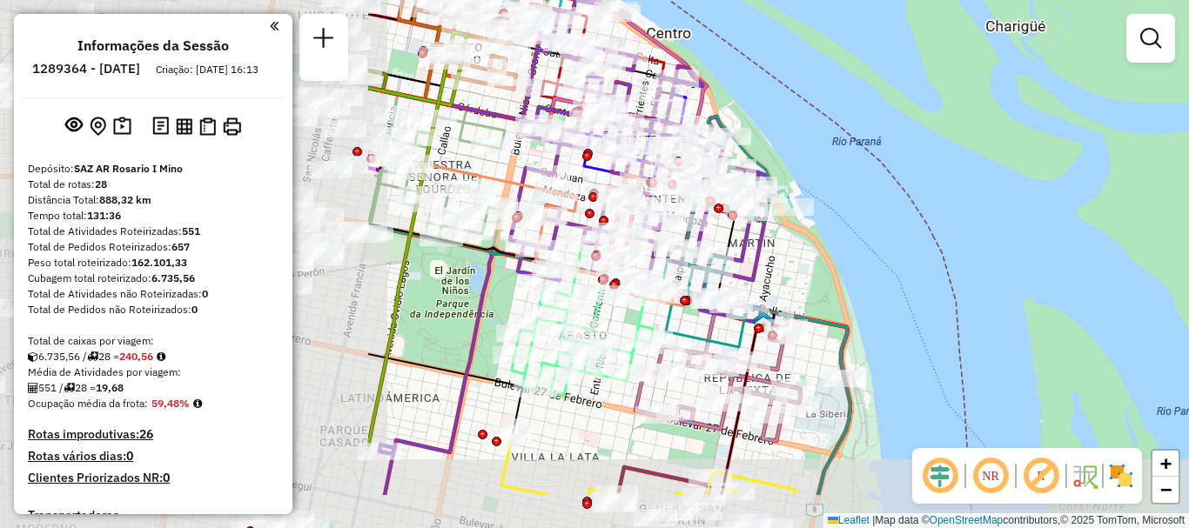
drag, startPoint x: 744, startPoint y: 267, endPoint x: 1008, endPoint y: 226, distance: 267.7
click at [1008, 226] on div "Janela de atendimento Grade de atendimento Capacidade Transportadoras Veículos …" at bounding box center [594, 264] width 1189 height 528
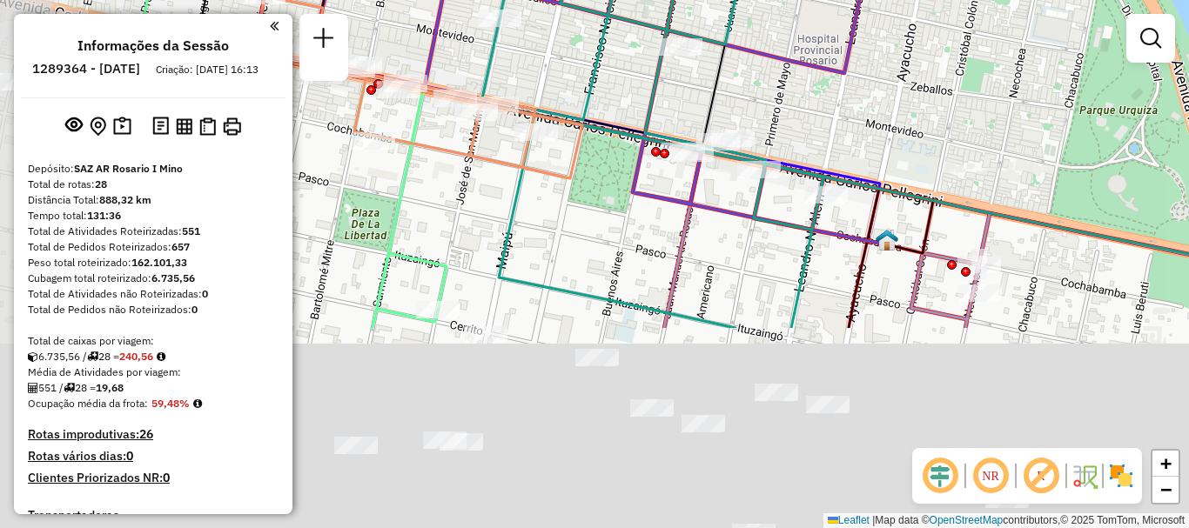
drag, startPoint x: 672, startPoint y: 278, endPoint x: 891, endPoint y: -51, distance: 396.0
click at [891, 0] on html "Aguarde... Pop-up bloqueado! Seu navegador bloqueou automáticamente a abertura …" at bounding box center [594, 264] width 1189 height 528
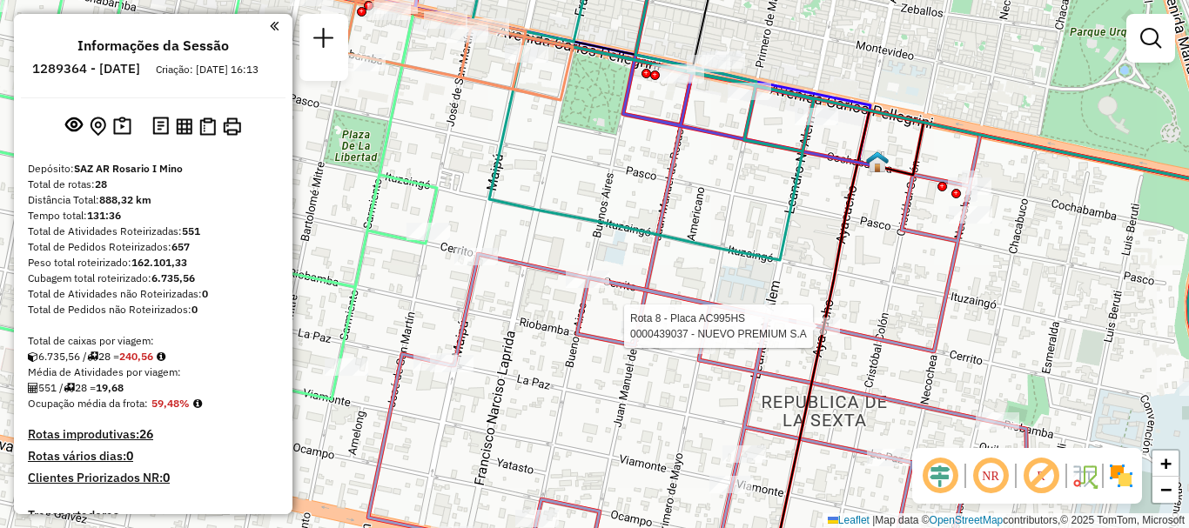
select select "**********"
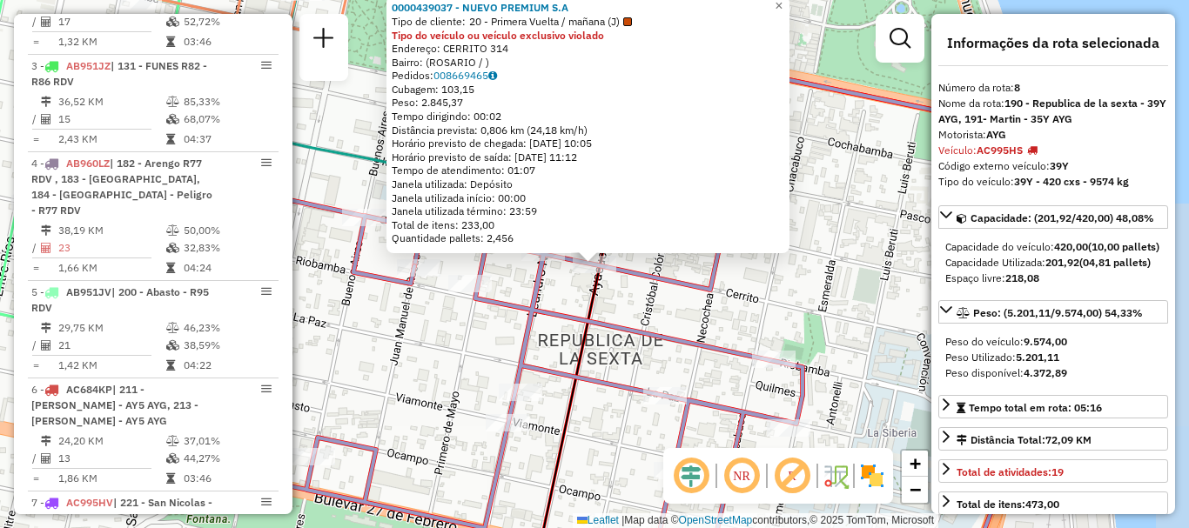
scroll to position [1349, 0]
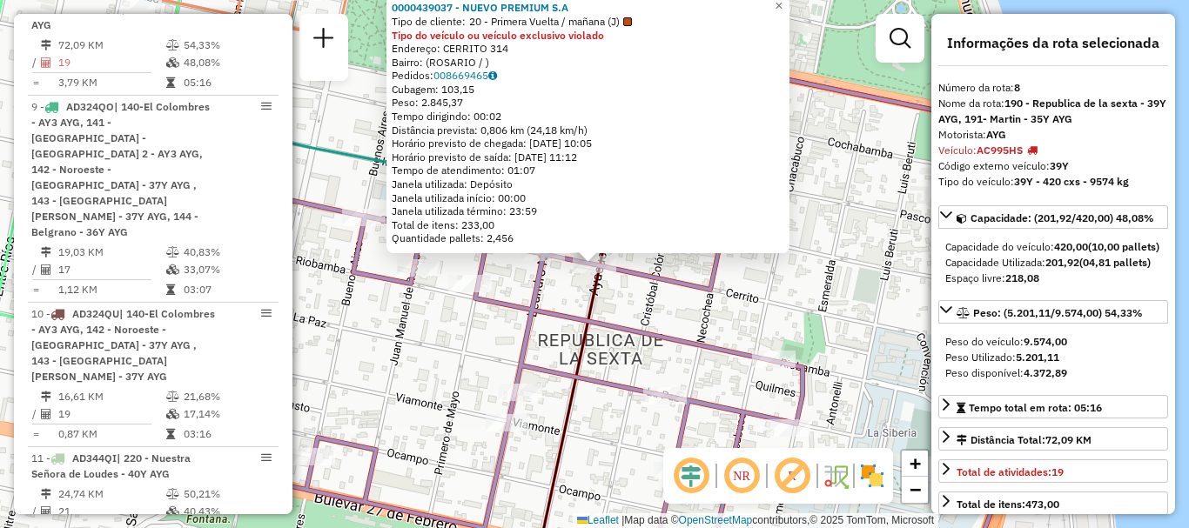
click at [714, 326] on div "0000439037 - NUEVO PREMIUM S.A Tipo de cliente: 20 - Primera Vuelta / mañana (J…" at bounding box center [594, 264] width 1189 height 528
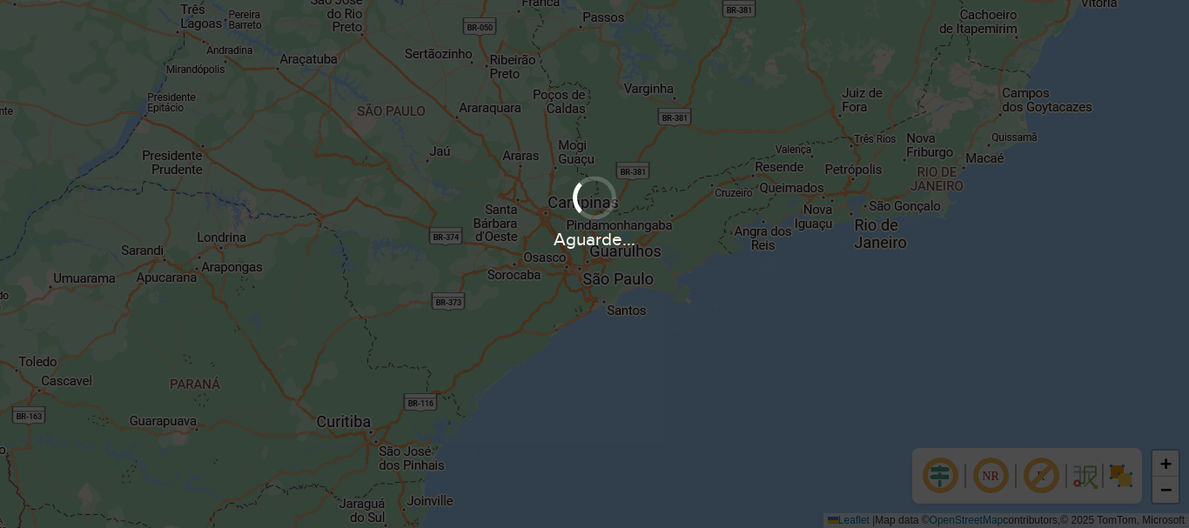
scroll to position [1219, 0]
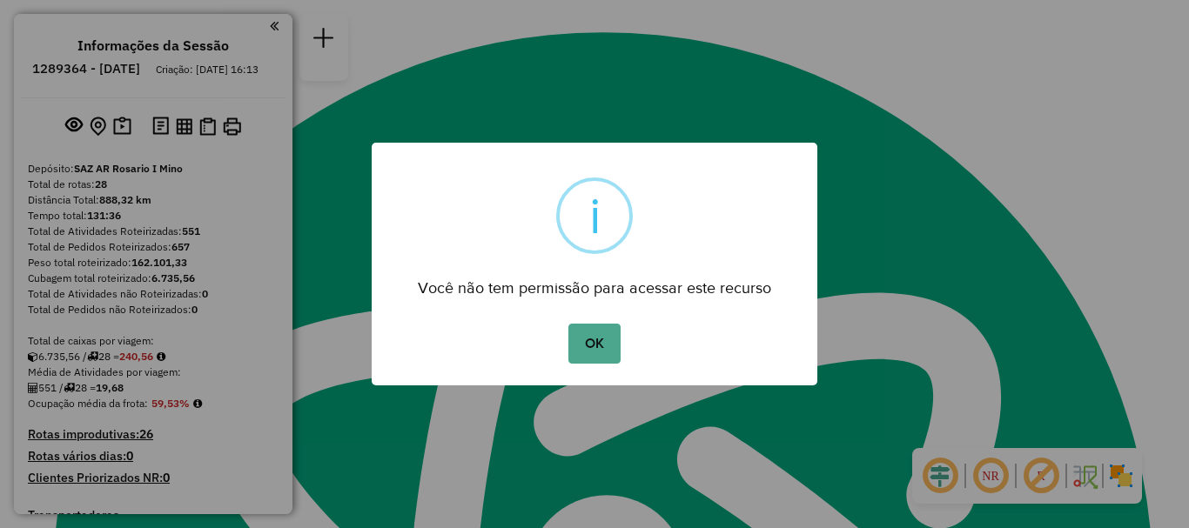
click at [603, 364] on div "OK No Cancel" at bounding box center [594, 343] width 445 height 49
click at [597, 348] on button "OK" at bounding box center [593, 344] width 51 height 40
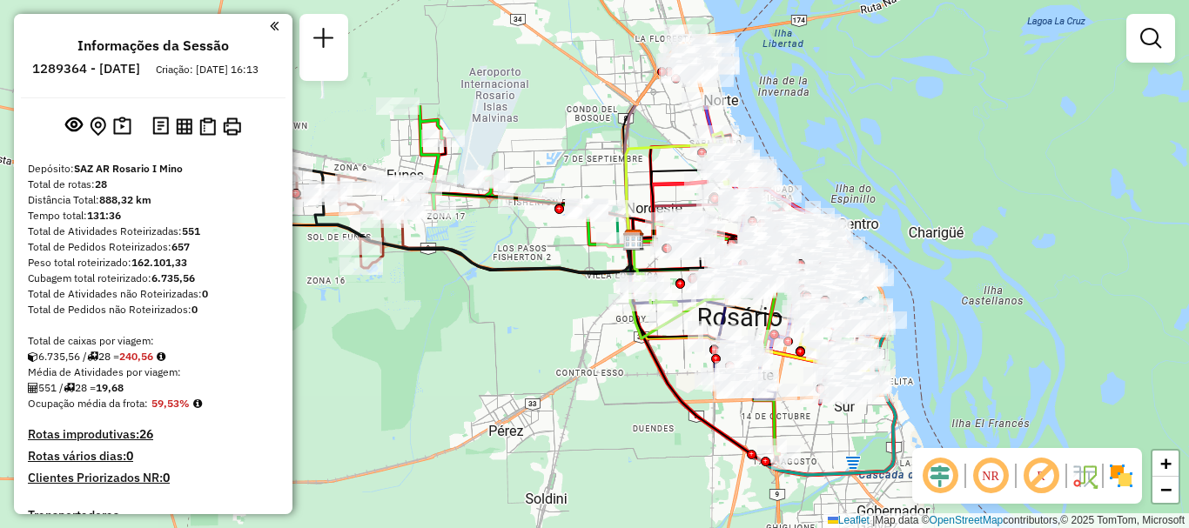
drag, startPoint x: 567, startPoint y: 199, endPoint x: 472, endPoint y: 432, distance: 250.9
click at [472, 432] on div "Janela de atendimento Grade de atendimento Capacidade Transportadoras Veículos …" at bounding box center [594, 264] width 1189 height 528
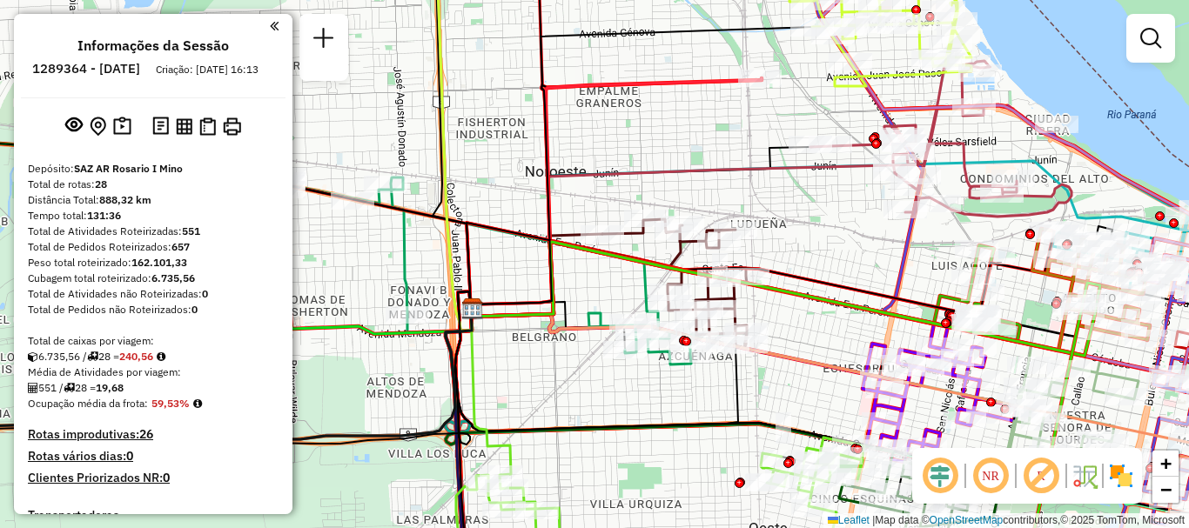
click at [659, 419] on icon at bounding box center [639, 377] width 368 height 173
select select "**********"
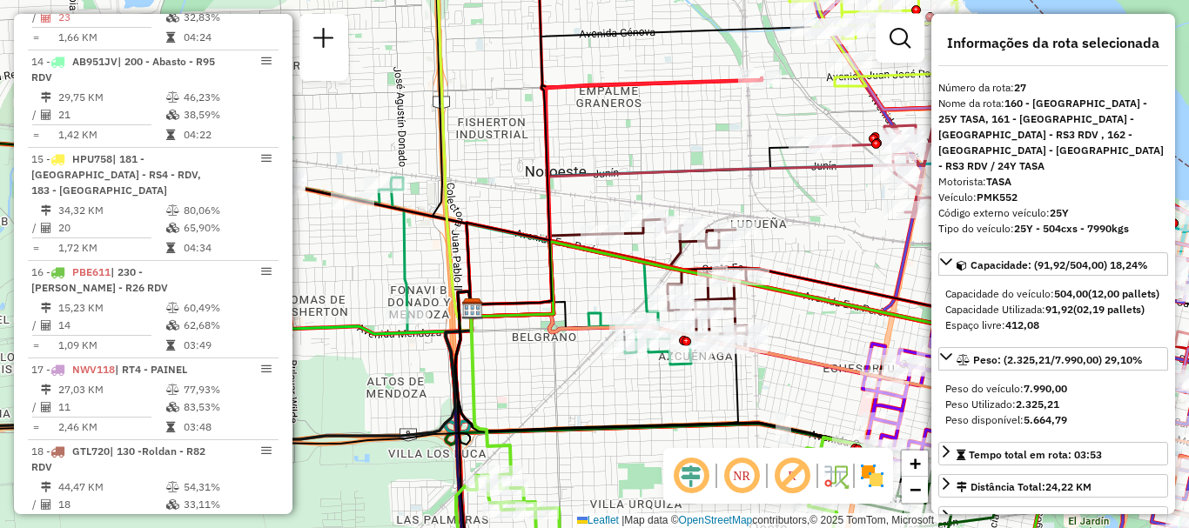
scroll to position [3222, 0]
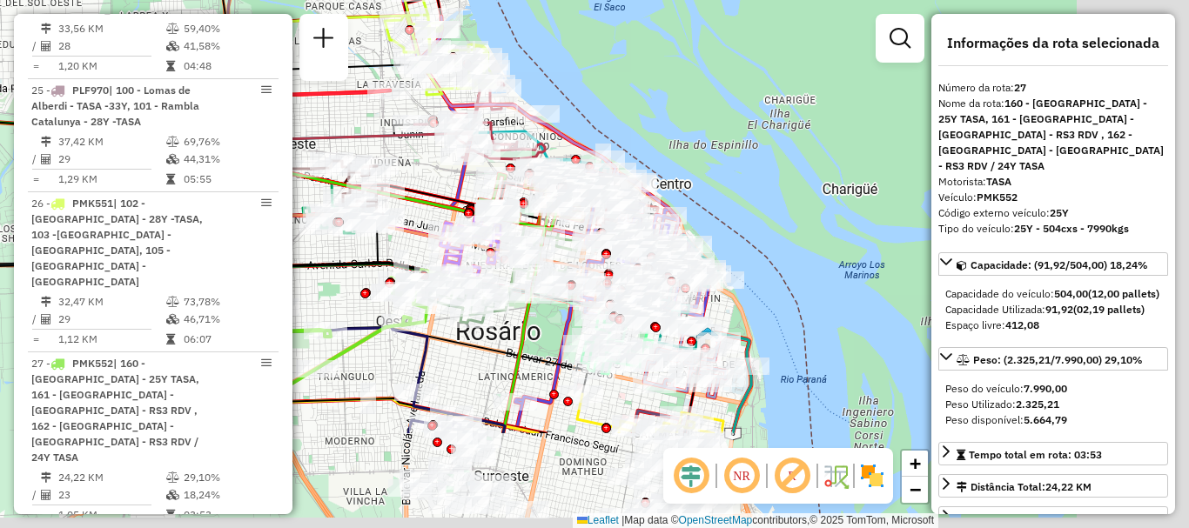
drag, startPoint x: 643, startPoint y: 411, endPoint x: 325, endPoint y: 249, distance: 356.4
click at [335, 257] on icon at bounding box center [329, 241] width 184 height 86
